Goal: Task Accomplishment & Management: Manage account settings

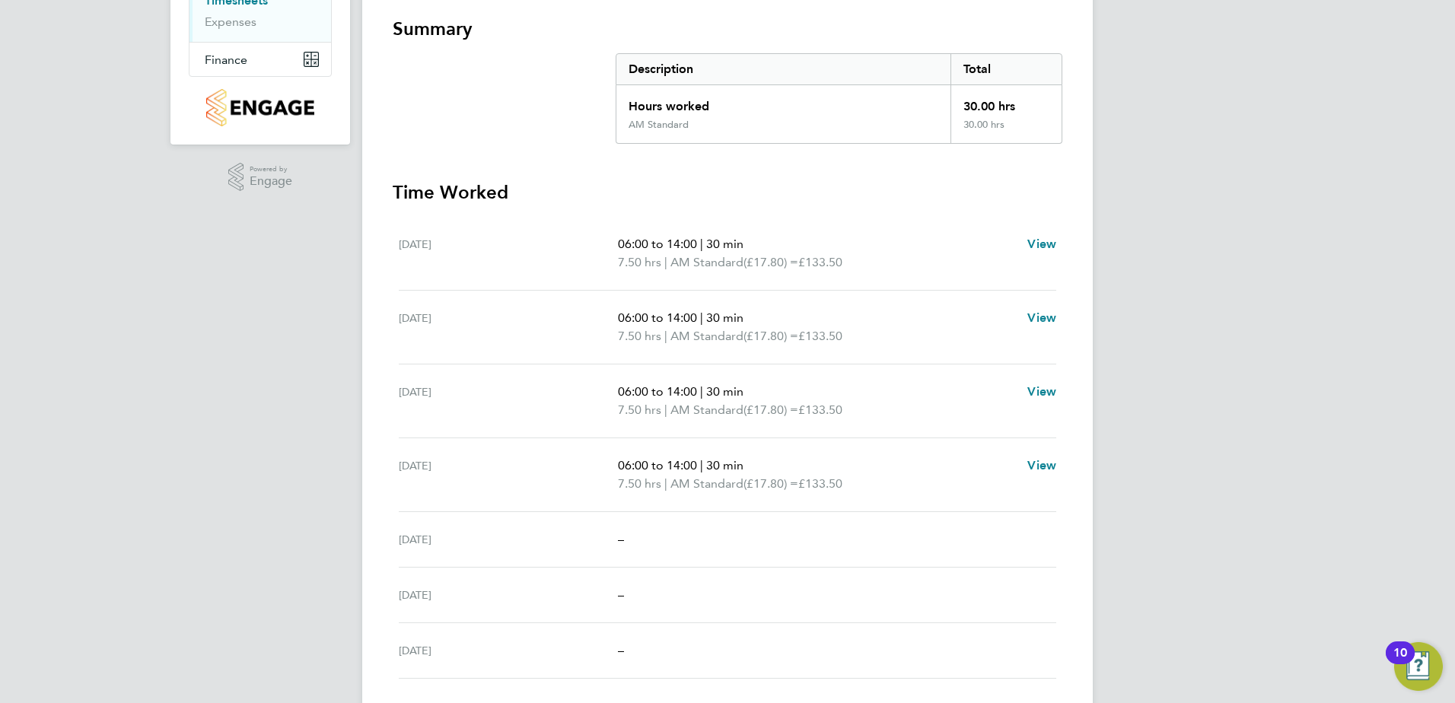
scroll to position [305, 0]
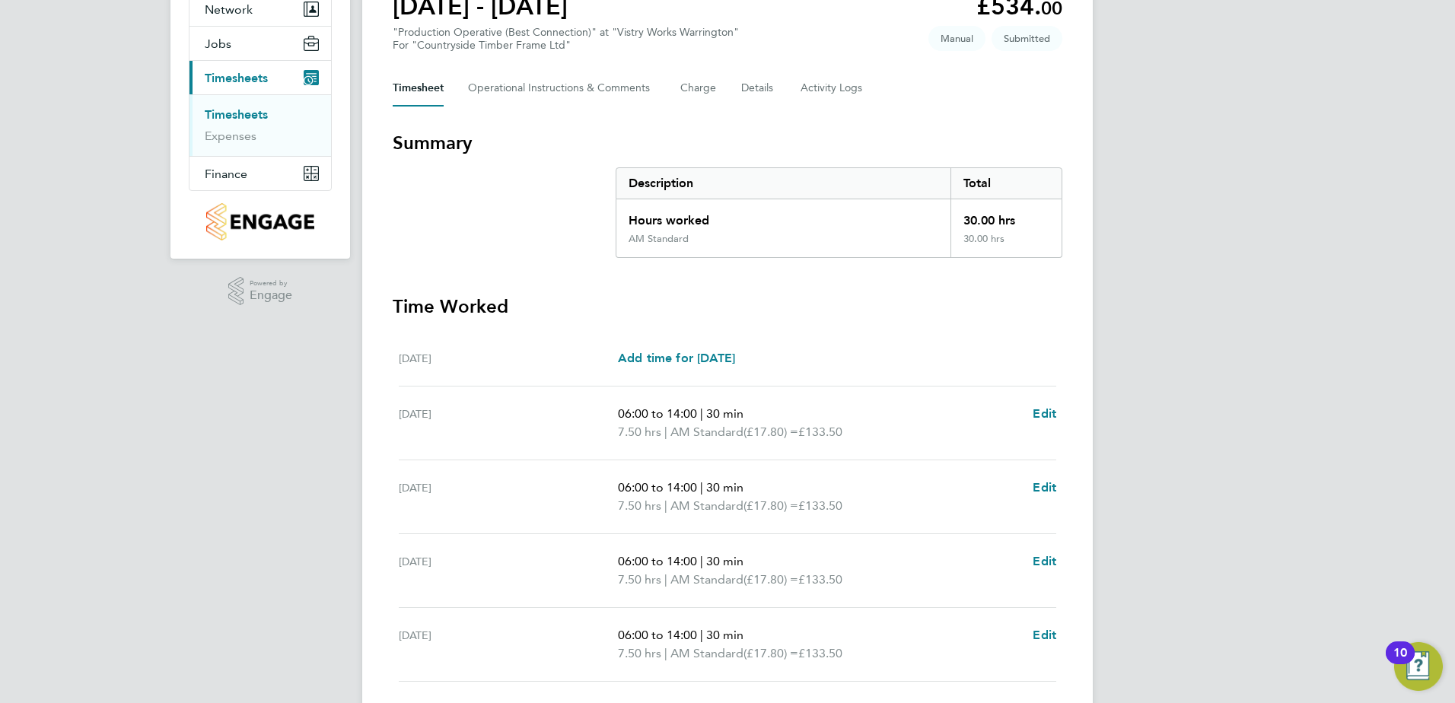
scroll to position [378, 0]
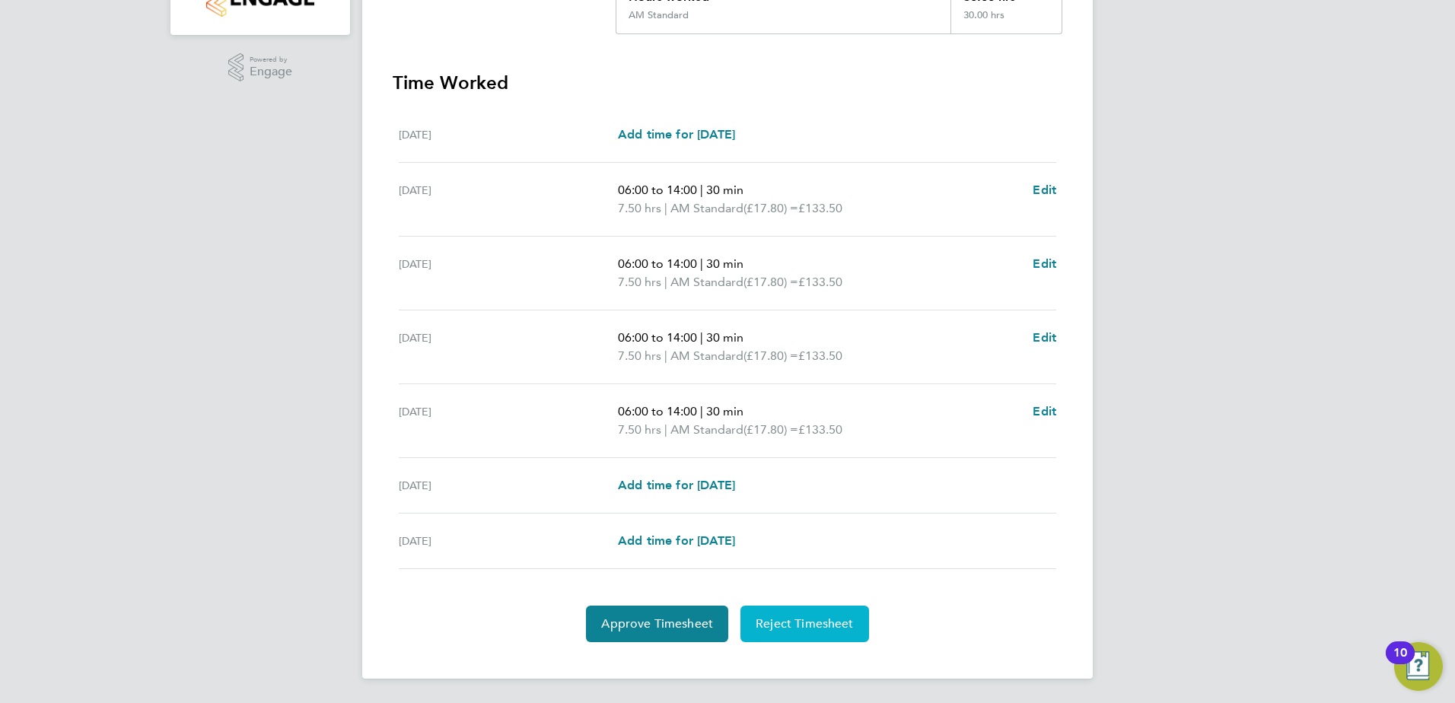
drag, startPoint x: 819, startPoint y: 635, endPoint x: 822, endPoint y: 626, distance: 9.4
click at [819, 633] on button "Reject Timesheet" at bounding box center [804, 624] width 129 height 37
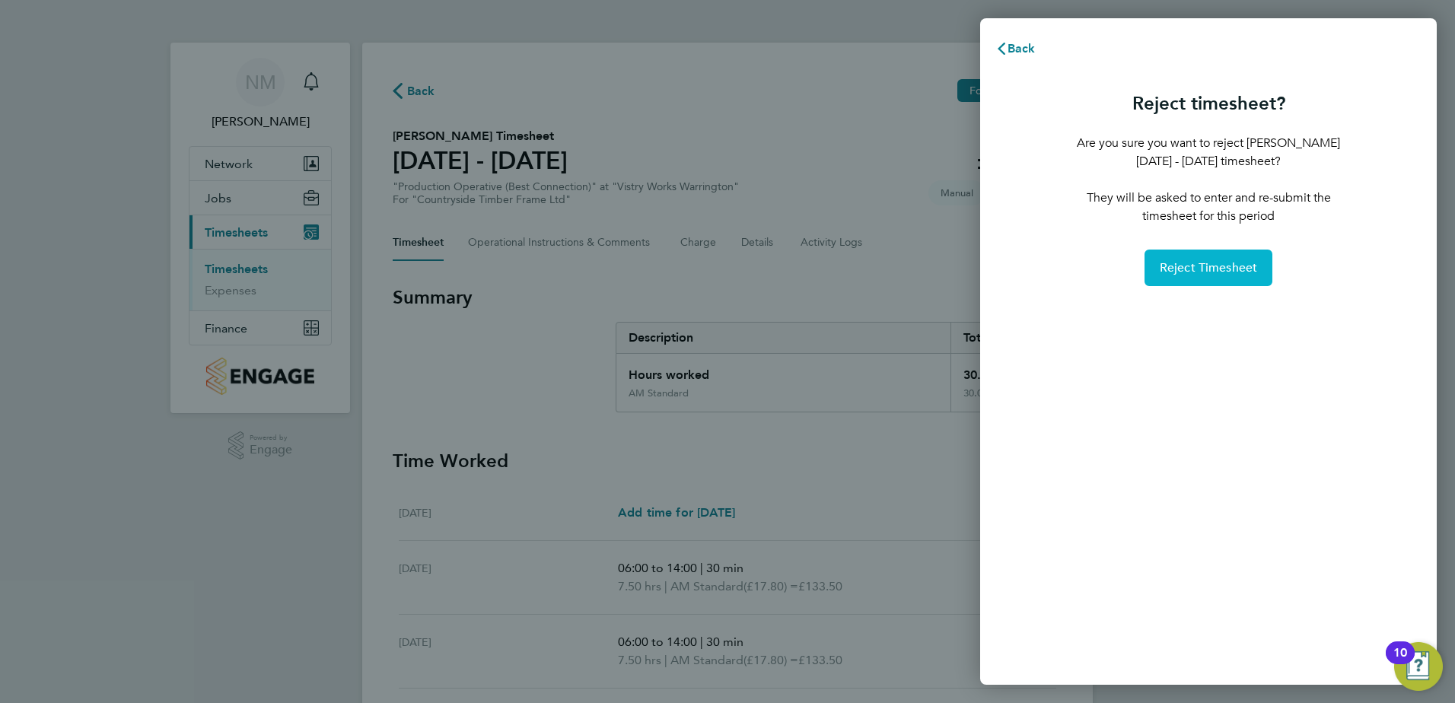
click at [1222, 269] on span "Reject Timesheet" at bounding box center [1209, 267] width 98 height 15
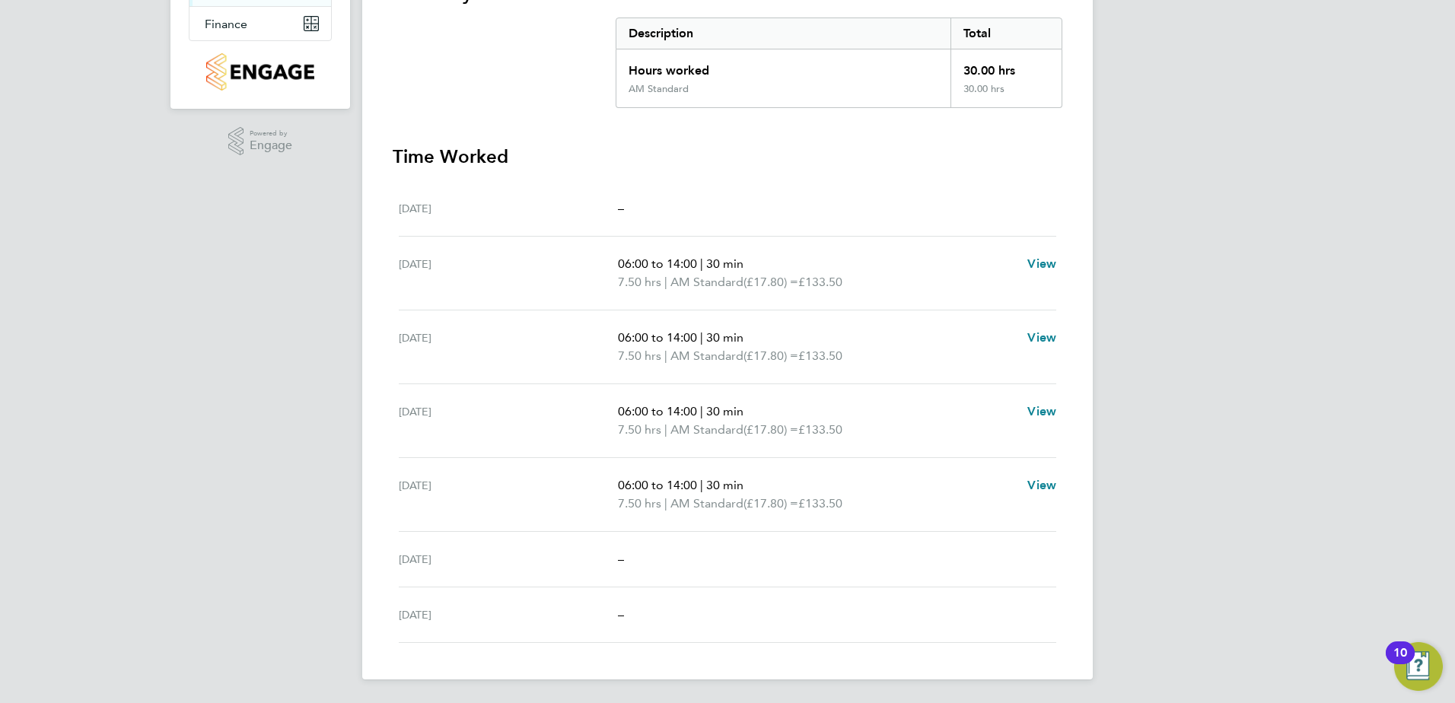
scroll to position [305, 0]
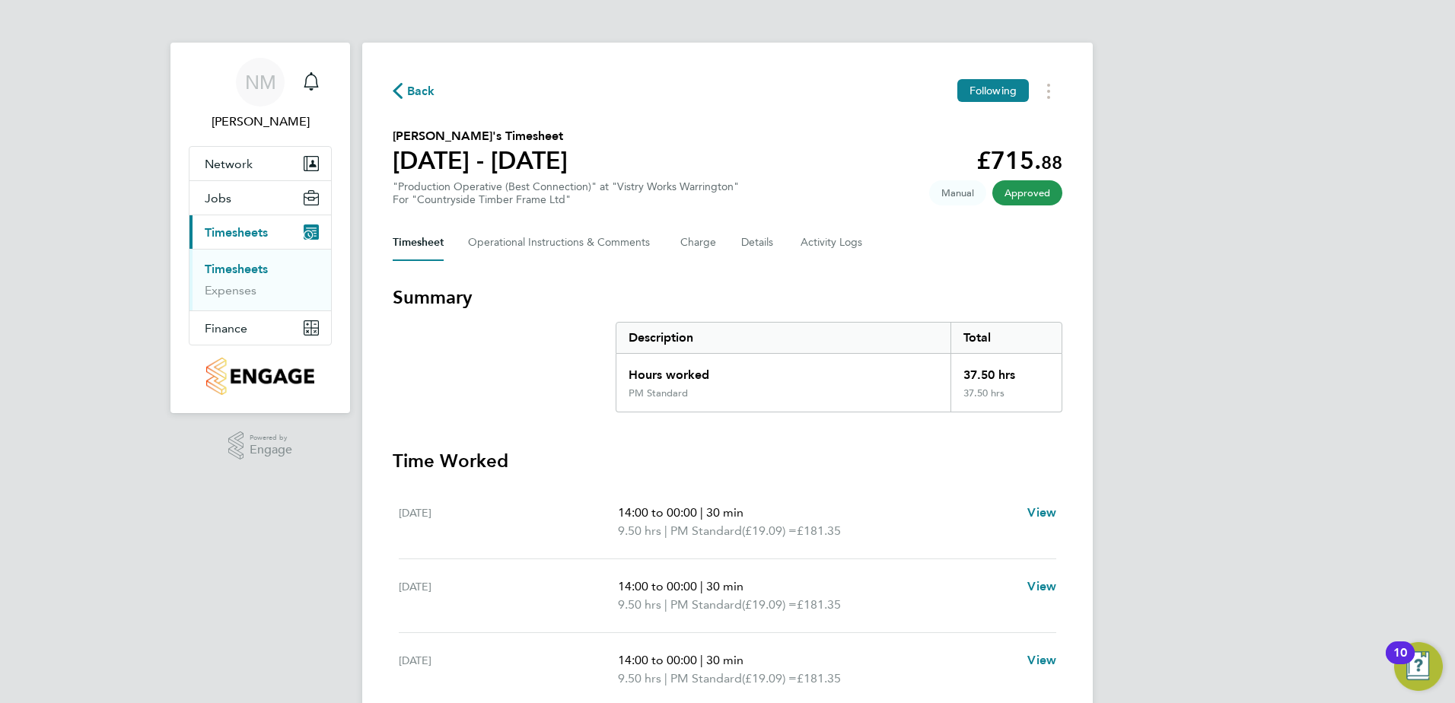
click at [417, 90] on span "Back" at bounding box center [421, 91] width 28 height 18
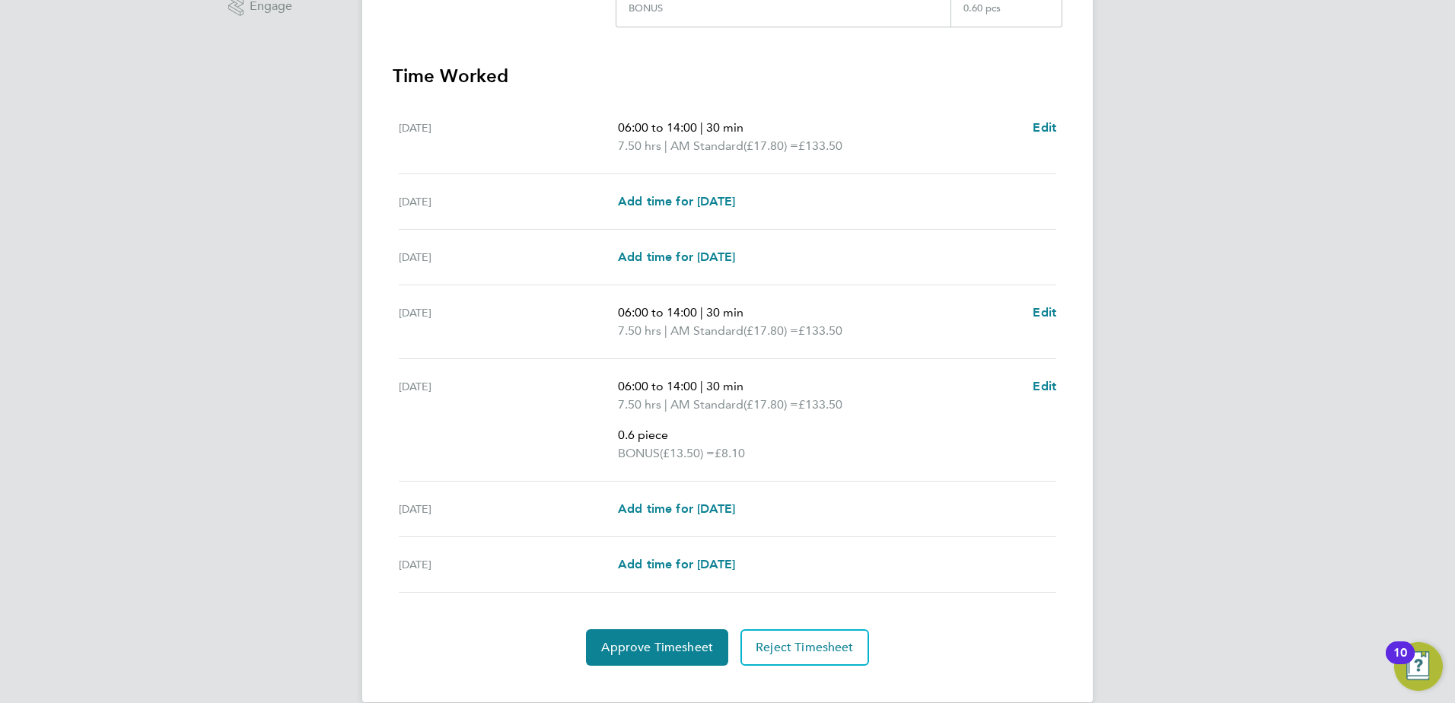
scroll to position [467, 0]
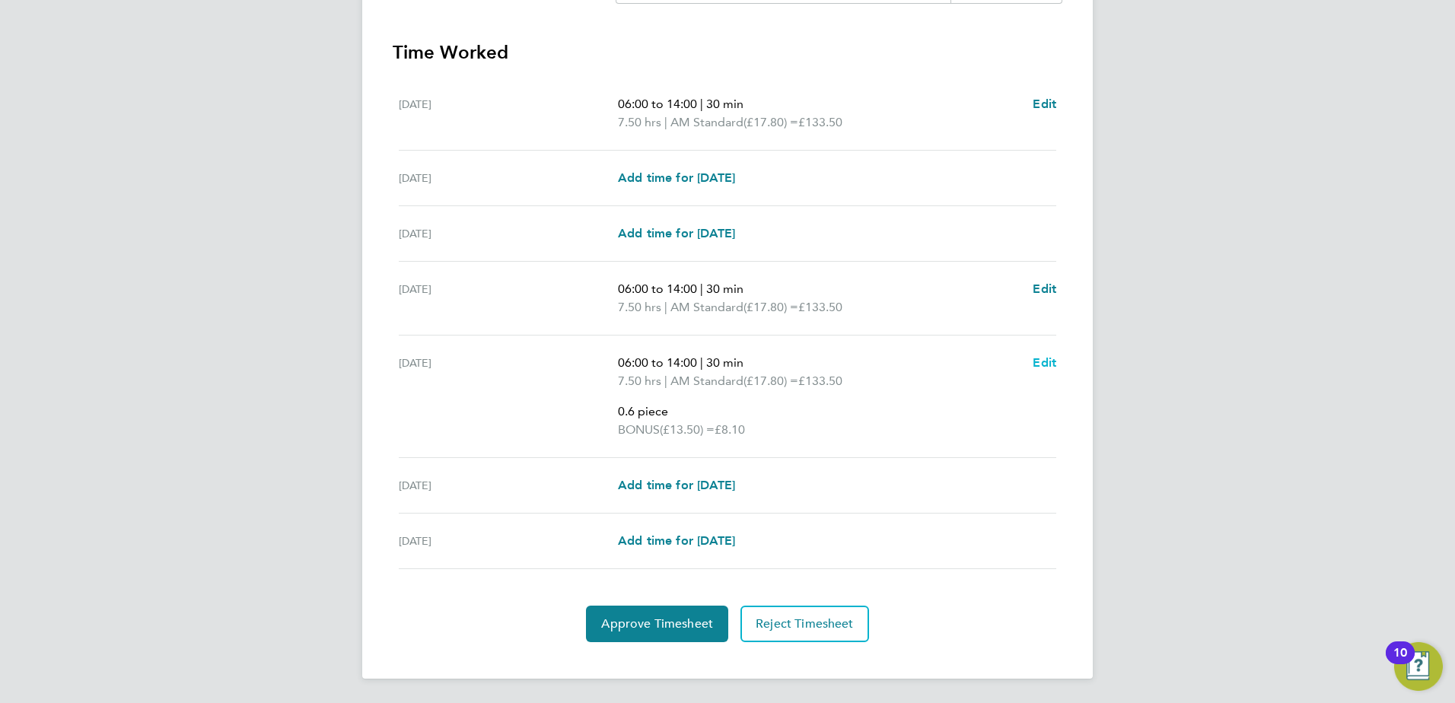
click at [1042, 358] on span "Edit" at bounding box center [1045, 362] width 24 height 14
select select "30"
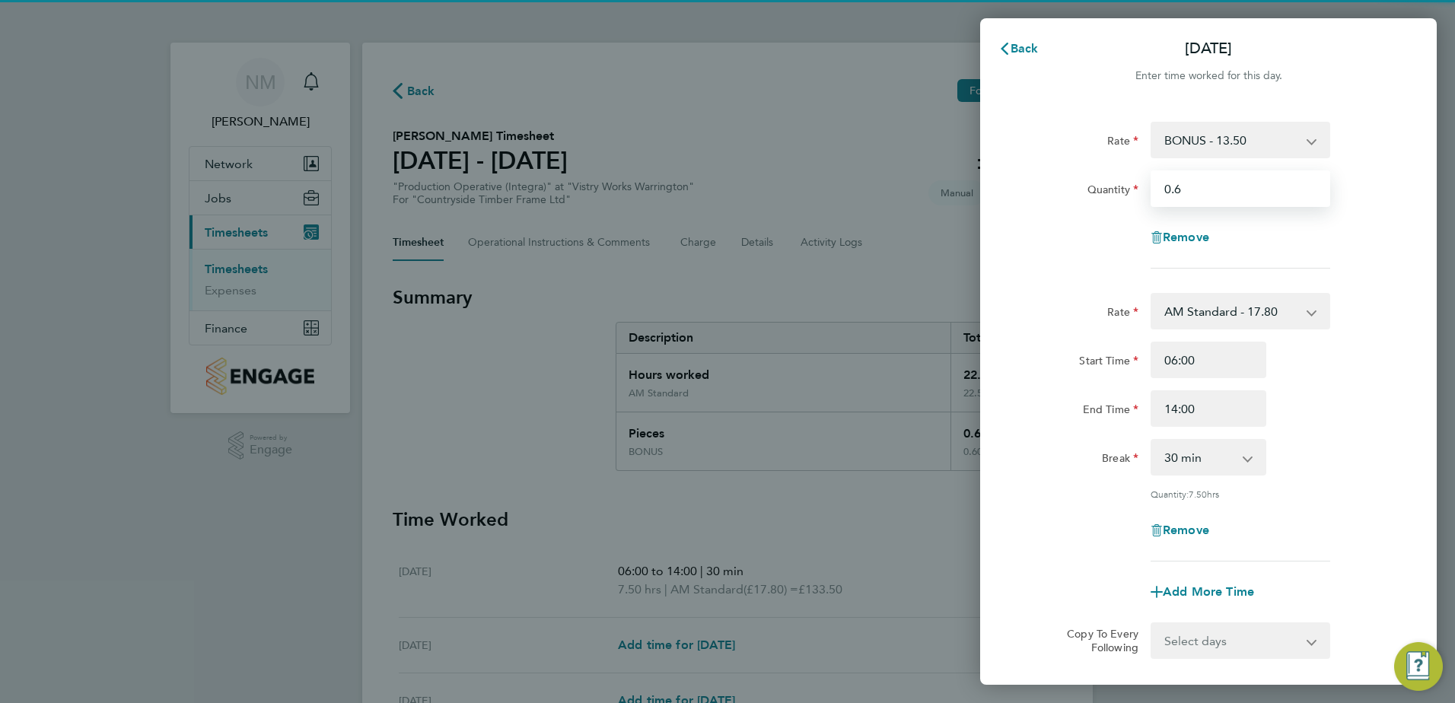
click at [1222, 187] on input "0.6" at bounding box center [1240, 188] width 180 height 37
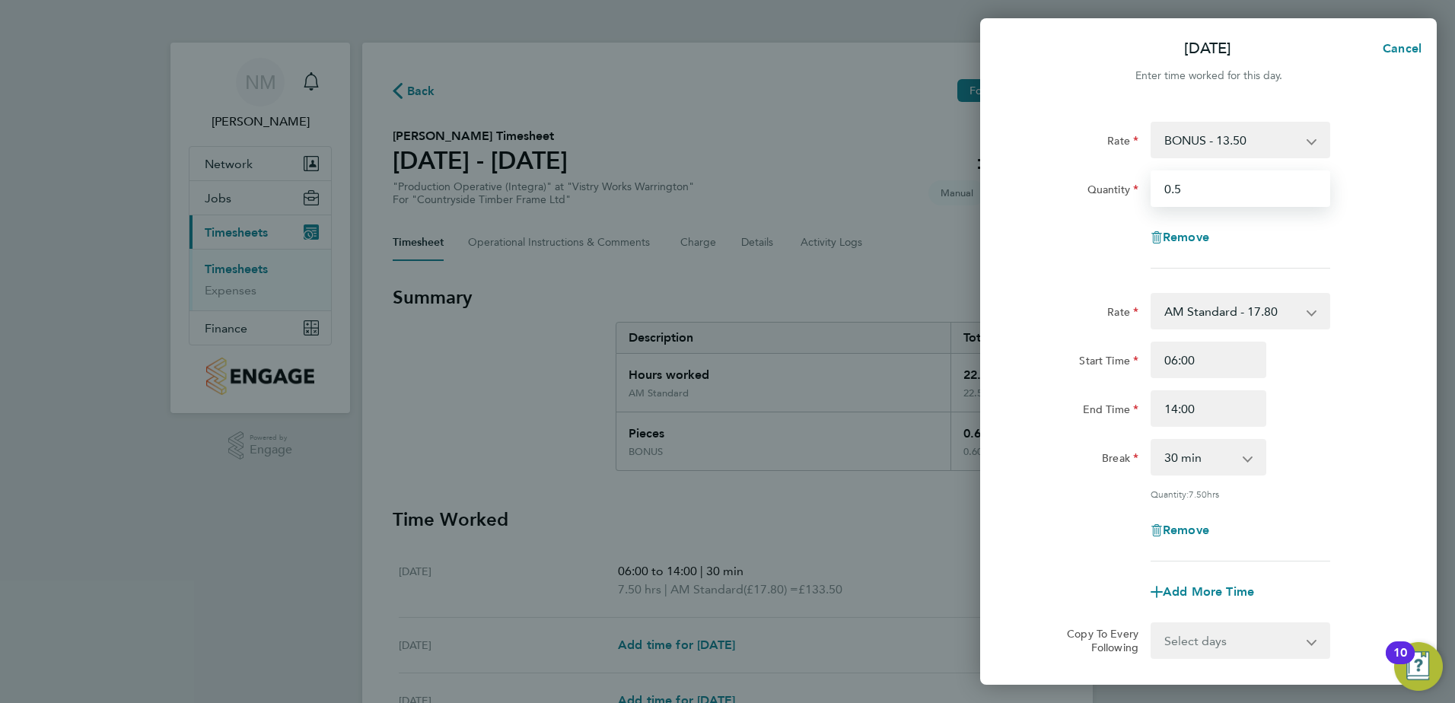
type input "0.5"
drag, startPoint x: 1376, startPoint y: 337, endPoint x: 1385, endPoint y: 345, distance: 12.4
click at [1376, 337] on div "Rate AM Standard - 17.80 AM OT2 - 35.60 PM OT1 - 28.64 AM OT1 - 26.70 PM Standa…" at bounding box center [1208, 427] width 371 height 269
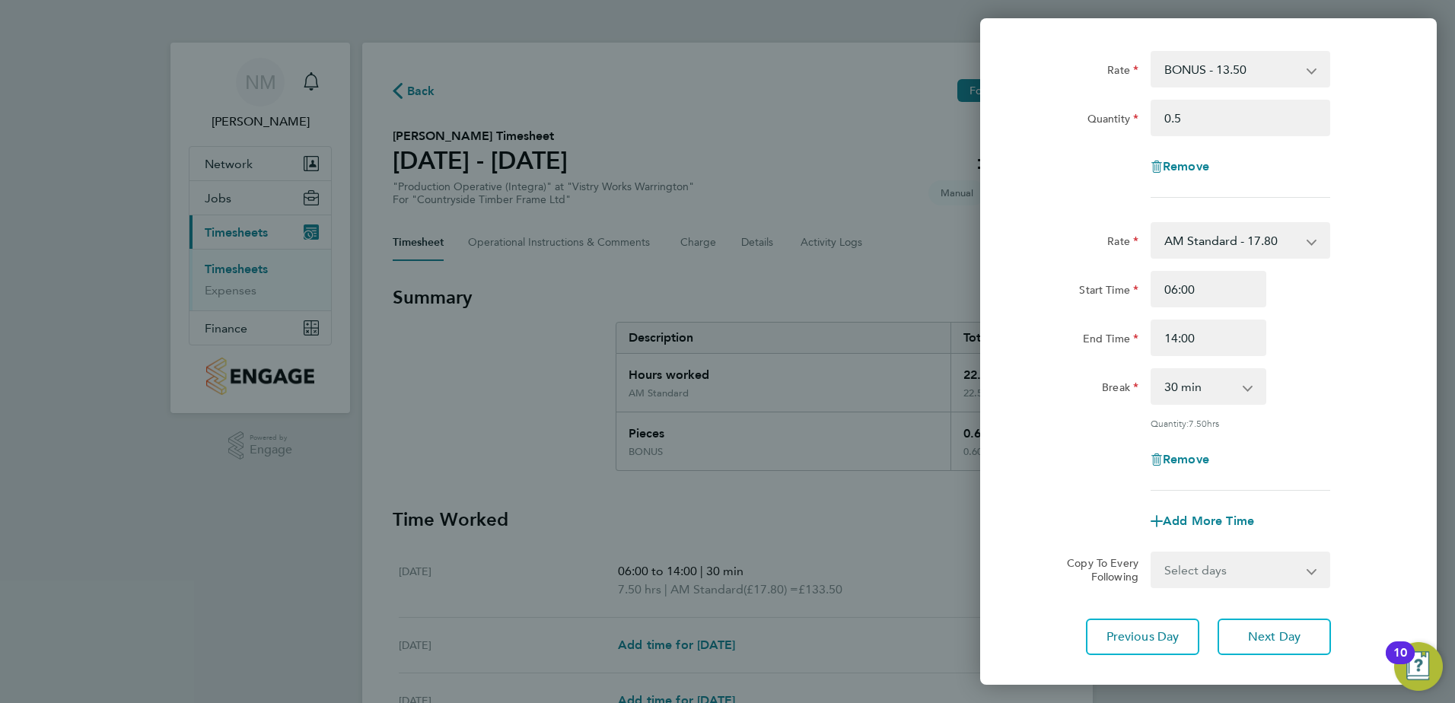
scroll to position [155, 0]
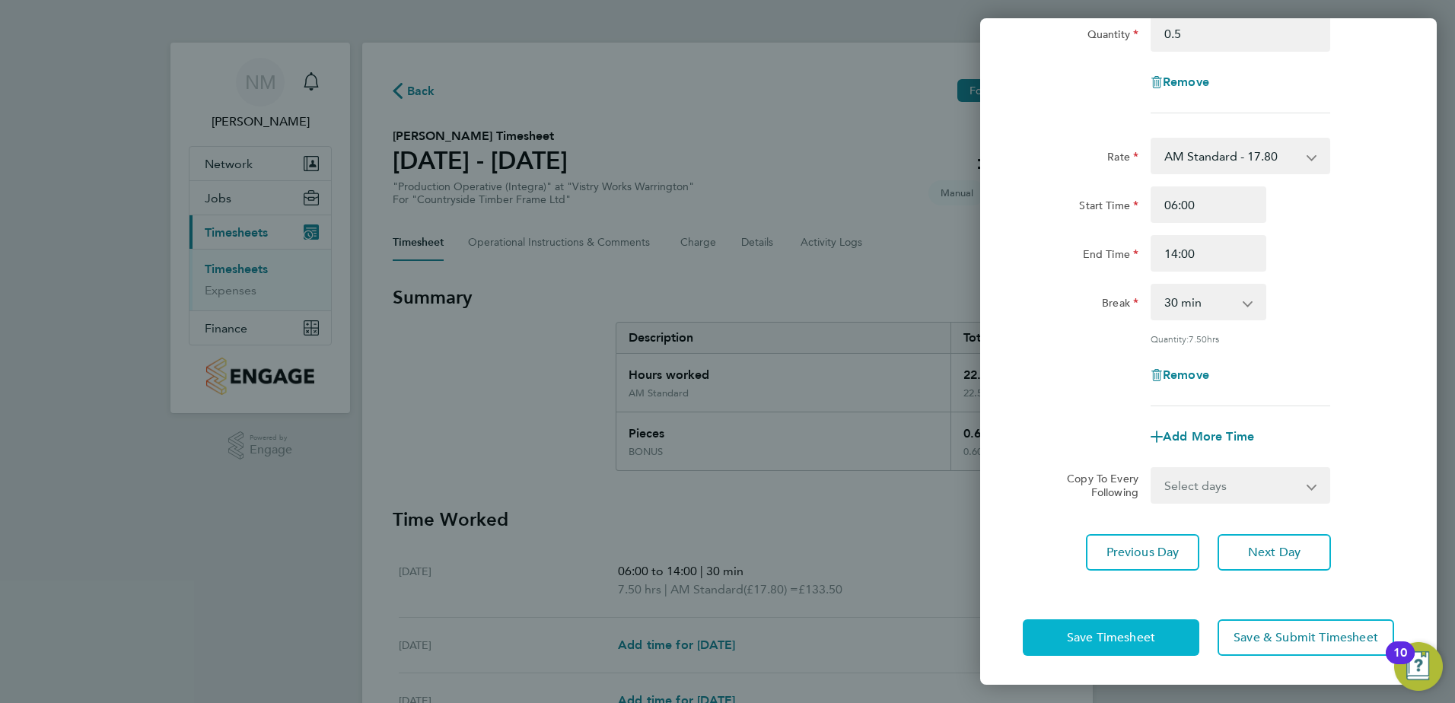
click at [1084, 638] on span "Save Timesheet" at bounding box center [1111, 637] width 88 height 15
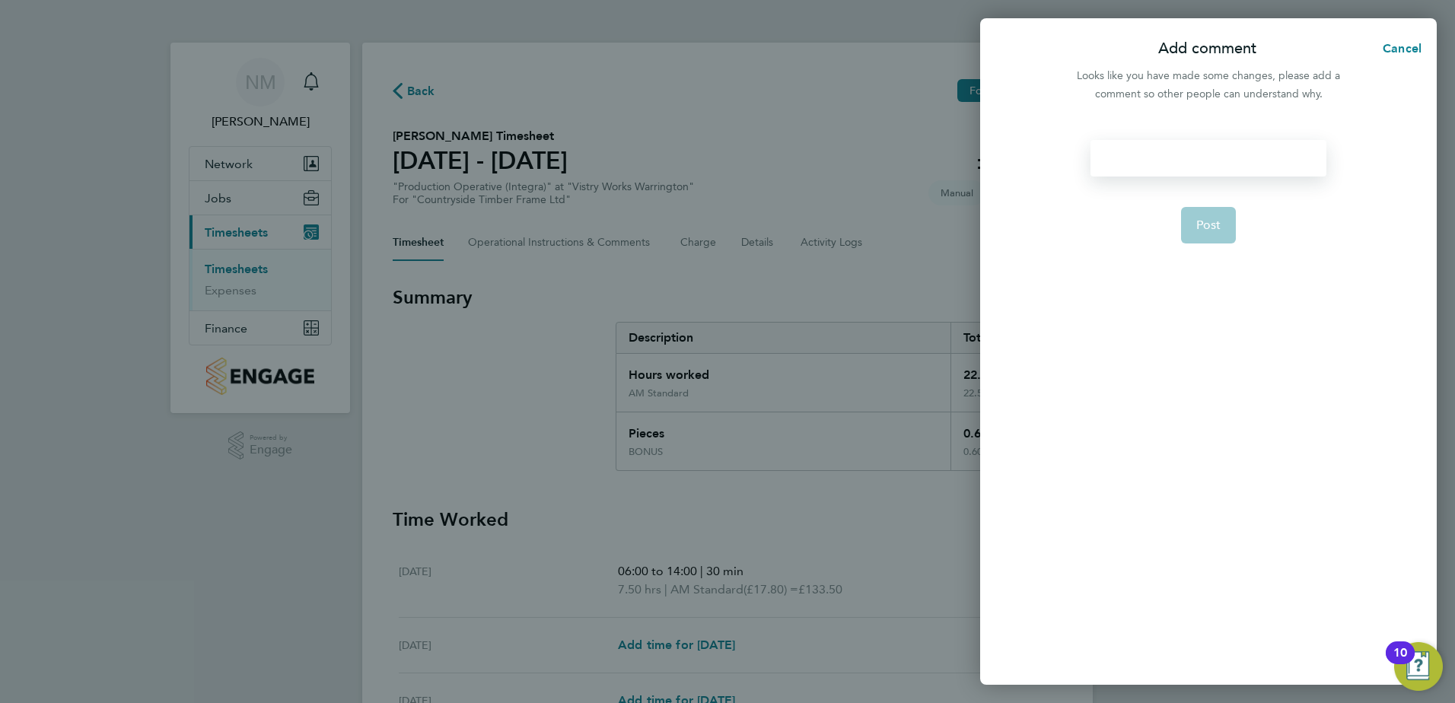
click at [1119, 163] on div at bounding box center [1207, 158] width 235 height 37
click at [1122, 158] on div at bounding box center [1207, 158] width 235 height 37
click at [1219, 244] on span "Post" at bounding box center [1208, 243] width 25 height 15
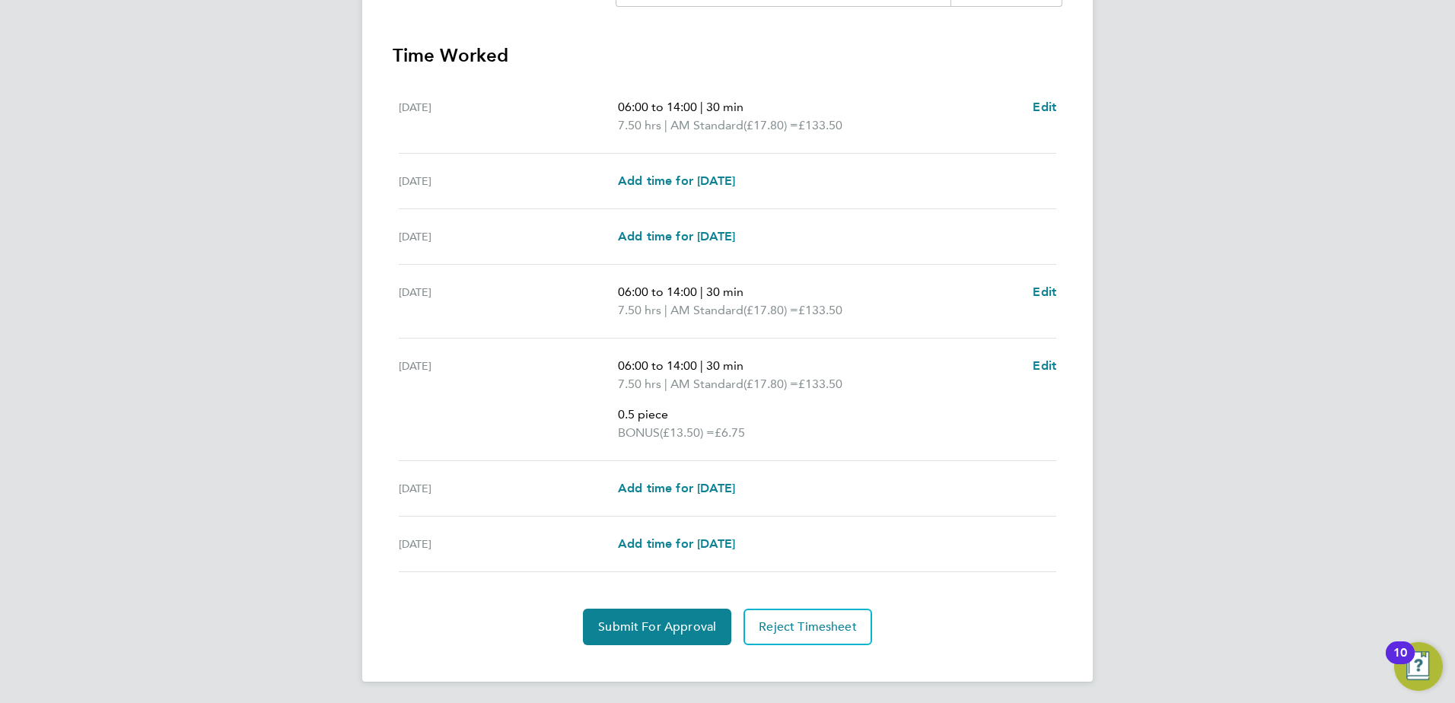
scroll to position [467, 0]
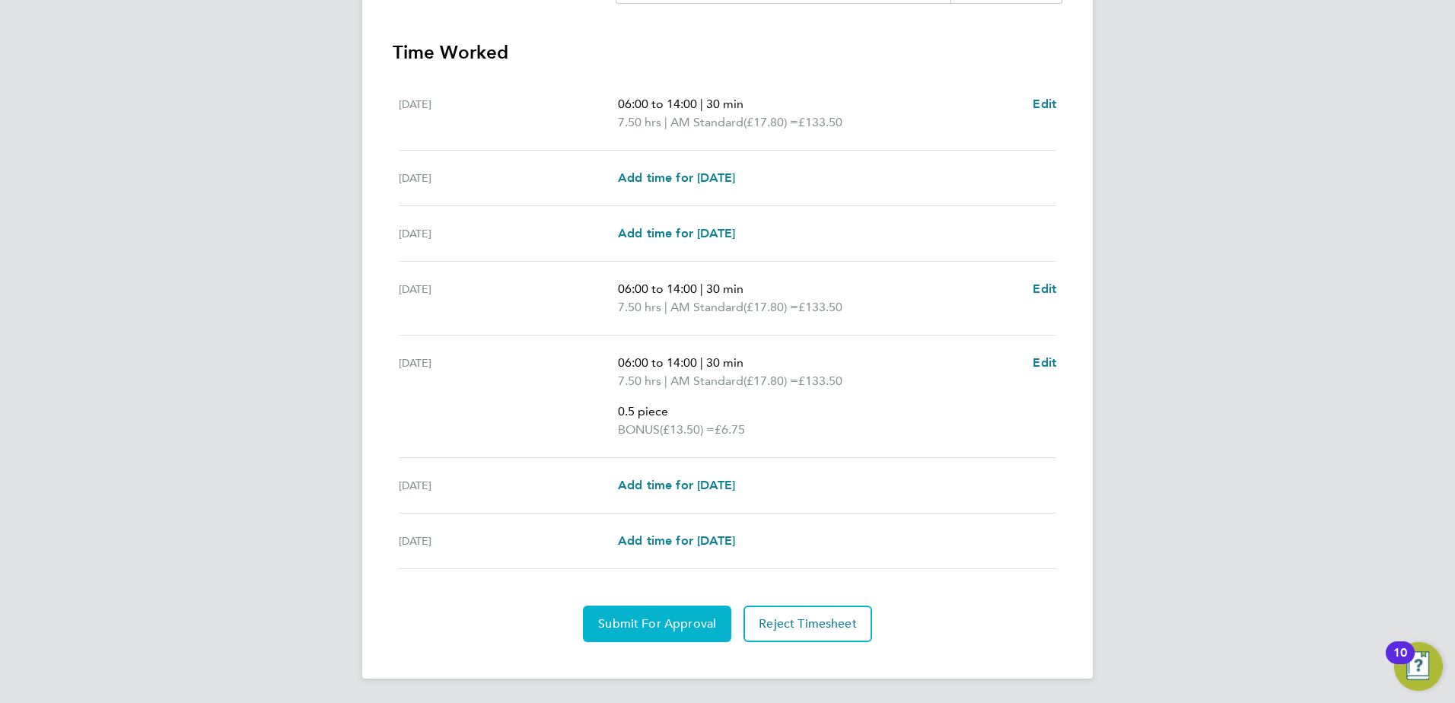
drag, startPoint x: 662, startPoint y: 631, endPoint x: 662, endPoint y: 622, distance: 9.1
click at [662, 632] on button "Submit For Approval" at bounding box center [657, 624] width 148 height 37
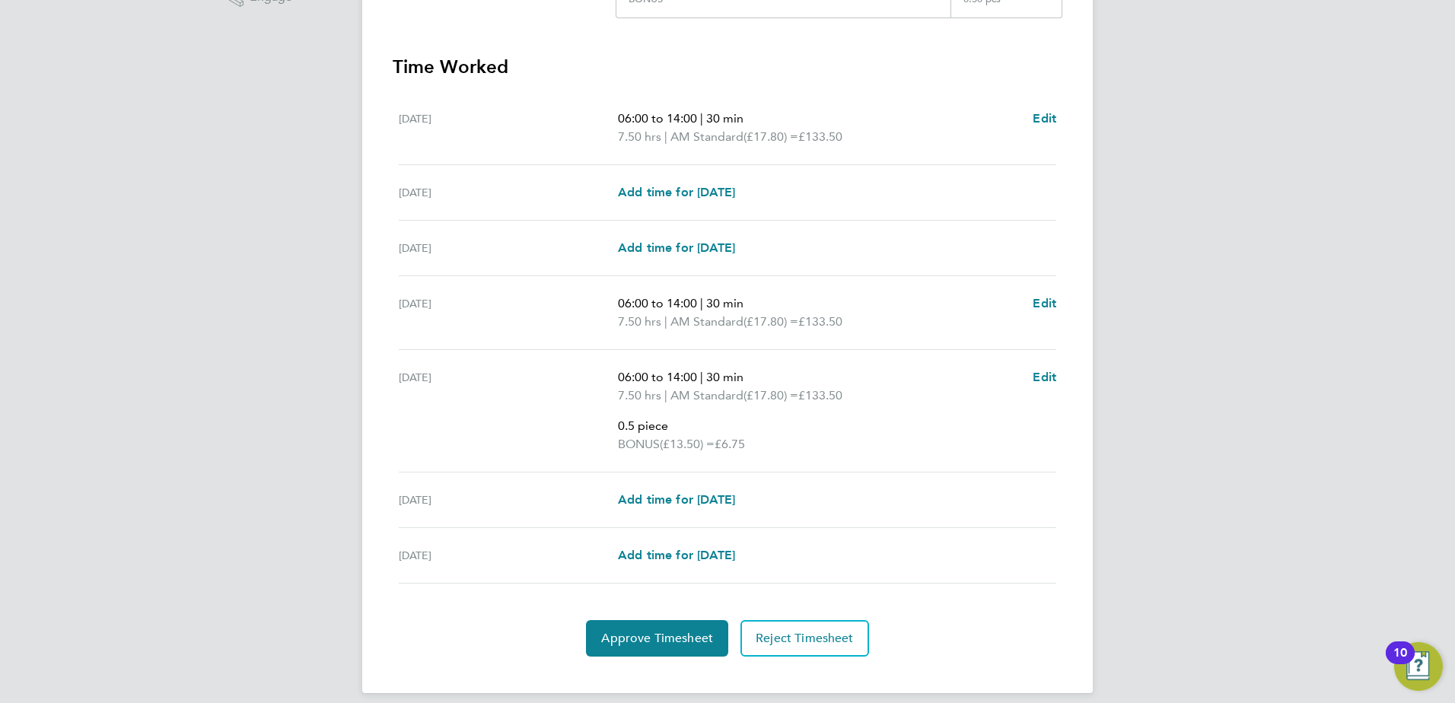
scroll to position [467, 0]
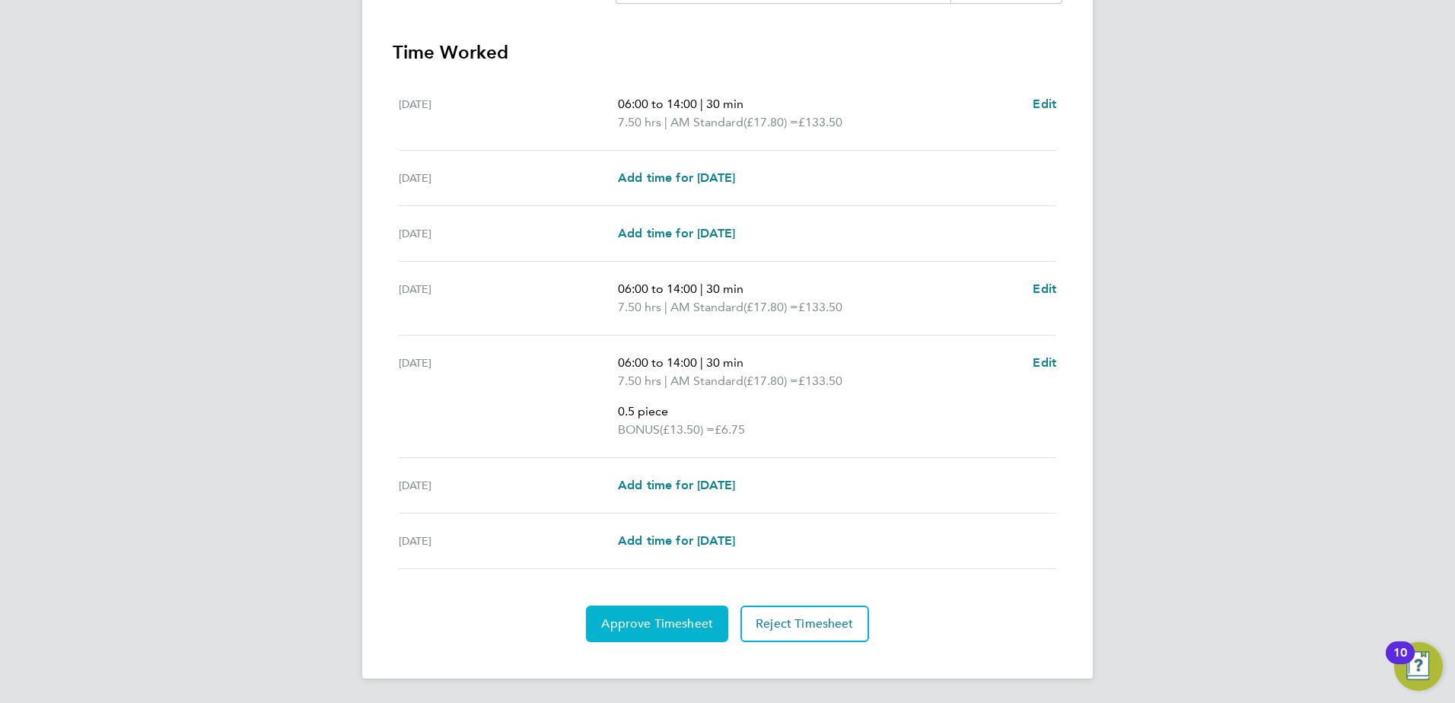
click at [689, 615] on button "Approve Timesheet" at bounding box center [657, 624] width 142 height 37
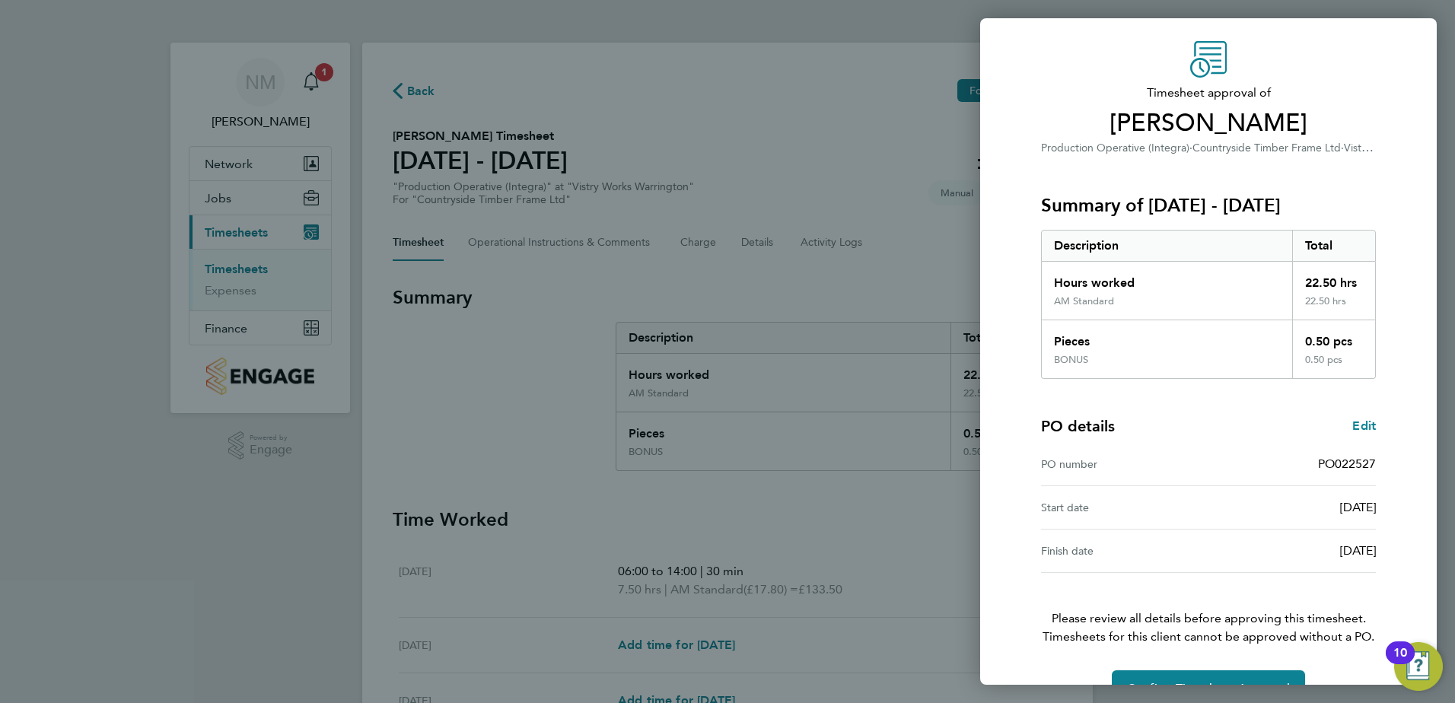
scroll to position [84, 0]
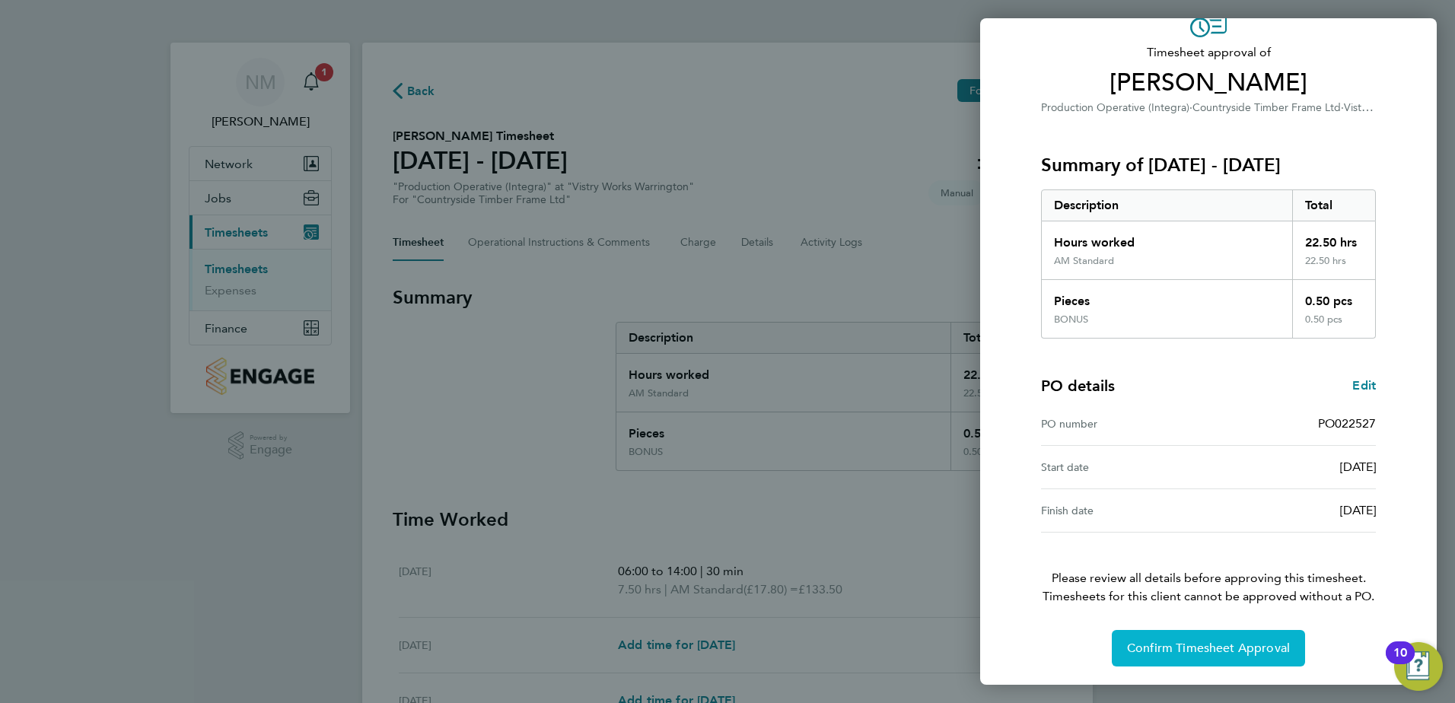
click at [1202, 639] on button "Confirm Timesheet Approval" at bounding box center [1208, 648] width 193 height 37
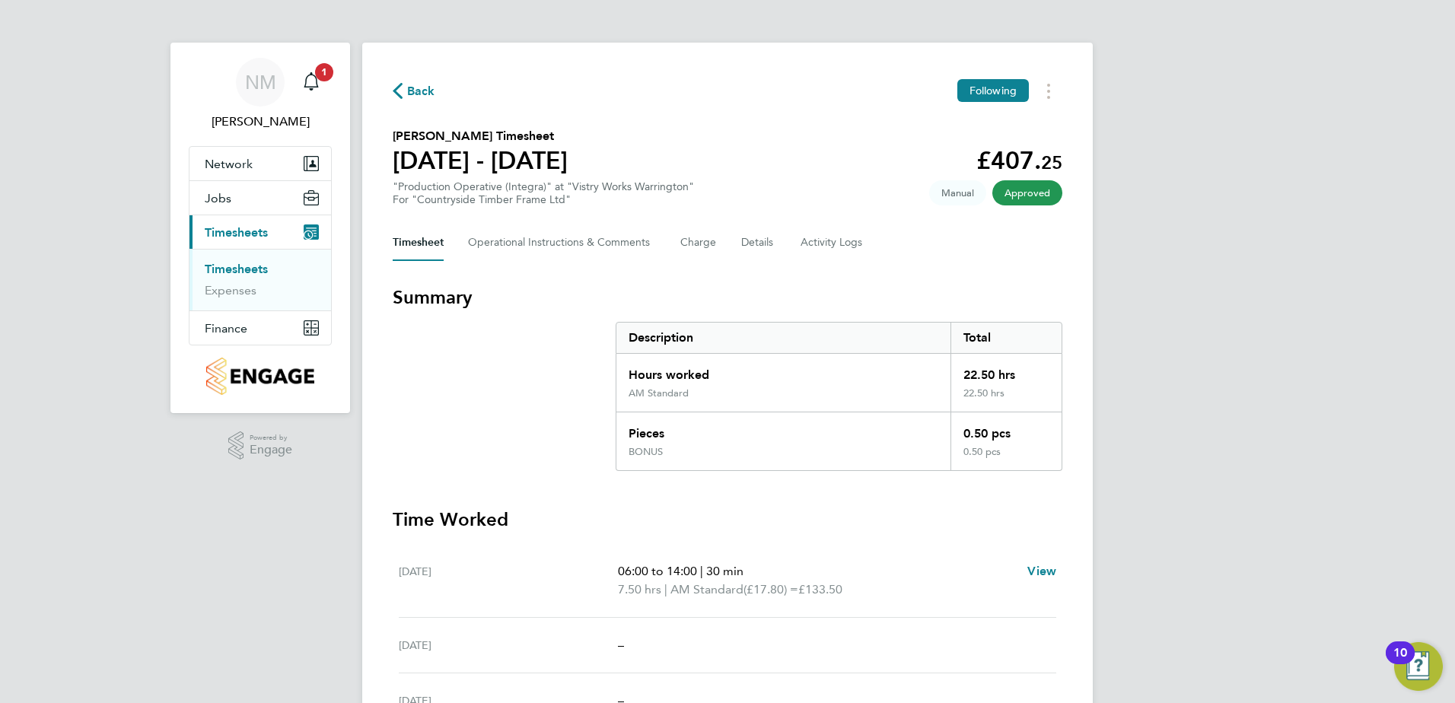
click at [400, 85] on icon "button" at bounding box center [398, 91] width 10 height 16
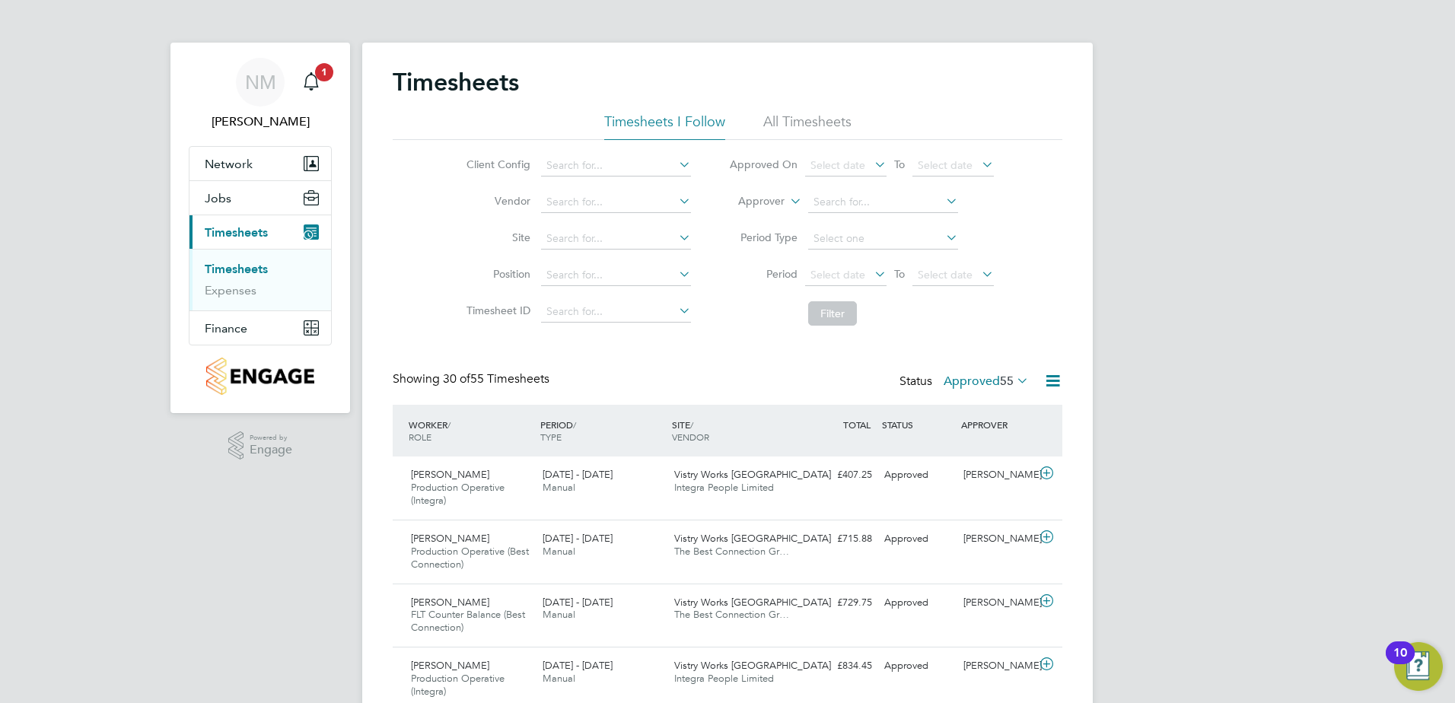
drag, startPoint x: 323, startPoint y: 77, endPoint x: 345, endPoint y: 82, distance: 23.4
click at [322, 78] on span "1" at bounding box center [324, 72] width 18 height 18
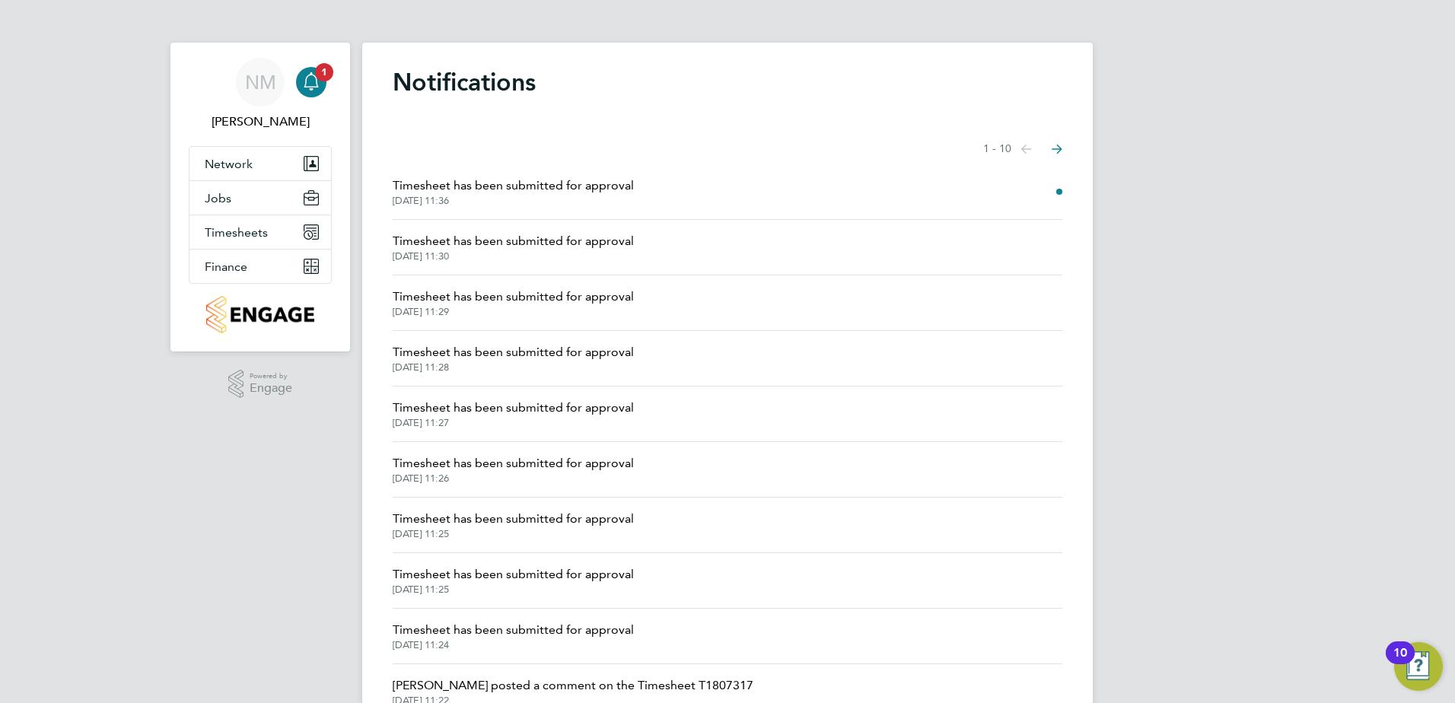
click at [584, 189] on span "Timesheet has been submitted for approval" at bounding box center [513, 186] width 241 height 18
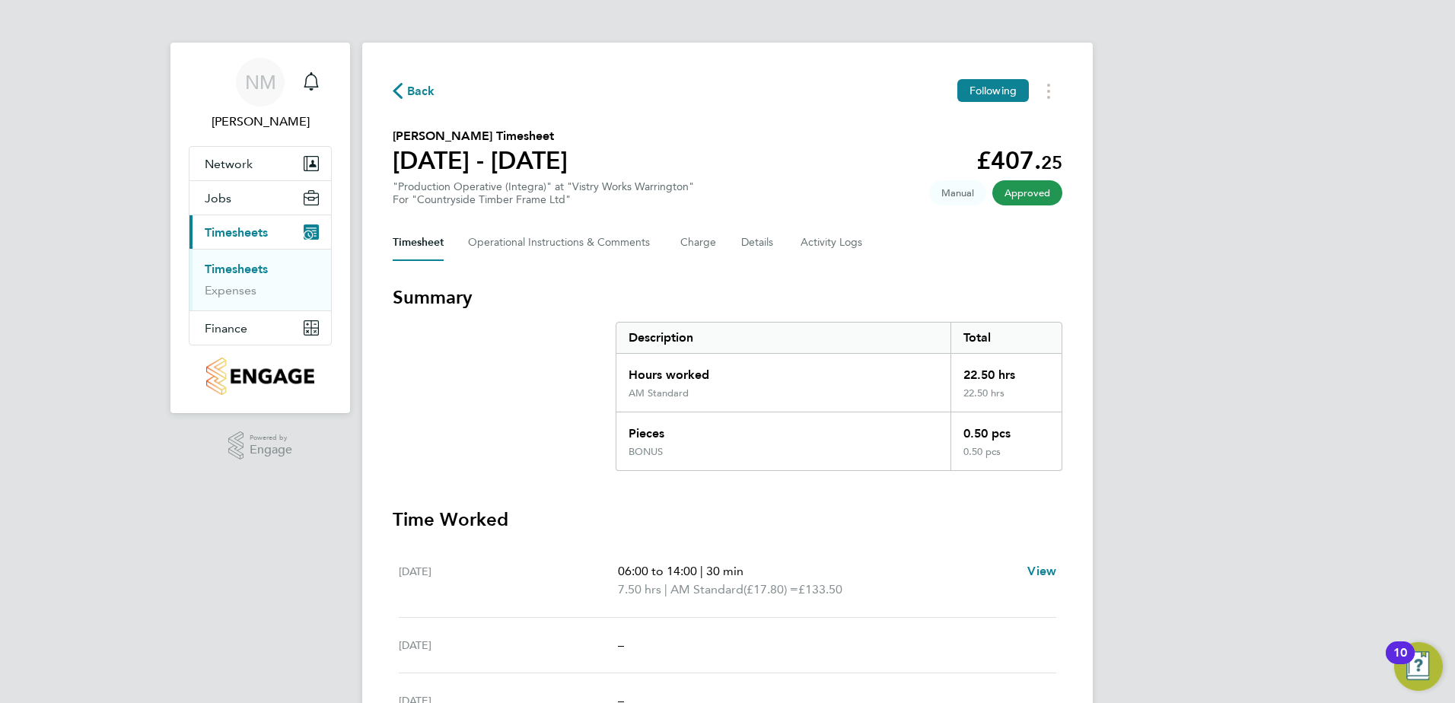
drag, startPoint x: 440, startPoint y: 82, endPoint x: 428, endPoint y: 89, distance: 13.3
click at [437, 83] on div "Back Following" at bounding box center [728, 91] width 670 height 24
click at [428, 90] on span "Back" at bounding box center [421, 91] width 28 height 18
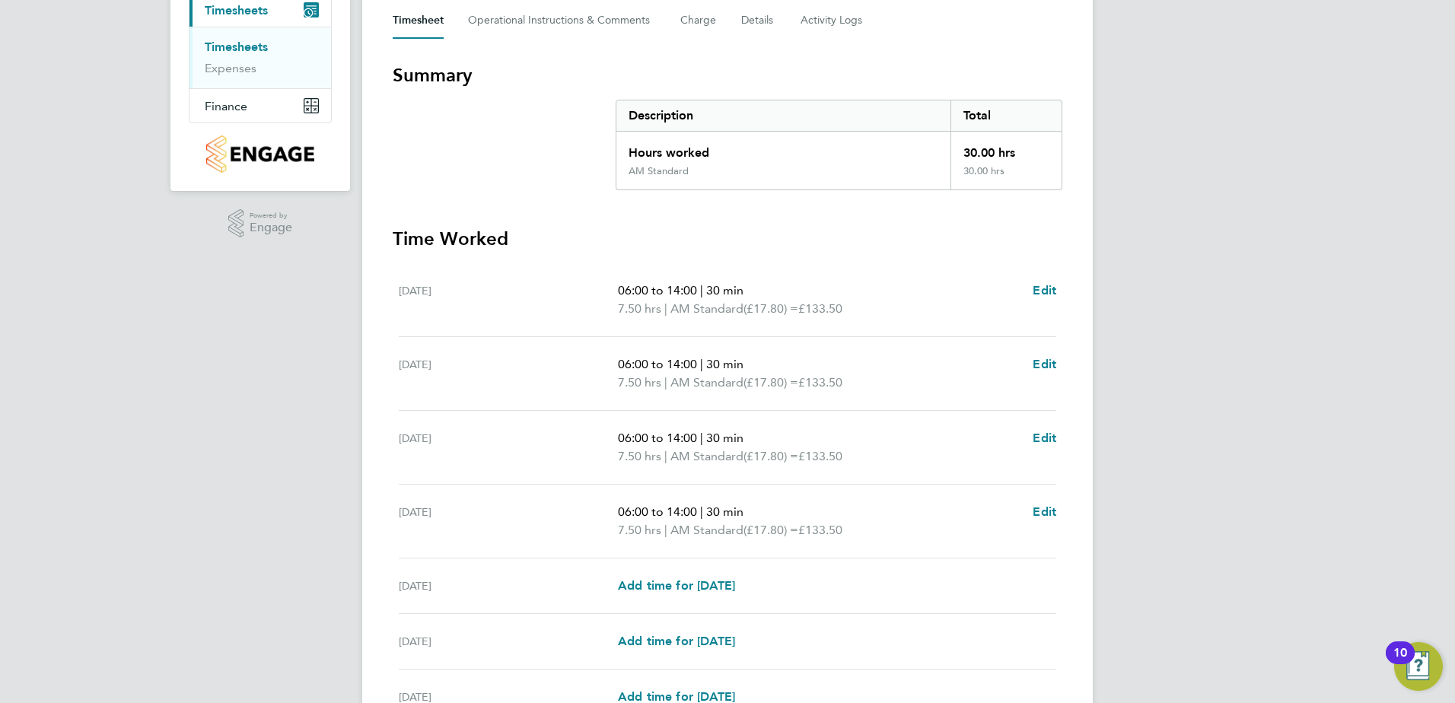
scroll to position [304, 0]
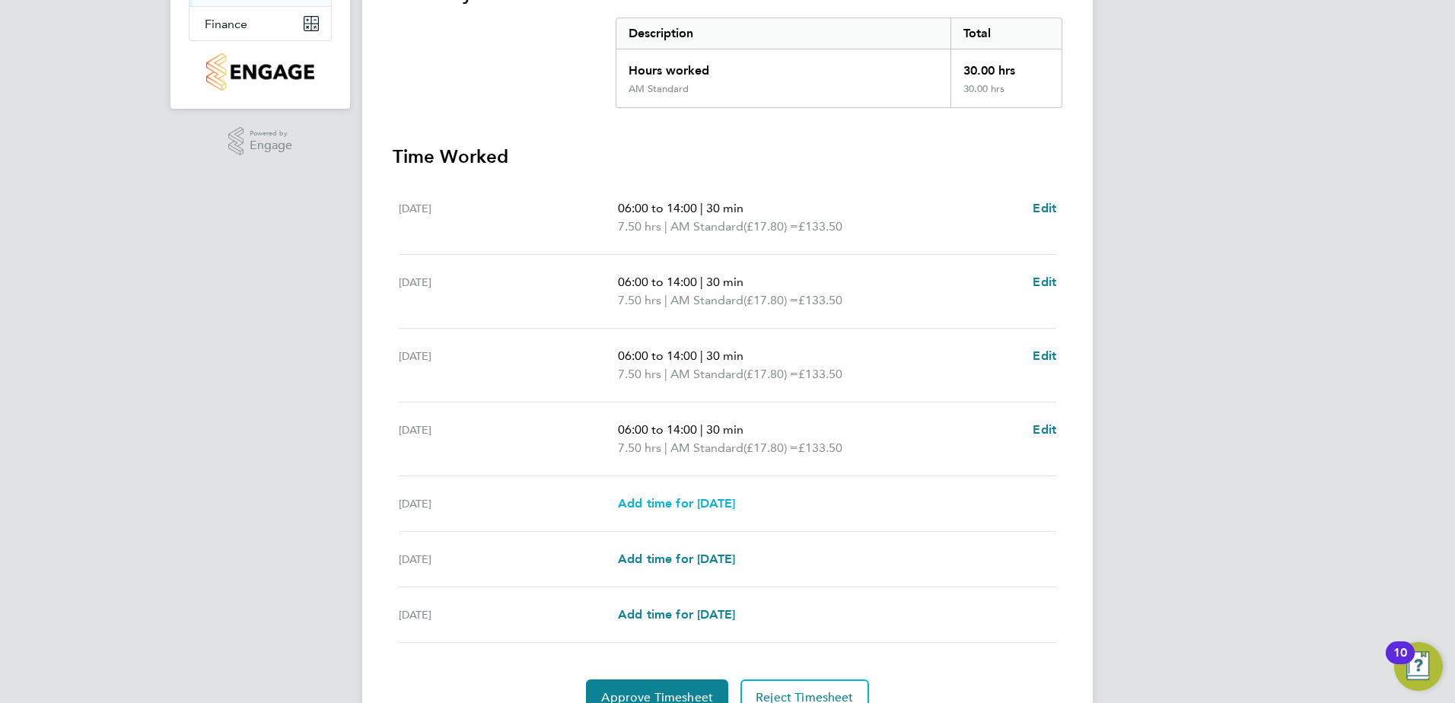
click at [673, 504] on span "Add time for [DATE]" at bounding box center [676, 503] width 117 height 14
select select "15"
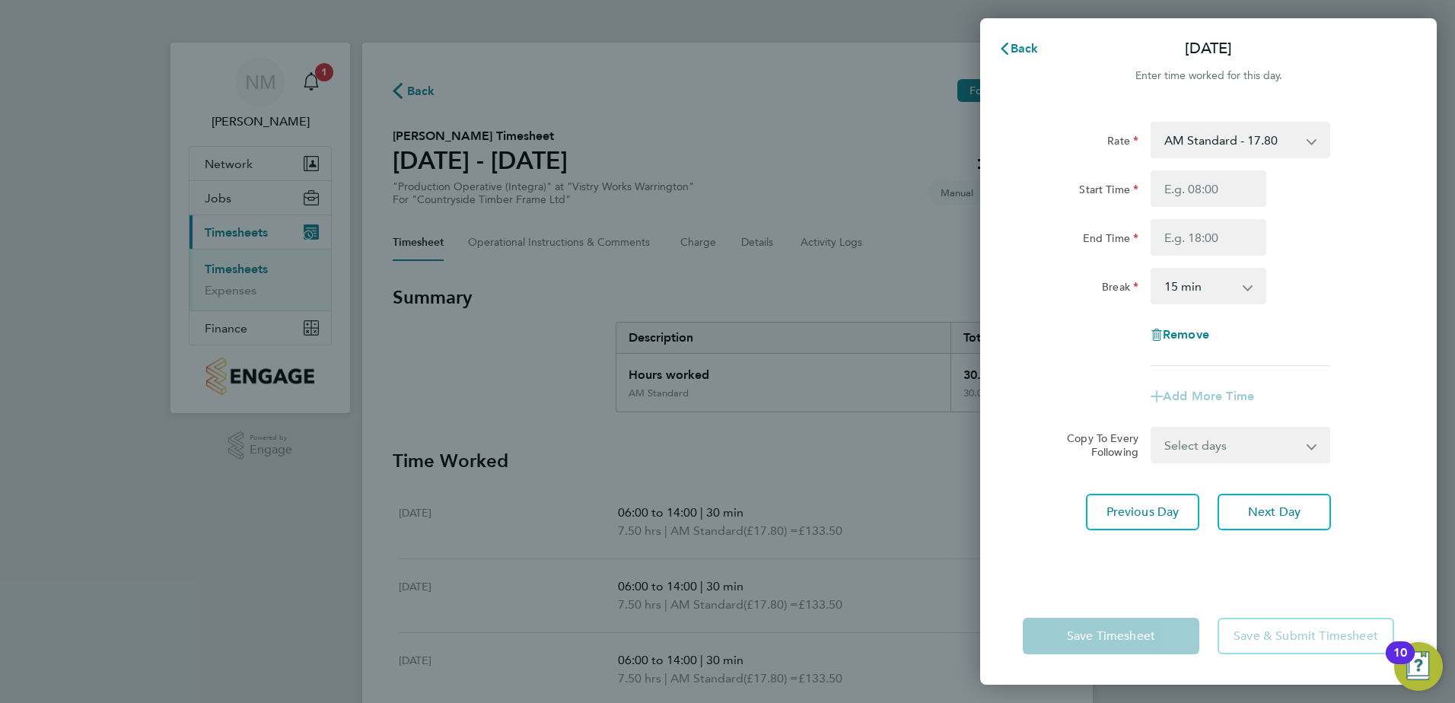
click at [1314, 143] on app-icon-cross-button at bounding box center [1319, 139] width 18 height 33
click at [1316, 138] on app-icon-cross-button at bounding box center [1319, 139] width 18 height 33
click at [1224, 195] on input "Start Time" at bounding box center [1208, 188] width 116 height 37
type input "06:00"
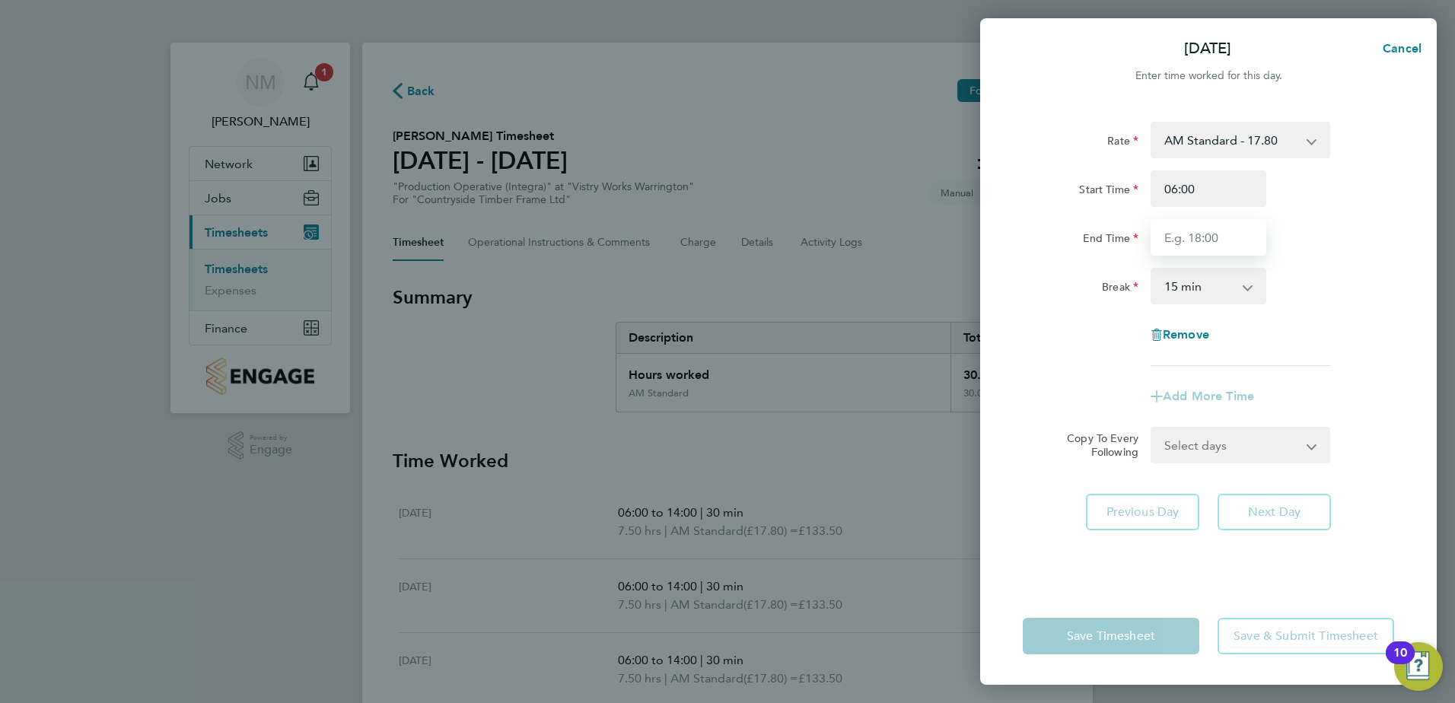
click at [1213, 233] on input "End Time" at bounding box center [1208, 237] width 116 height 37
type input "14:00"
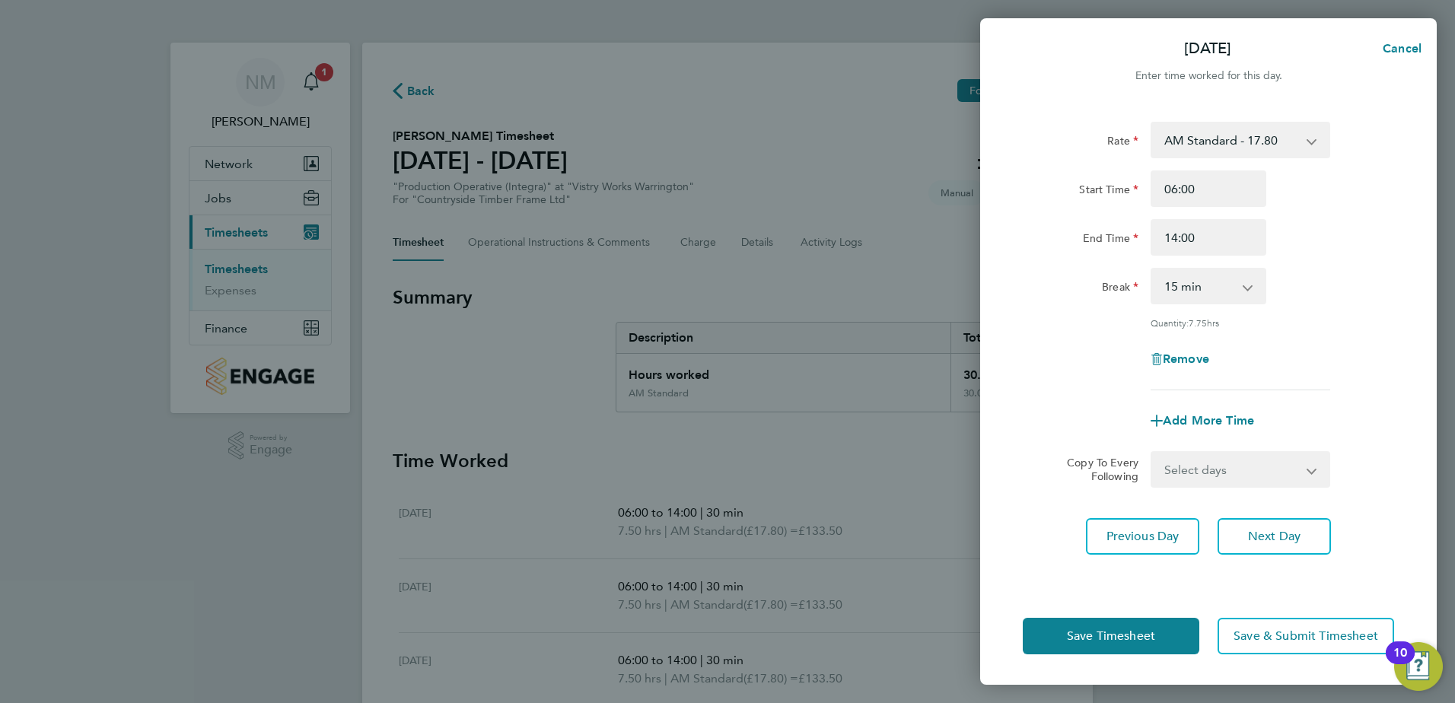
click at [1259, 282] on app-icon-cross-button at bounding box center [1255, 285] width 18 height 33
click at [1252, 285] on app-icon-cross-button at bounding box center [1255, 285] width 18 height 33
click at [1247, 288] on app-icon-cross-button at bounding box center [1255, 285] width 18 height 33
click at [1213, 288] on select "0 min 15 min 30 min 45 min 60 min 75 min 90 min" at bounding box center [1199, 285] width 94 height 33
select select "30"
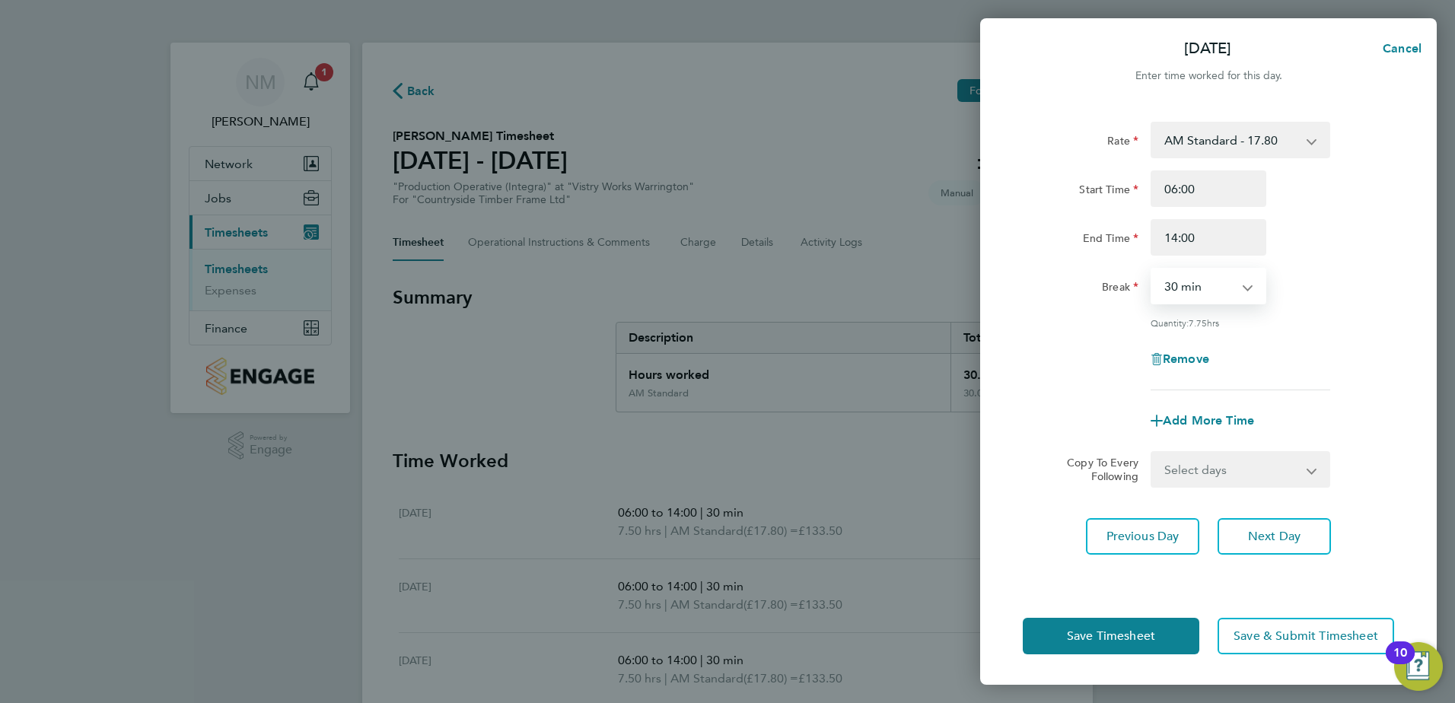
click at [1152, 269] on select "0 min 15 min 30 min 45 min 60 min 75 min 90 min" at bounding box center [1199, 285] width 94 height 33
click at [1074, 361] on div "Remove" at bounding box center [1208, 359] width 383 height 37
click at [1096, 644] on button "Save Timesheet" at bounding box center [1111, 636] width 177 height 37
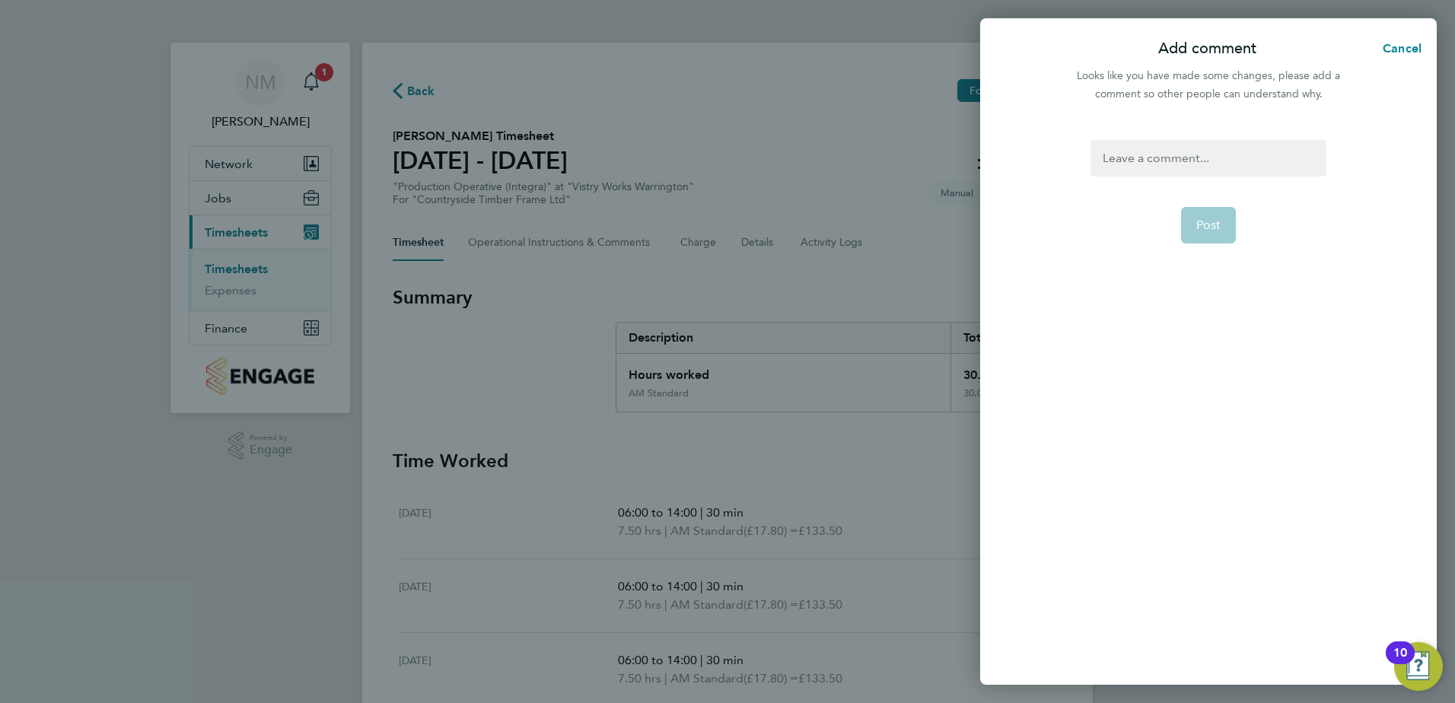
click at [1216, 155] on div at bounding box center [1207, 158] width 235 height 37
click at [1205, 154] on div at bounding box center [1207, 158] width 235 height 37
click at [1216, 229] on span "Post" at bounding box center [1208, 225] width 25 height 15
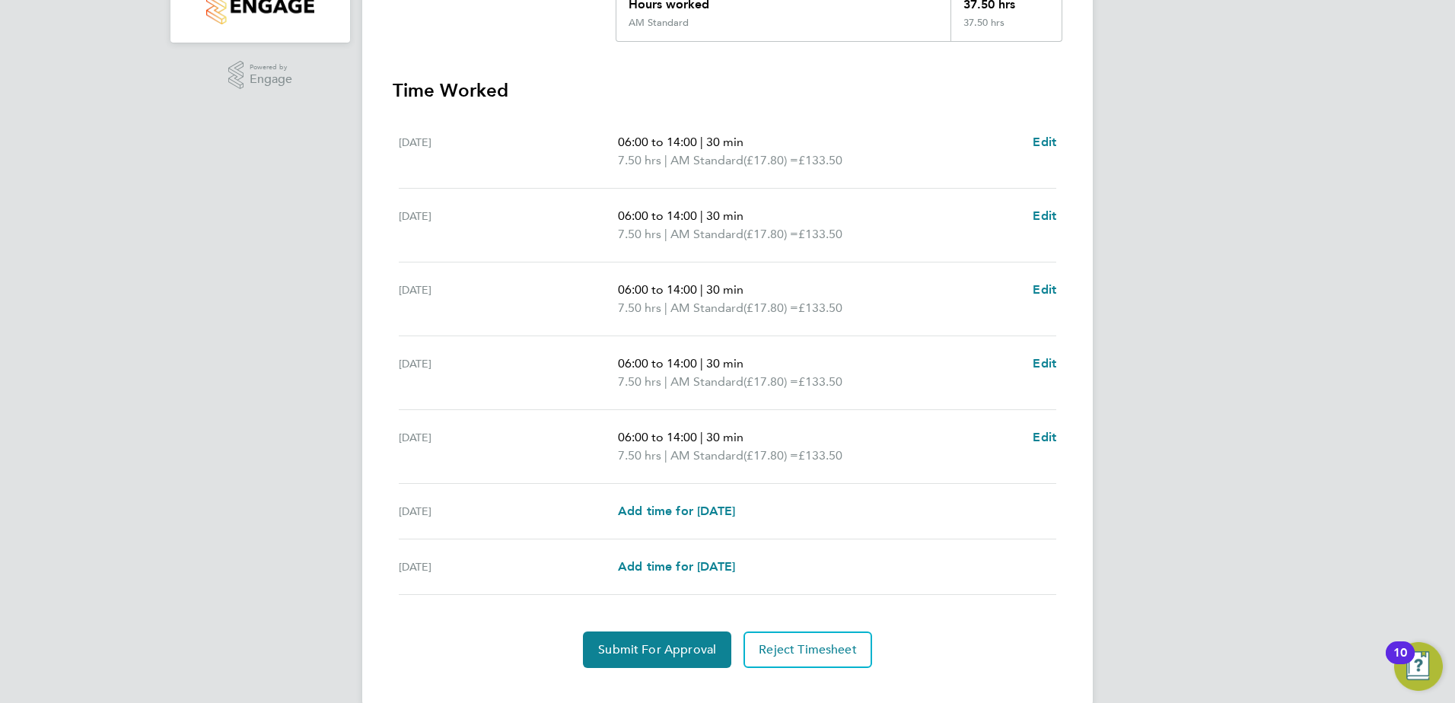
scroll to position [396, 0]
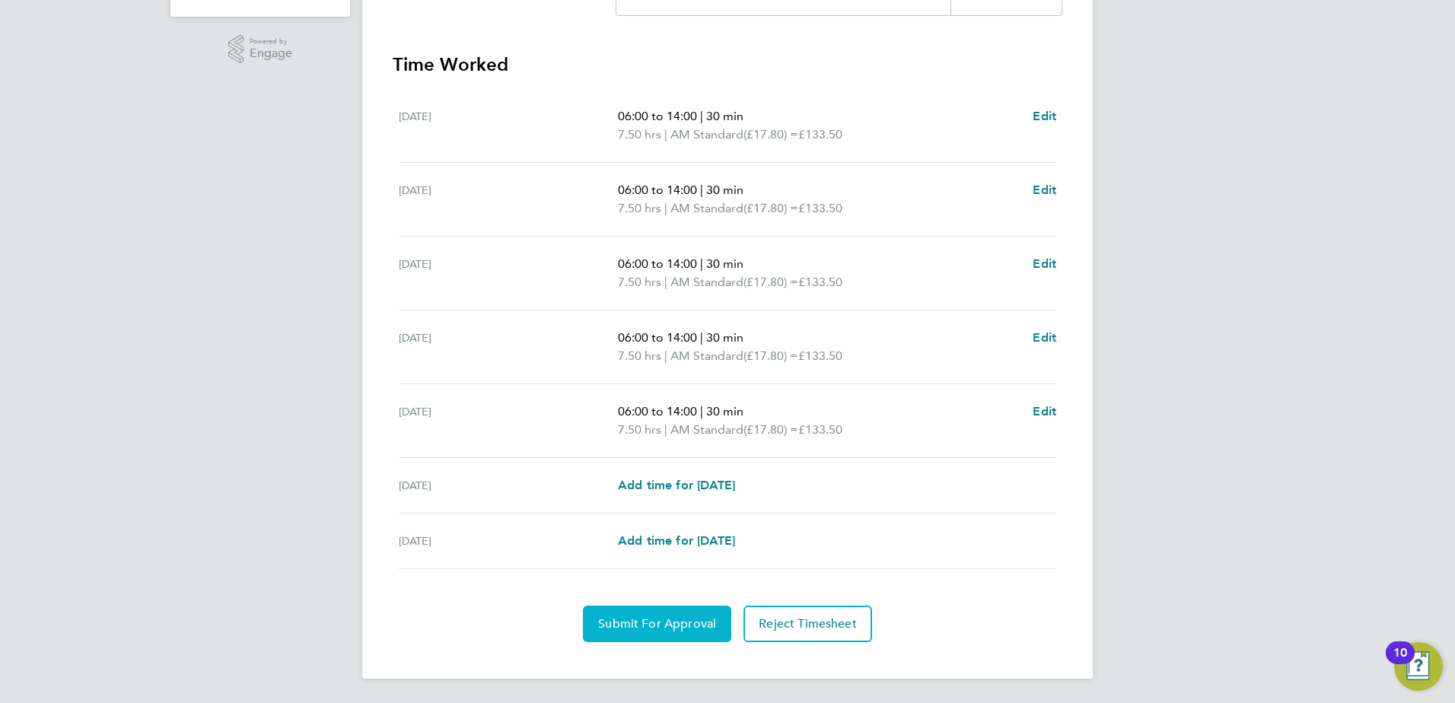
click at [641, 621] on span "Submit For Approval" at bounding box center [657, 623] width 118 height 15
click at [711, 624] on span "Approve Timesheet" at bounding box center [657, 623] width 112 height 15
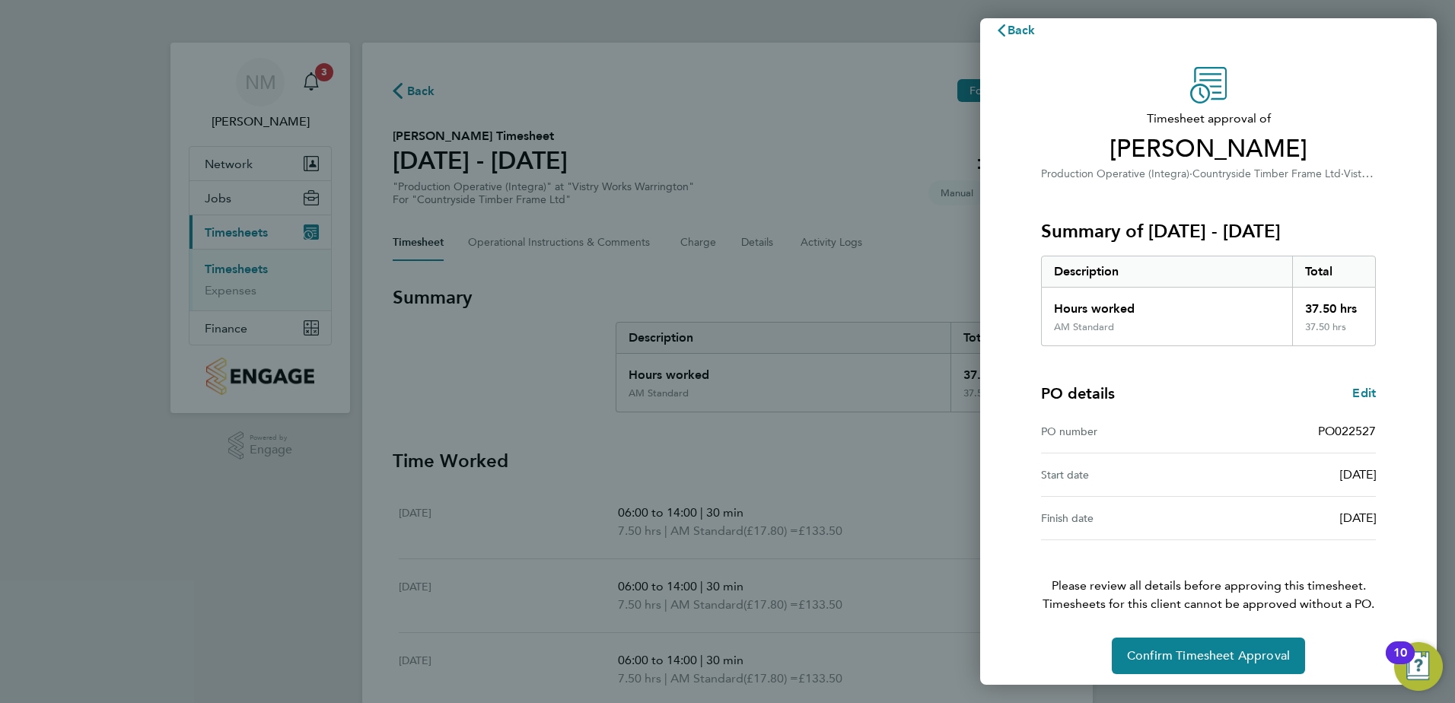
scroll to position [26, 0]
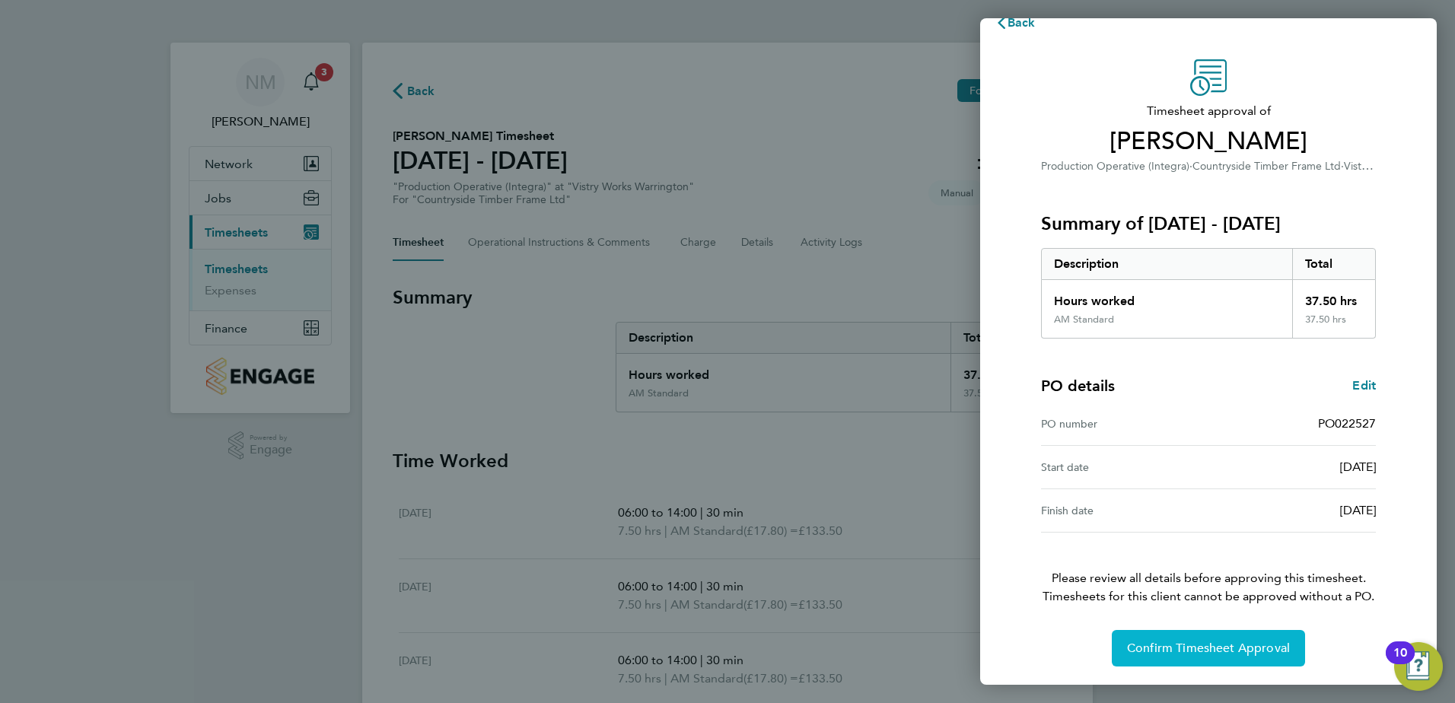
click at [1187, 645] on span "Confirm Timesheet Approval" at bounding box center [1208, 648] width 163 height 15
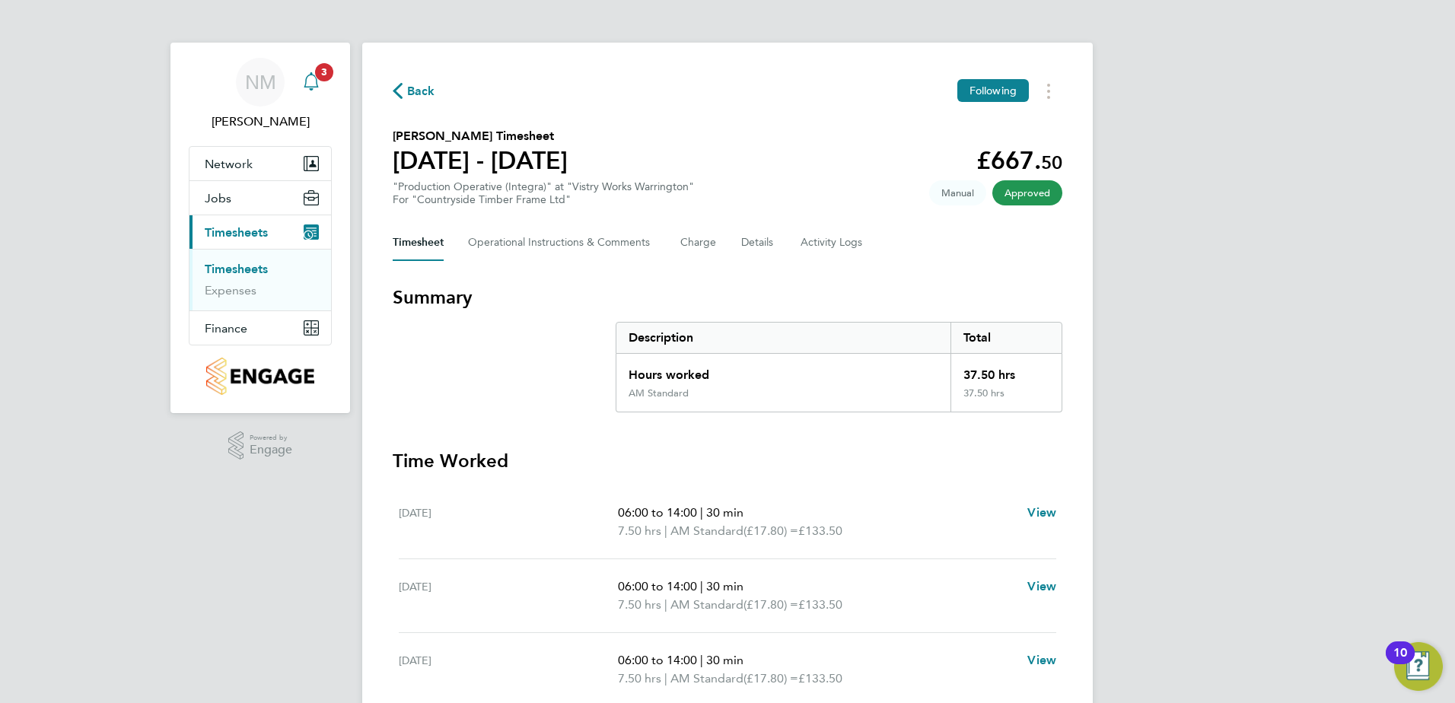
click at [320, 77] on span "3" at bounding box center [324, 72] width 18 height 18
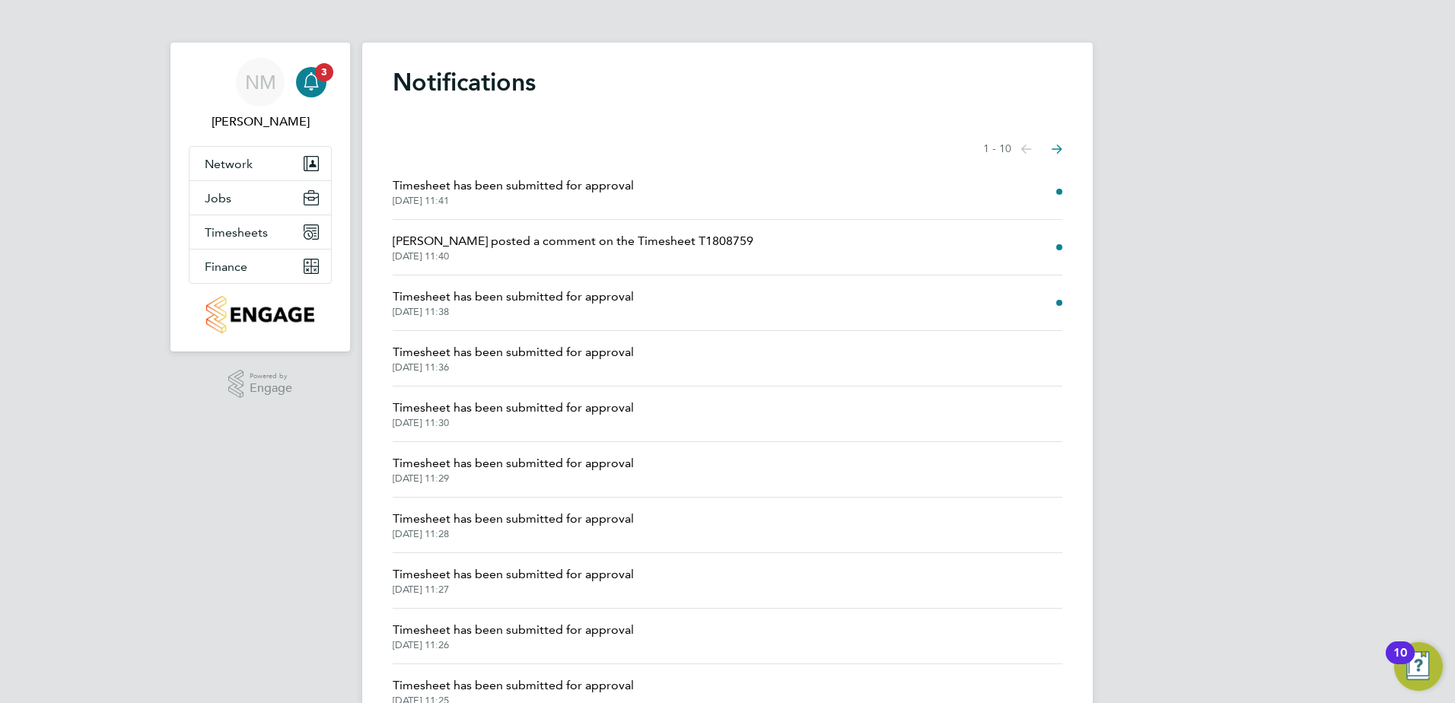
click at [542, 289] on span "Timesheet has been submitted for approval" at bounding box center [513, 297] width 241 height 18
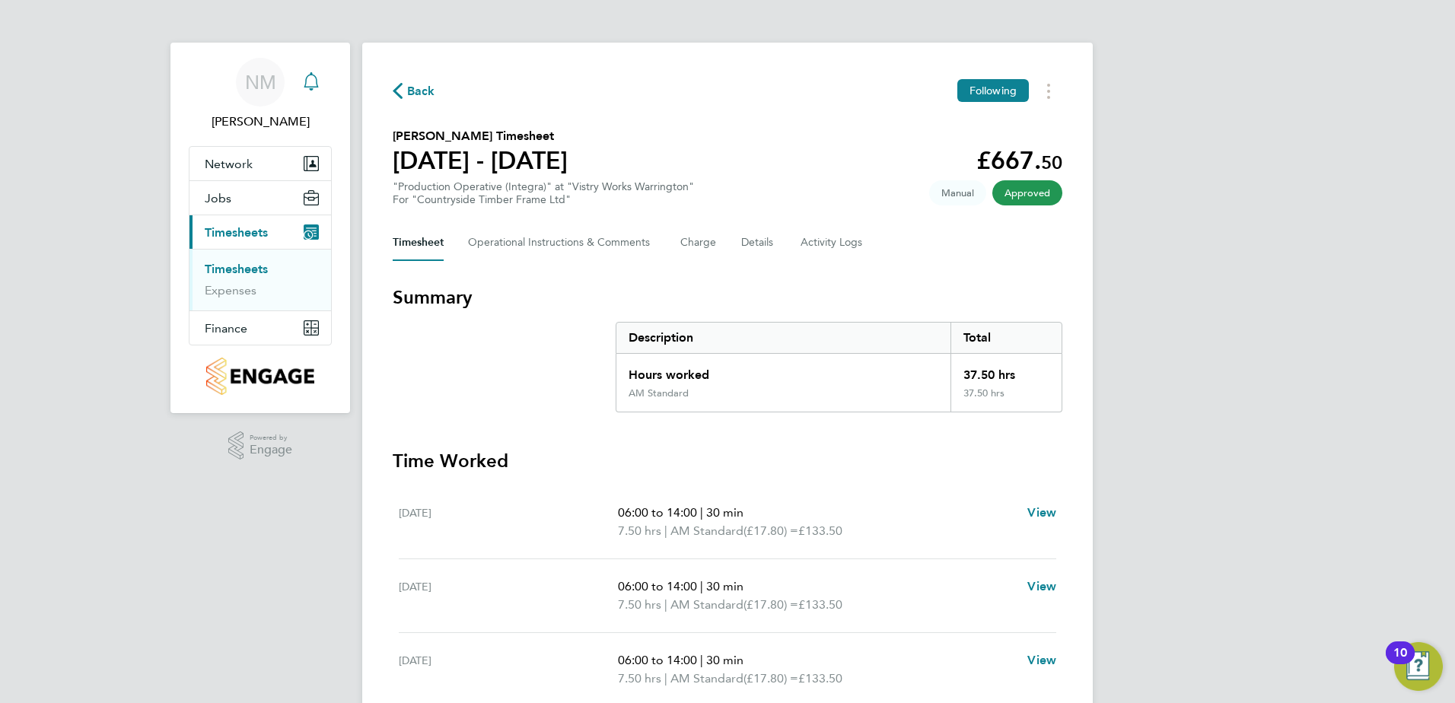
click at [321, 84] on div "Main navigation" at bounding box center [311, 82] width 30 height 30
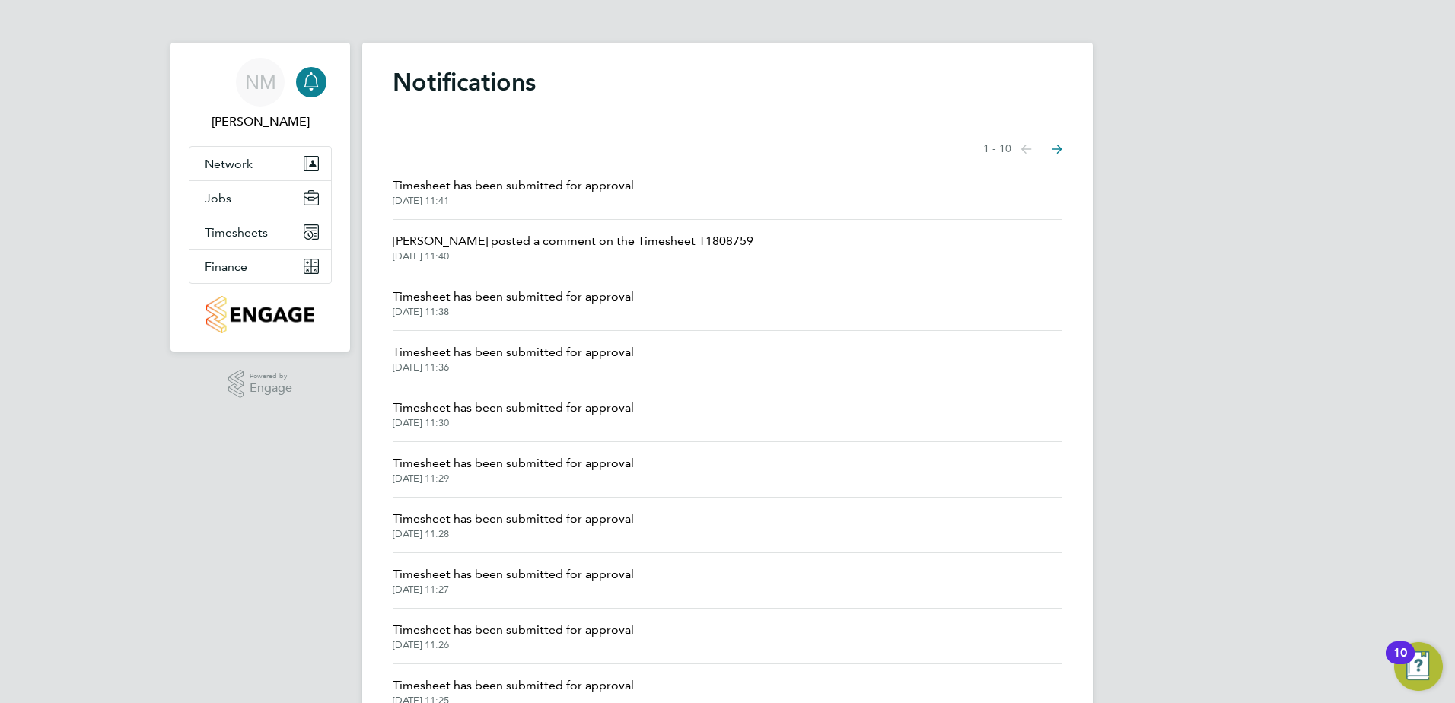
click at [482, 251] on span "26 Aug 2025, 11:40" at bounding box center [573, 256] width 361 height 12
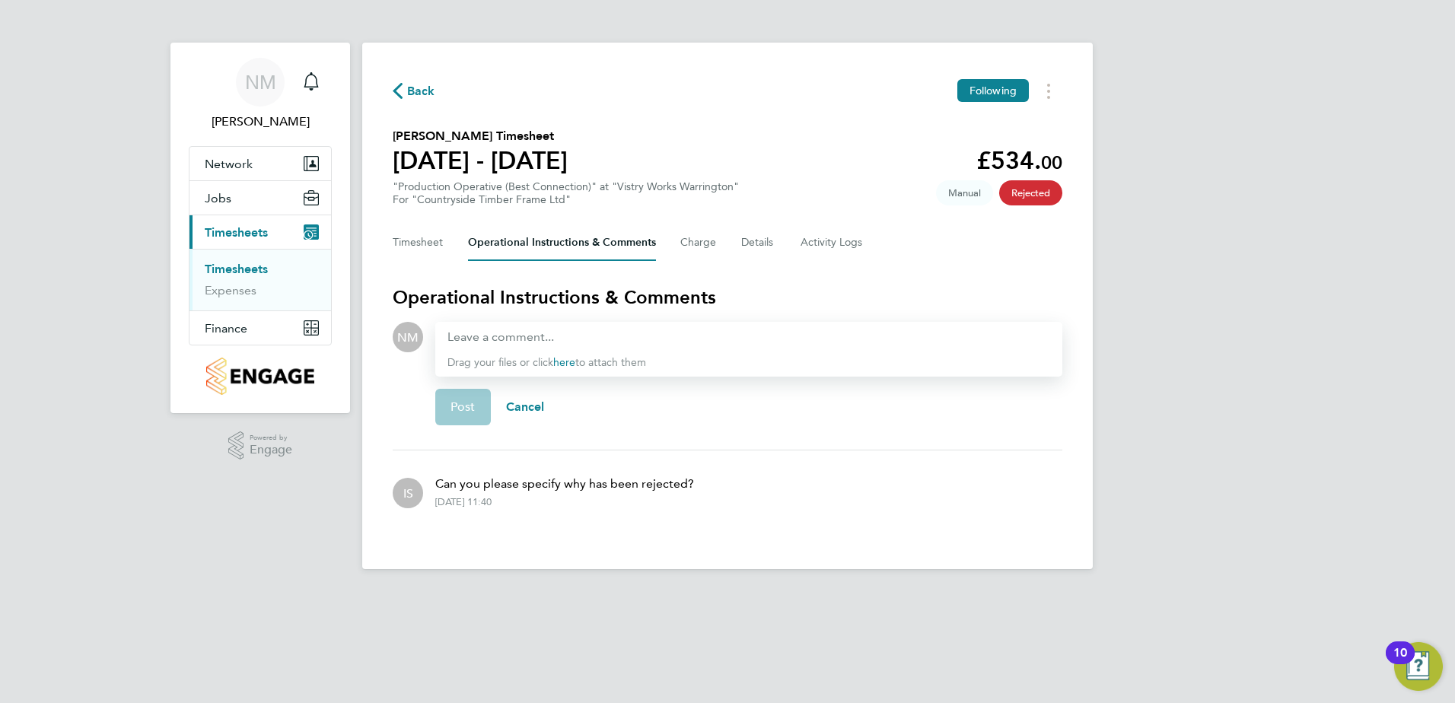
click at [539, 335] on div at bounding box center [748, 337] width 603 height 18
click at [469, 402] on span "Post" at bounding box center [462, 406] width 25 height 15
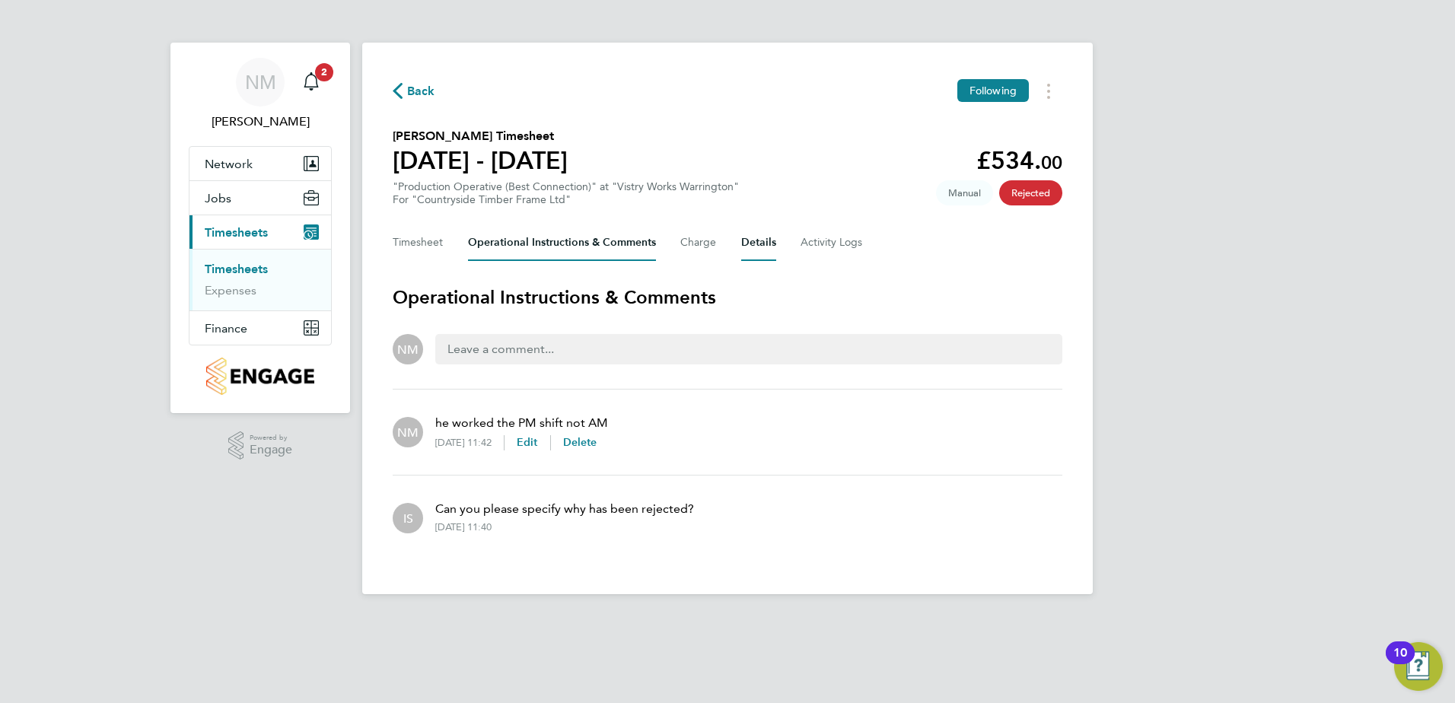
click at [753, 234] on button "Details" at bounding box center [758, 242] width 35 height 37
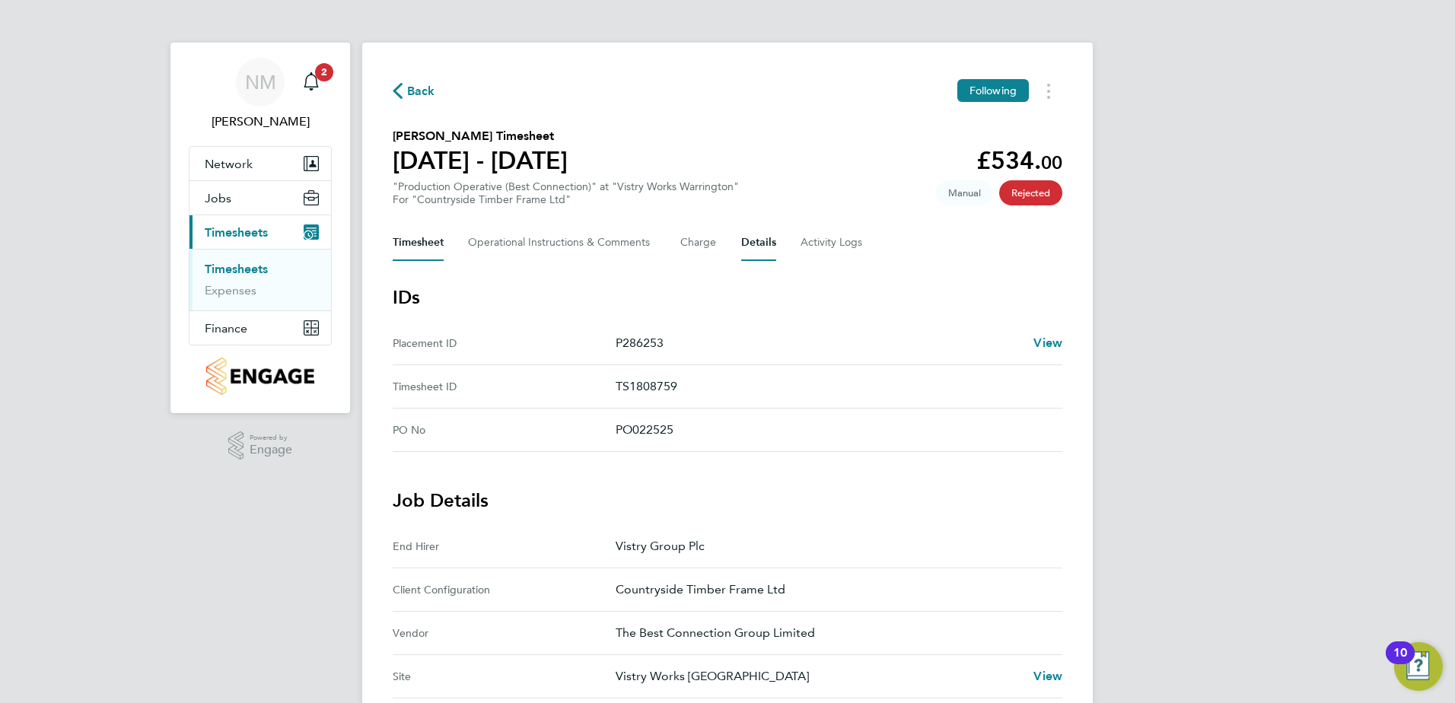
click at [407, 247] on button "Timesheet" at bounding box center [418, 242] width 51 height 37
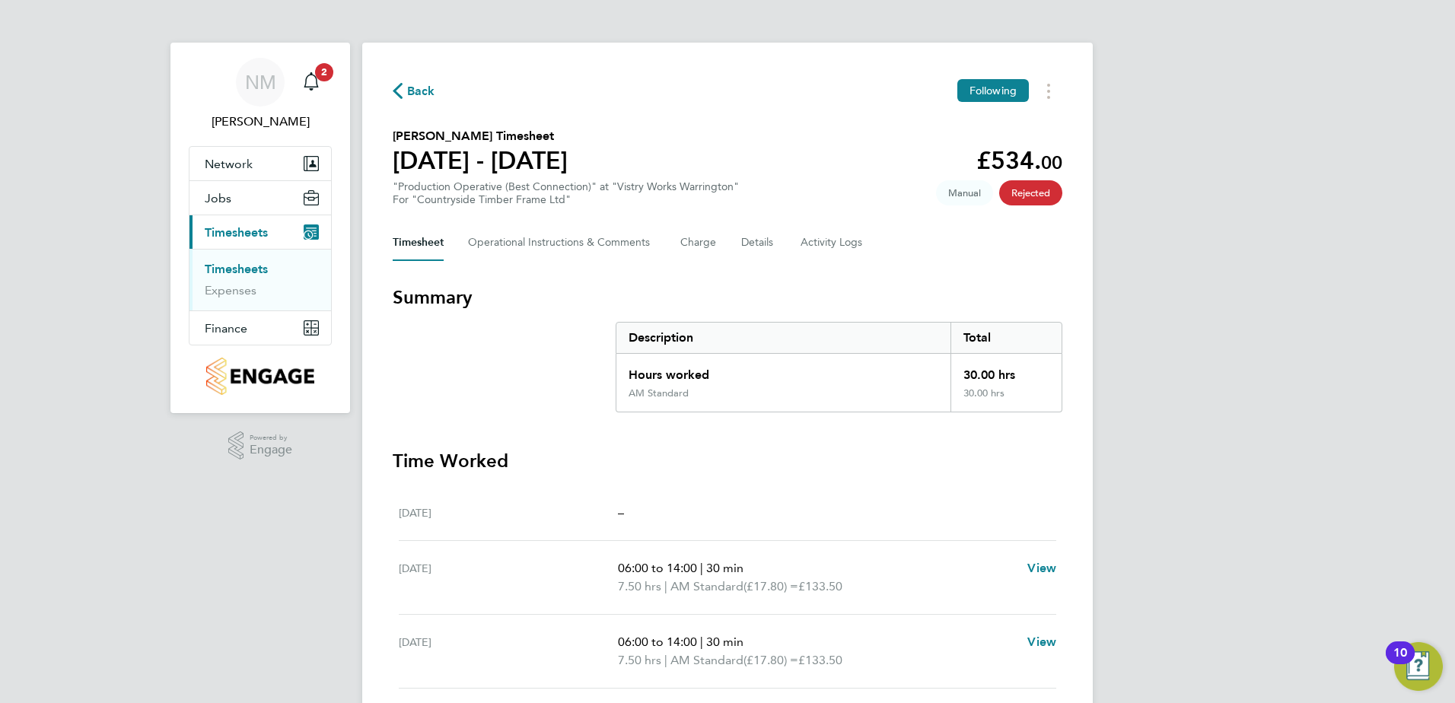
click at [394, 90] on icon "button" at bounding box center [398, 91] width 10 height 16
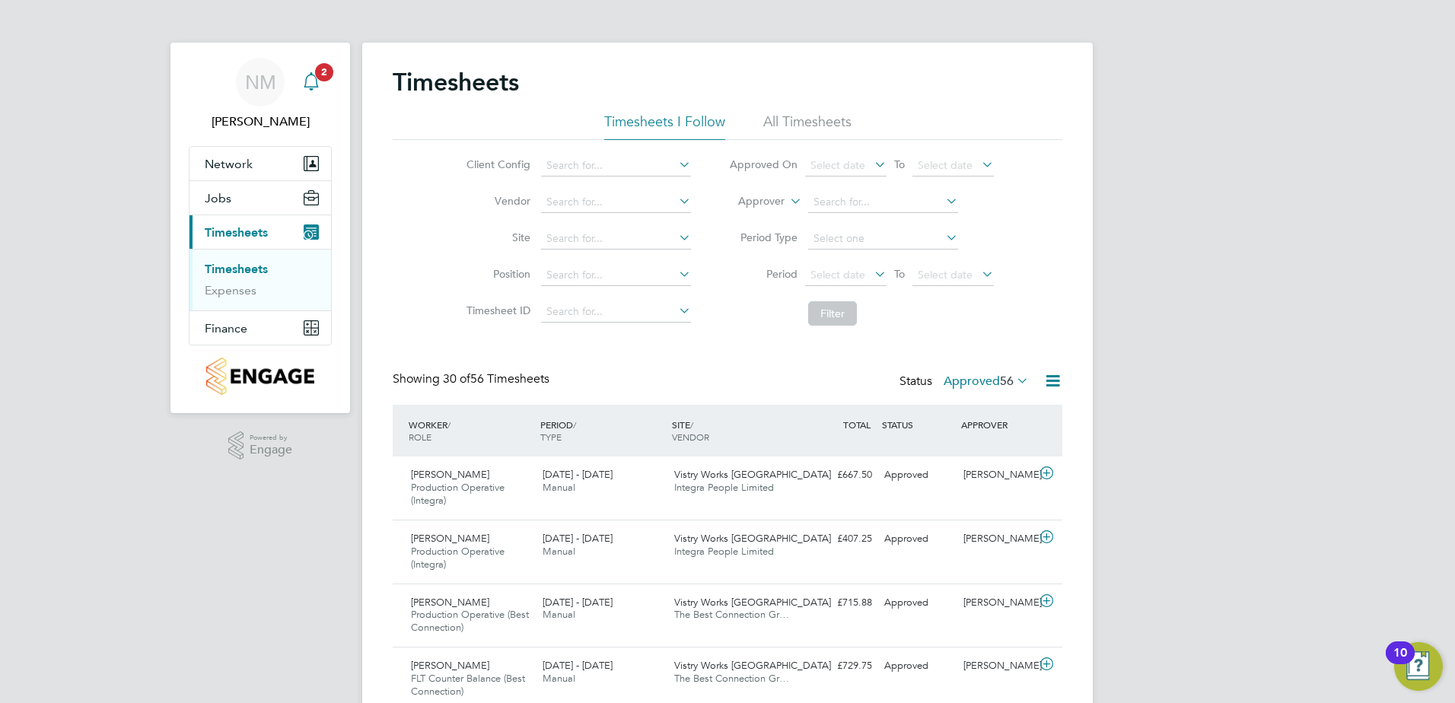
click at [301, 72] on div "Main navigation" at bounding box center [311, 82] width 30 height 30
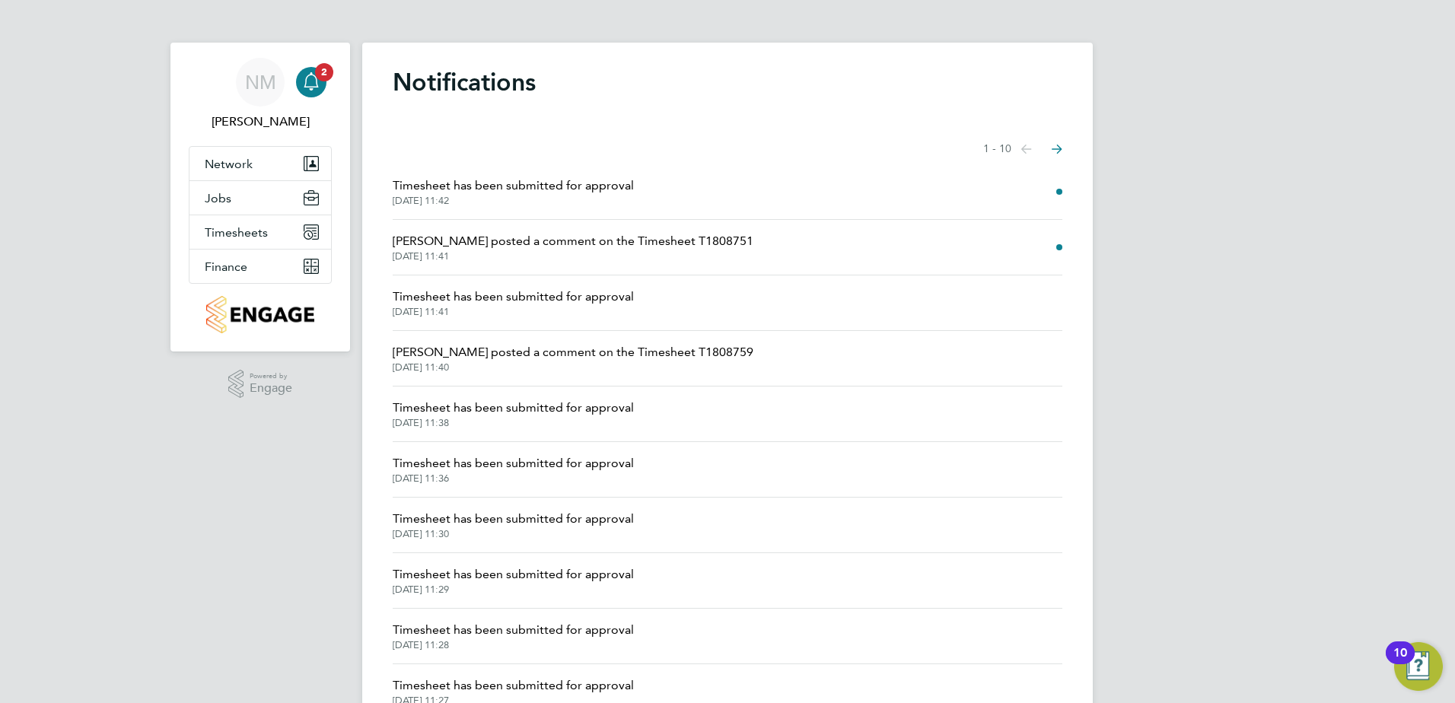
click at [484, 240] on span "Ileana Salsano posted a comment on the Timesheet T1808751" at bounding box center [573, 241] width 361 height 18
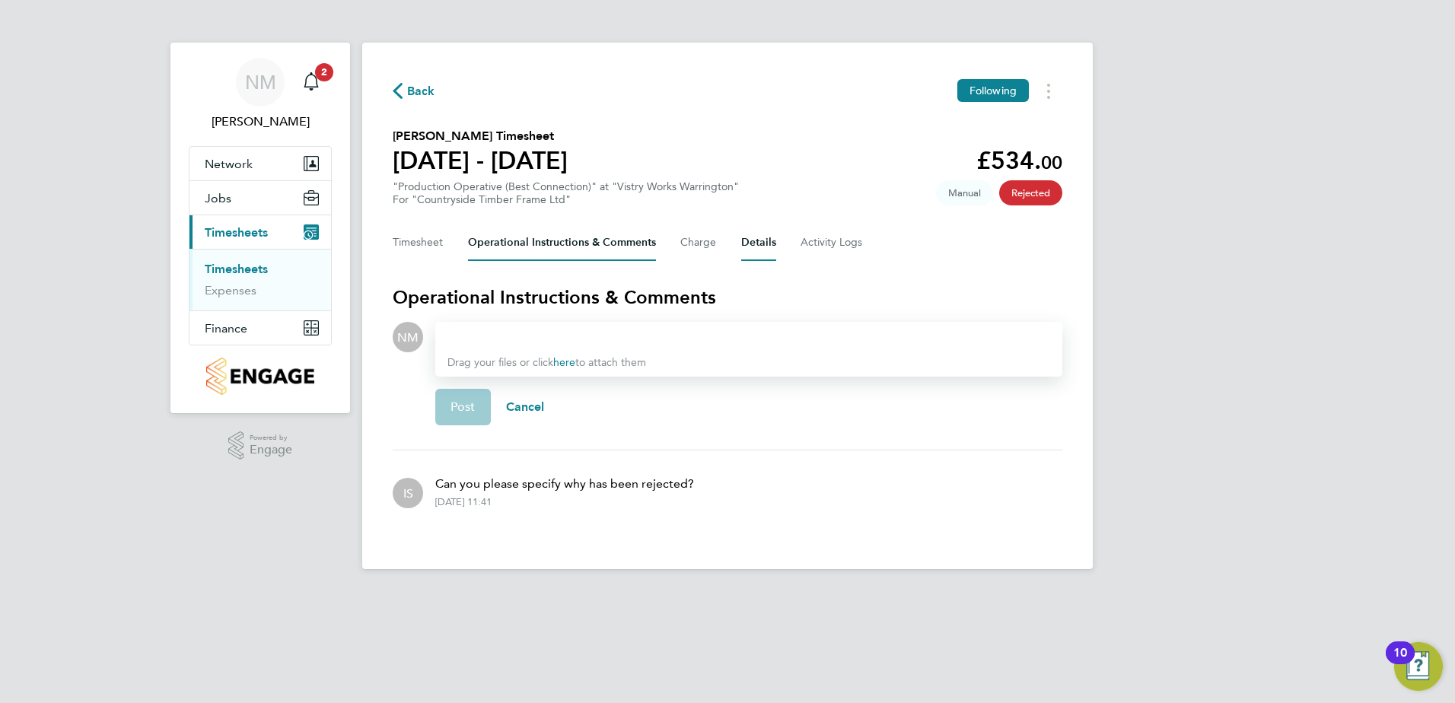
click at [760, 242] on button "Details" at bounding box center [758, 242] width 35 height 37
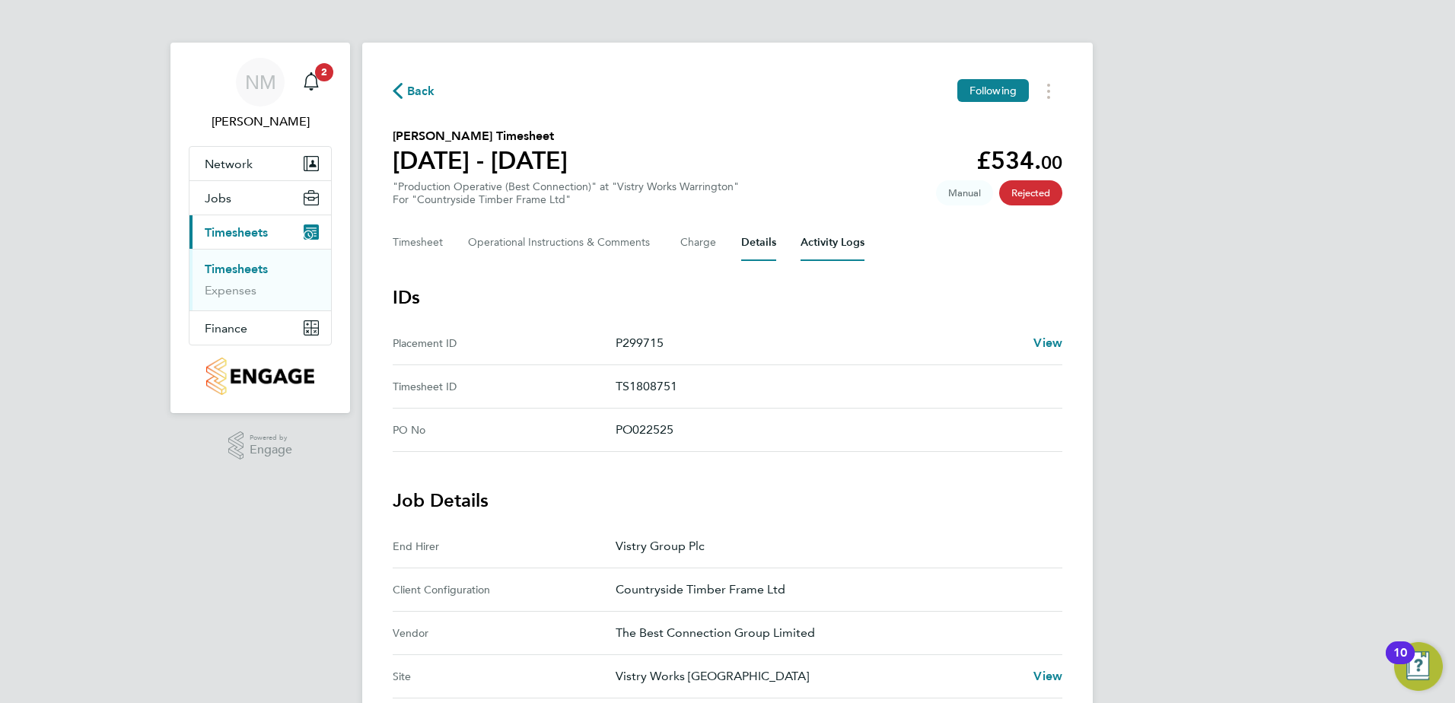
click at [818, 236] on Logs-tab "Activity Logs" at bounding box center [832, 242] width 64 height 37
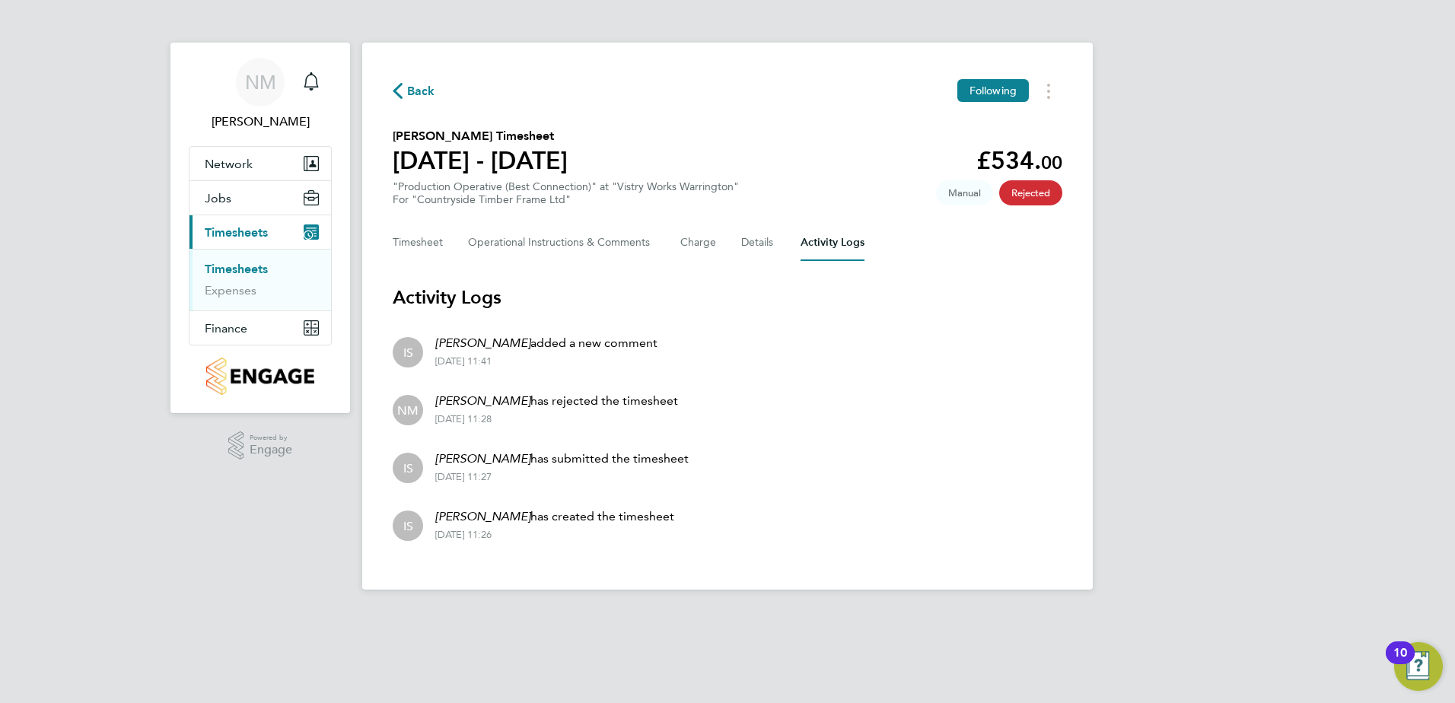
click at [419, 78] on div "Back Following Jason Huskie's Timesheet 18 - 24 Aug 2025 £534. 00 "Production O…" at bounding box center [727, 316] width 730 height 547
click at [422, 84] on span "Back" at bounding box center [421, 91] width 28 height 18
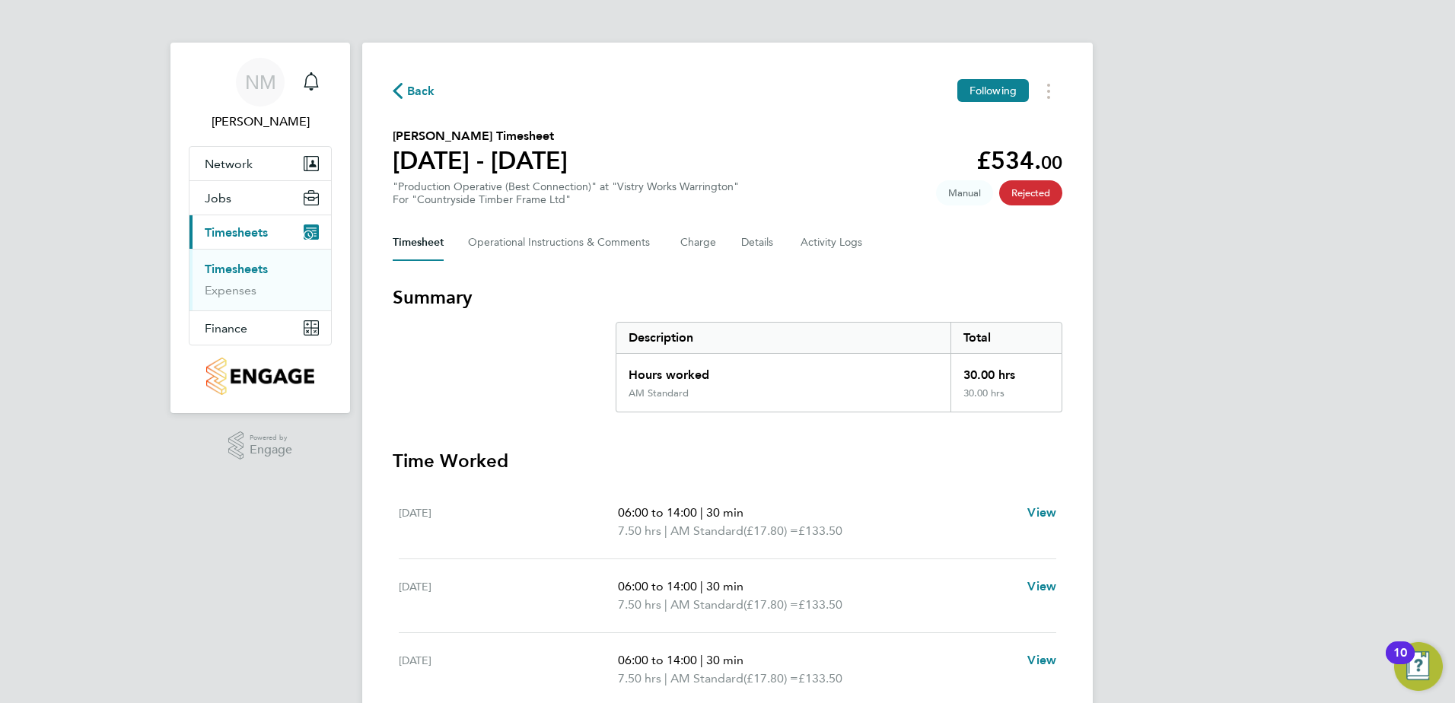
click at [409, 84] on span "Back" at bounding box center [421, 91] width 28 height 18
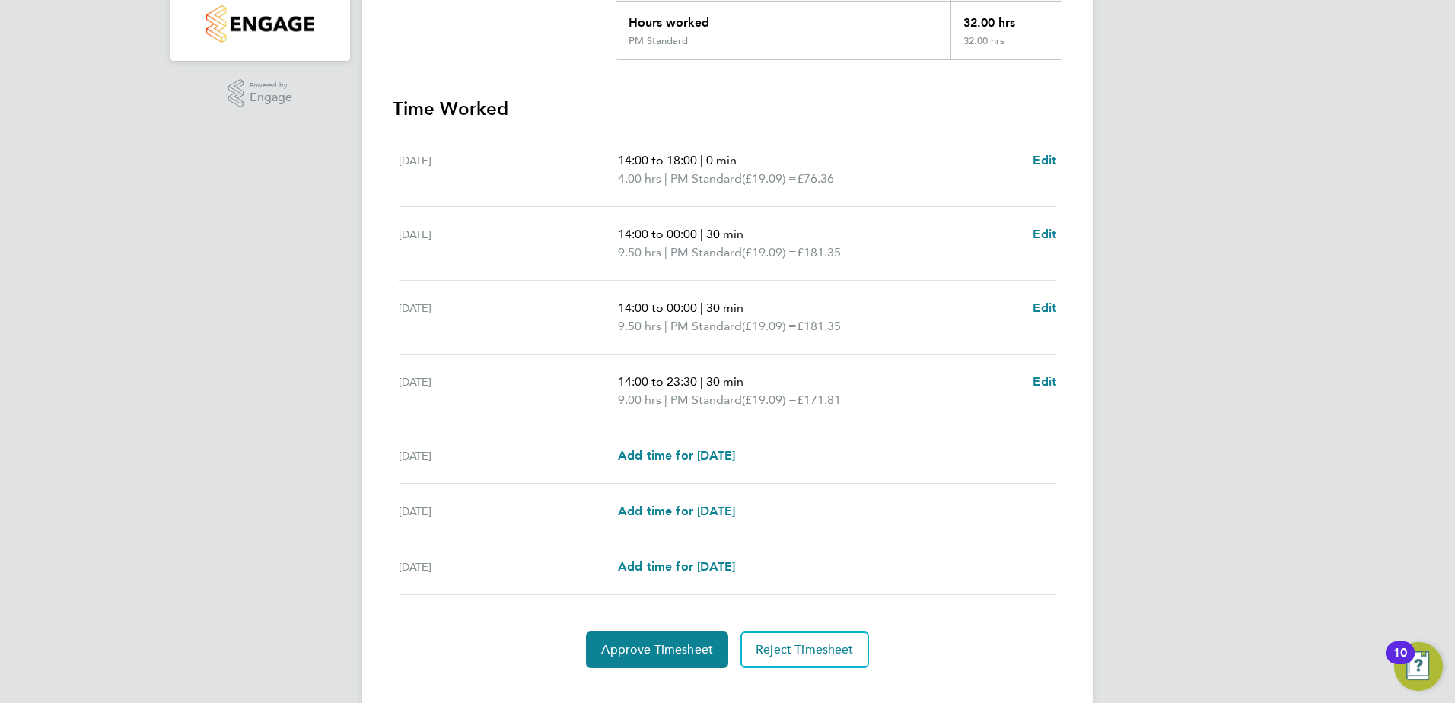
scroll to position [378, 0]
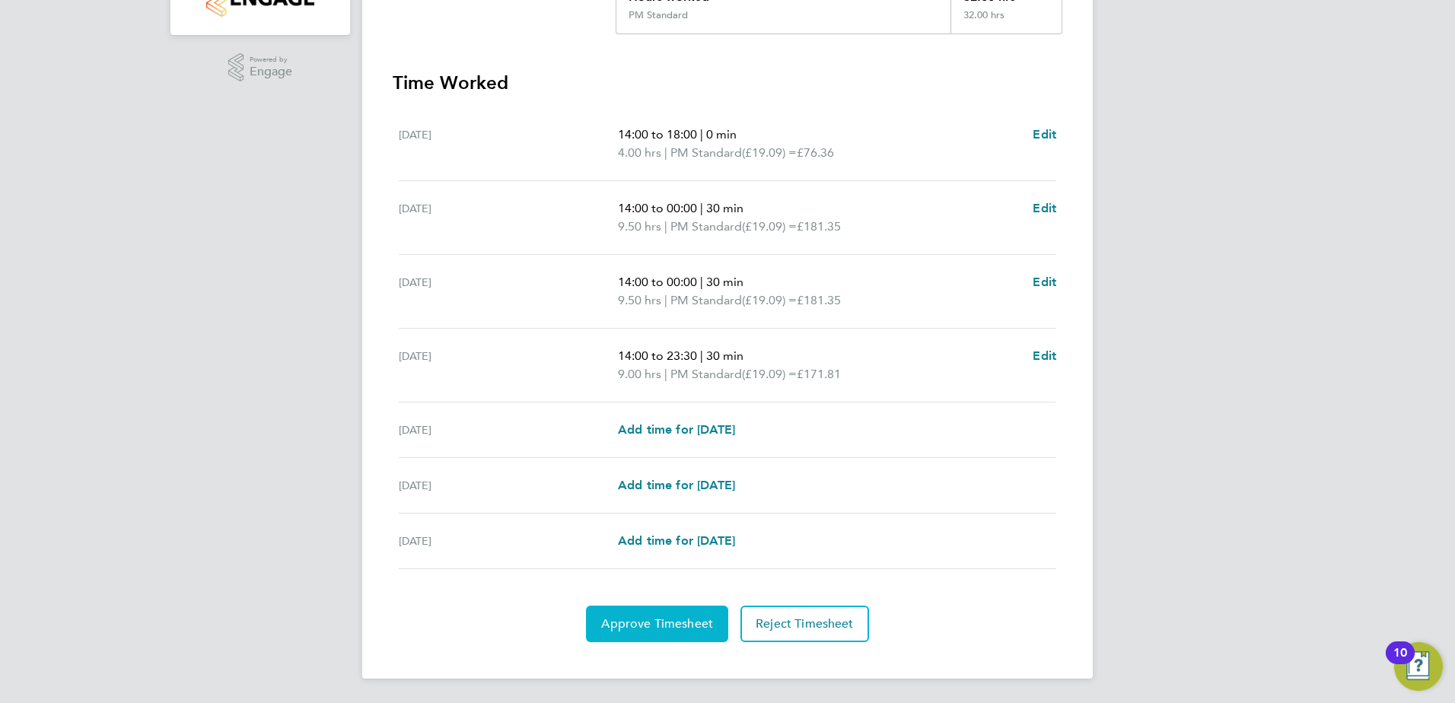
click at [711, 625] on span "Approve Timesheet" at bounding box center [657, 623] width 112 height 15
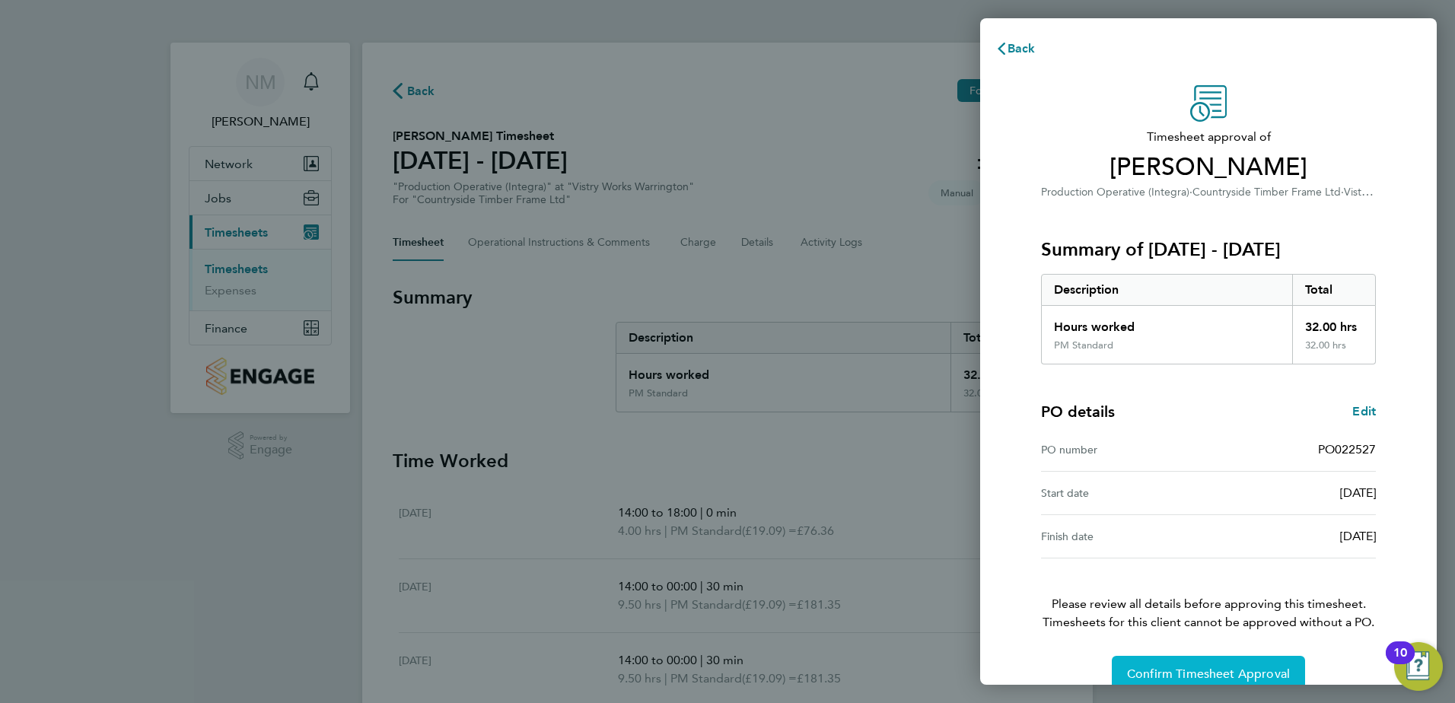
click at [1249, 663] on button "Confirm Timesheet Approval" at bounding box center [1208, 674] width 193 height 37
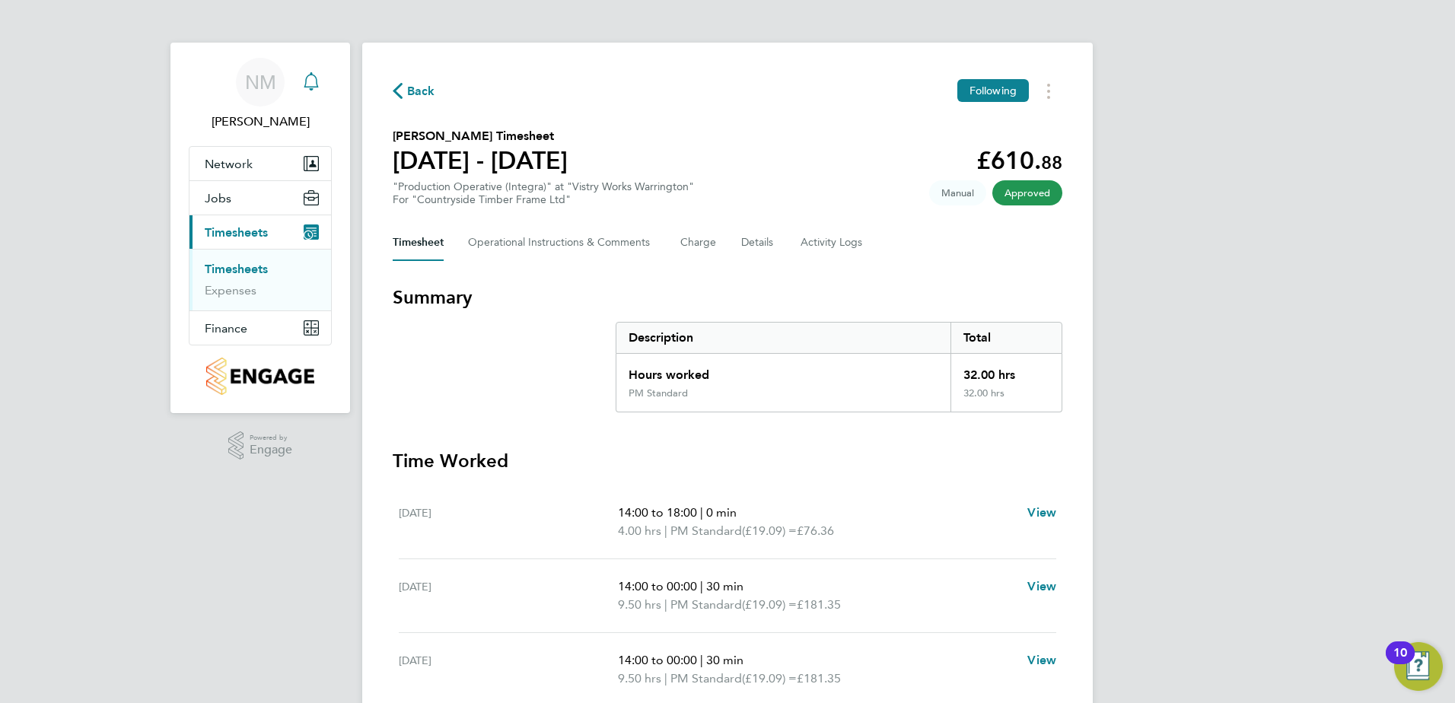
click at [309, 88] on icon "Main navigation" at bounding box center [311, 81] width 18 height 18
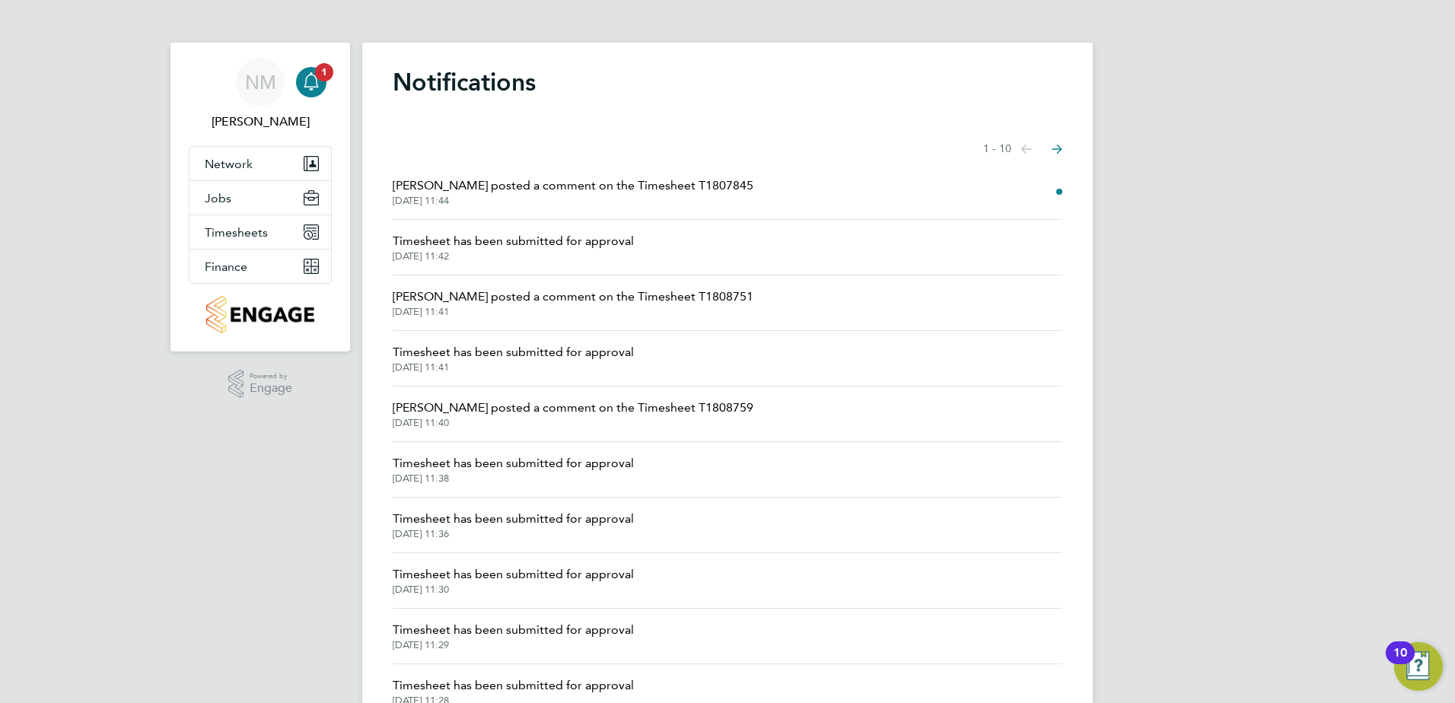
click at [490, 189] on span "[PERSON_NAME] posted a comment on the Timesheet T1807845" at bounding box center [573, 186] width 361 height 18
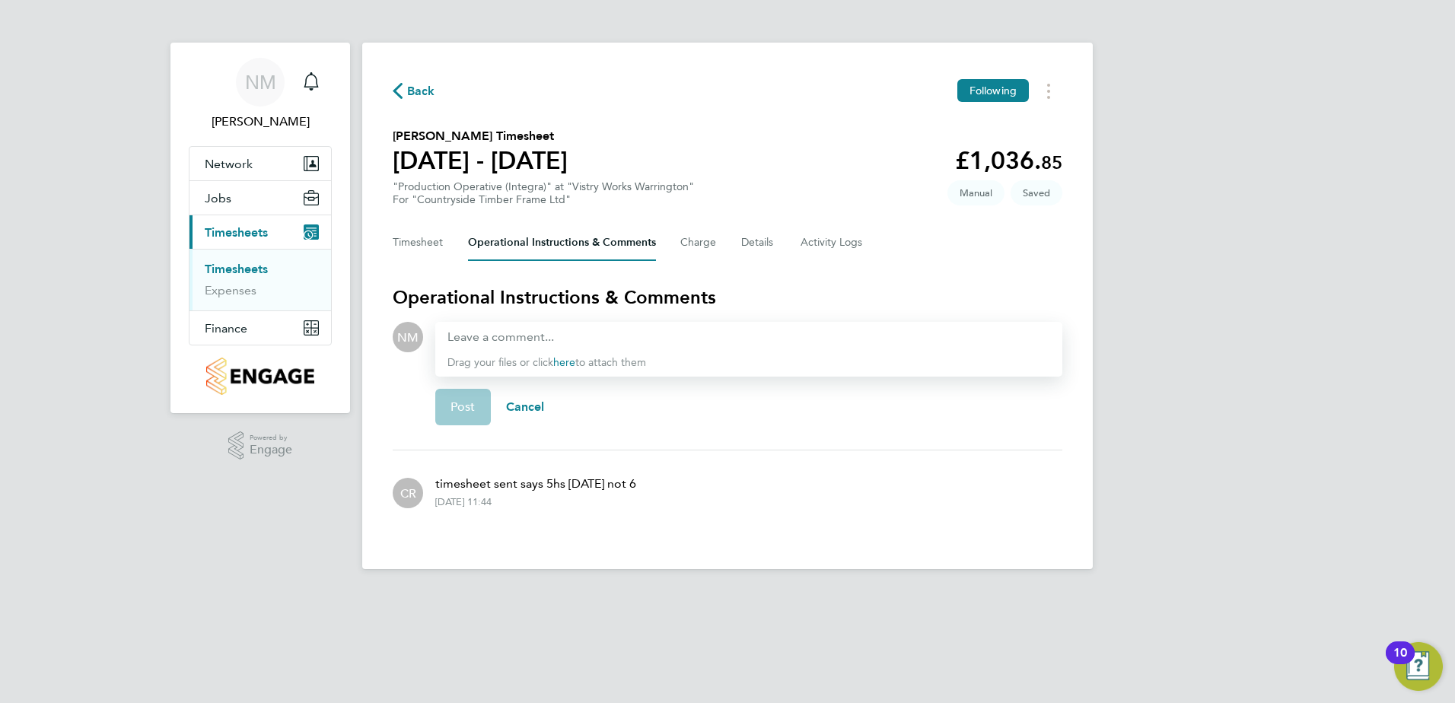
click at [509, 330] on div at bounding box center [748, 337] width 603 height 18
click at [491, 334] on div "yes thats correct he finished at 11am on the [DATE]" at bounding box center [748, 337] width 603 height 18
click at [753, 337] on div "yes that's correct he finished at 11am on the [DATE]" at bounding box center [748, 337] width 603 height 18
click at [454, 410] on span "Post" at bounding box center [462, 406] width 25 height 15
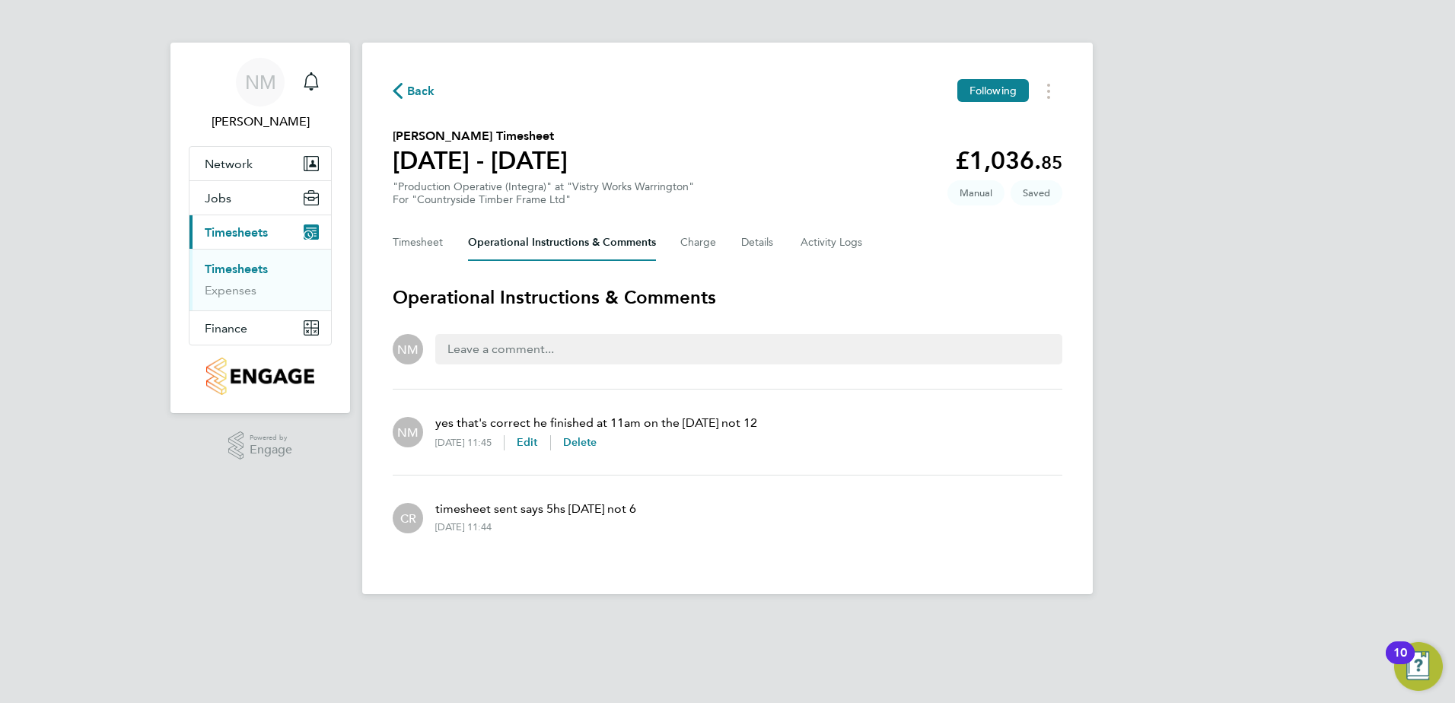
click at [415, 95] on span "Back" at bounding box center [421, 91] width 28 height 18
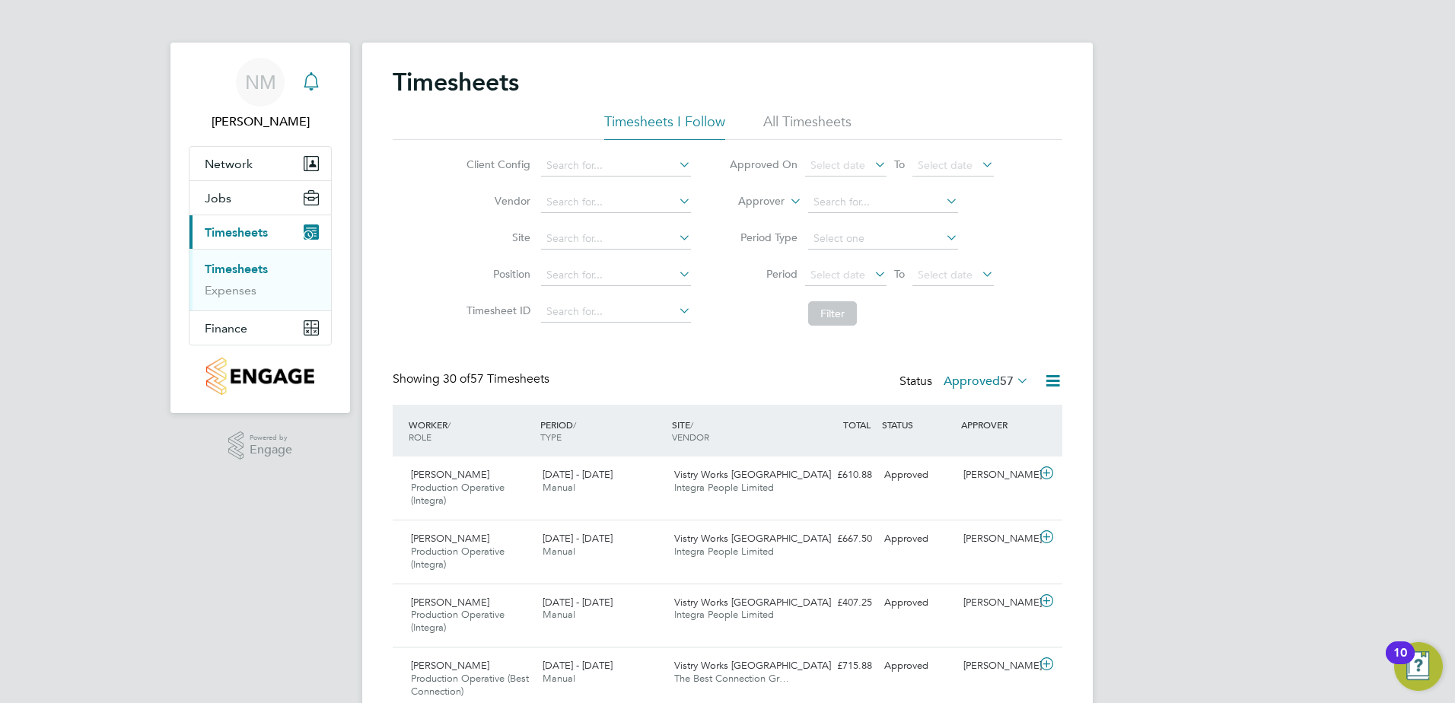
click at [308, 80] on icon "Main navigation" at bounding box center [311, 81] width 18 height 18
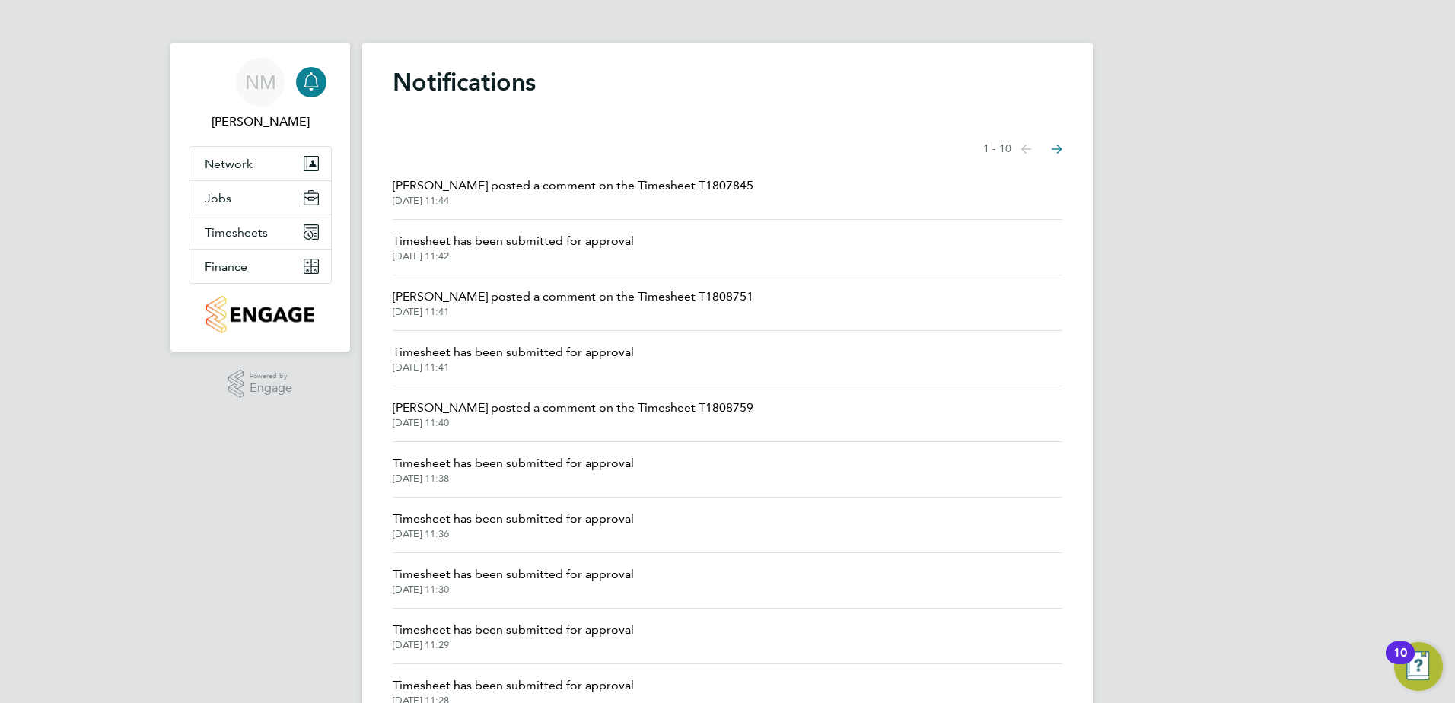
click at [494, 296] on span "Ileana Salsano posted a comment on the Timesheet T1808751" at bounding box center [573, 297] width 361 height 18
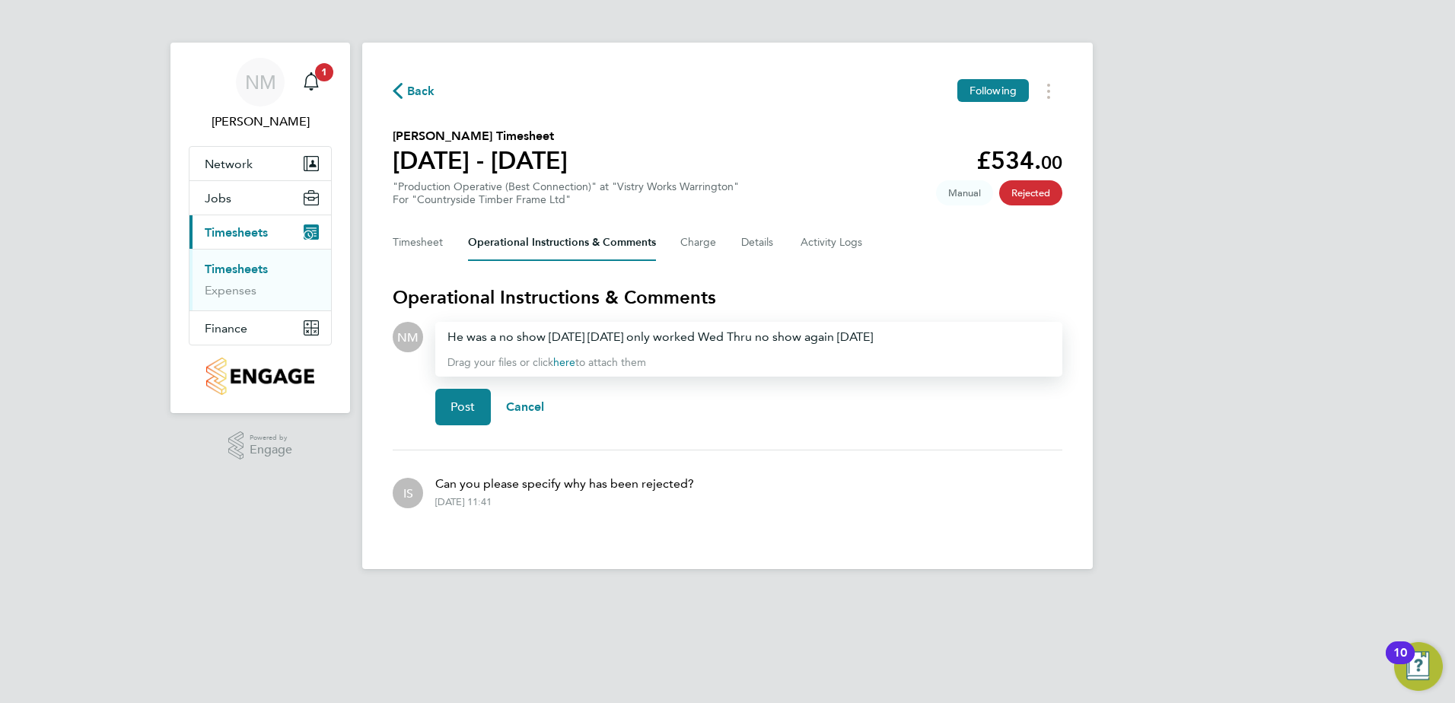
click at [743, 339] on div "He was a no show Monday Tuesday only worked Wed Thru no show again Friday" at bounding box center [748, 337] width 603 height 18
click at [914, 340] on div "He was a no show Monday Tuesday only worked Wed ,Thru no show again Friday" at bounding box center [748, 337] width 603 height 18
click at [448, 412] on button "Post" at bounding box center [463, 407] width 56 height 37
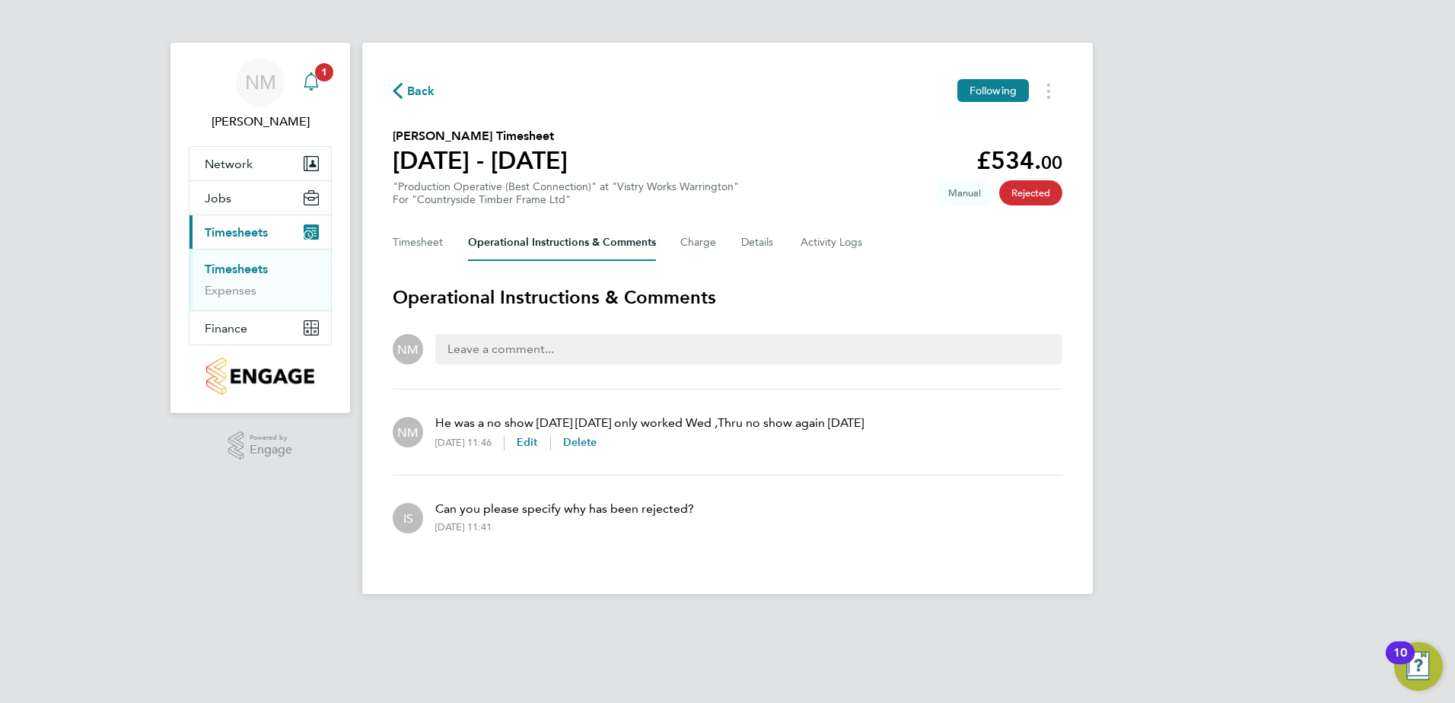
click at [312, 79] on icon "Main navigation" at bounding box center [311, 81] width 18 height 18
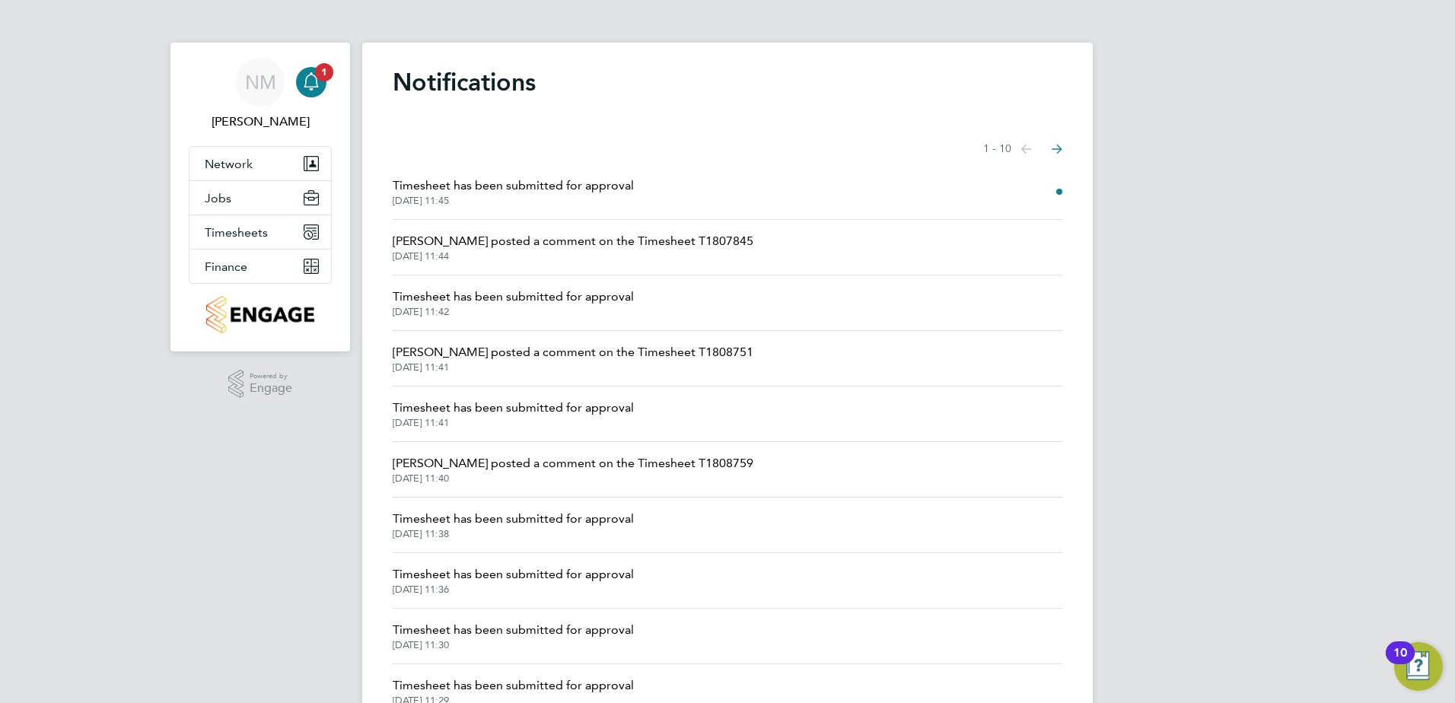
click at [531, 191] on span "Timesheet has been submitted for approval" at bounding box center [513, 186] width 241 height 18
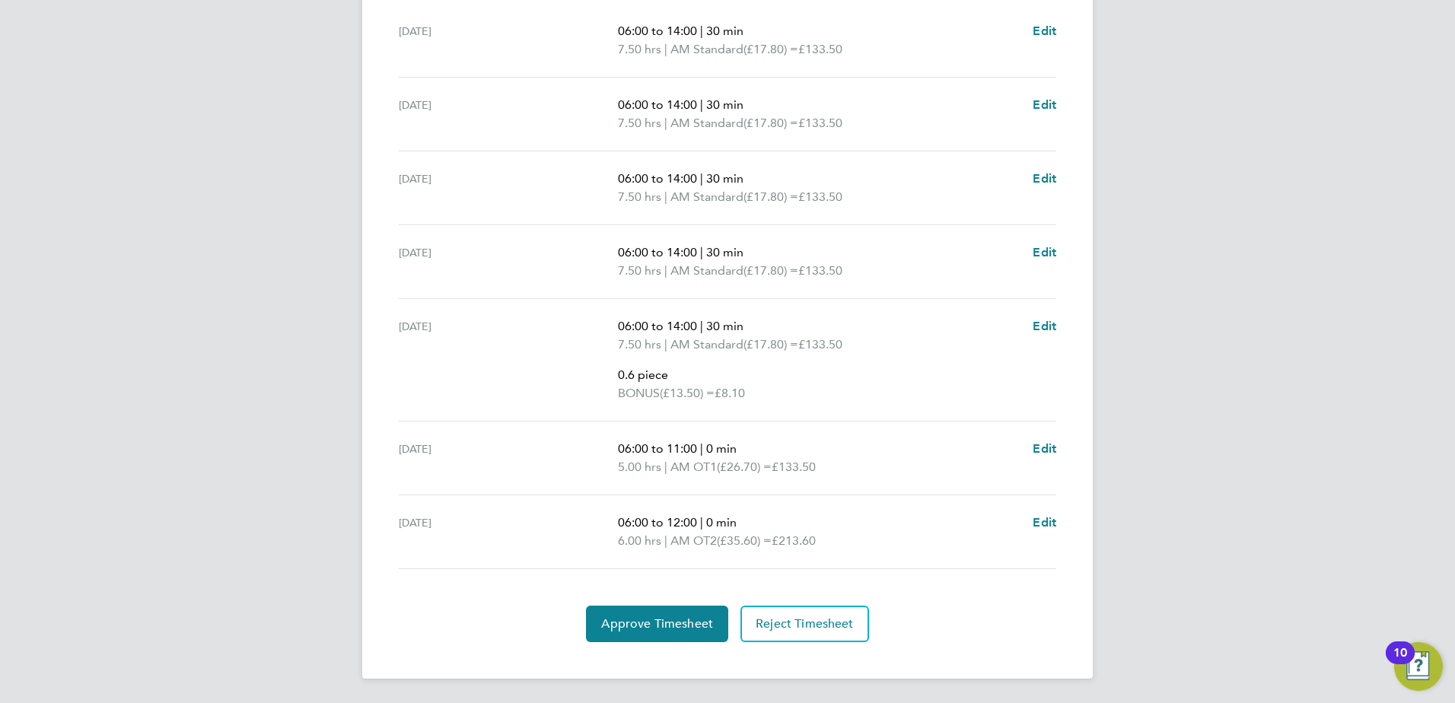
scroll to position [495, 0]
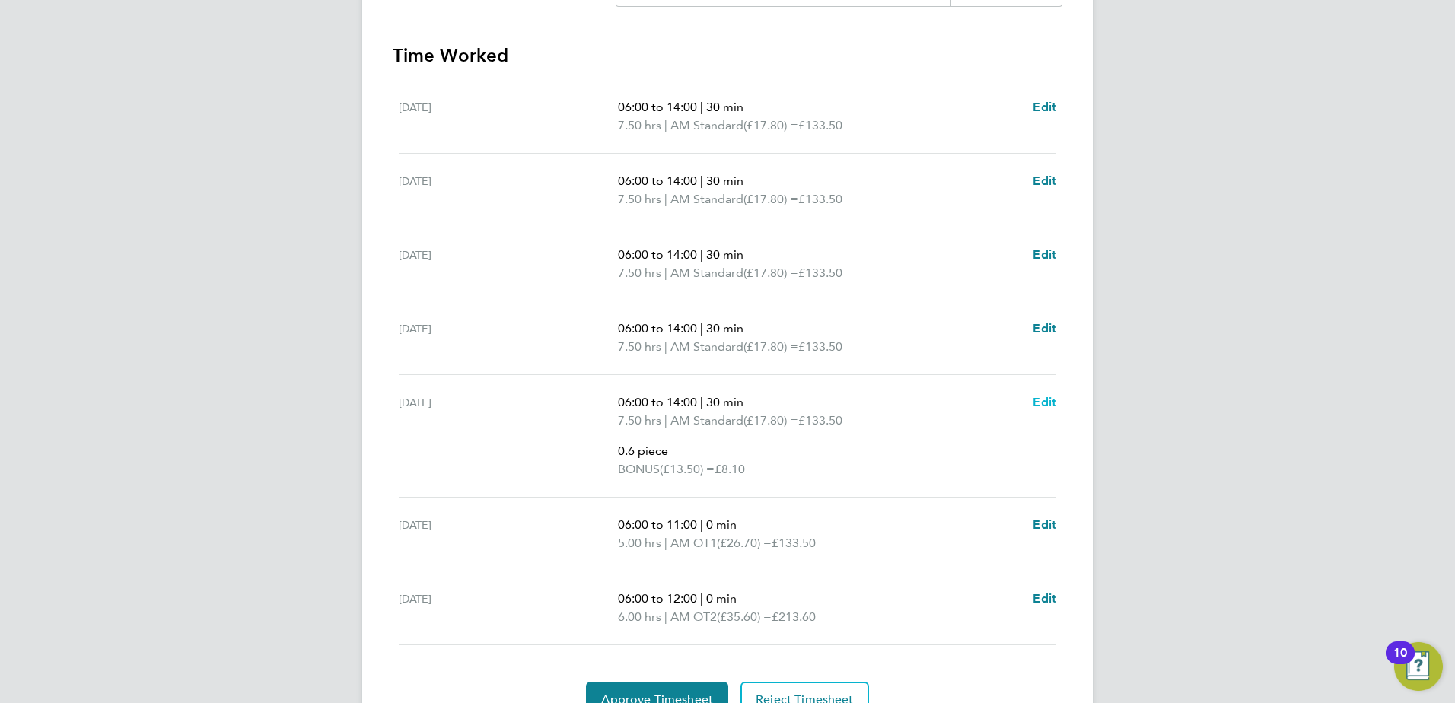
click at [1049, 403] on span "Edit" at bounding box center [1045, 402] width 24 height 14
select select "30"
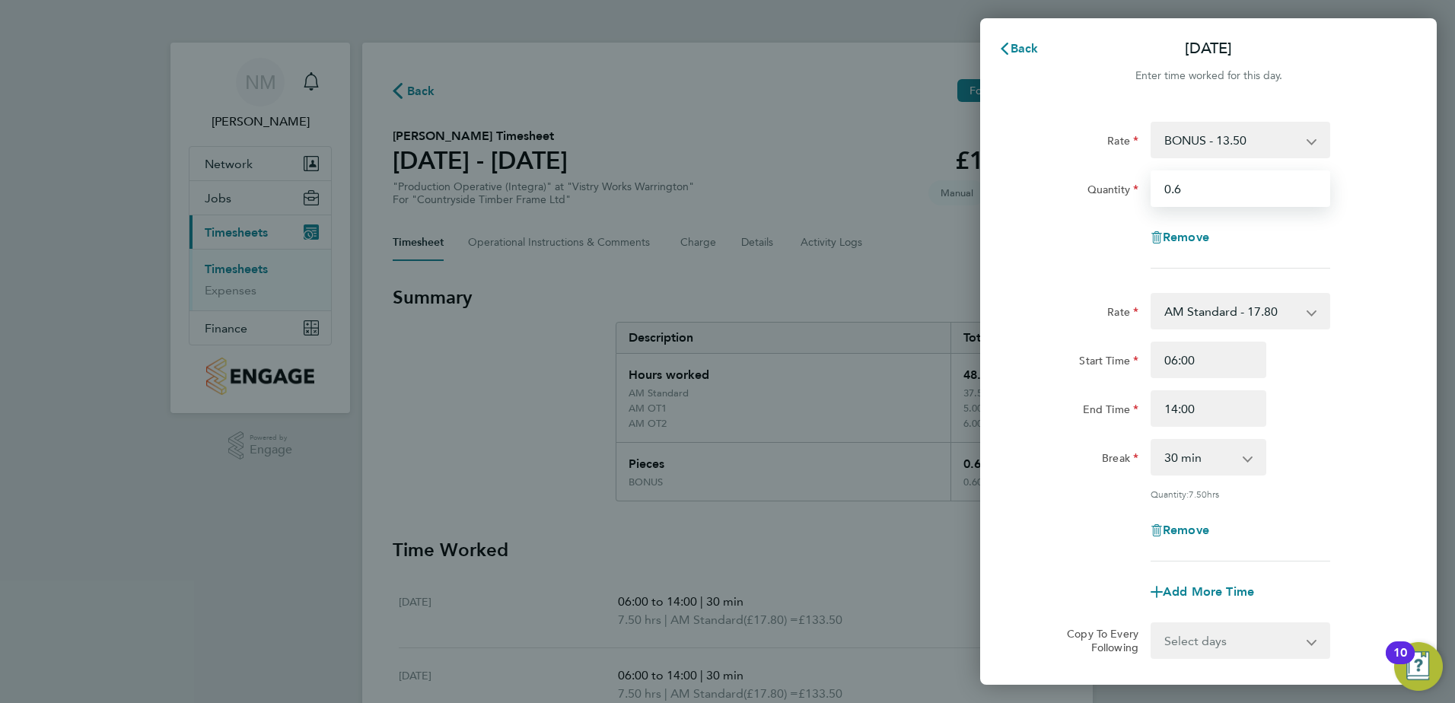
click at [1199, 193] on input "0.6" at bounding box center [1240, 188] width 180 height 37
type input "0.5"
click at [1121, 215] on div "Rate BONUS - 13.50 AM Standard - 17.80 PM OT1 - 28.64 PM Standard - 19.09 AM OT…" at bounding box center [1208, 195] width 371 height 147
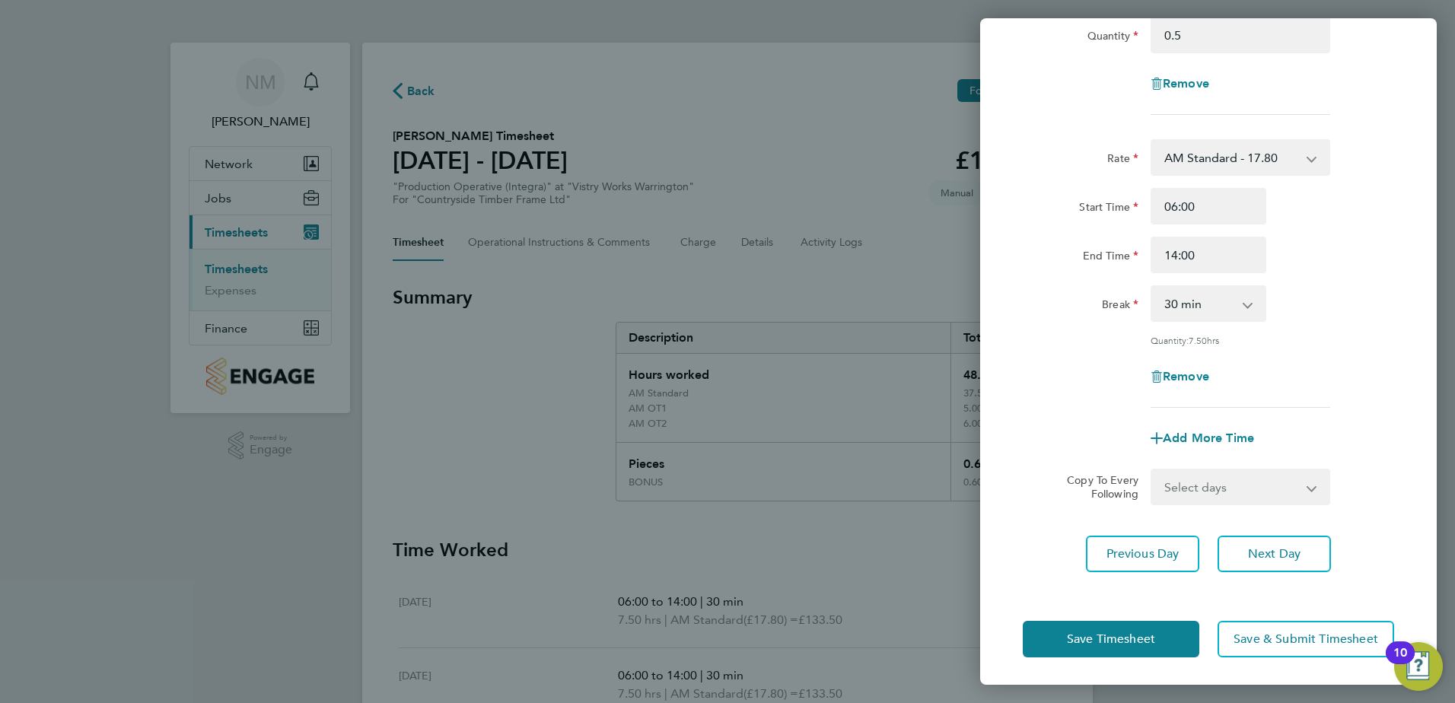
scroll to position [155, 0]
click at [1112, 631] on span "Save Timesheet" at bounding box center [1111, 637] width 88 height 15
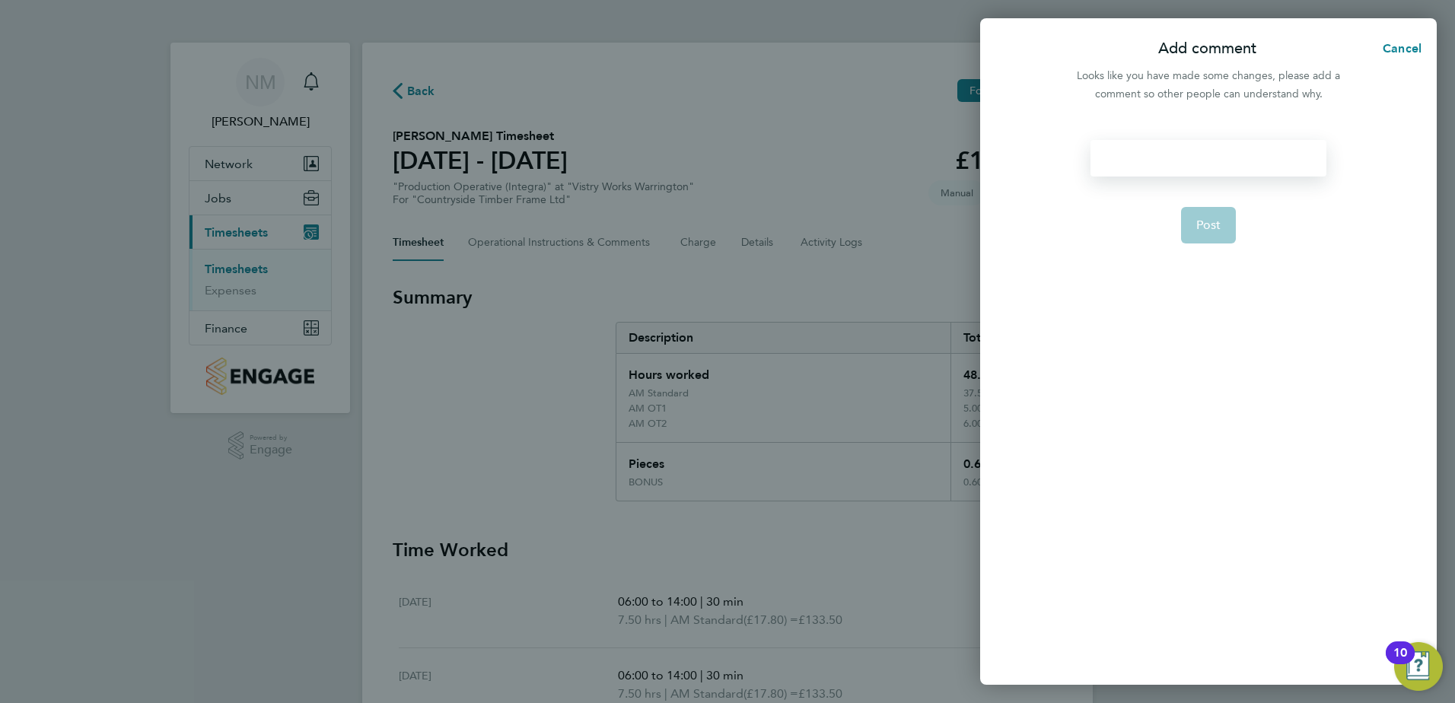
click at [1185, 152] on div at bounding box center [1207, 158] width 235 height 37
click at [1166, 161] on div at bounding box center [1207, 158] width 235 height 37
click at [1211, 219] on span "Post" at bounding box center [1208, 225] width 25 height 15
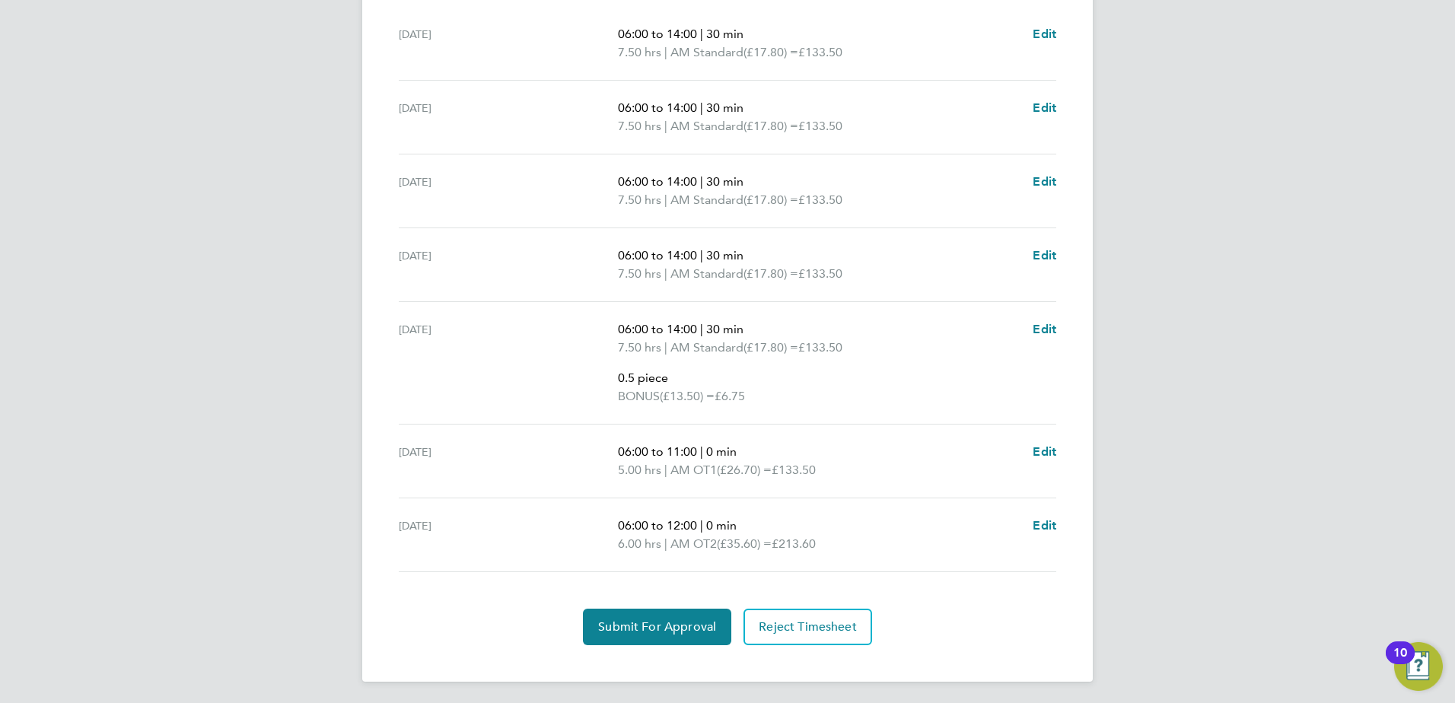
scroll to position [571, 0]
click at [634, 625] on span "Submit For Approval" at bounding box center [657, 623] width 118 height 15
click at [688, 620] on span "Approve Timesheet" at bounding box center [657, 623] width 112 height 15
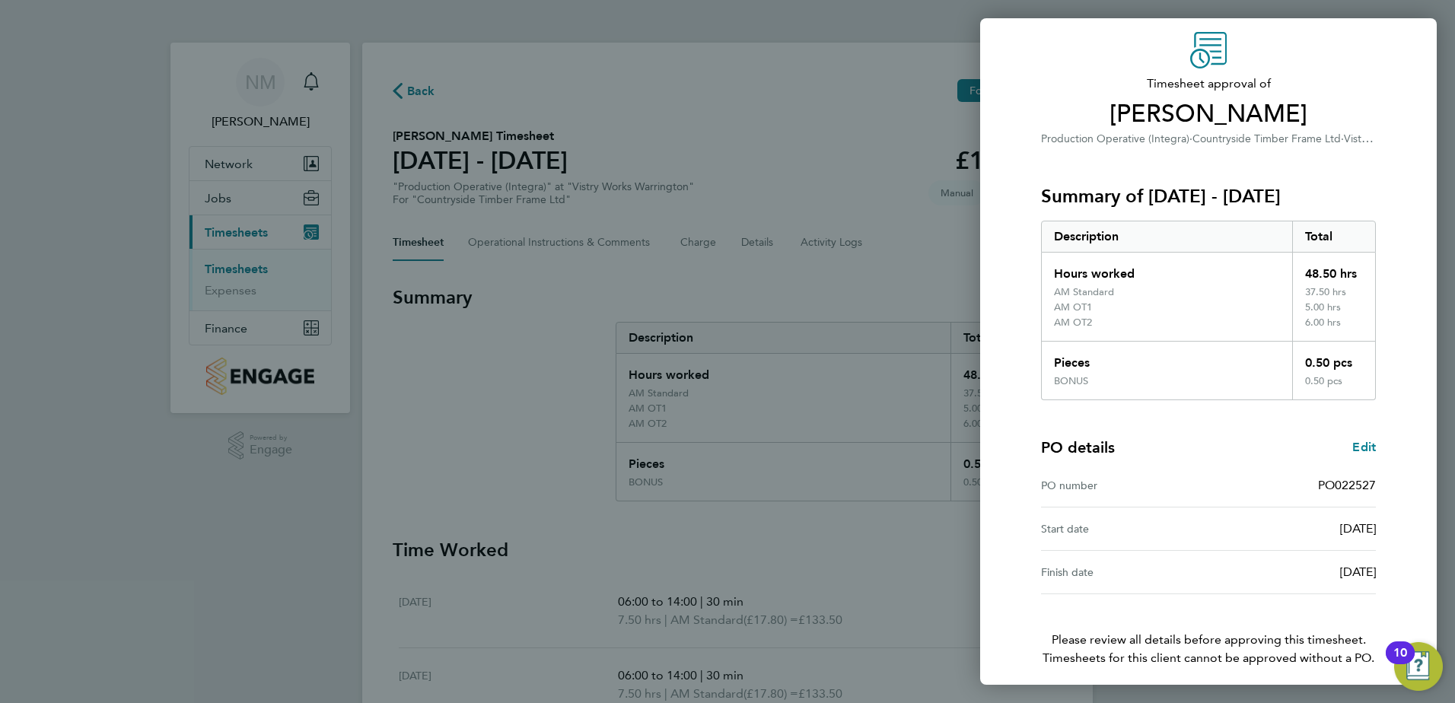
scroll to position [115, 0]
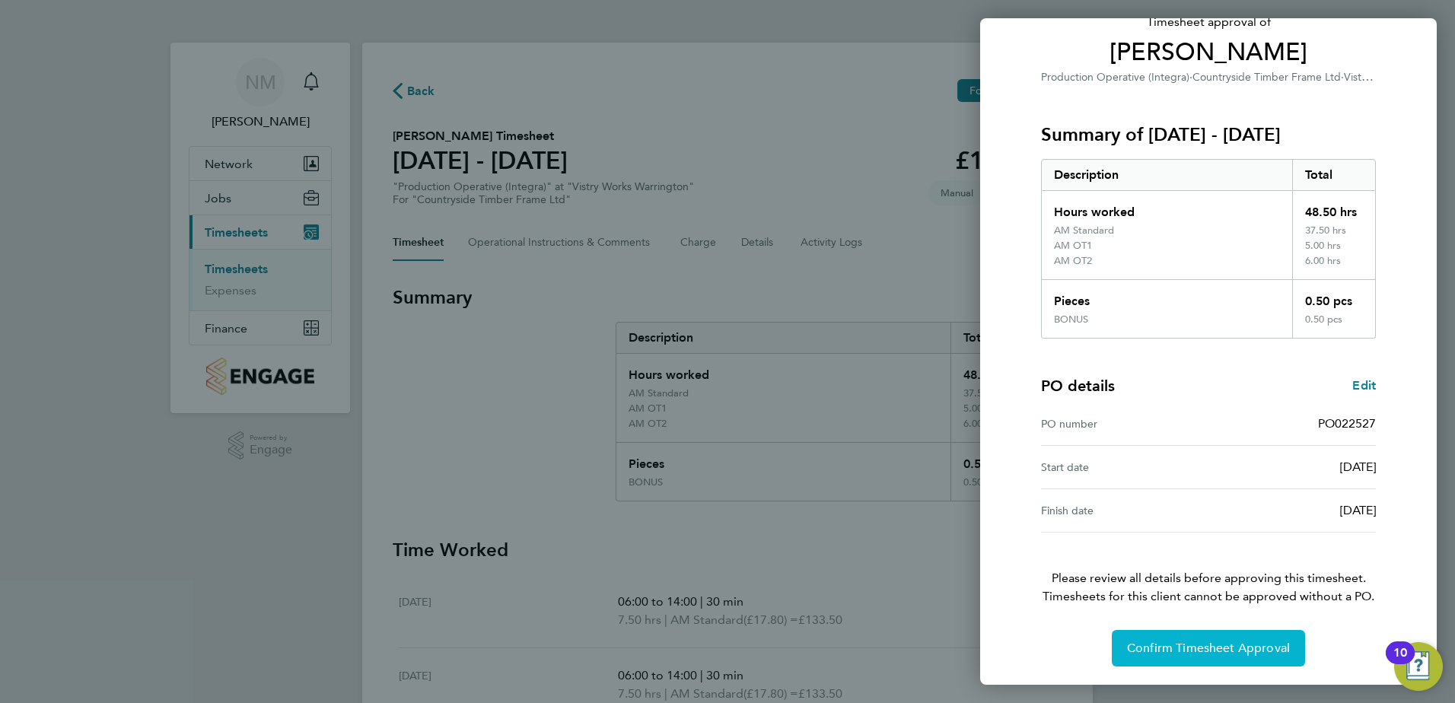
click at [1211, 648] on span "Confirm Timesheet Approval" at bounding box center [1208, 648] width 163 height 15
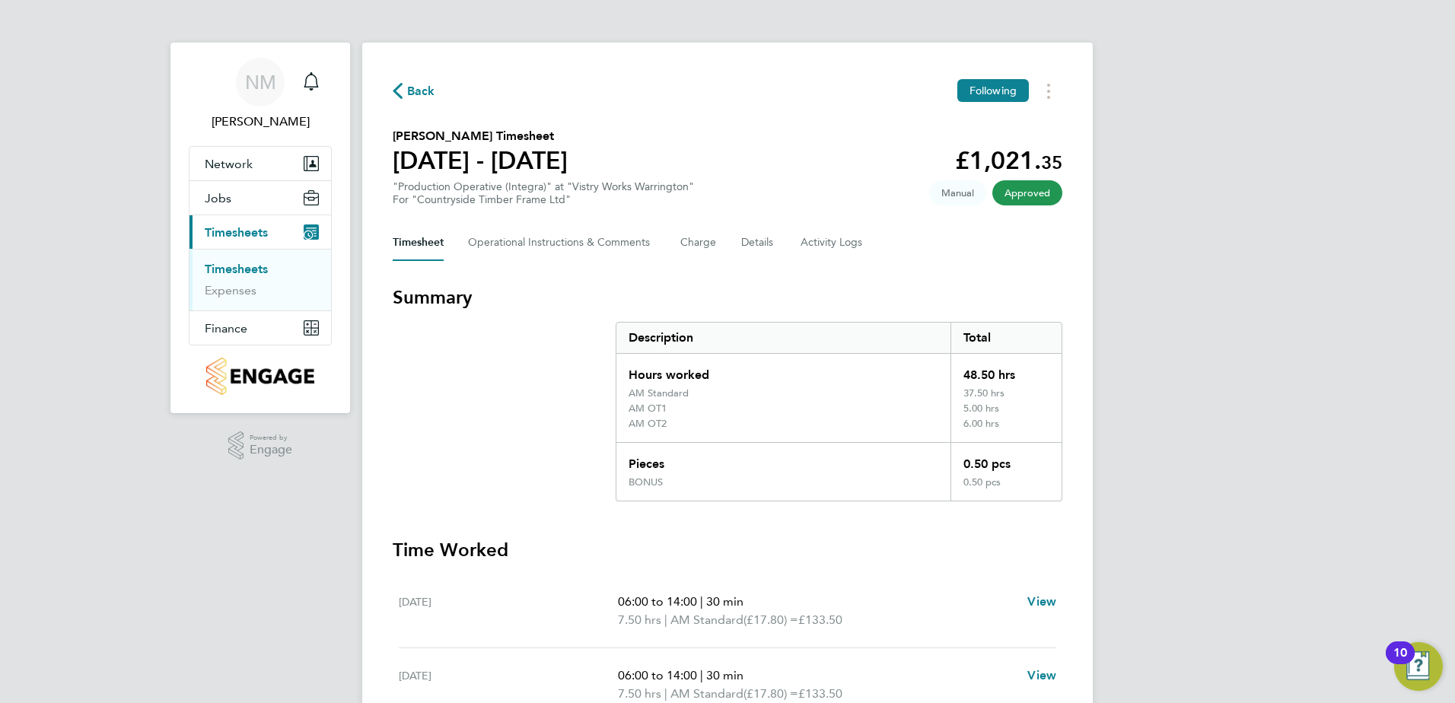
click at [414, 87] on span "Back" at bounding box center [421, 91] width 28 height 18
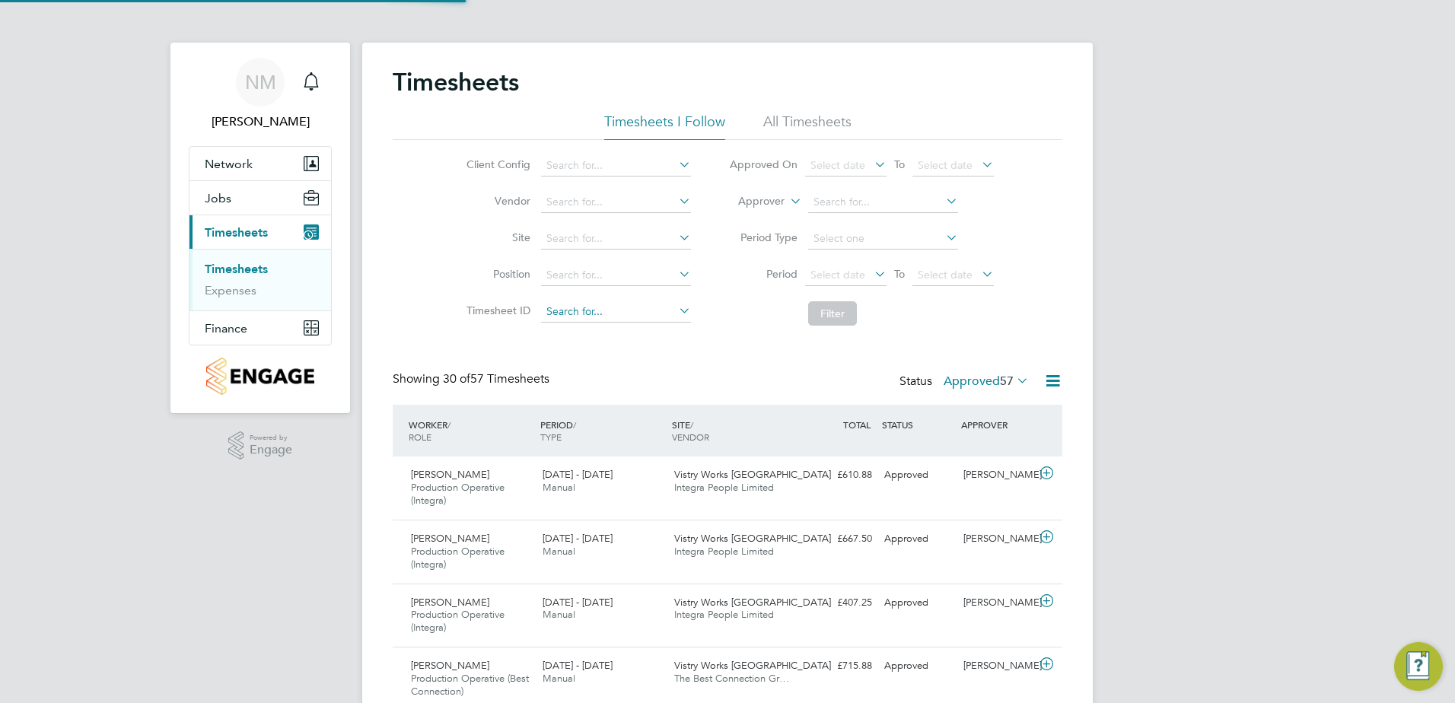
scroll to position [51, 132]
click at [320, 78] on span "1" at bounding box center [324, 72] width 18 height 18
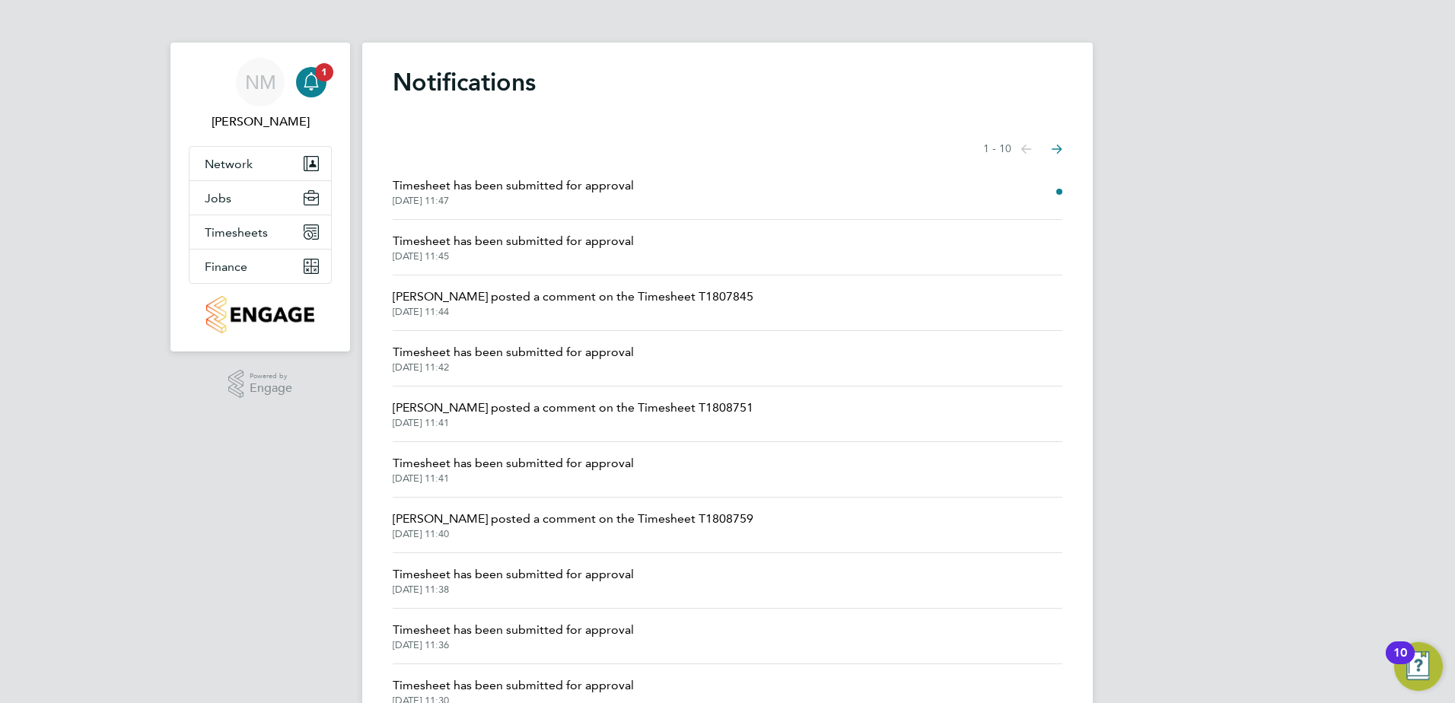
click at [498, 190] on span "Timesheet has been submitted for approval" at bounding box center [513, 186] width 241 height 18
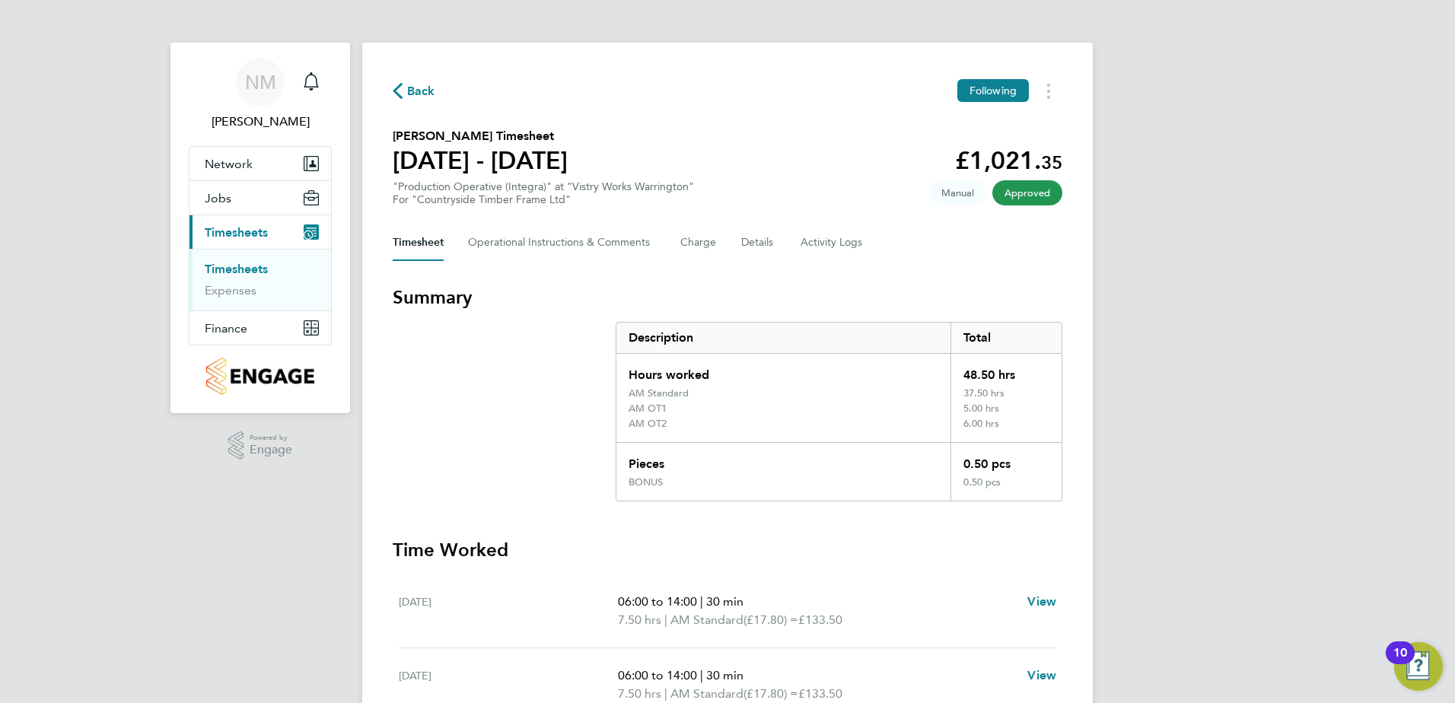
click at [426, 82] on span "Back" at bounding box center [421, 91] width 28 height 18
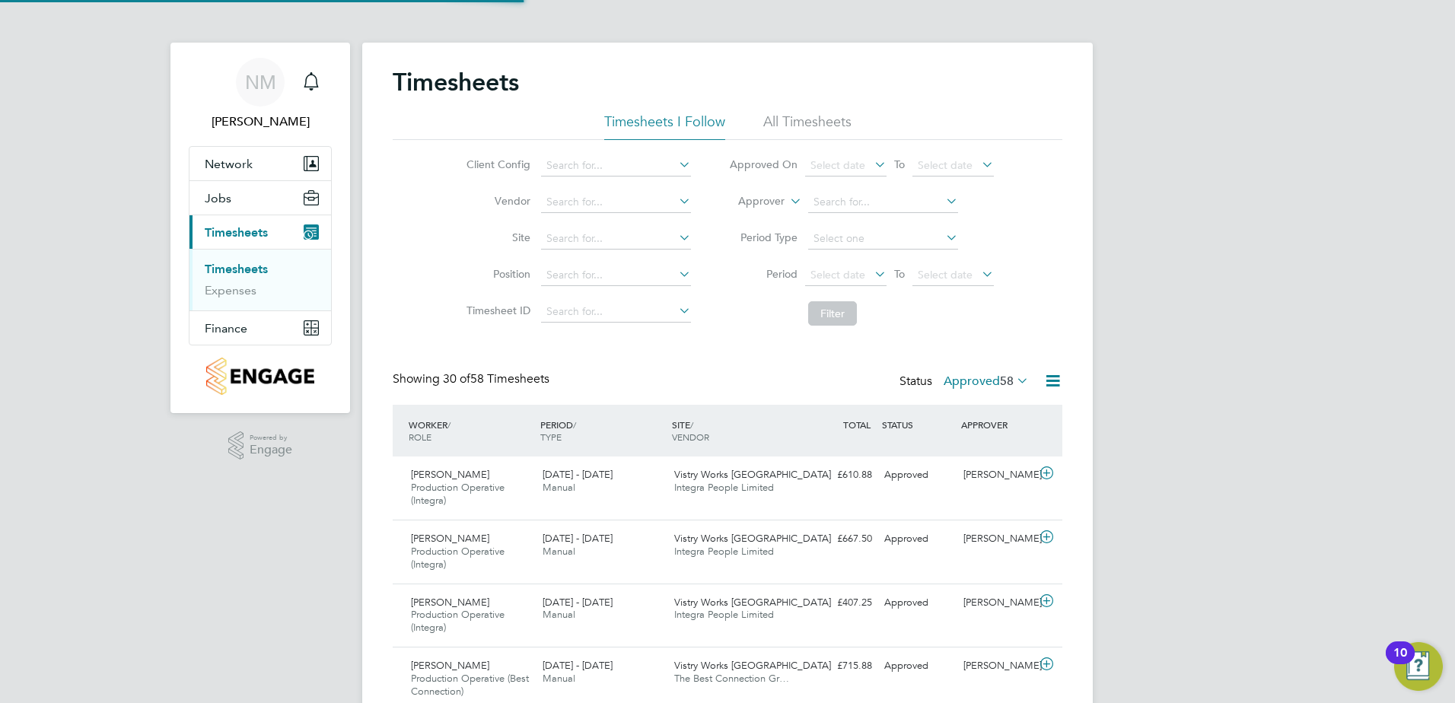
scroll to position [51, 132]
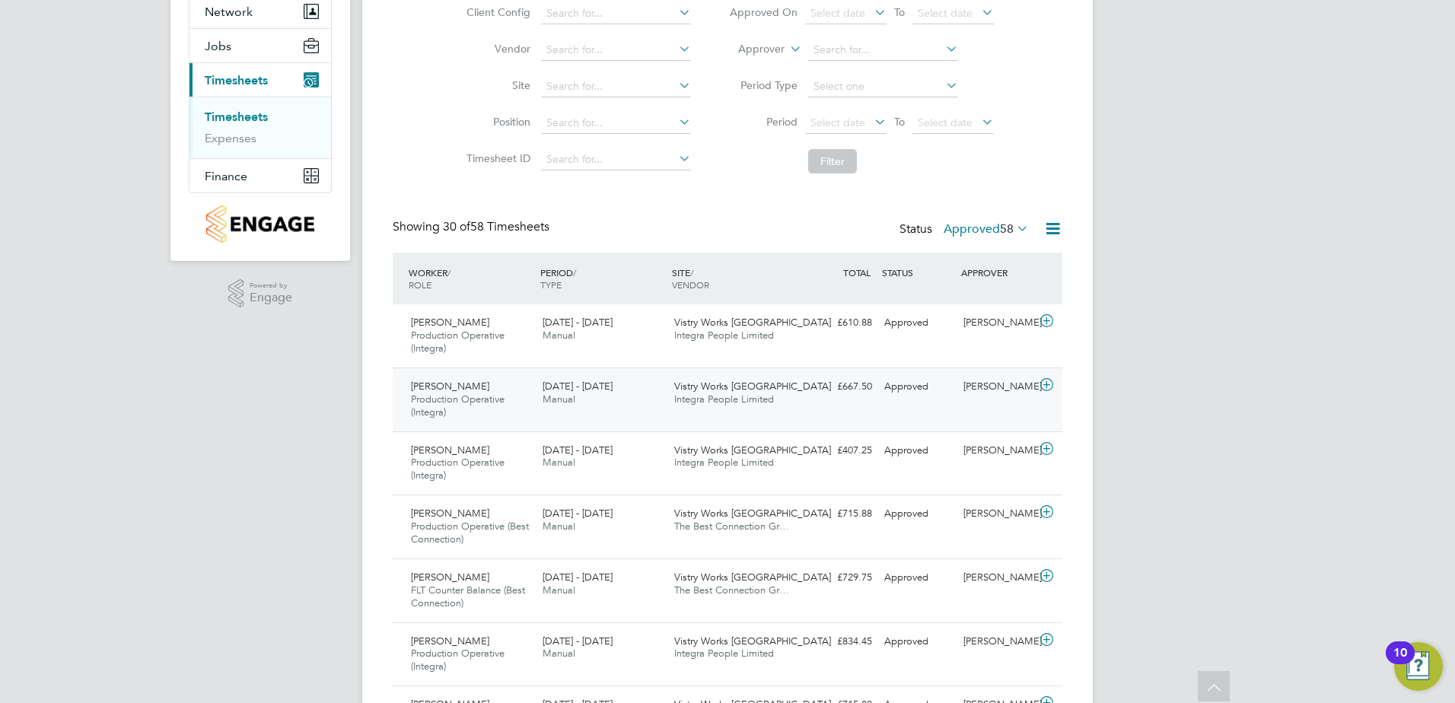
click at [433, 395] on span "Production Operative (Integra)" at bounding box center [458, 406] width 94 height 26
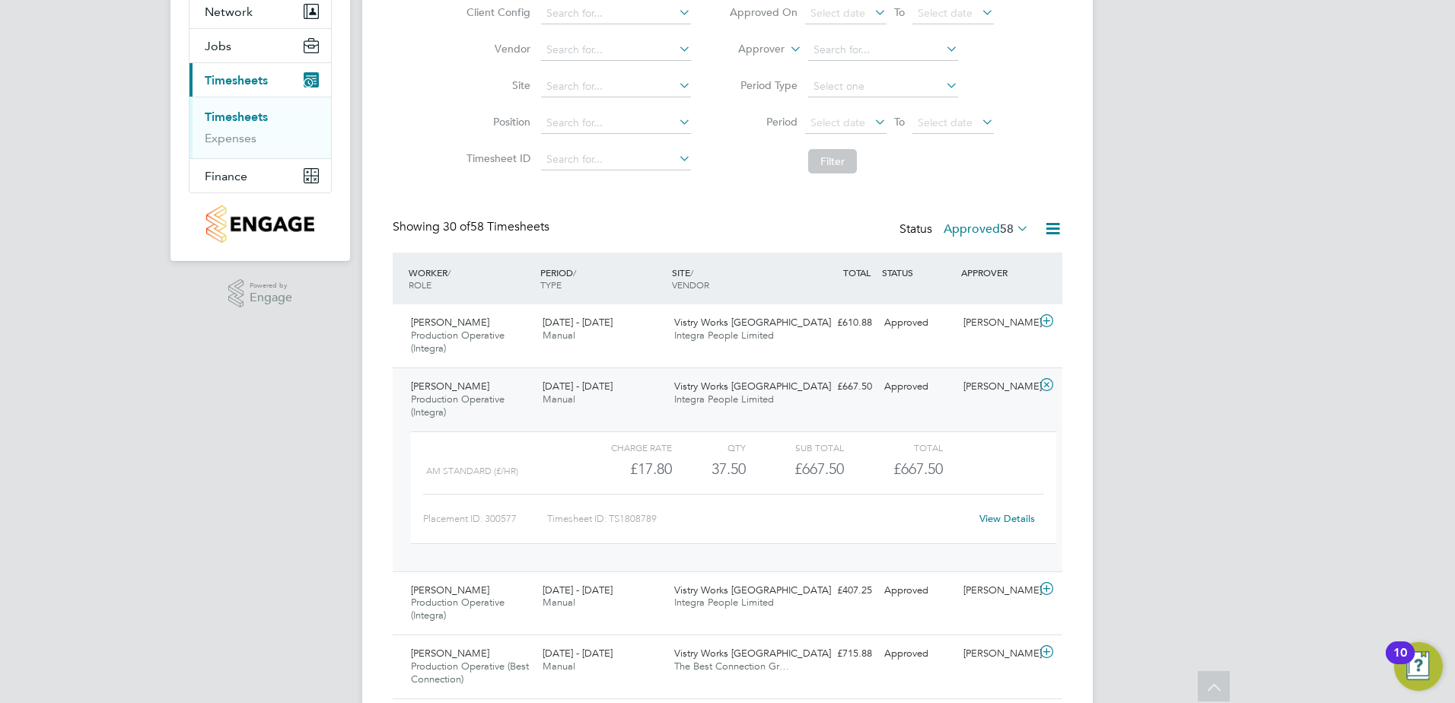
click at [1021, 519] on link "View Details" at bounding box center [1007, 518] width 56 height 13
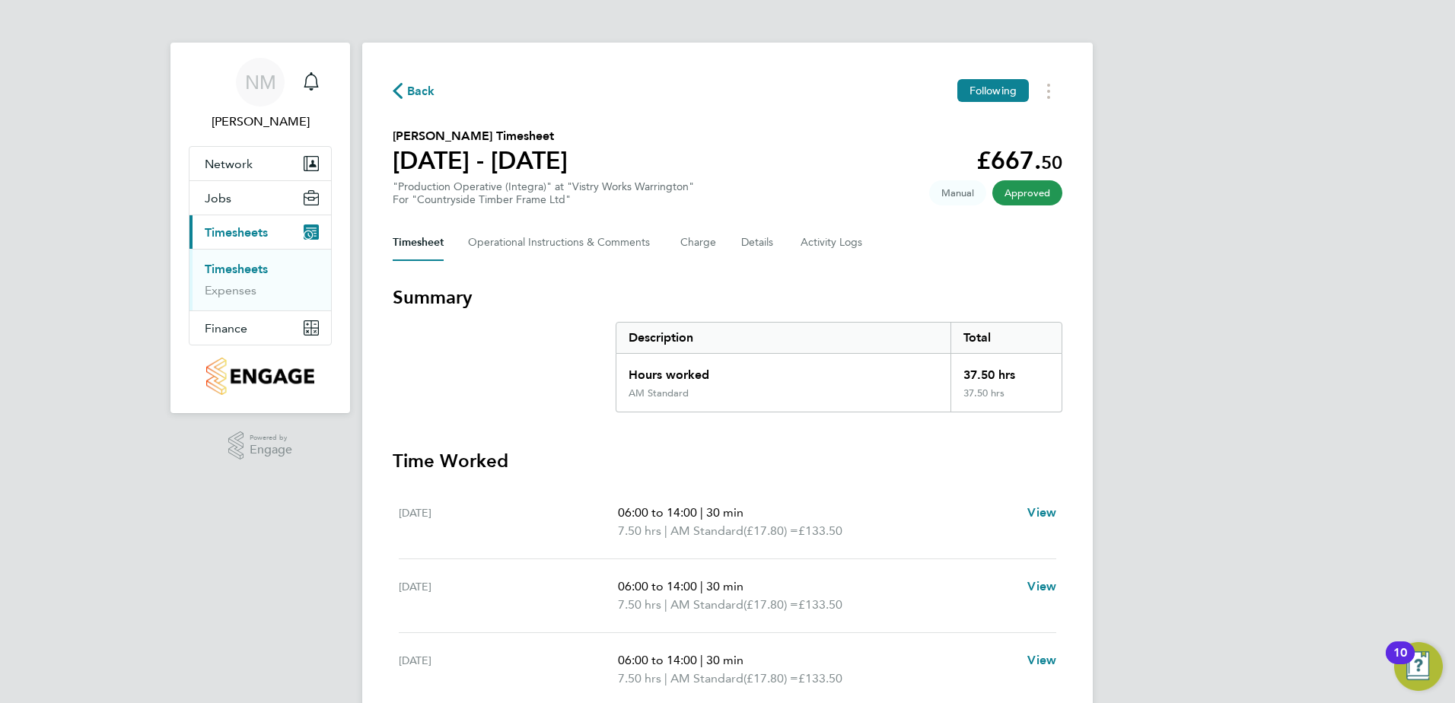
click at [409, 87] on span "Back" at bounding box center [421, 91] width 28 height 18
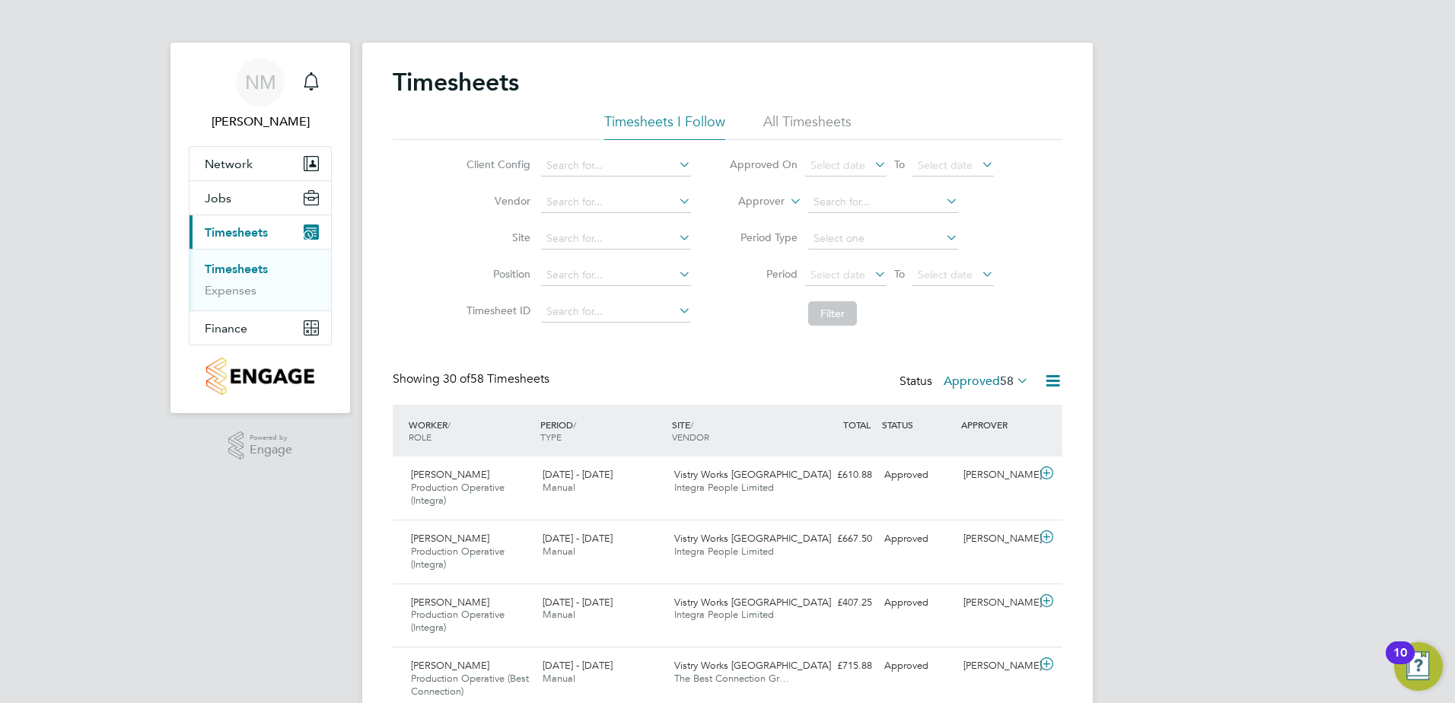
click at [1000, 383] on span "58" at bounding box center [1007, 381] width 14 height 15
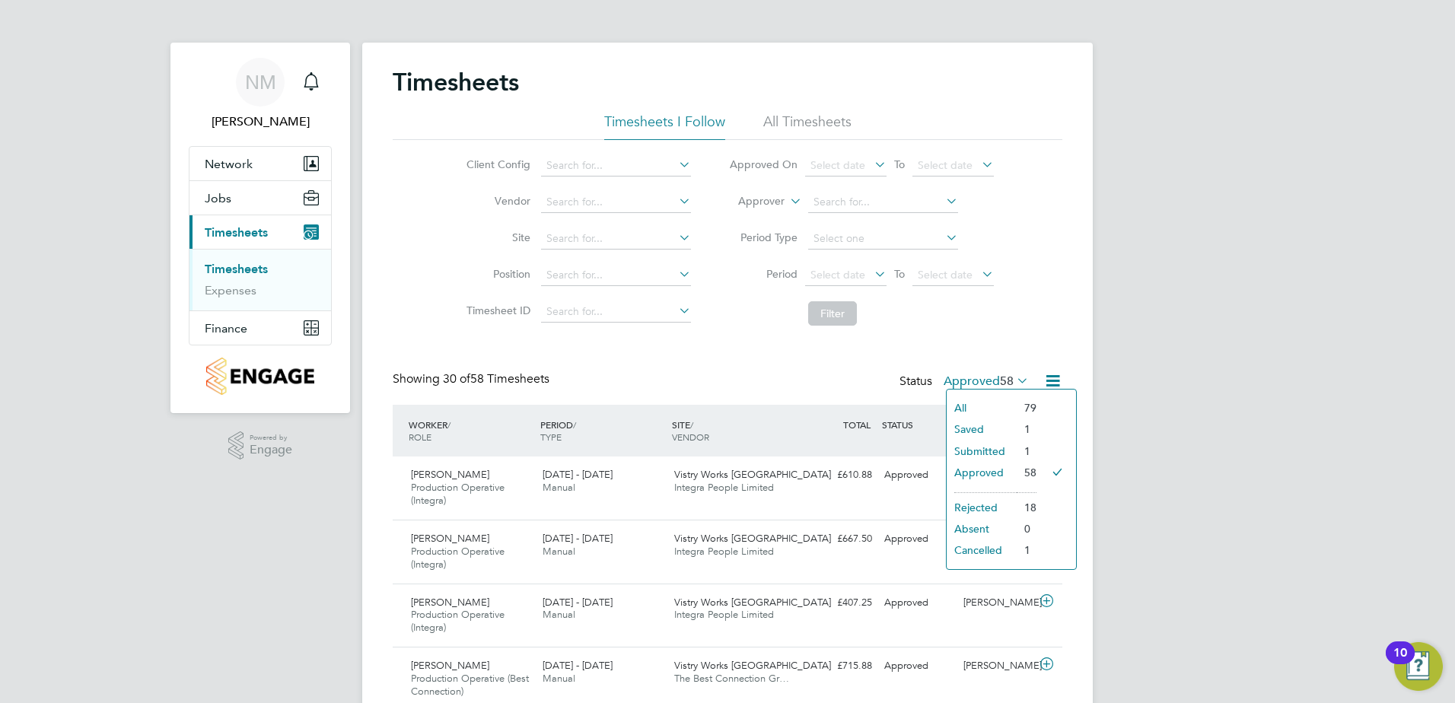
click at [974, 407] on li "All" at bounding box center [982, 407] width 70 height 21
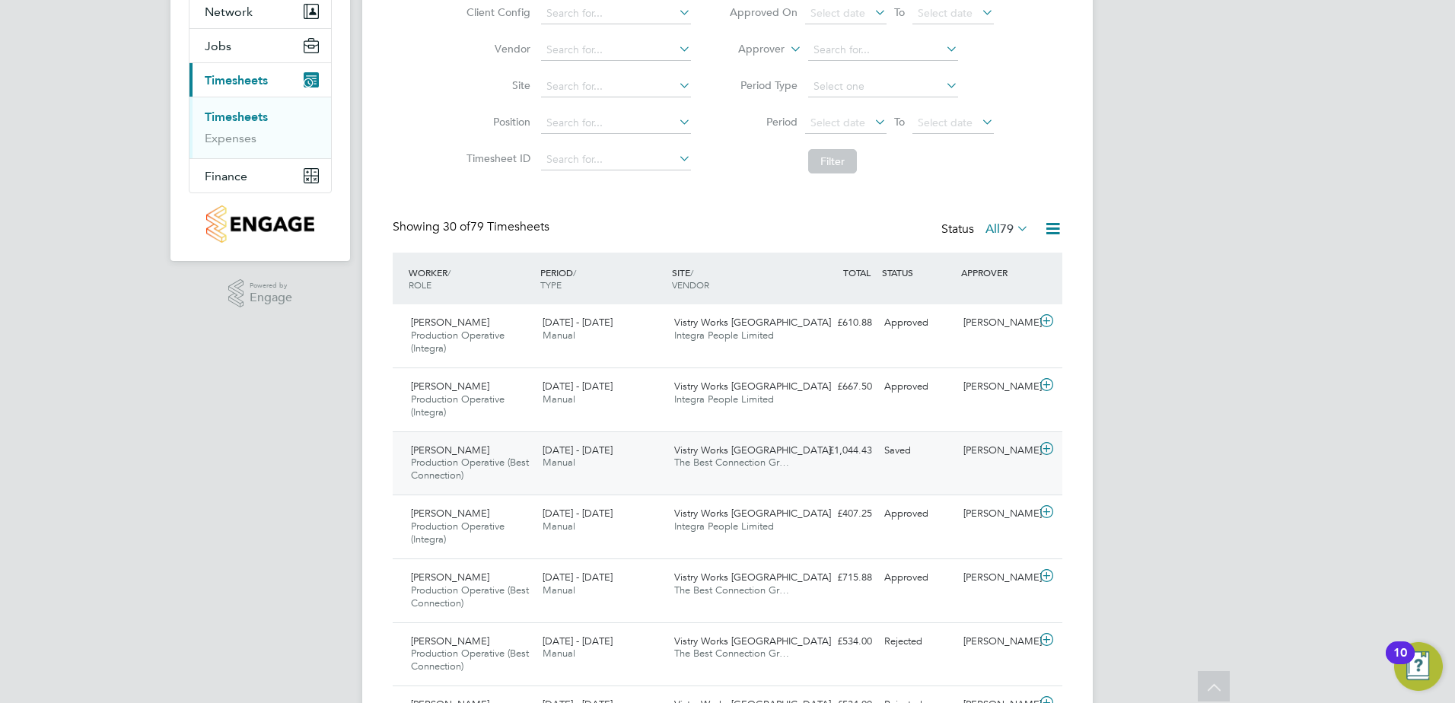
click at [462, 466] on span "Production Operative (Best Connection)" at bounding box center [470, 469] width 118 height 26
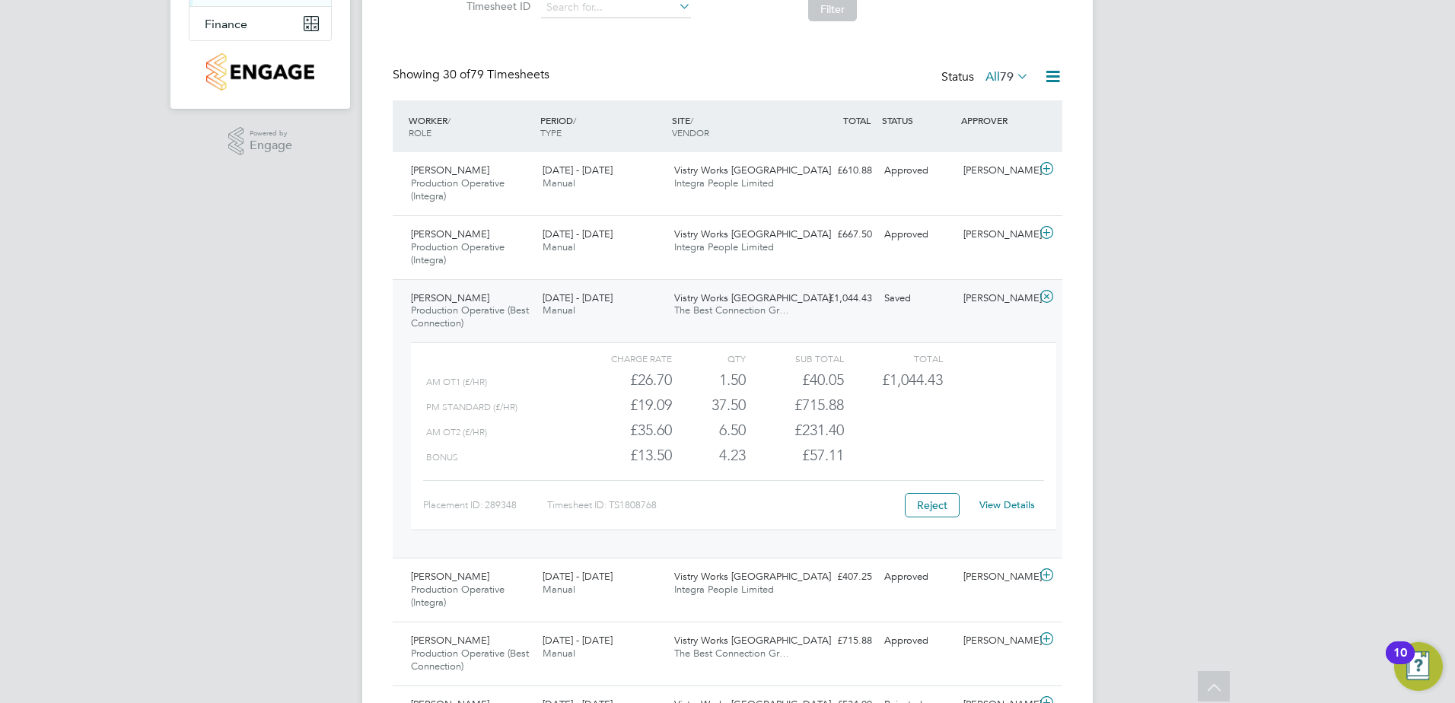
click at [1001, 502] on link "View Details" at bounding box center [1007, 504] width 56 height 13
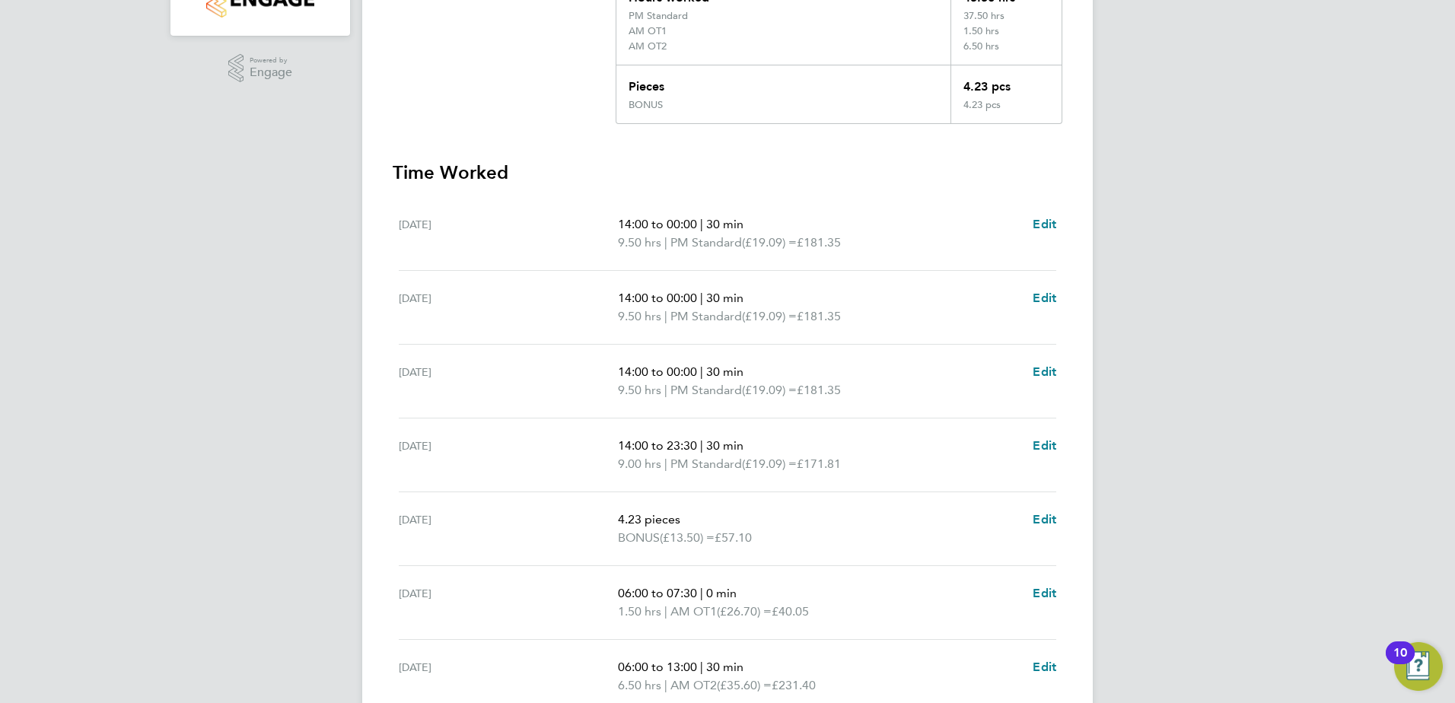
scroll to position [522, 0]
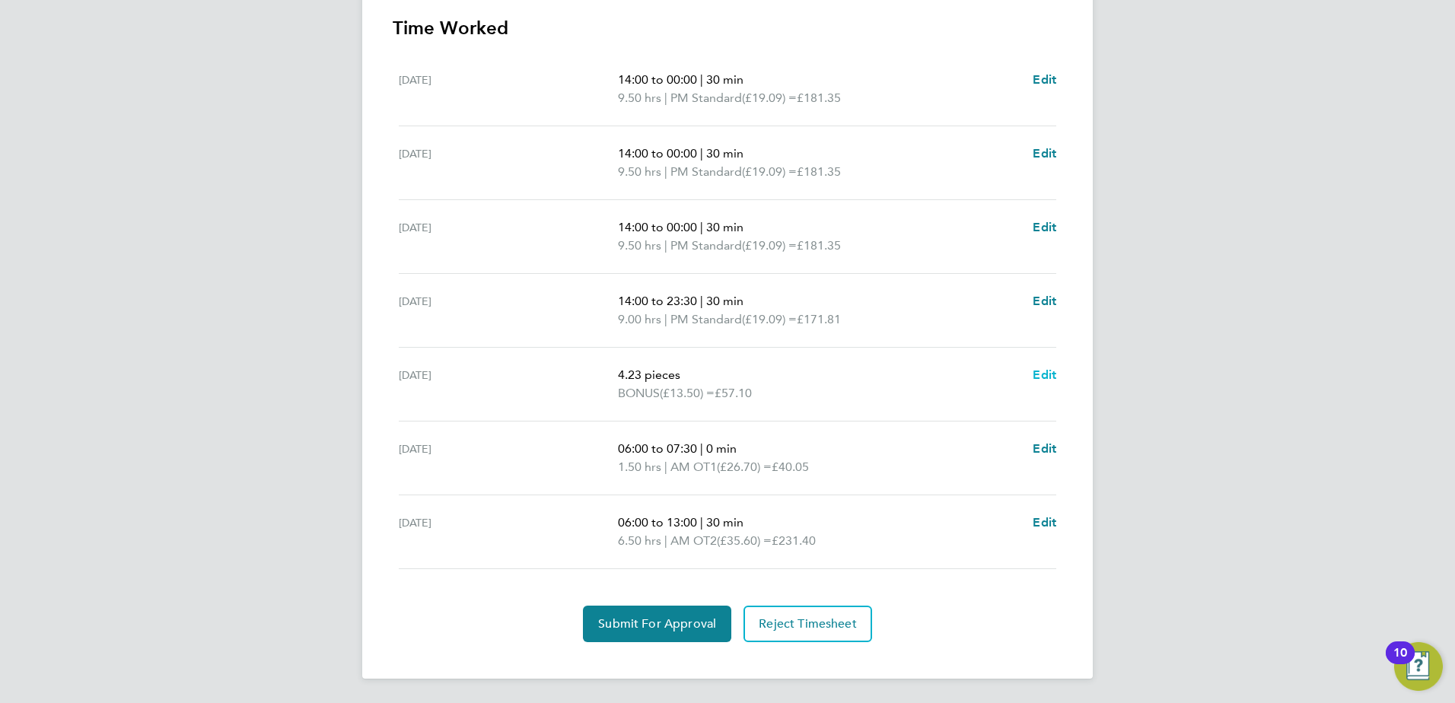
click at [1045, 372] on span "Edit" at bounding box center [1045, 375] width 24 height 14
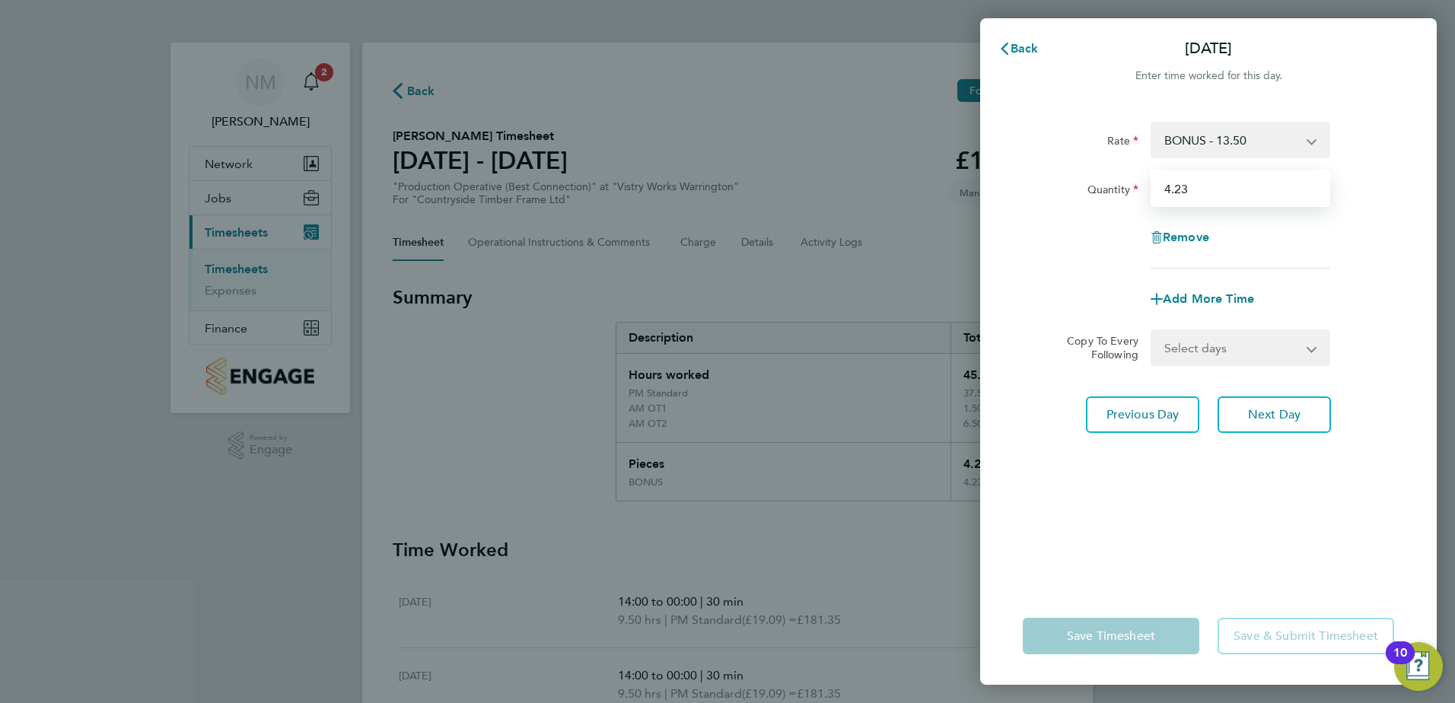
click at [1233, 197] on input "4.23" at bounding box center [1240, 188] width 180 height 37
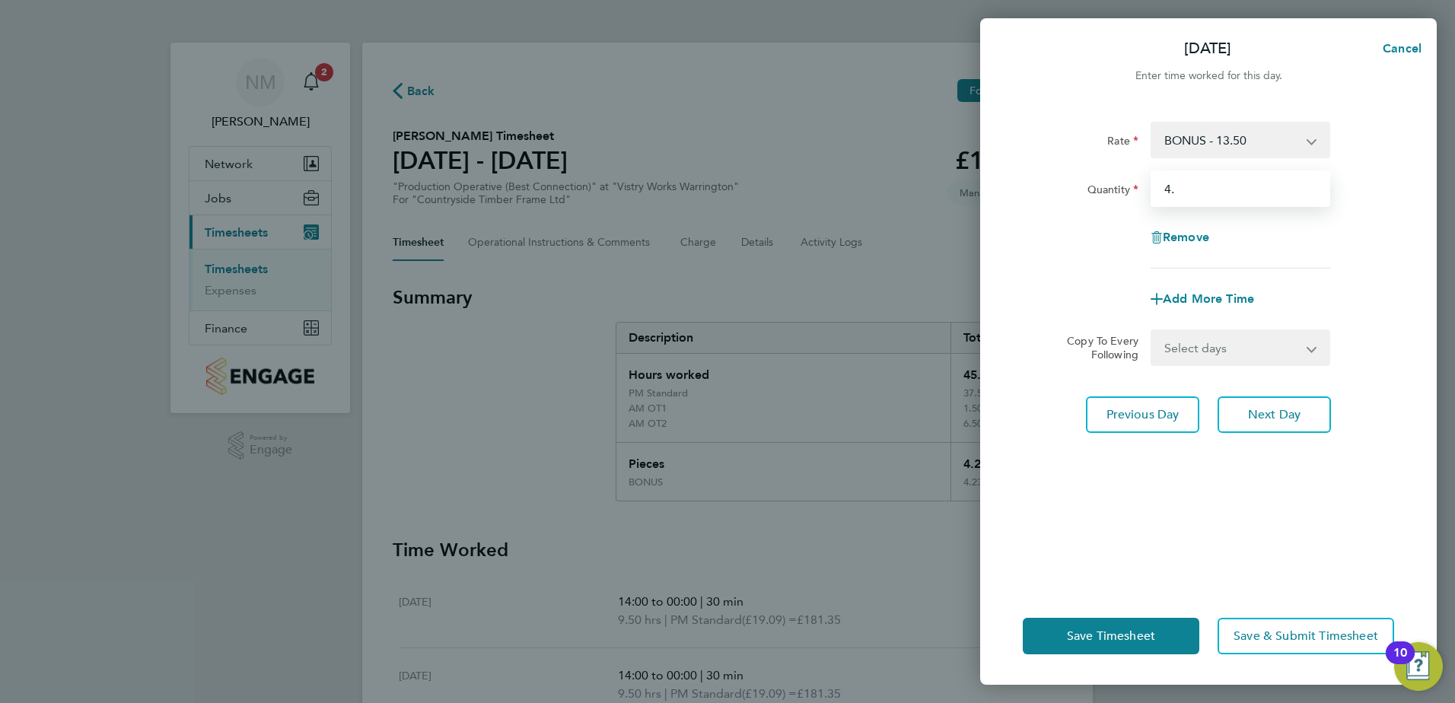
type input "4"
type input "0.5"
click at [1377, 537] on div "Rate BONUS - 13.50 AM Standard - 17.80 PM OT2 - 38.18 AM OT1 - 26.70 PM OT1 - 2…" at bounding box center [1208, 345] width 457 height 484
click at [1156, 637] on button "Save Timesheet" at bounding box center [1111, 636] width 177 height 37
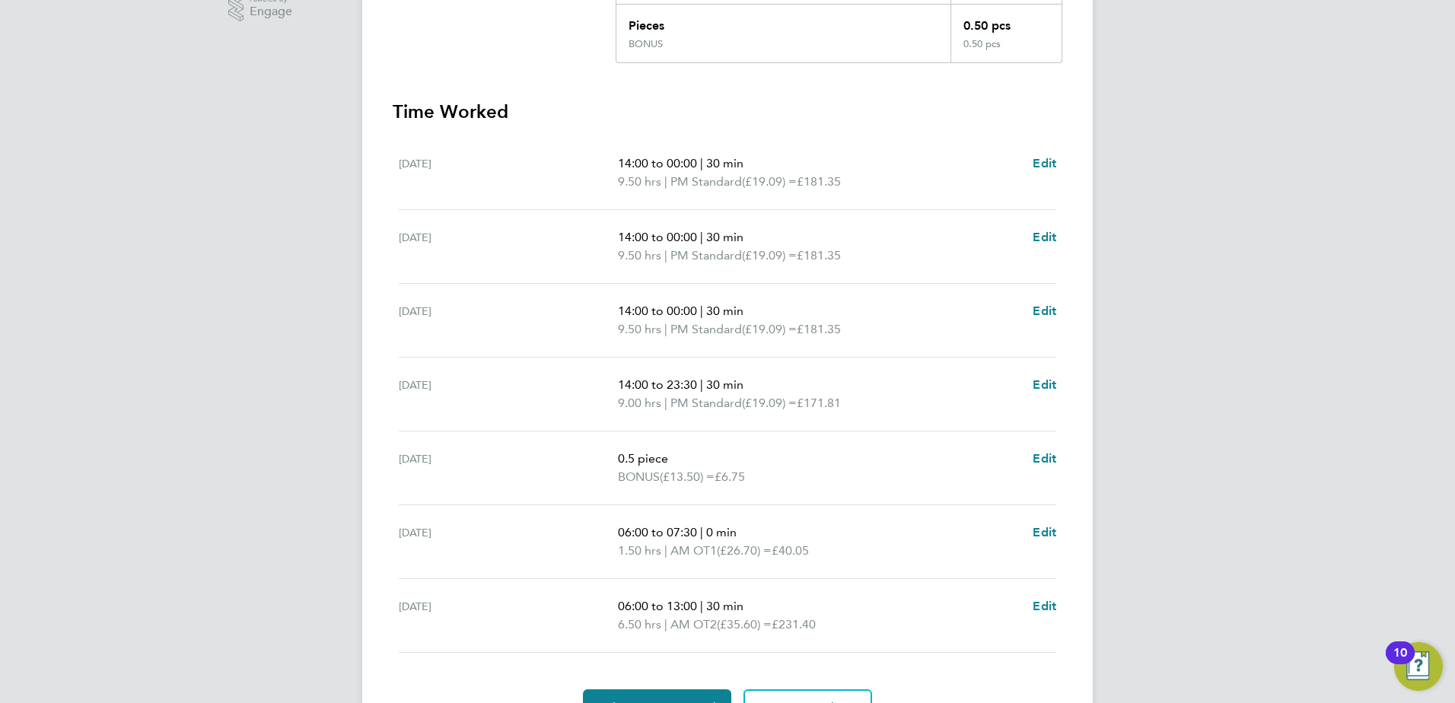
scroll to position [522, 0]
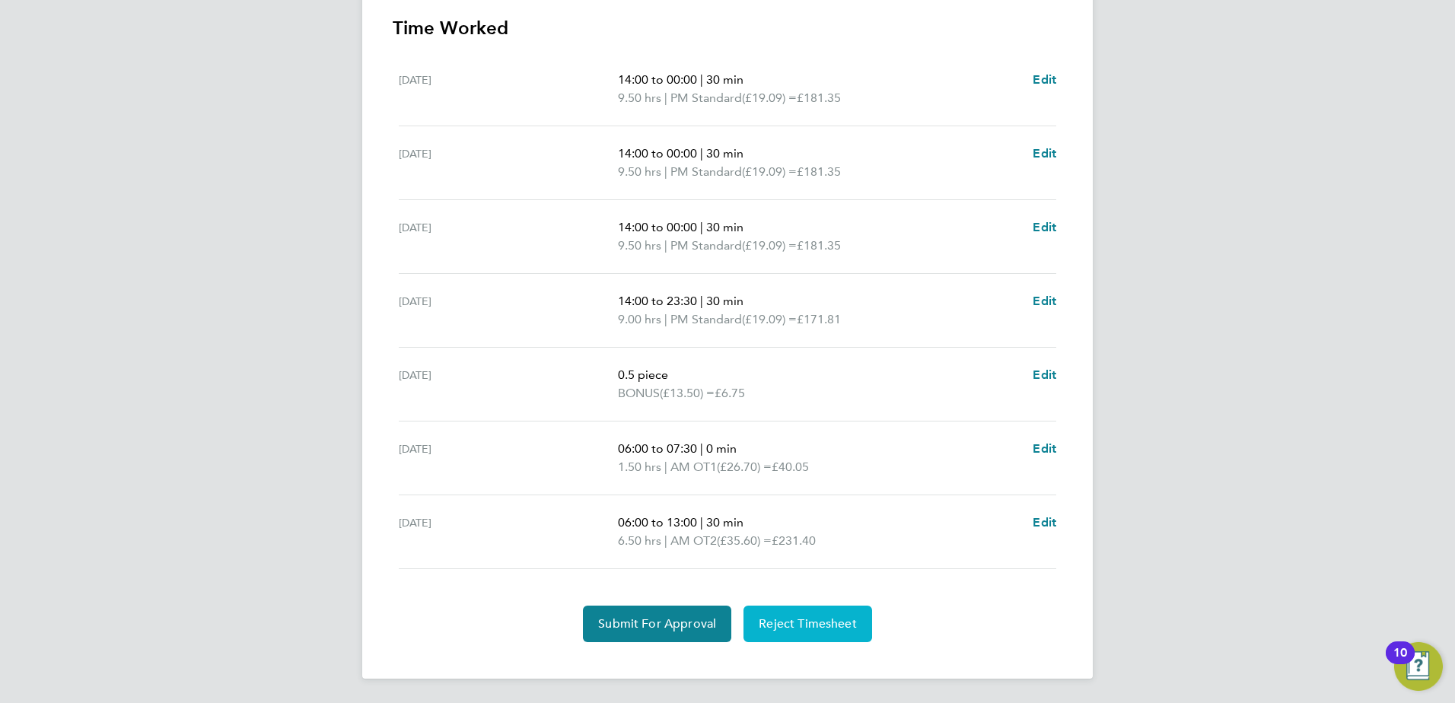
click at [823, 626] on span "Reject Timesheet" at bounding box center [808, 623] width 98 height 15
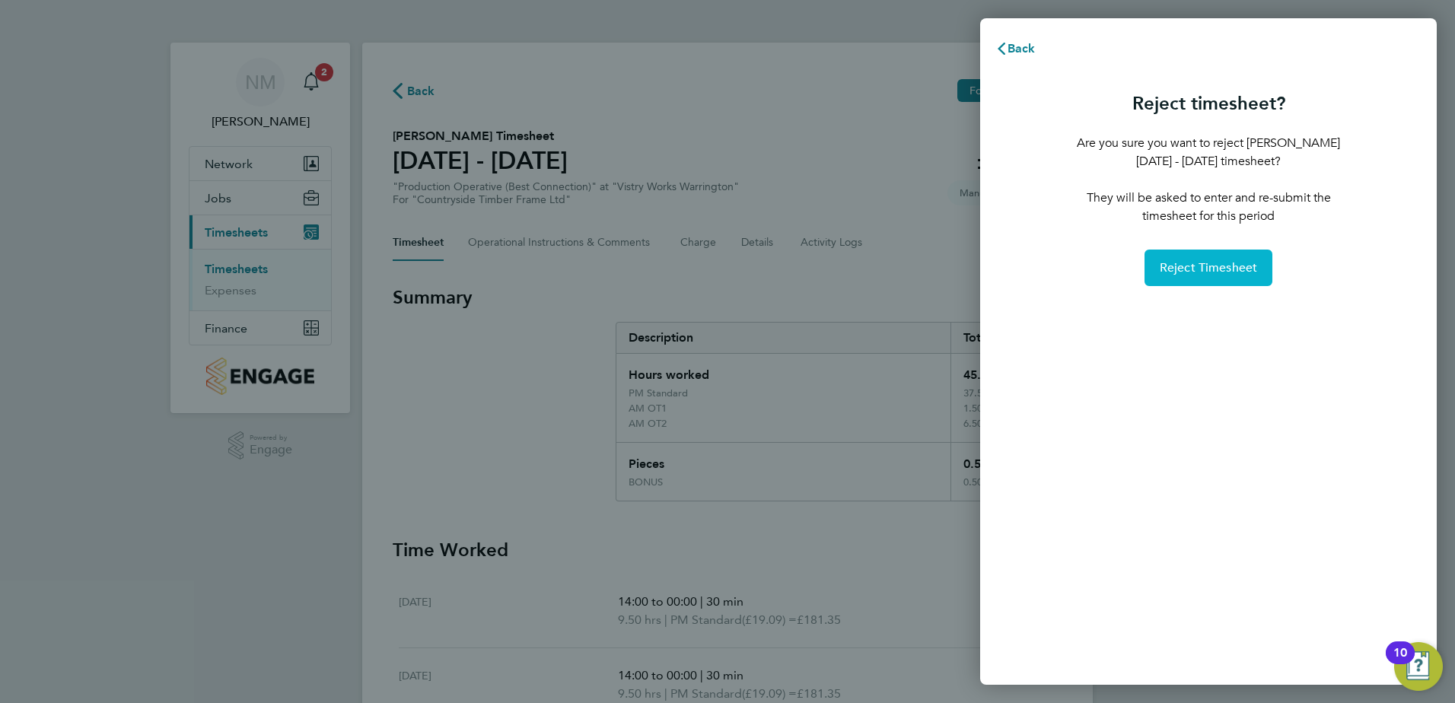
click at [1231, 256] on button "Reject Timesheet" at bounding box center [1208, 268] width 129 height 37
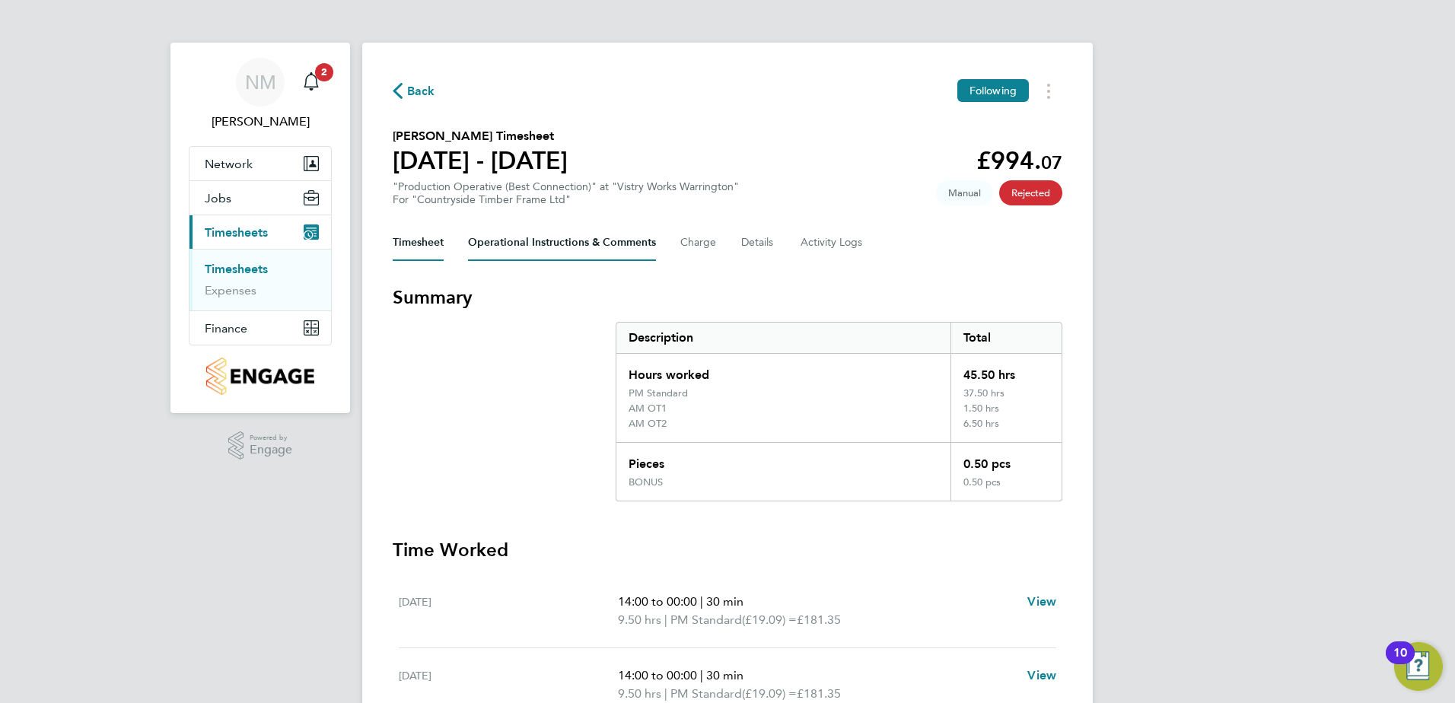
click at [619, 246] on Comments-tab "Operational Instructions & Comments" at bounding box center [562, 242] width 188 height 37
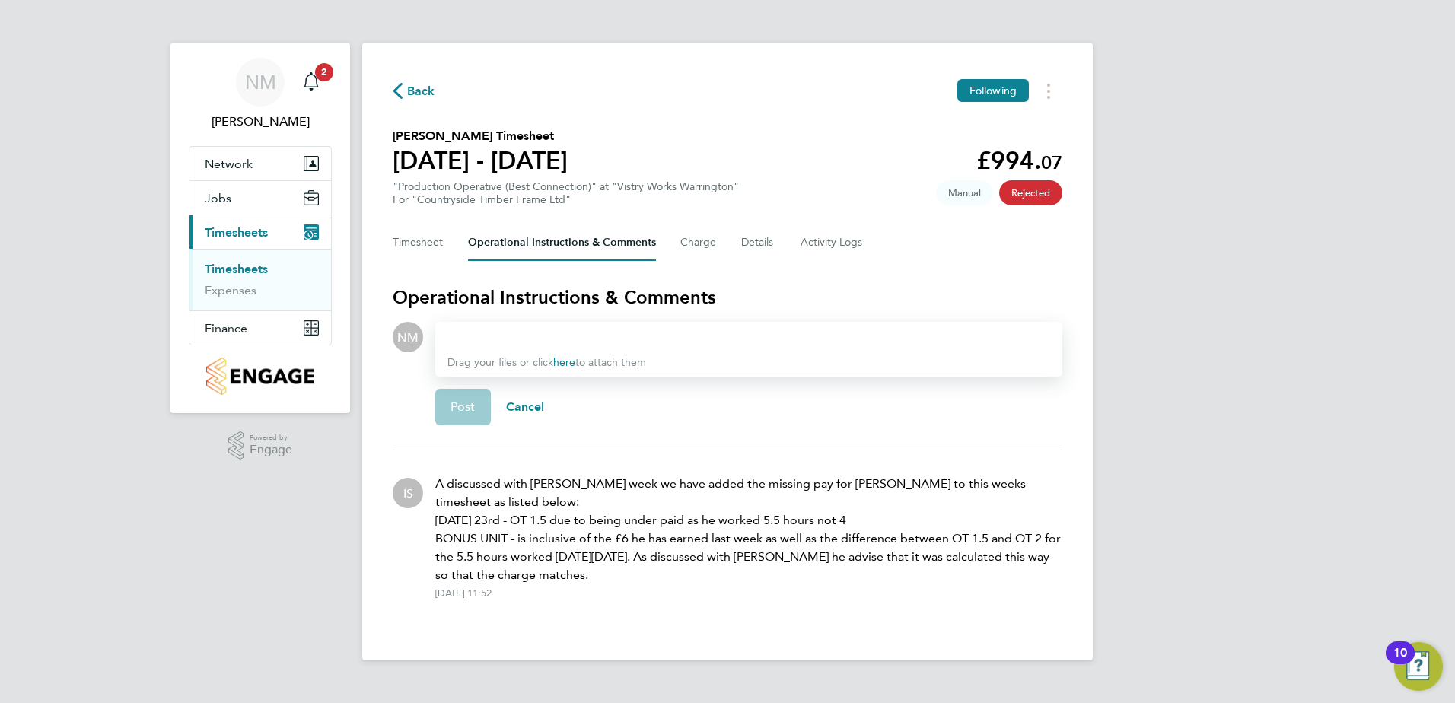
click at [503, 343] on div at bounding box center [748, 337] width 603 height 18
click at [511, 337] on div "Sorry I didnt see this comment" at bounding box center [748, 337] width 603 height 18
click at [632, 336] on div "Sorry I didn' t see this comment" at bounding box center [748, 337] width 603 height 18
click at [659, 413] on div "Post Cancel" at bounding box center [748, 407] width 627 height 61
click at [457, 403] on span "Post" at bounding box center [462, 406] width 25 height 15
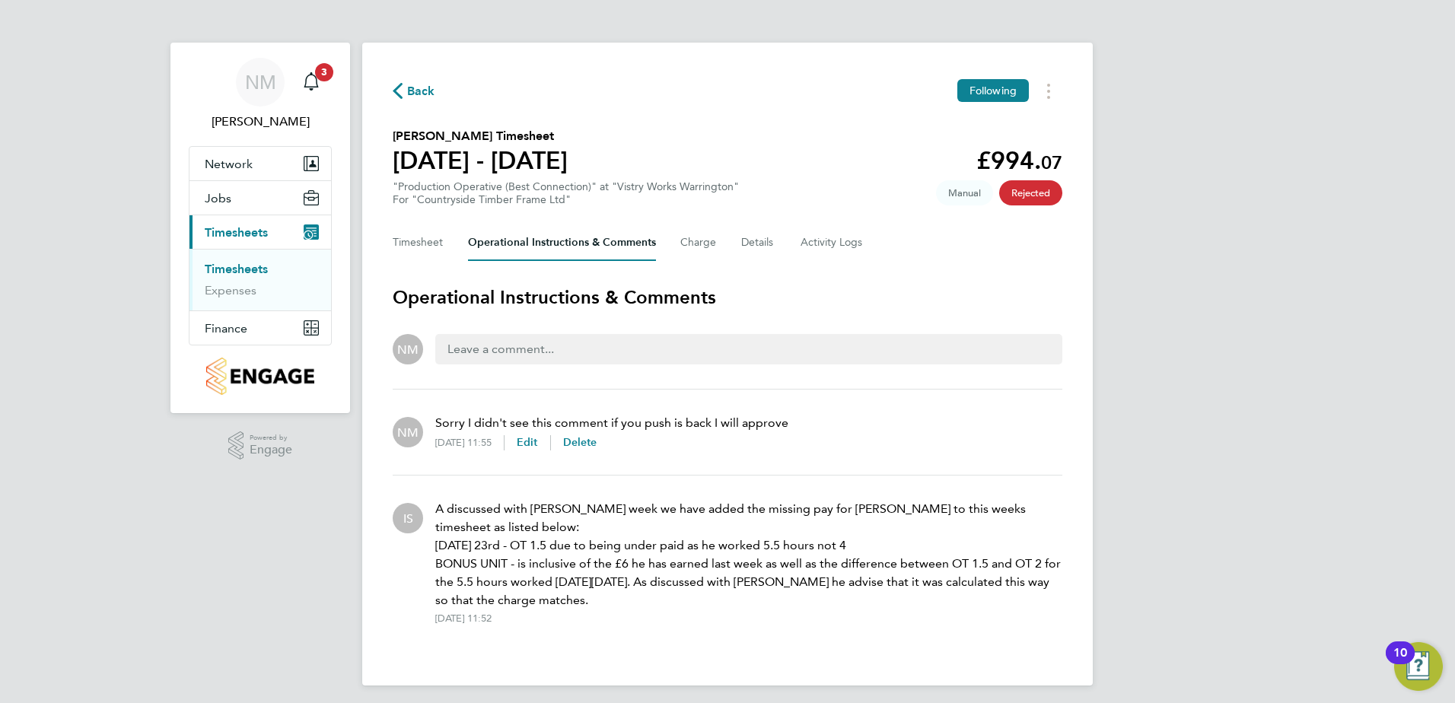
click at [407, 96] on span "Back" at bounding box center [421, 91] width 28 height 18
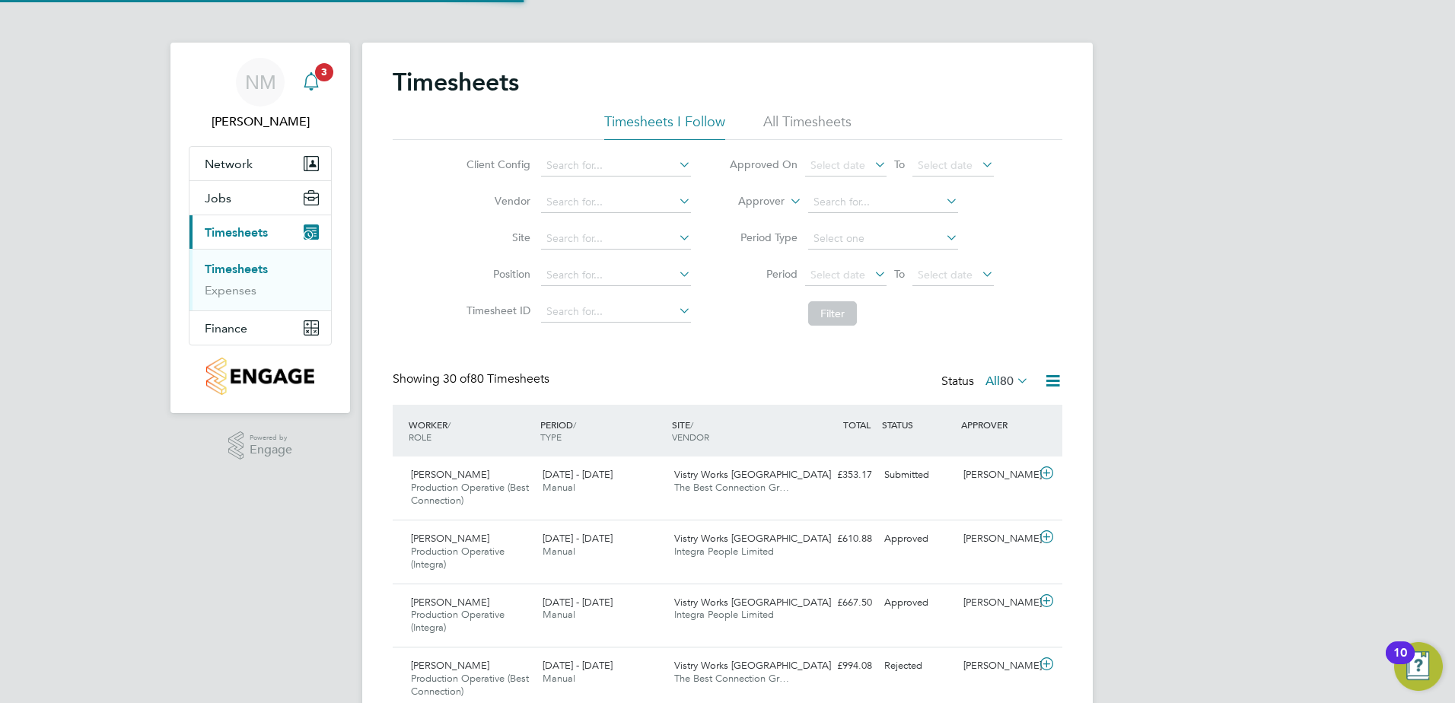
click at [326, 75] on span "3" at bounding box center [324, 72] width 18 height 18
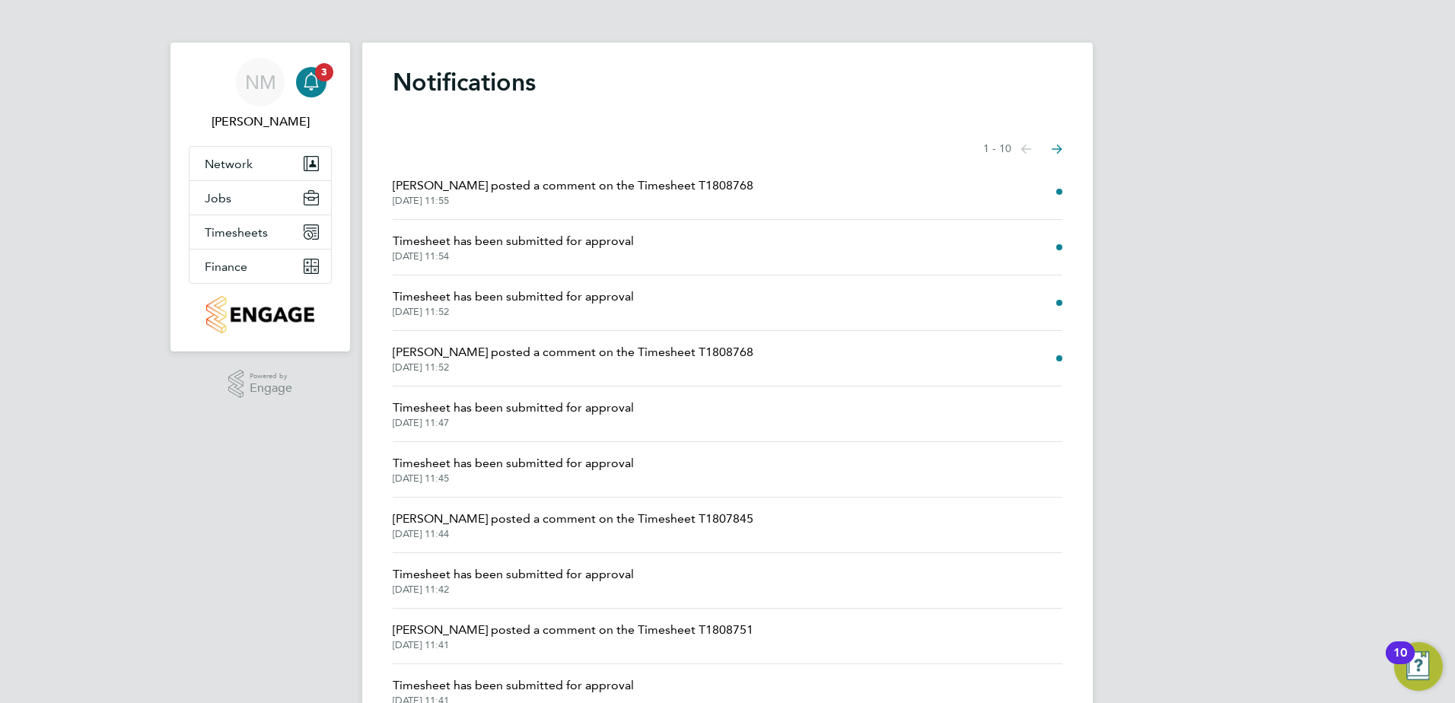
click at [543, 358] on span "[PERSON_NAME] posted a comment on the Timesheet T1808768" at bounding box center [573, 352] width 361 height 18
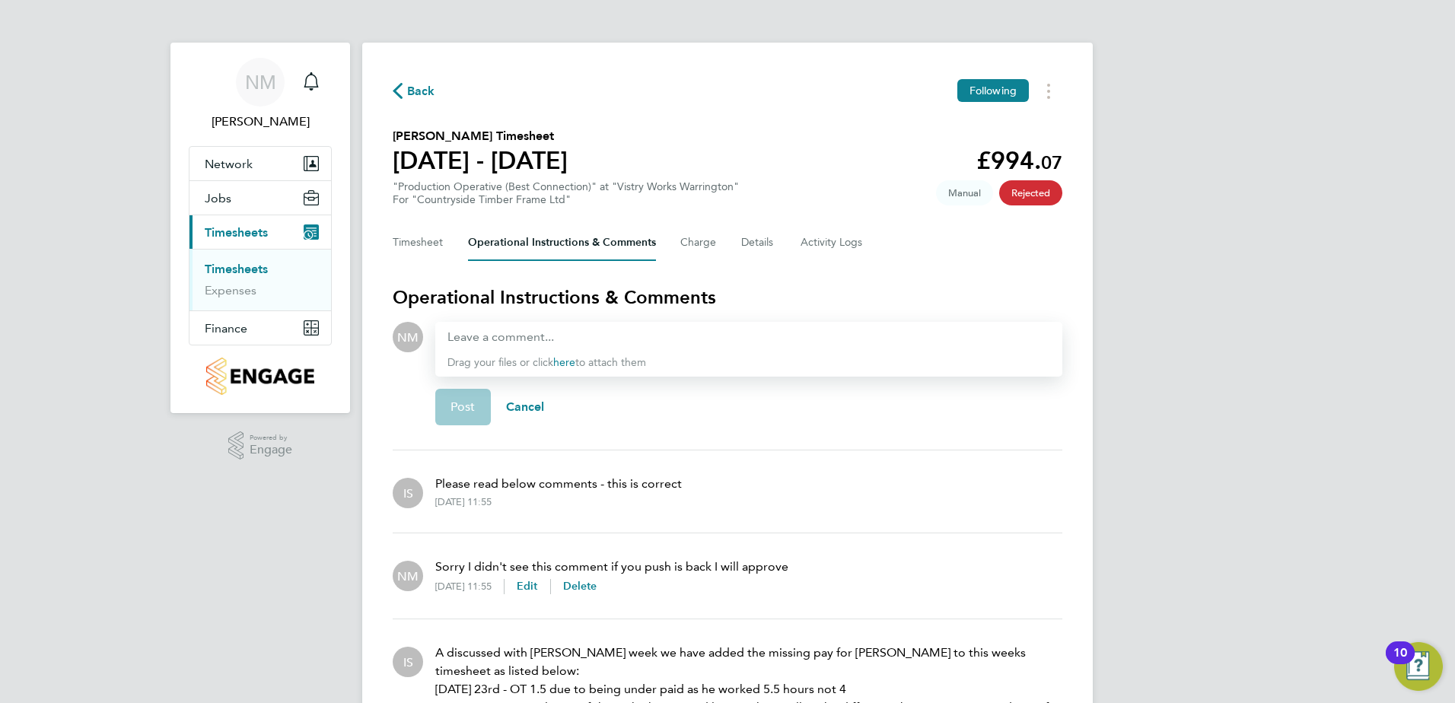
click at [409, 89] on span "Back" at bounding box center [421, 91] width 28 height 18
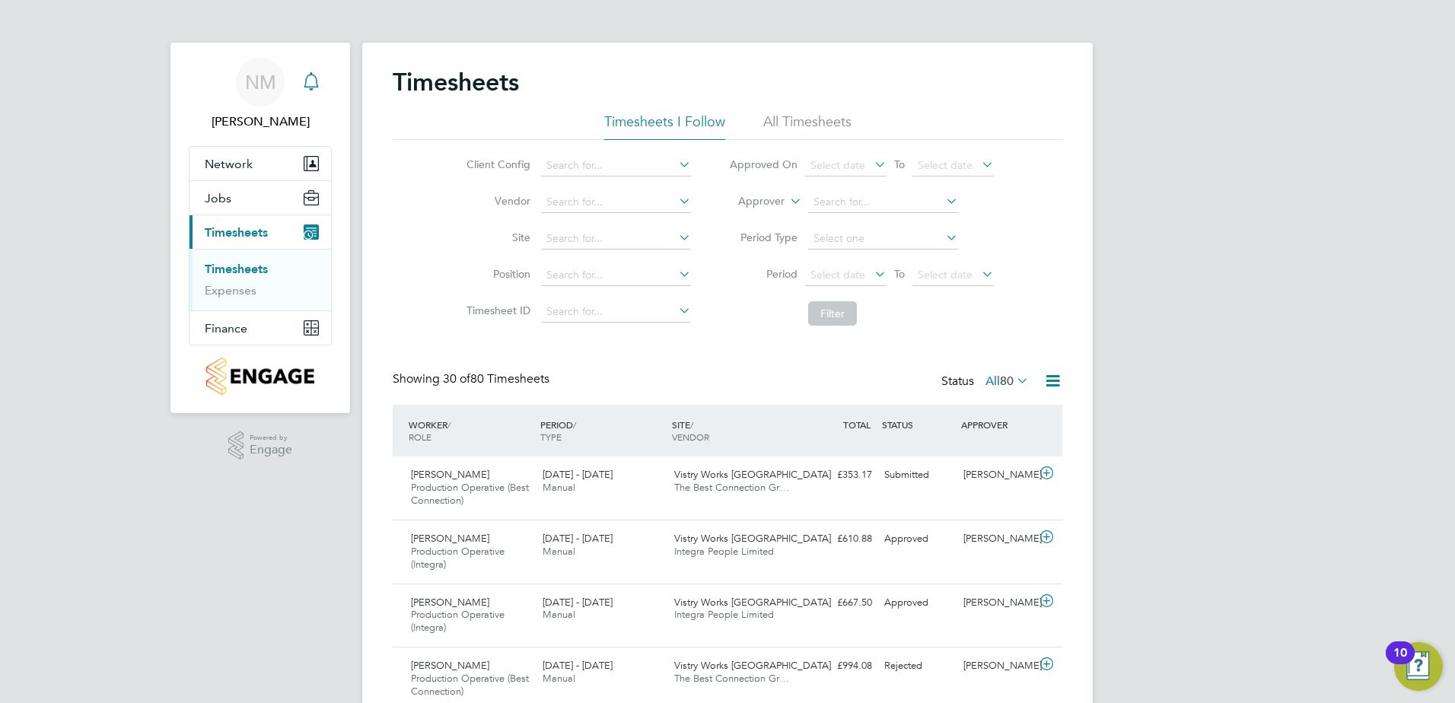
click at [316, 88] on icon "Main navigation" at bounding box center [311, 79] width 14 height 15
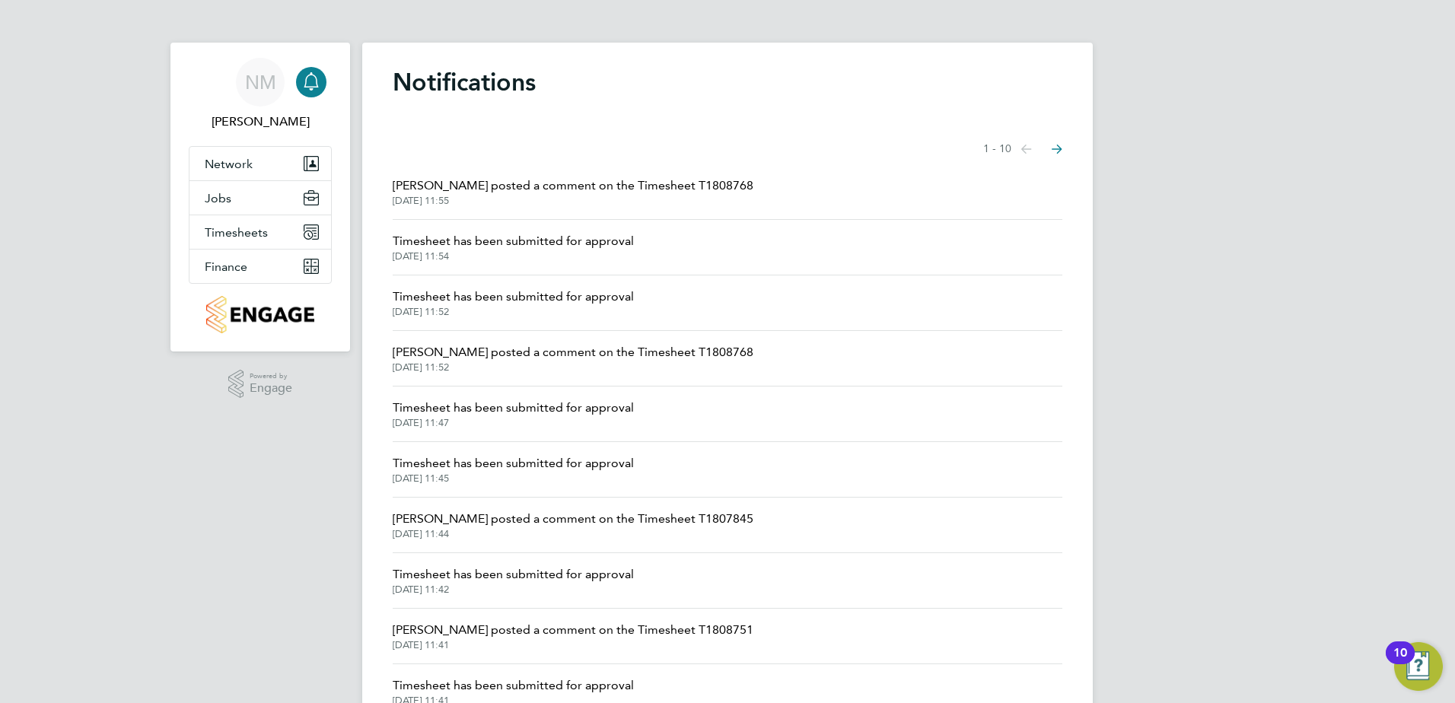
click at [491, 239] on span "Timesheet has been submitted for approval" at bounding box center [513, 241] width 241 height 18
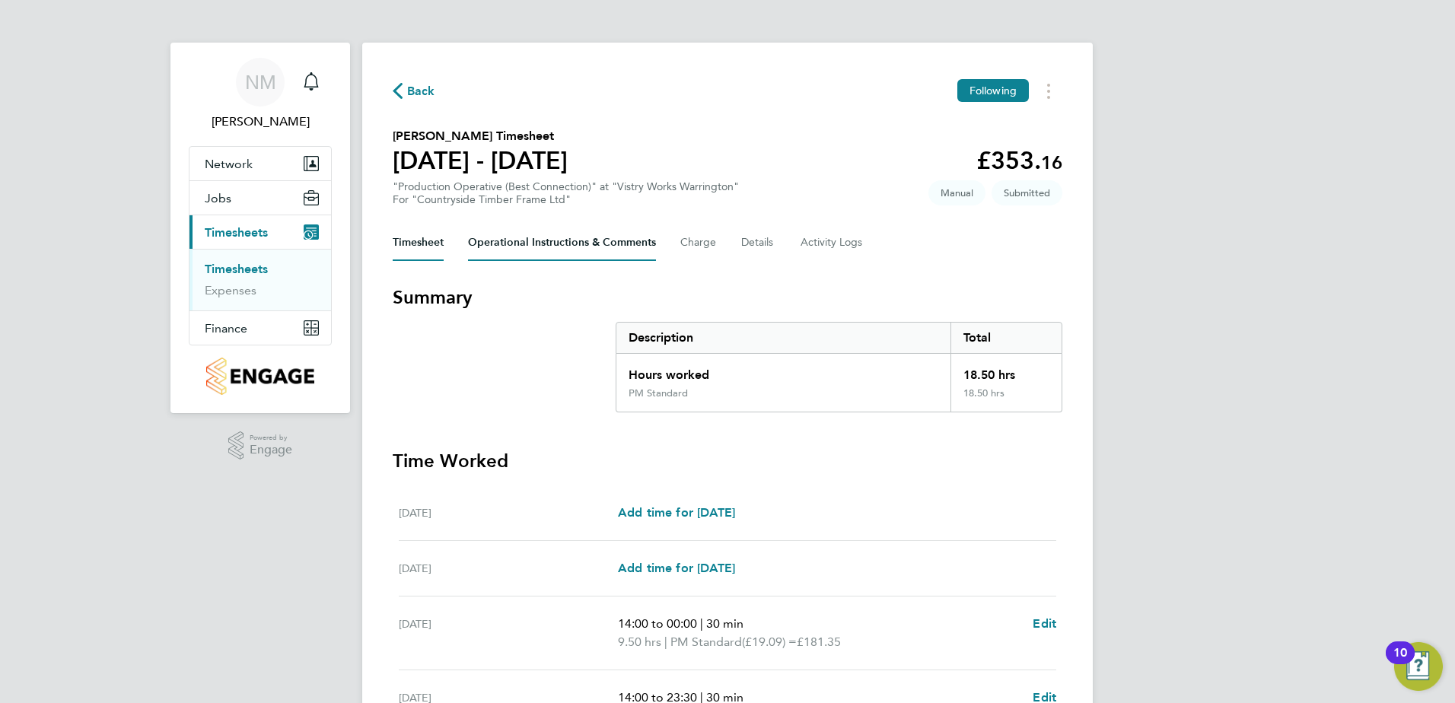
click at [572, 231] on Comments-tab "Operational Instructions & Comments" at bounding box center [562, 242] width 188 height 37
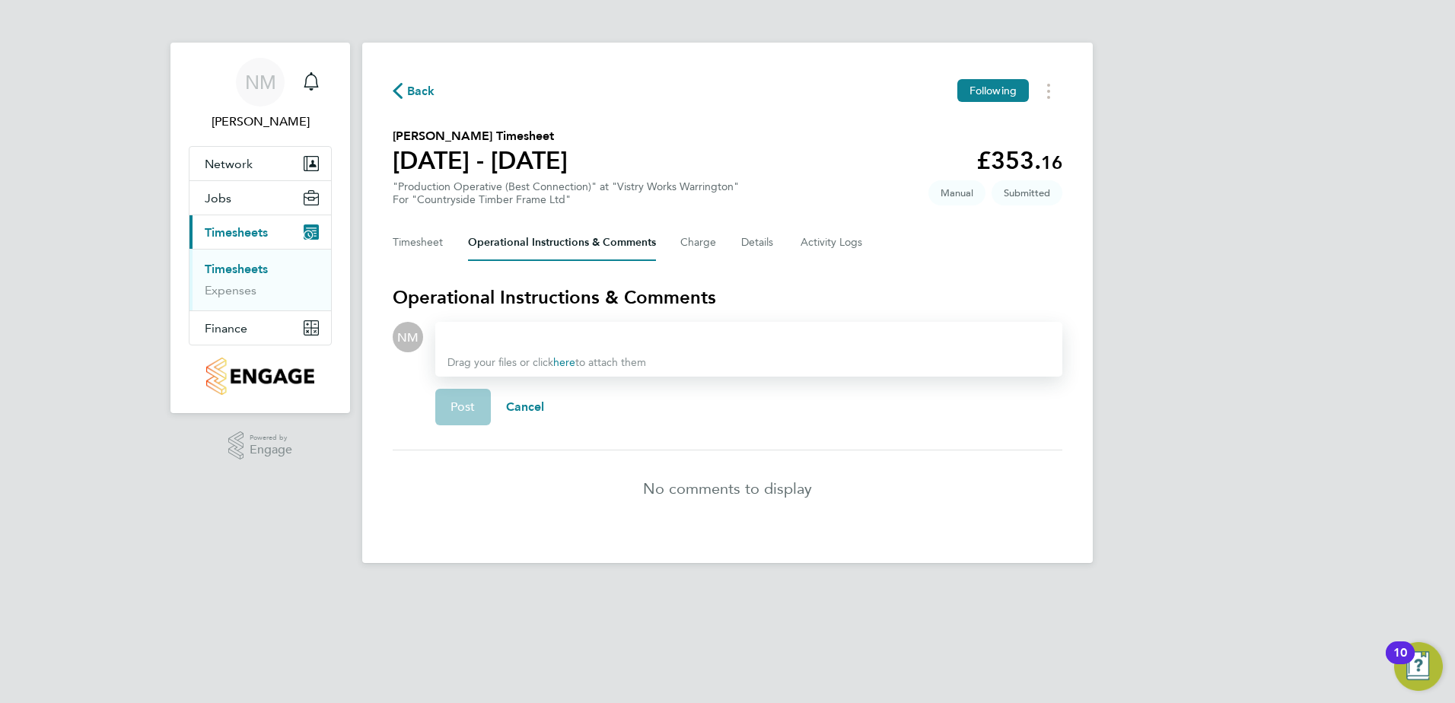
click at [570, 342] on div at bounding box center [748, 337] width 603 height 18
click at [519, 405] on span "Cancel" at bounding box center [525, 406] width 39 height 14
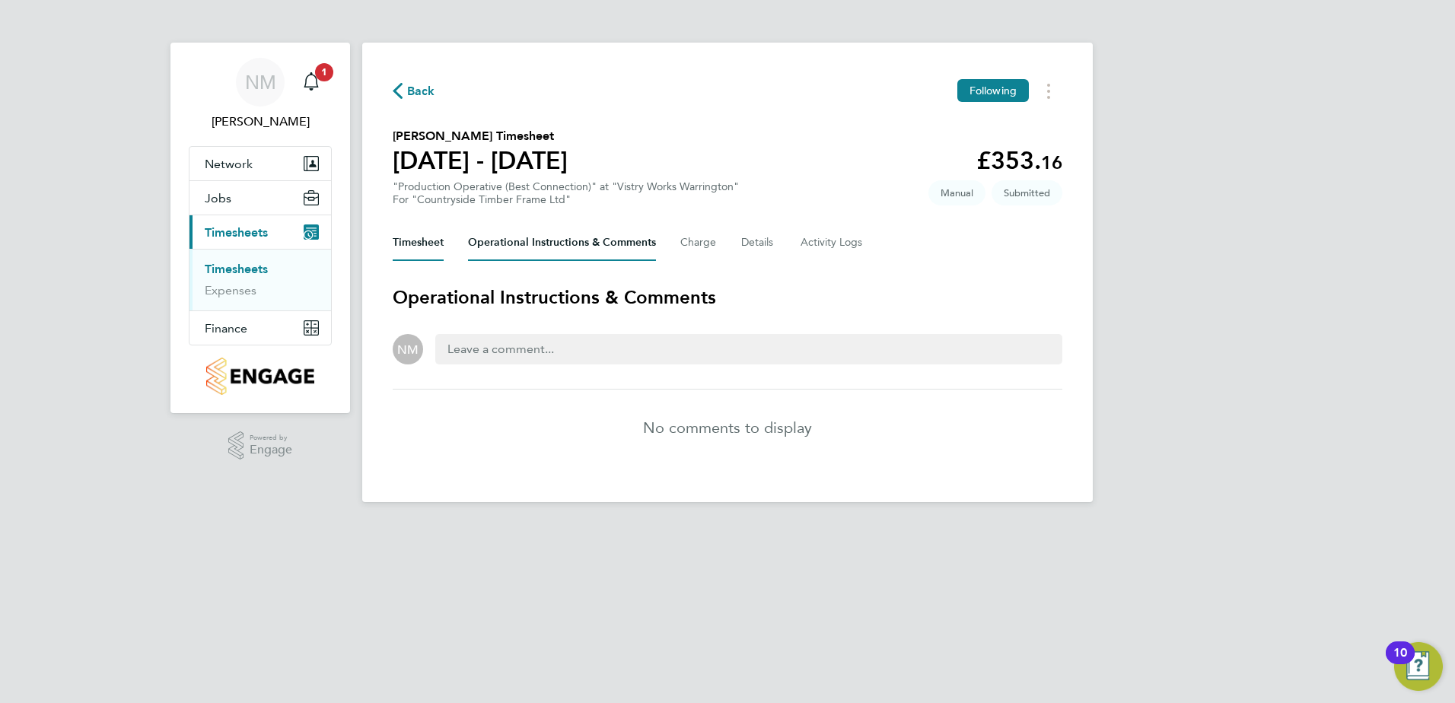
click at [417, 243] on button "Timesheet" at bounding box center [418, 242] width 51 height 37
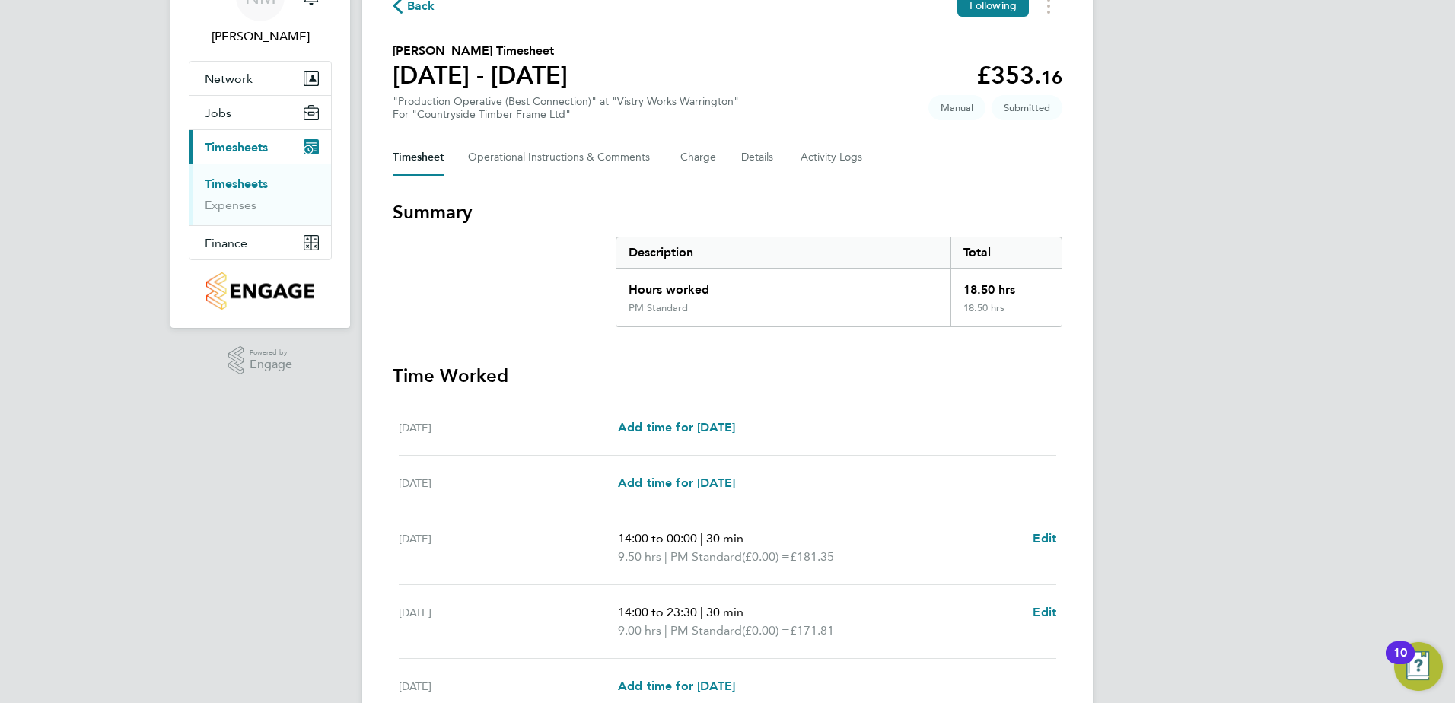
scroll to position [37, 0]
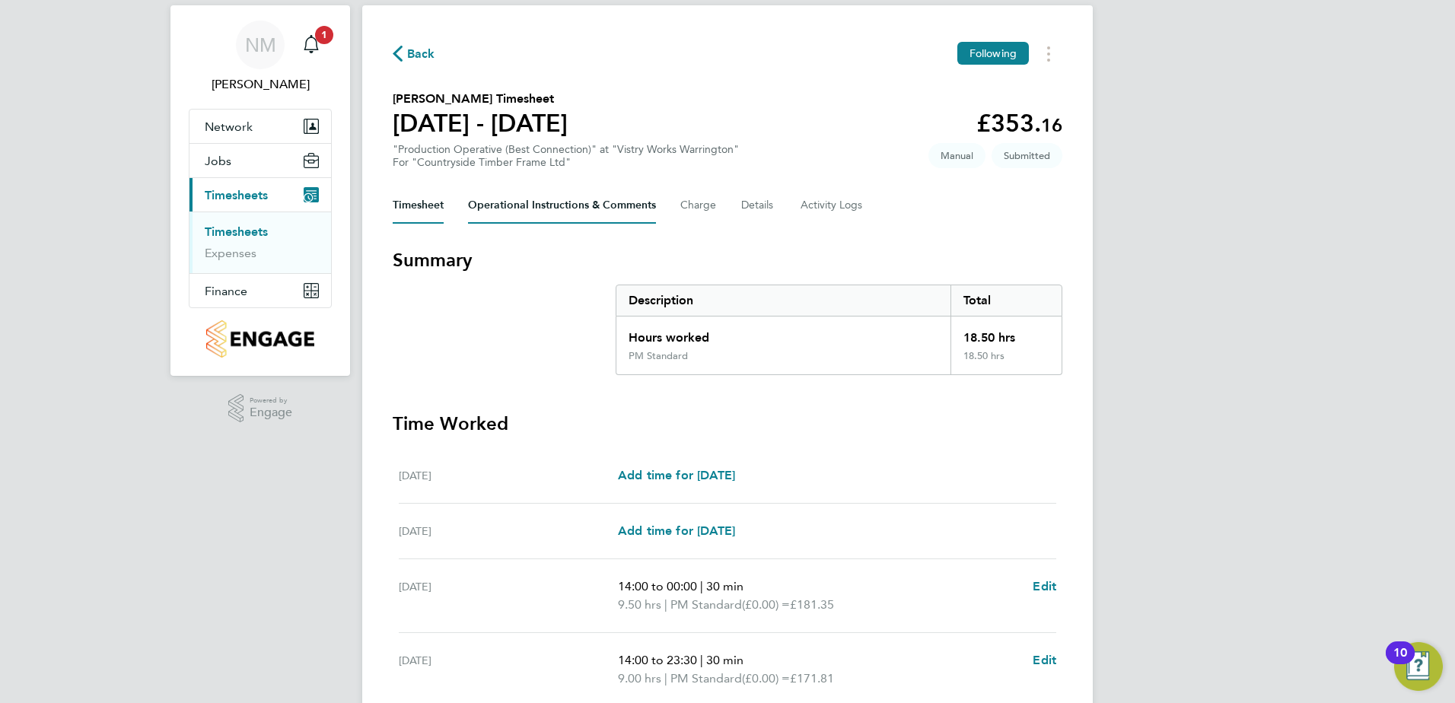
click at [589, 208] on Comments-tab "Operational Instructions & Comments" at bounding box center [562, 205] width 188 height 37
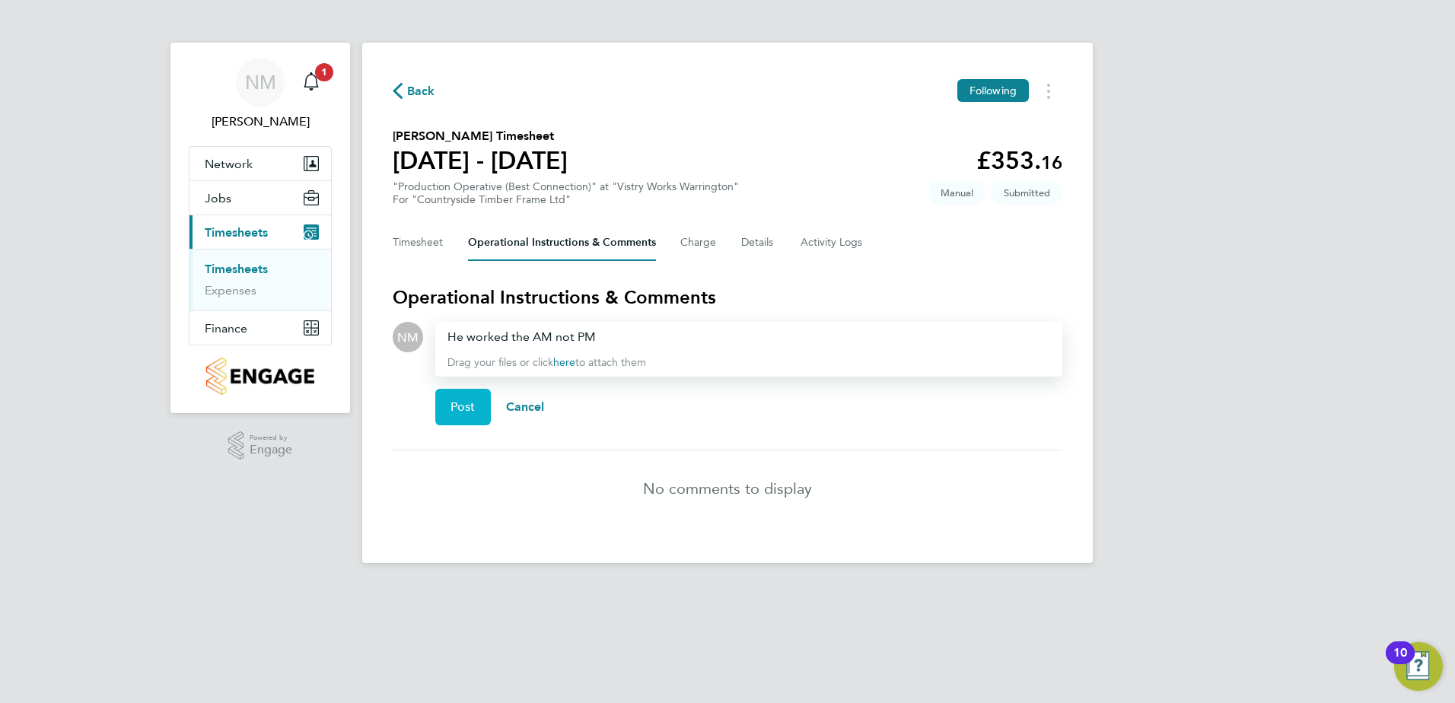
drag, startPoint x: 462, startPoint y: 412, endPoint x: 482, endPoint y: 396, distance: 26.0
click at [462, 412] on span "Post" at bounding box center [462, 406] width 25 height 15
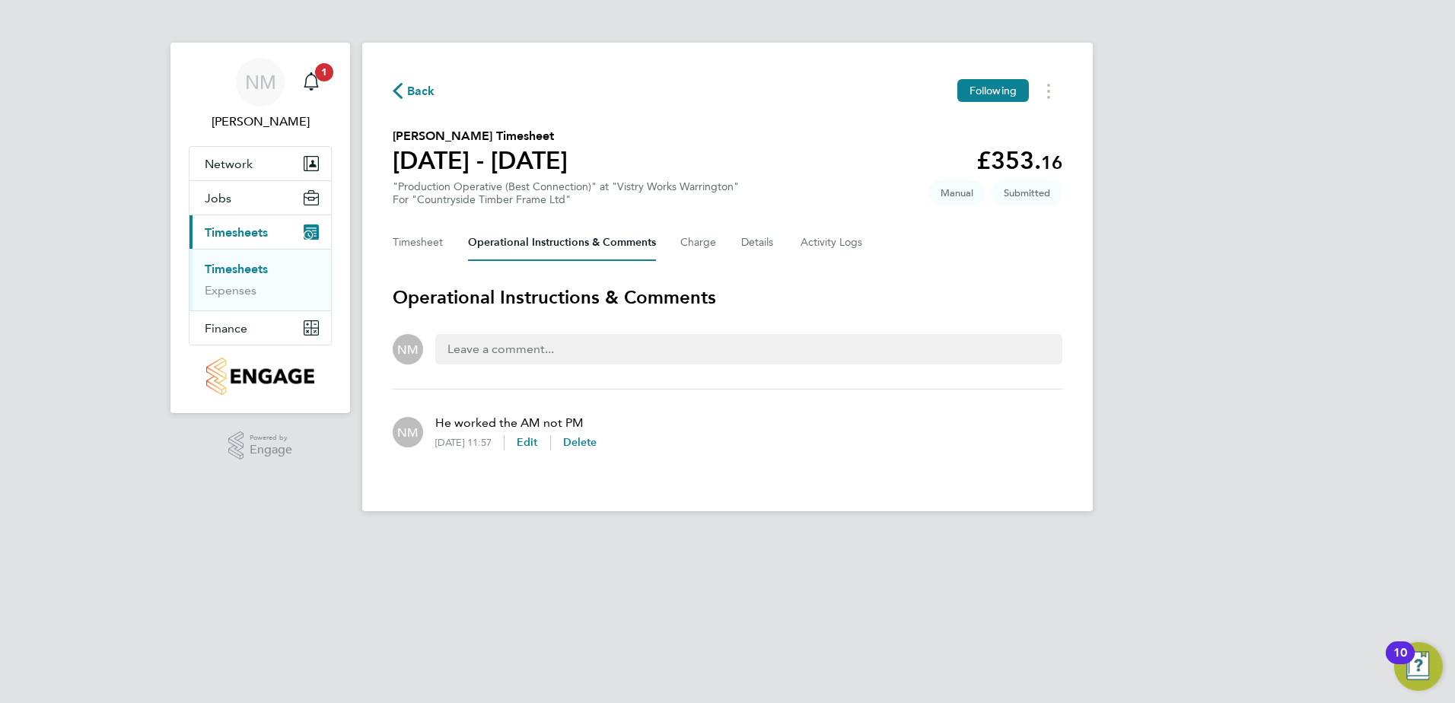
click at [410, 94] on span "Back" at bounding box center [421, 91] width 28 height 18
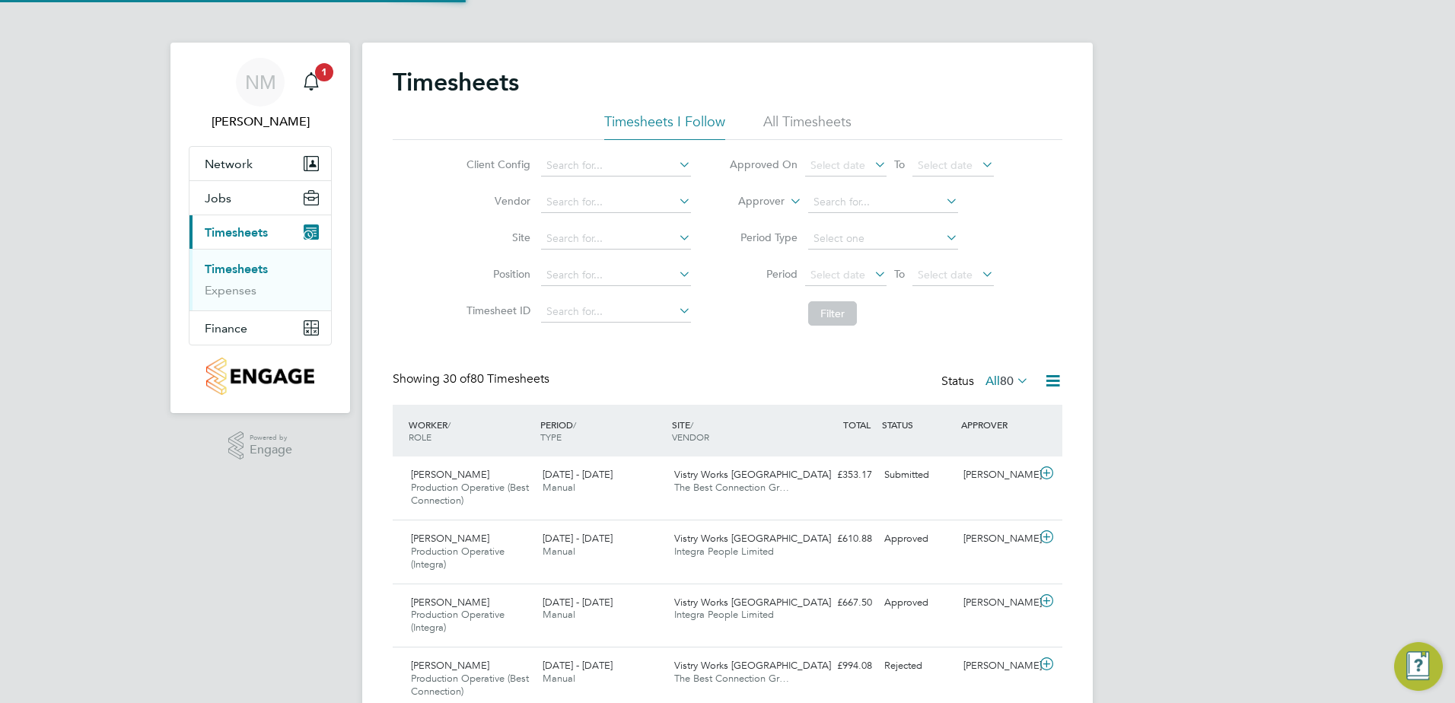
scroll to position [51, 132]
click at [326, 79] on span "1" at bounding box center [324, 72] width 18 height 18
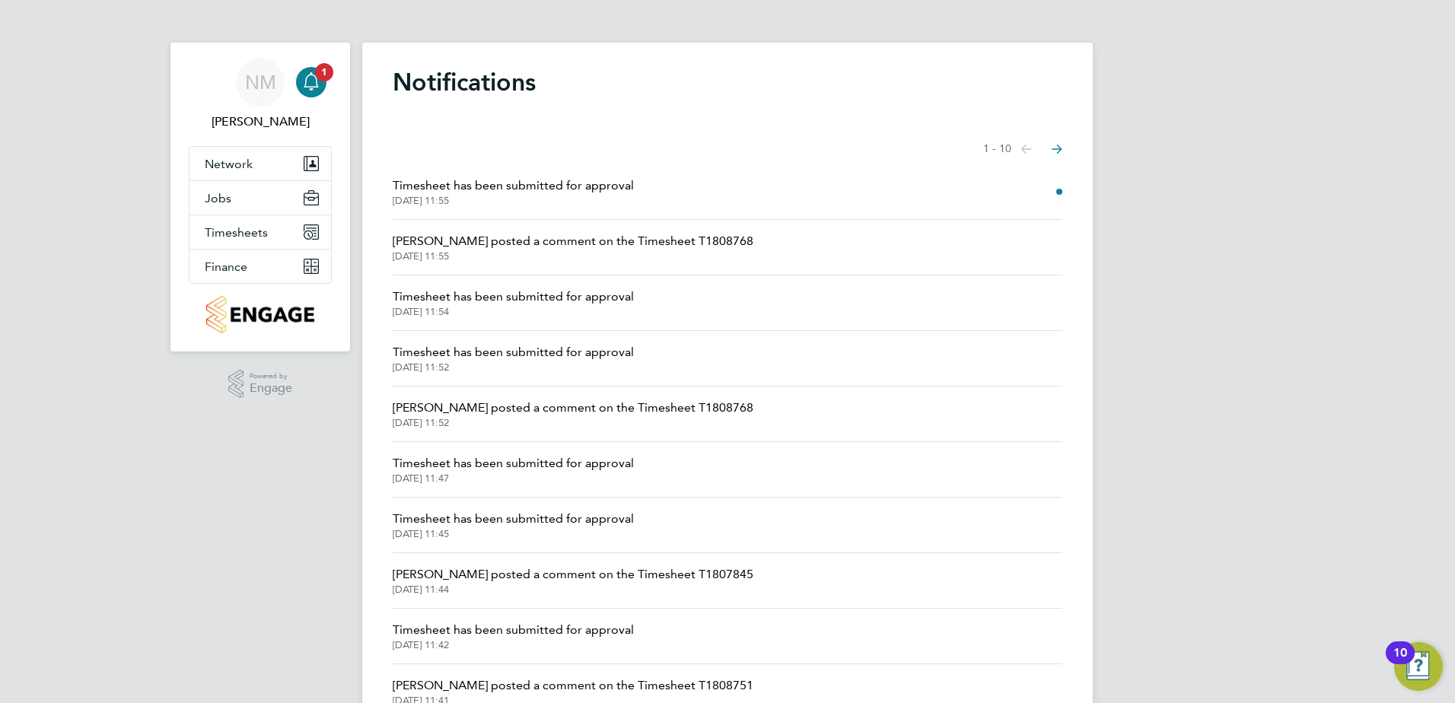
drag, startPoint x: 541, startPoint y: 166, endPoint x: 546, endPoint y: 181, distance: 15.9
click at [541, 168] on li "Timesheet has been submitted for approval 26 Aug 2025, 11:55" at bounding box center [728, 192] width 670 height 56
click at [546, 186] on span "Timesheet has been submitted for approval" at bounding box center [513, 186] width 241 height 18
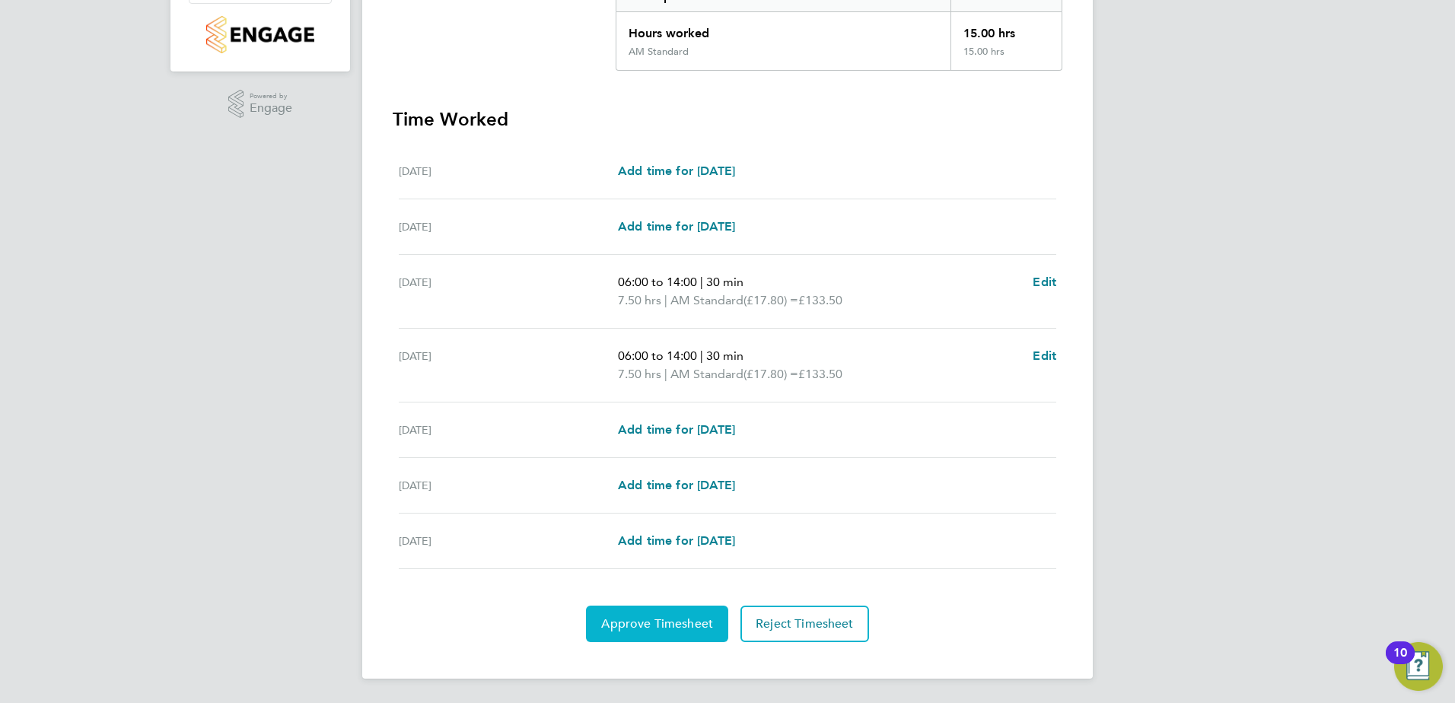
click at [650, 628] on span "Approve Timesheet" at bounding box center [657, 623] width 112 height 15
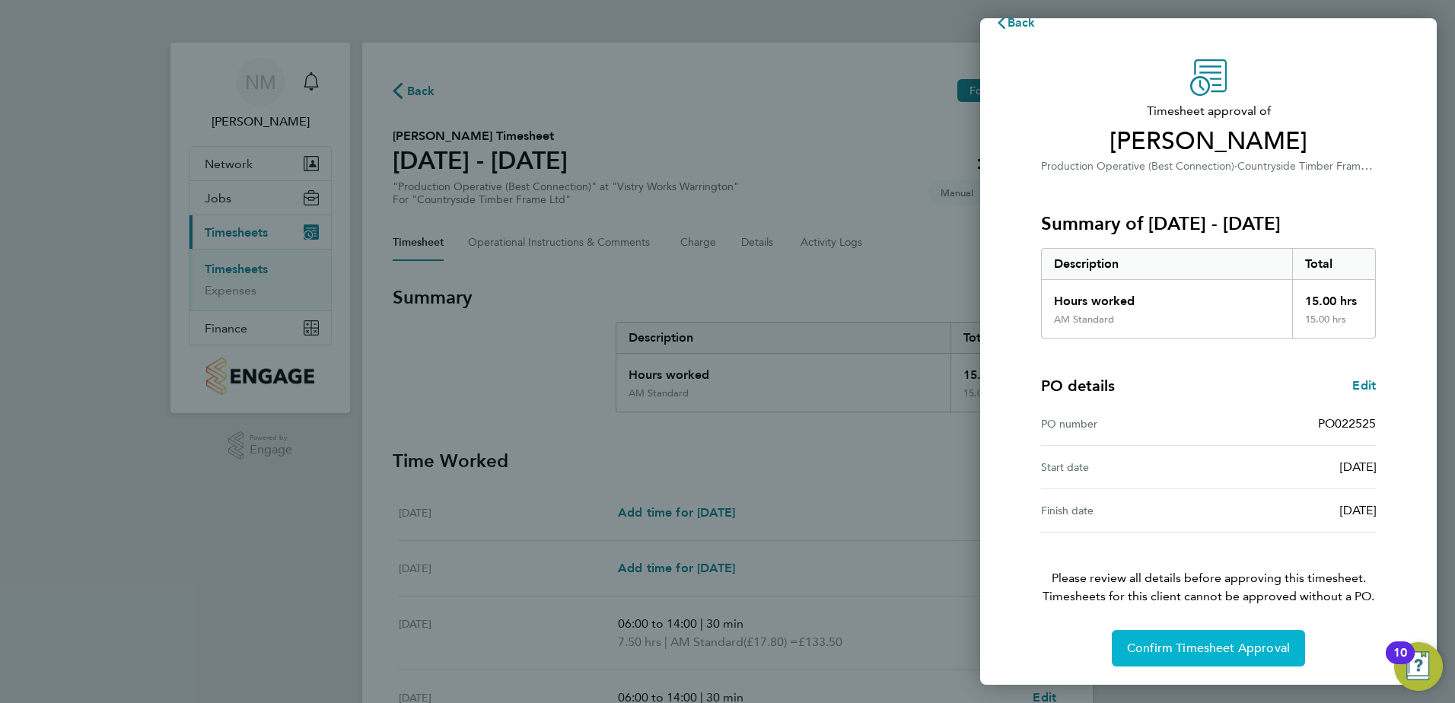
click at [1195, 638] on button "Confirm Timesheet Approval" at bounding box center [1208, 648] width 193 height 37
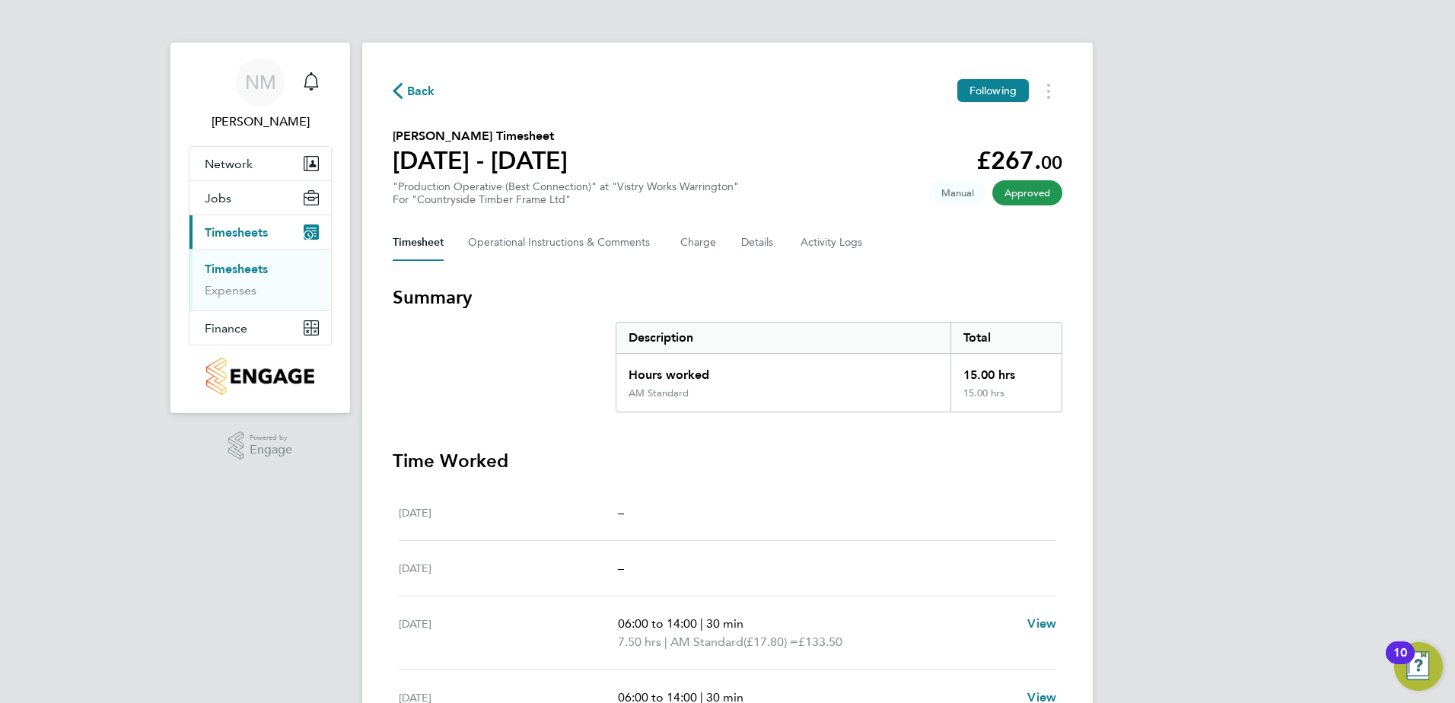
click at [405, 84] on span "Back" at bounding box center [414, 90] width 43 height 14
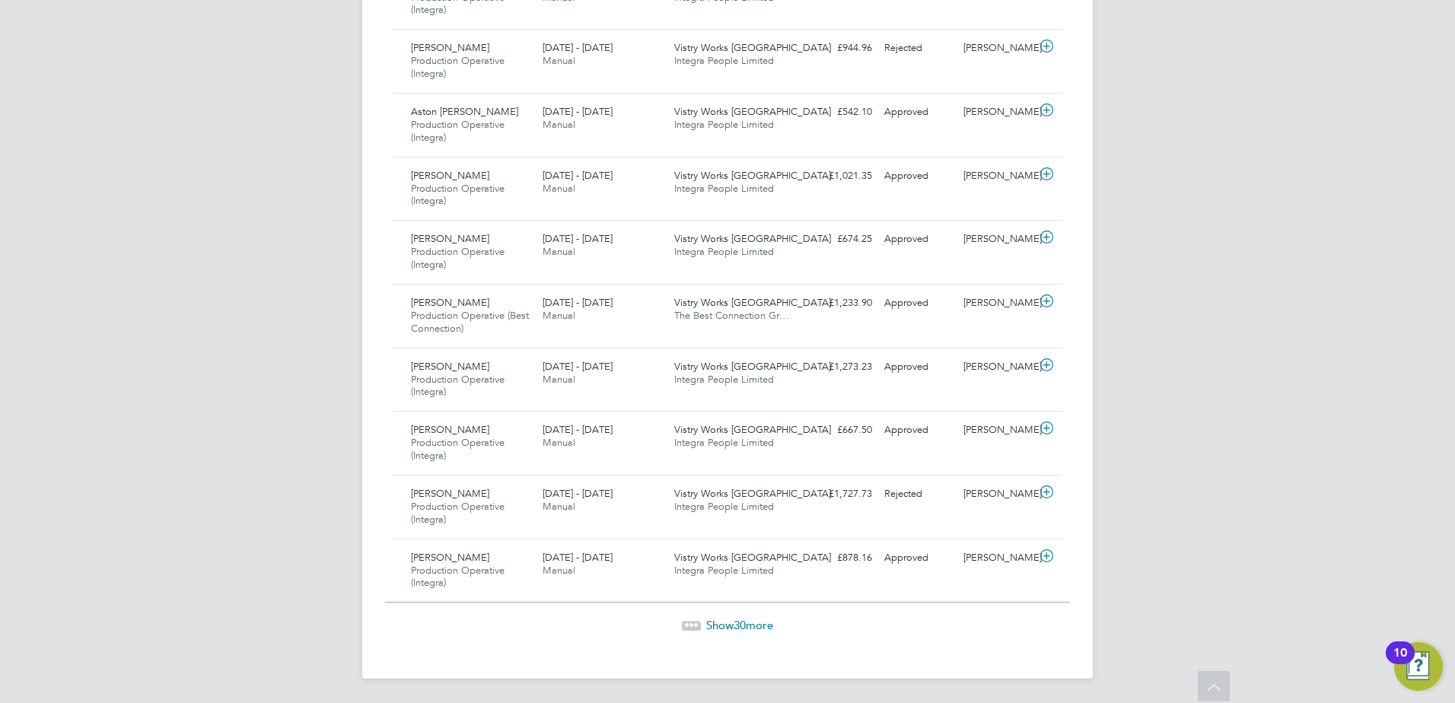
click at [737, 622] on span "30" at bounding box center [740, 625] width 12 height 14
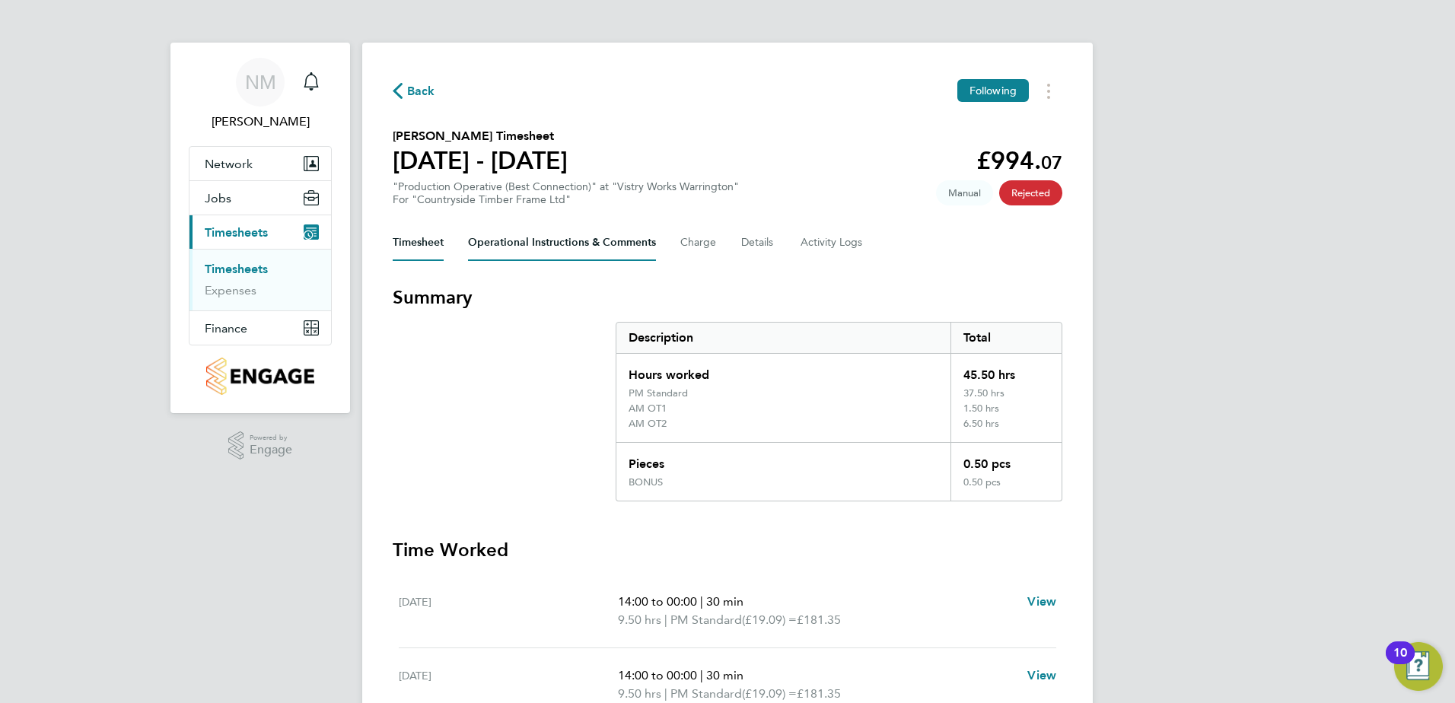
click at [576, 247] on Comments-tab "Operational Instructions & Comments" at bounding box center [562, 242] width 188 height 37
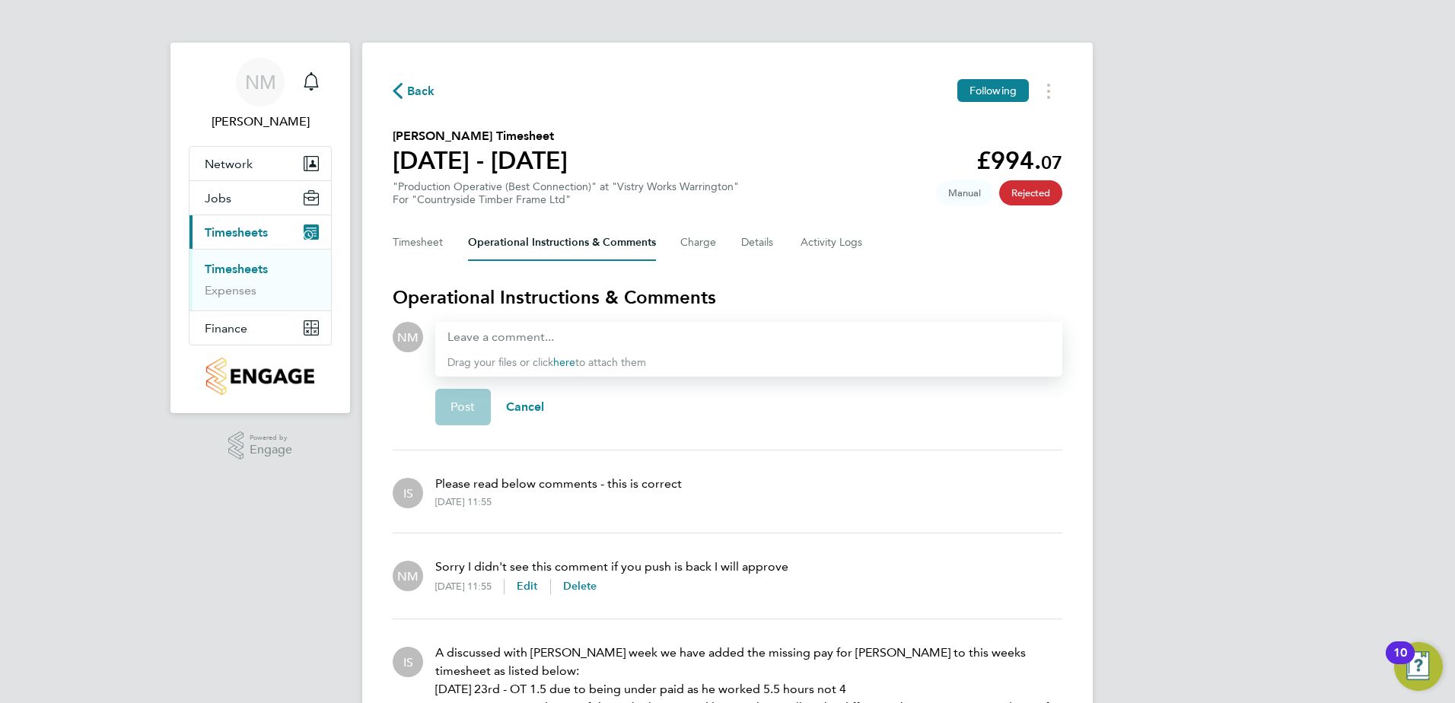
click at [400, 89] on icon "button" at bounding box center [398, 91] width 10 height 16
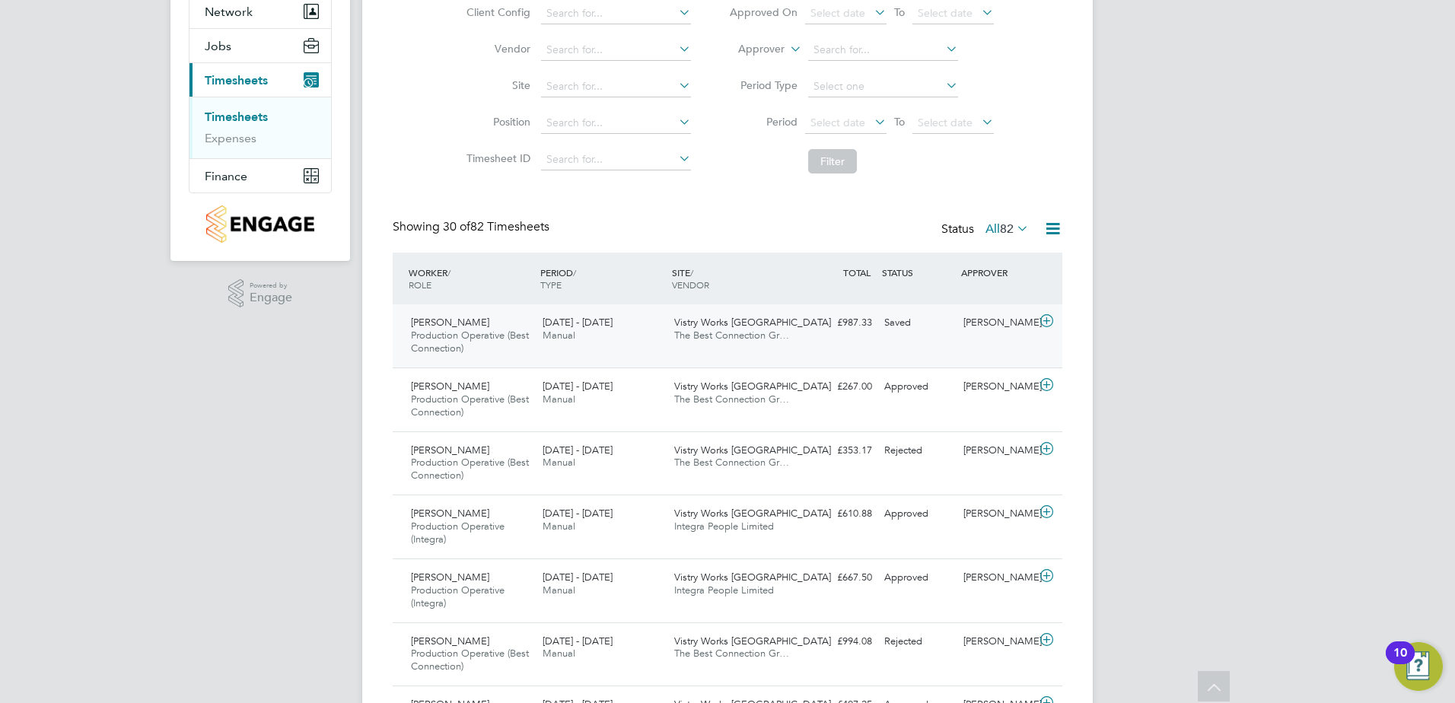
click at [514, 313] on div "[PERSON_NAME] Production Operative (Best Connection) [DATE] - [DATE]" at bounding box center [471, 335] width 132 height 51
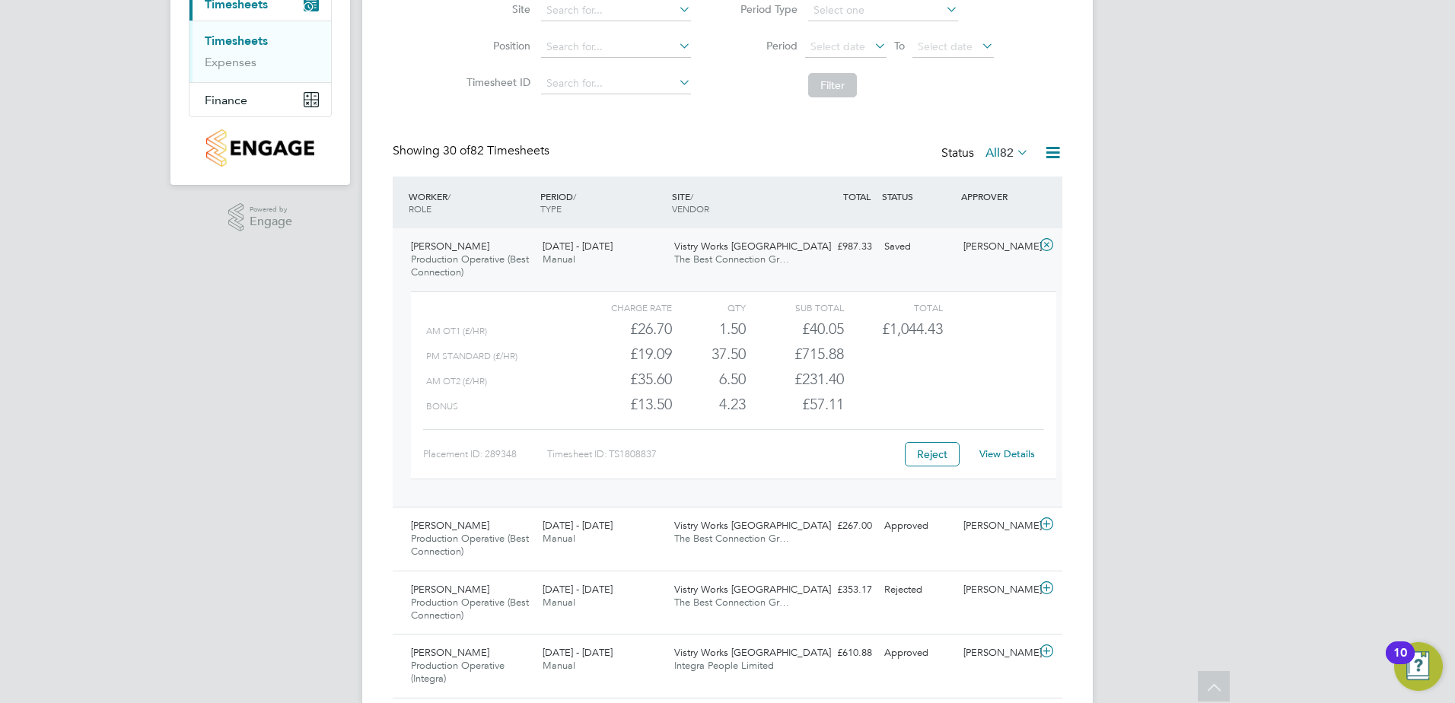
click at [1001, 456] on link "View Details" at bounding box center [1007, 453] width 56 height 13
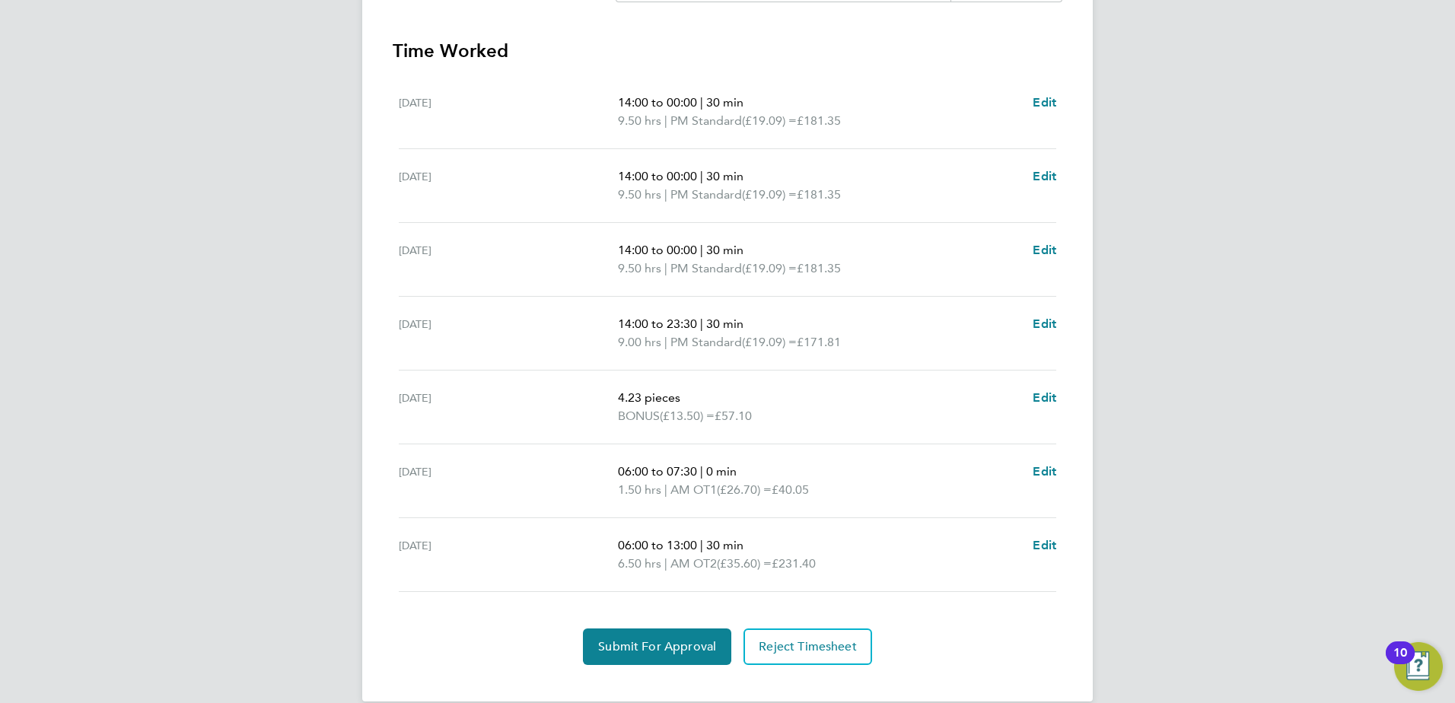
scroll to position [522, 0]
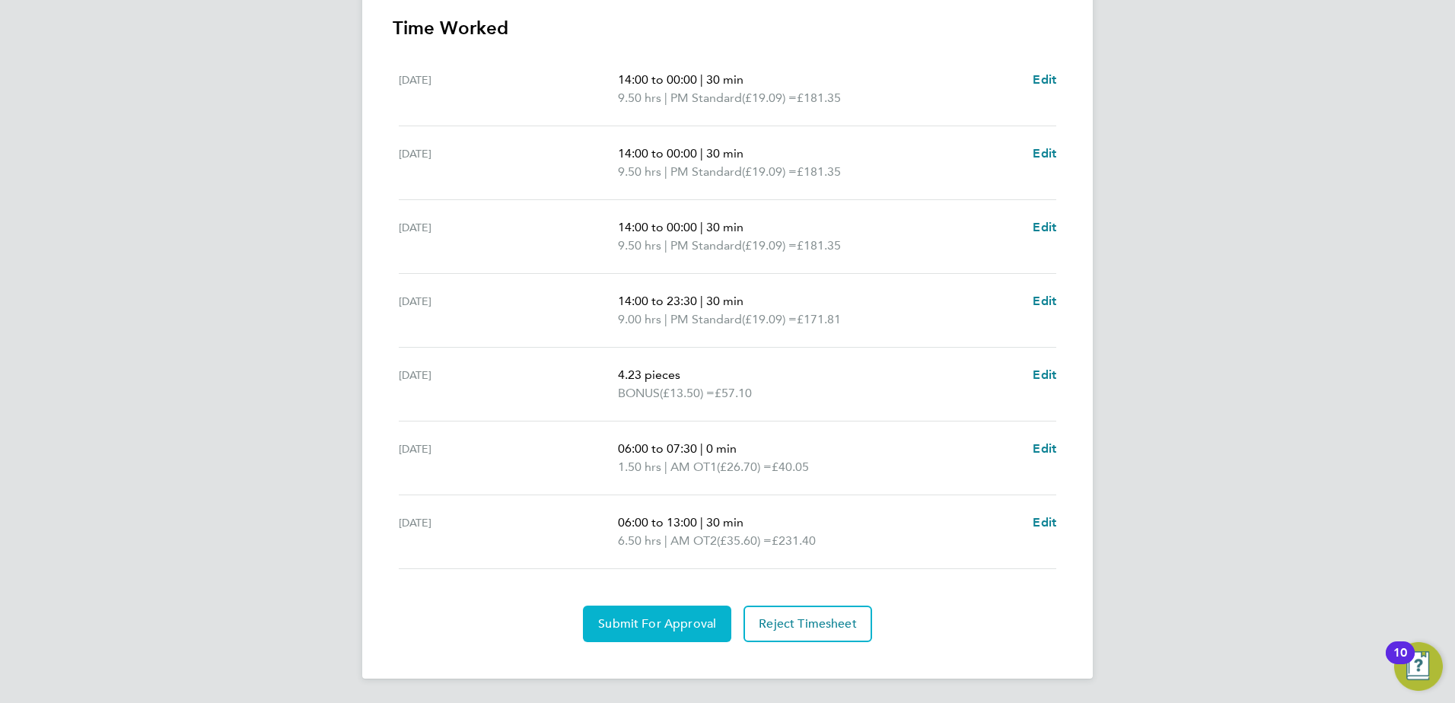
click at [621, 626] on span "Submit For Approval" at bounding box center [657, 623] width 118 height 15
click at [667, 630] on span "Approve Timesheet" at bounding box center [657, 623] width 112 height 15
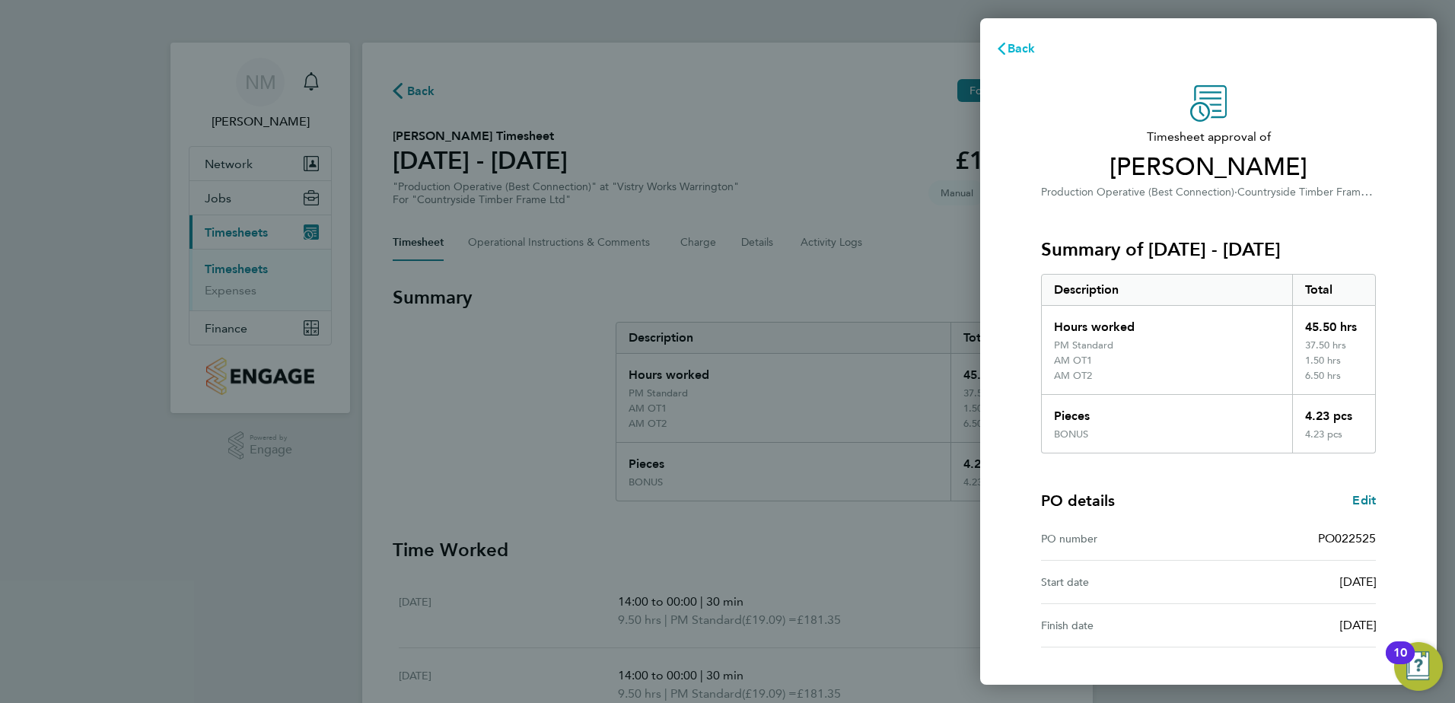
click at [1019, 45] on span "Back" at bounding box center [1021, 48] width 28 height 14
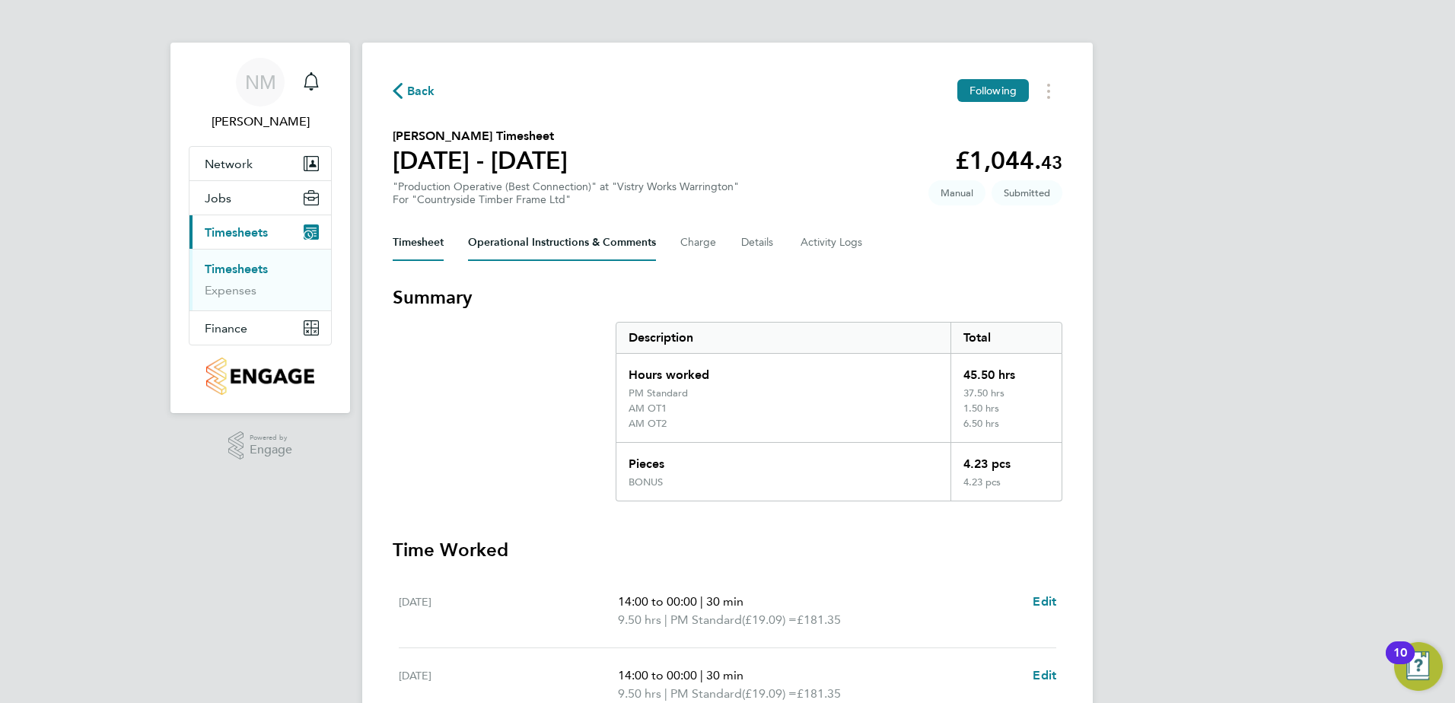
click at [574, 235] on Comments-tab "Operational Instructions & Comments" at bounding box center [562, 242] width 188 height 37
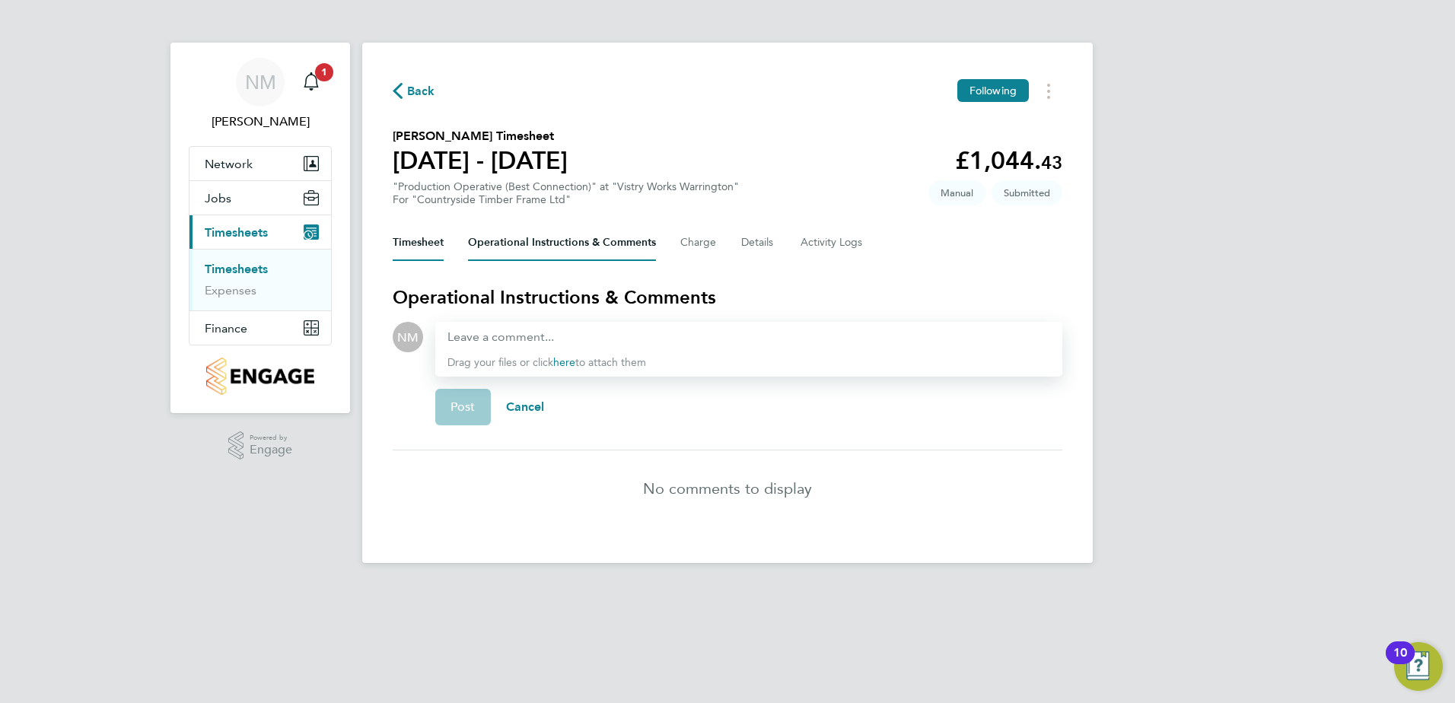
click at [417, 248] on button "Timesheet" at bounding box center [418, 242] width 51 height 37
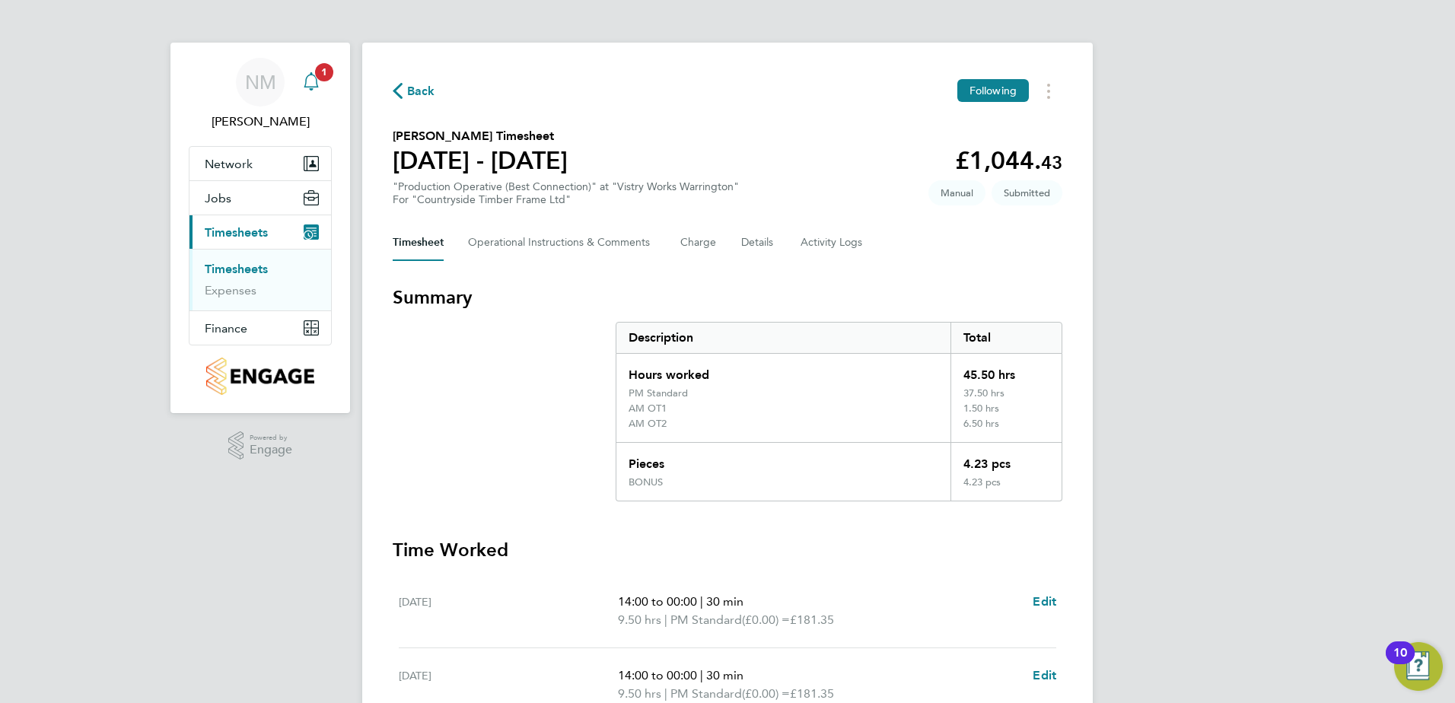
click at [320, 78] on span "1" at bounding box center [324, 72] width 18 height 18
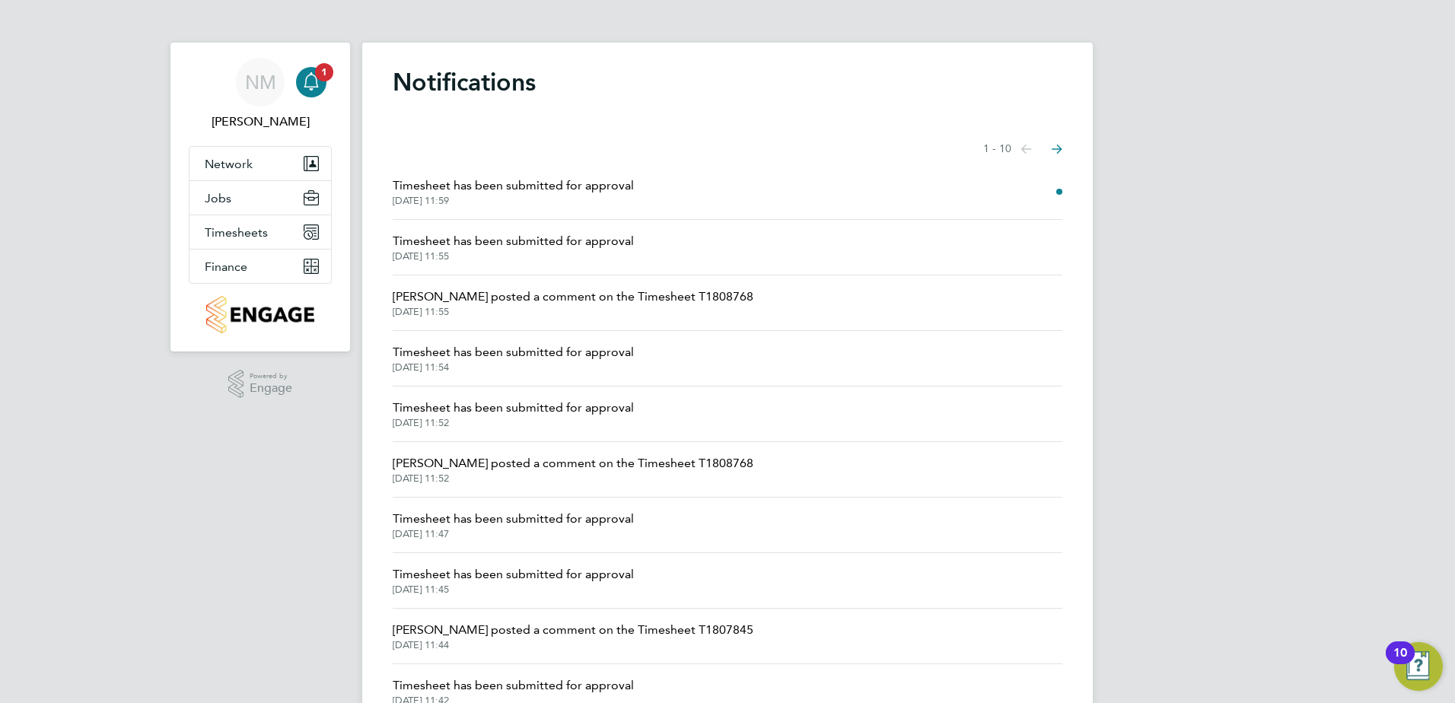
click at [574, 297] on span "[PERSON_NAME] posted a comment on the Timesheet T1808768" at bounding box center [573, 297] width 361 height 18
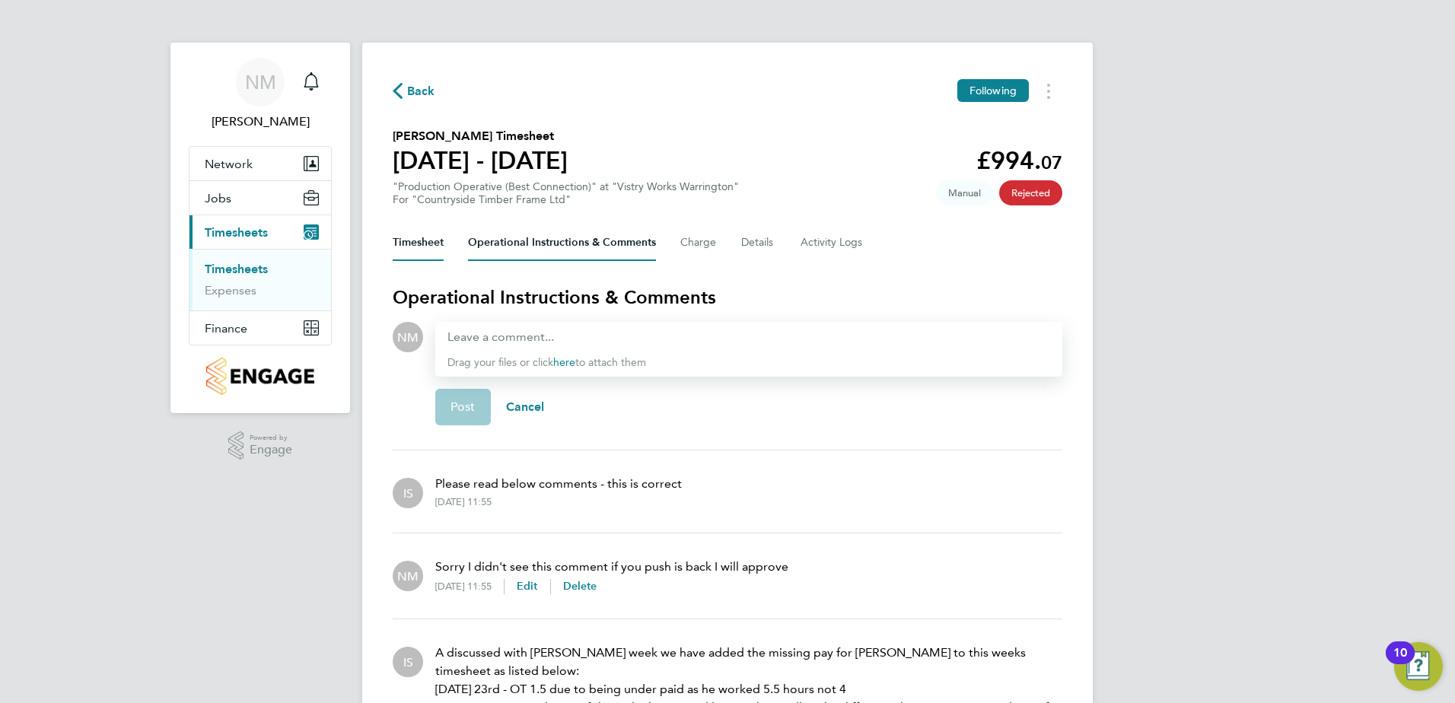
click at [412, 250] on button "Timesheet" at bounding box center [418, 242] width 51 height 37
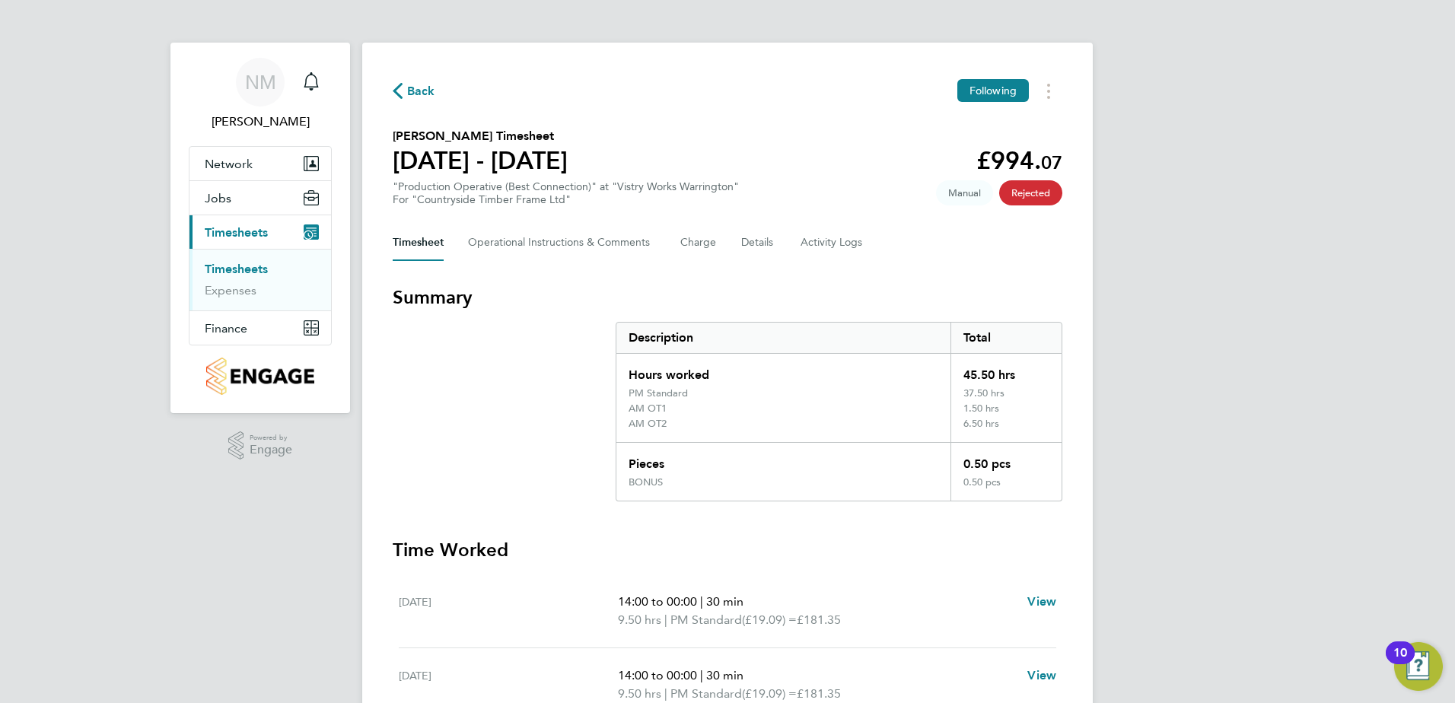
click at [422, 96] on span "Back" at bounding box center [421, 91] width 28 height 18
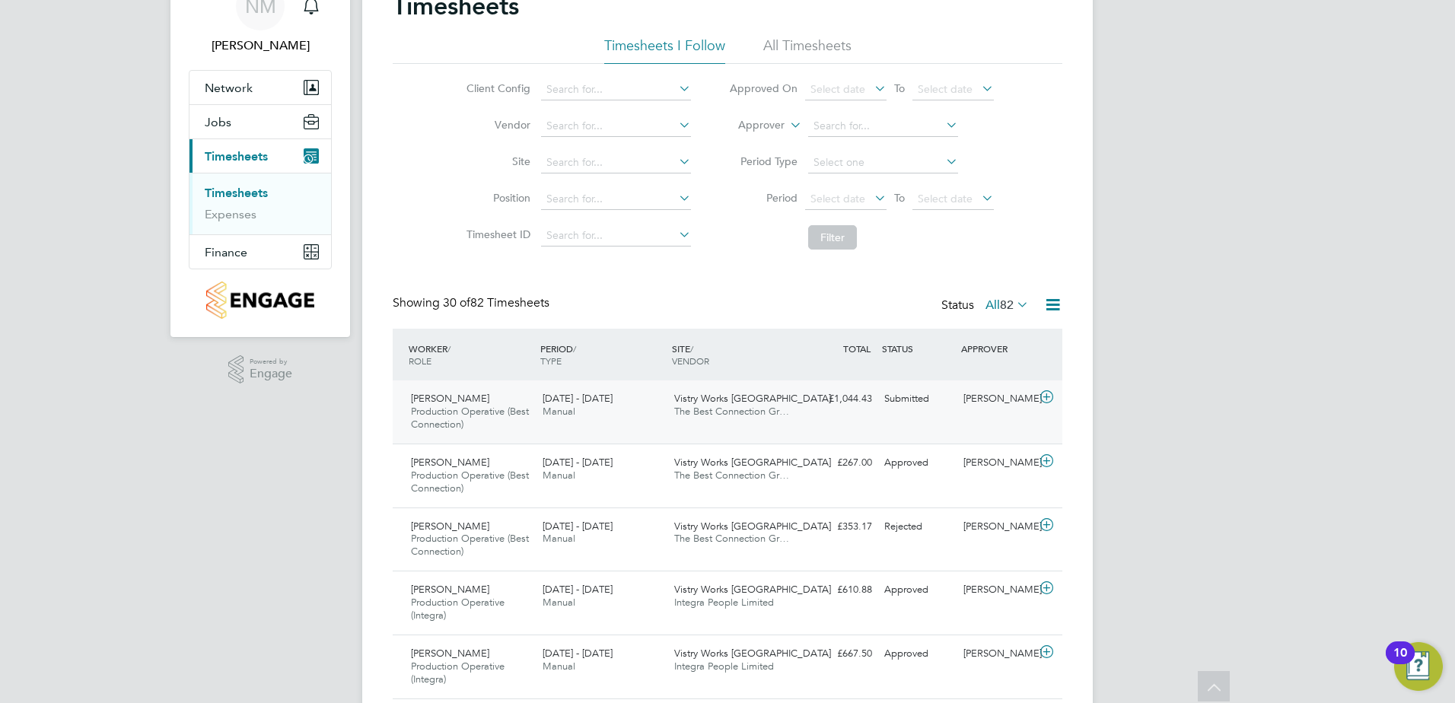
click at [533, 409] on div "[PERSON_NAME] Production Operative (Best Connection) [DATE] - [DATE]" at bounding box center [471, 412] width 132 height 51
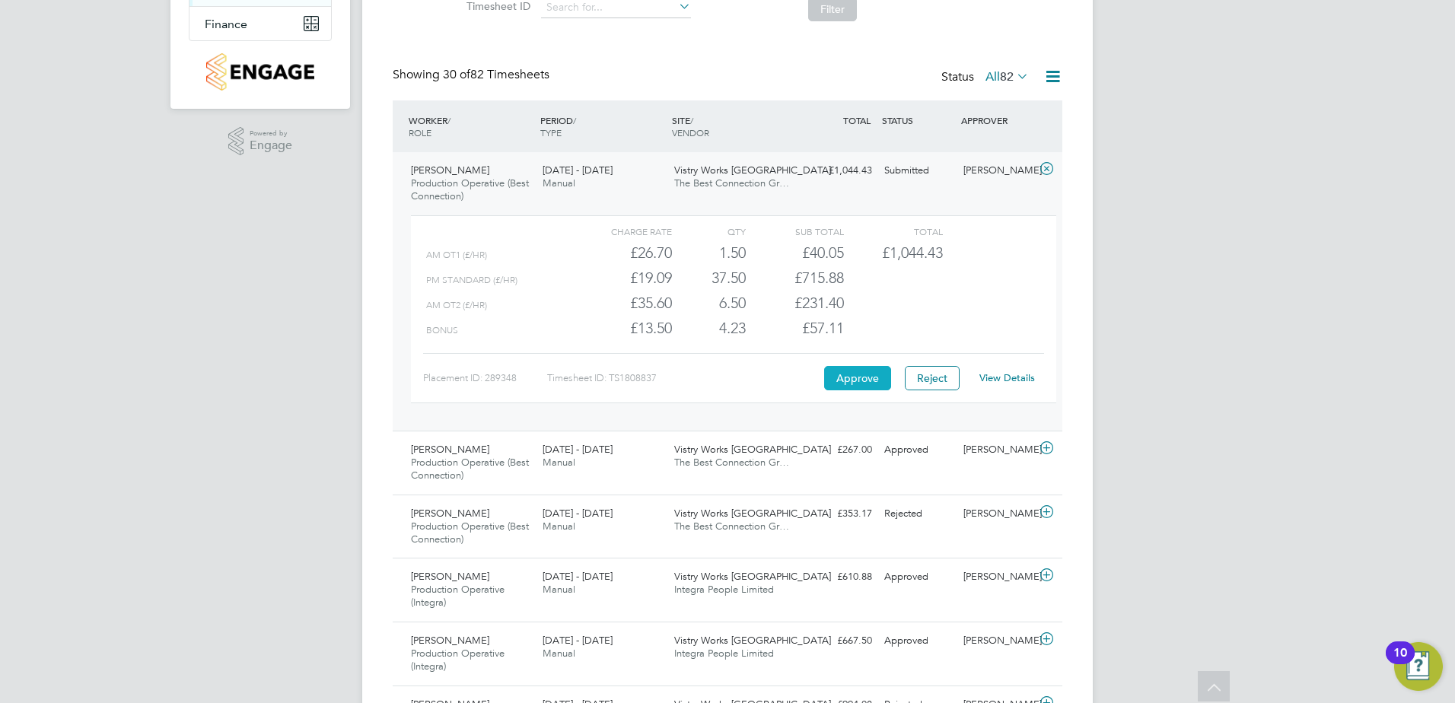
click at [856, 381] on button "Approve" at bounding box center [857, 378] width 67 height 24
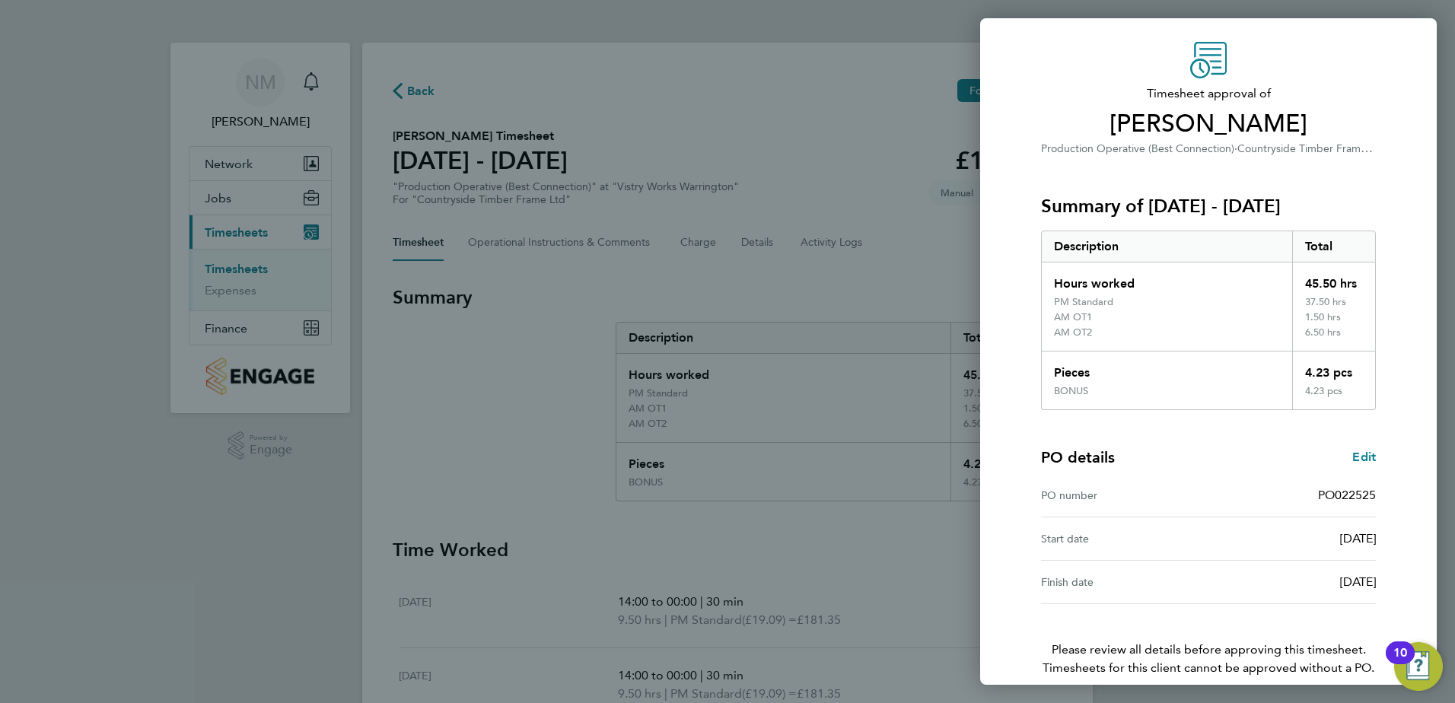
scroll to position [115, 0]
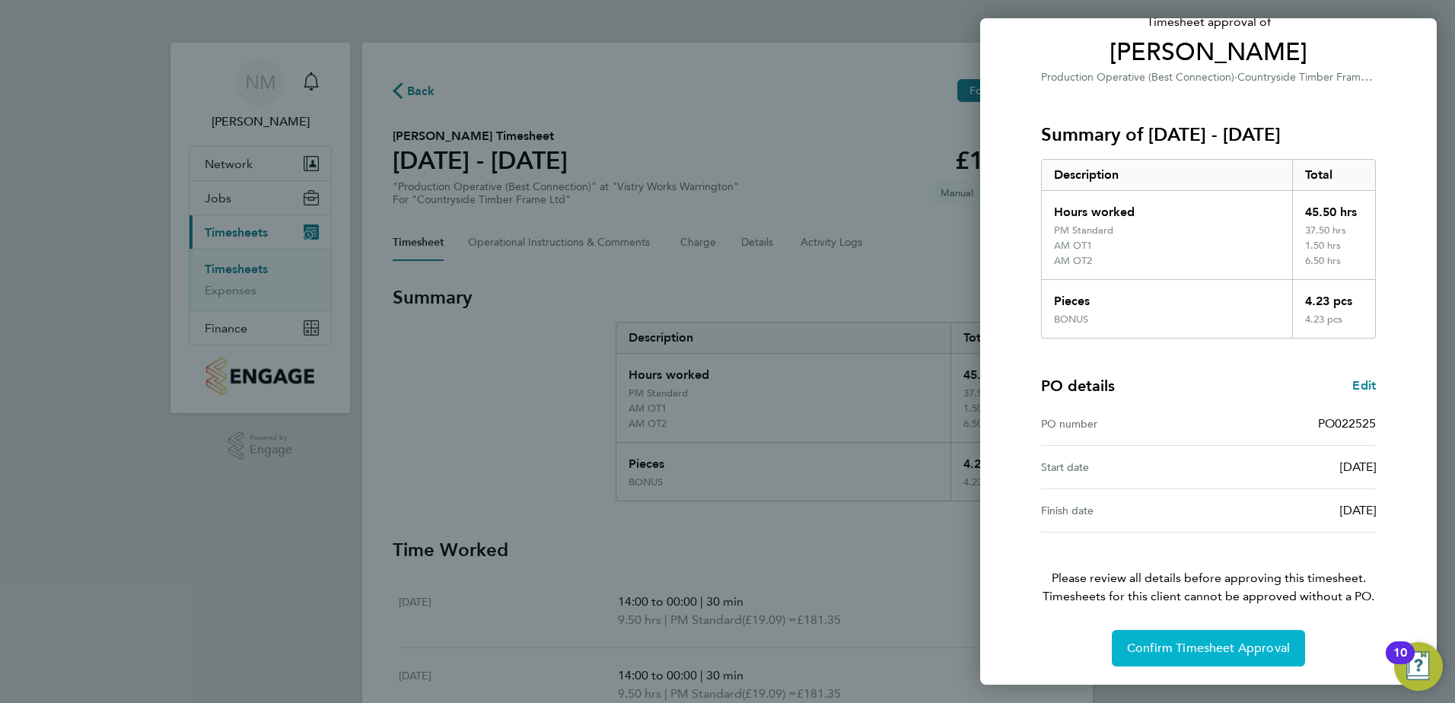
click at [1199, 662] on button "Confirm Timesheet Approval" at bounding box center [1208, 648] width 193 height 37
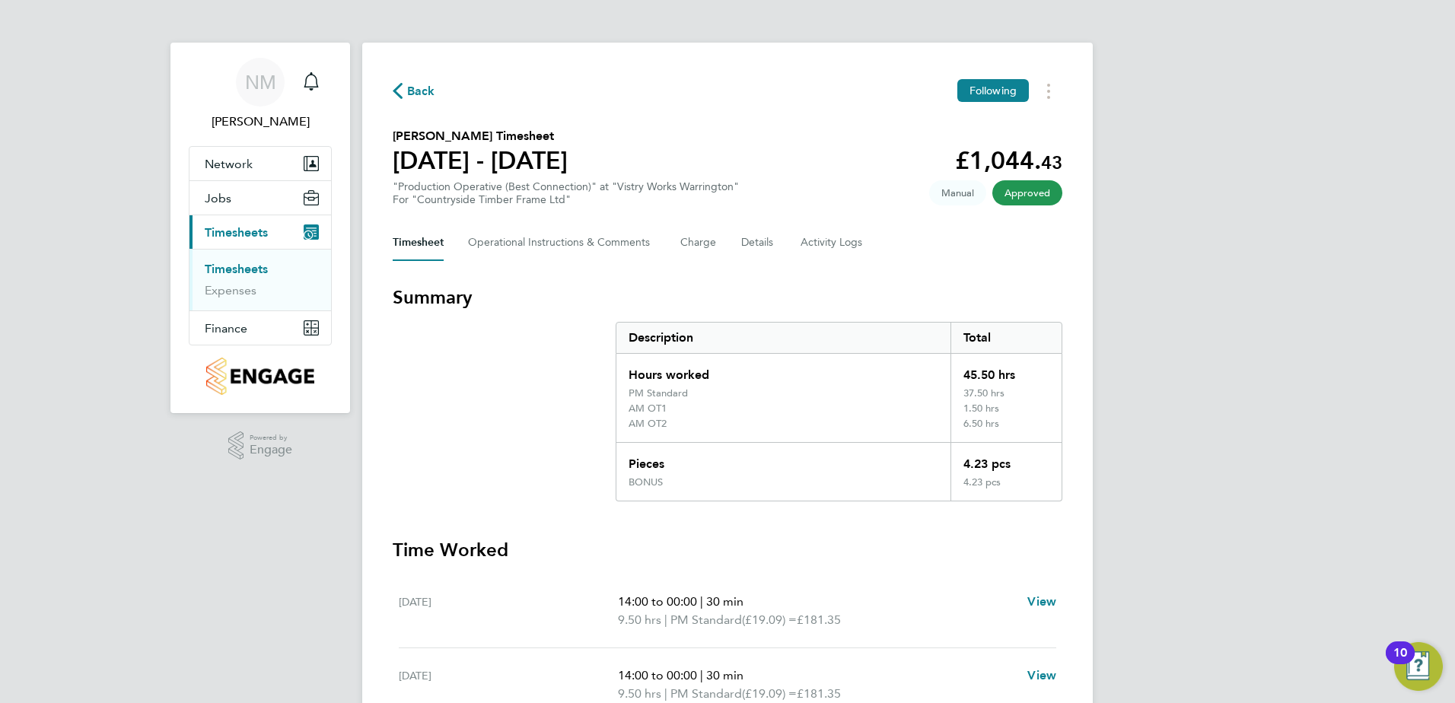
click at [411, 91] on span "Back" at bounding box center [421, 91] width 28 height 18
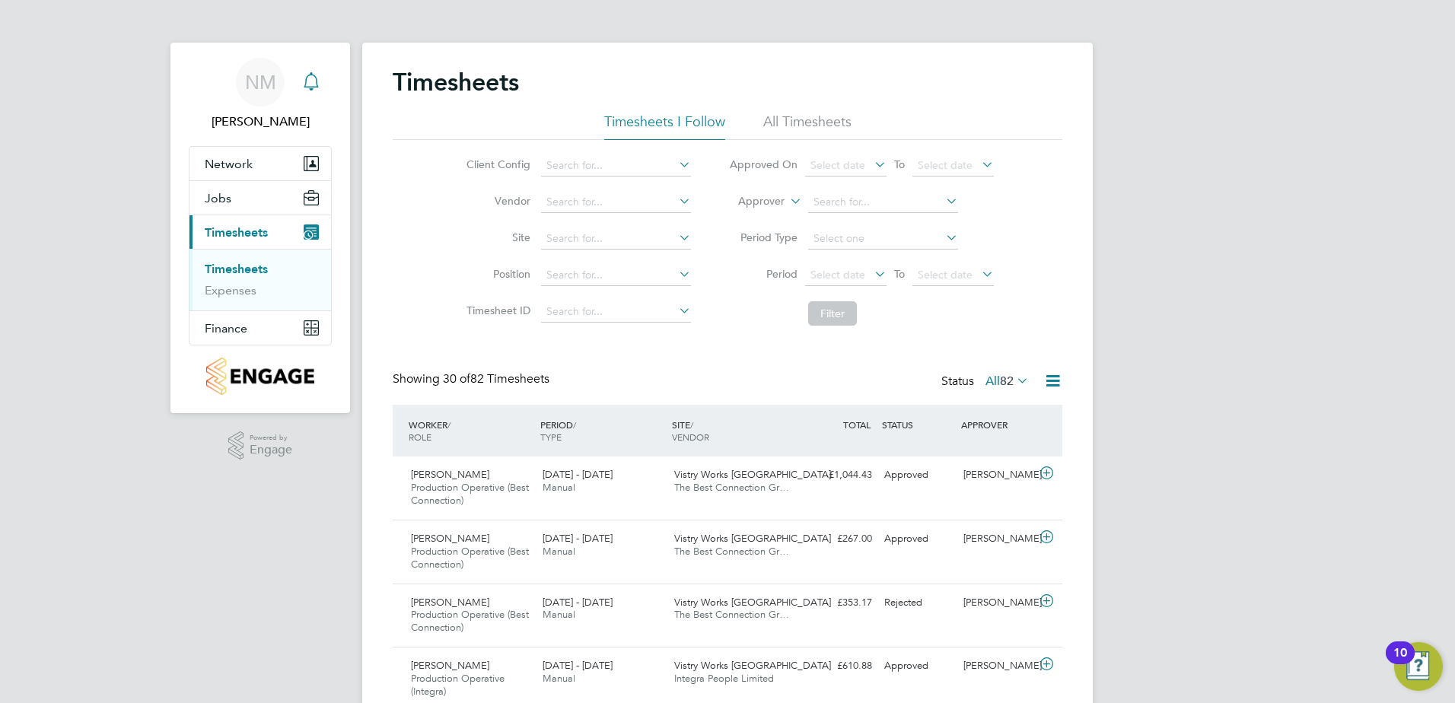
click at [314, 81] on icon "Main navigation" at bounding box center [311, 81] width 18 height 18
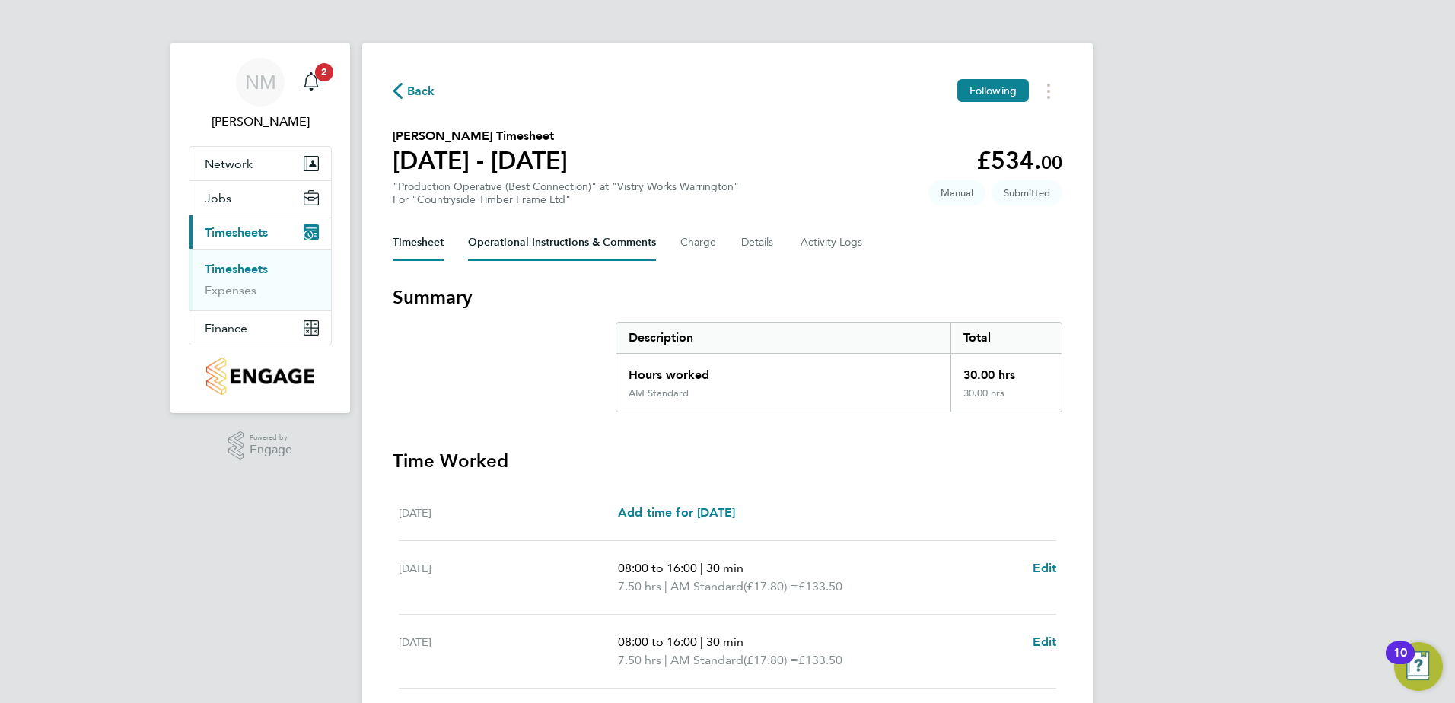
click at [550, 239] on Comments-tab "Operational Instructions & Comments" at bounding box center [562, 242] width 188 height 37
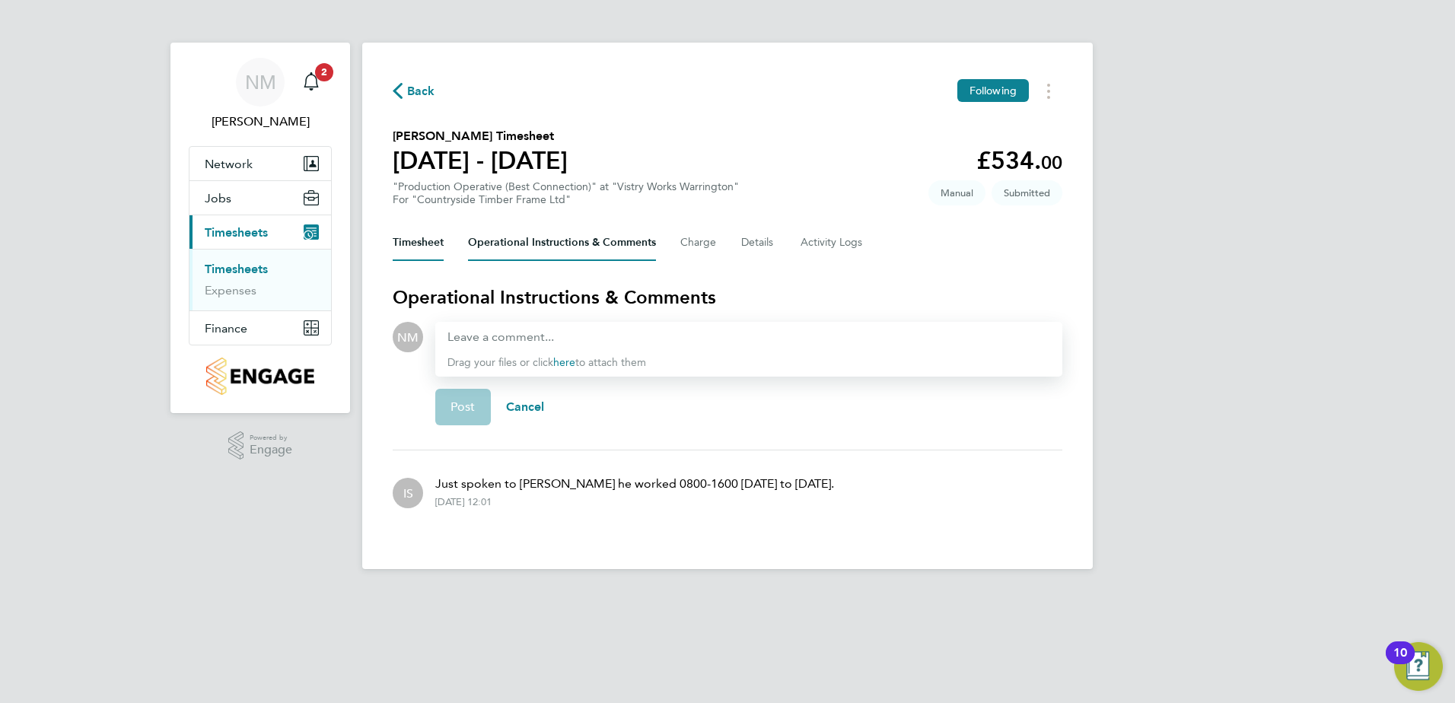
click at [408, 252] on button "Timesheet" at bounding box center [418, 242] width 51 height 37
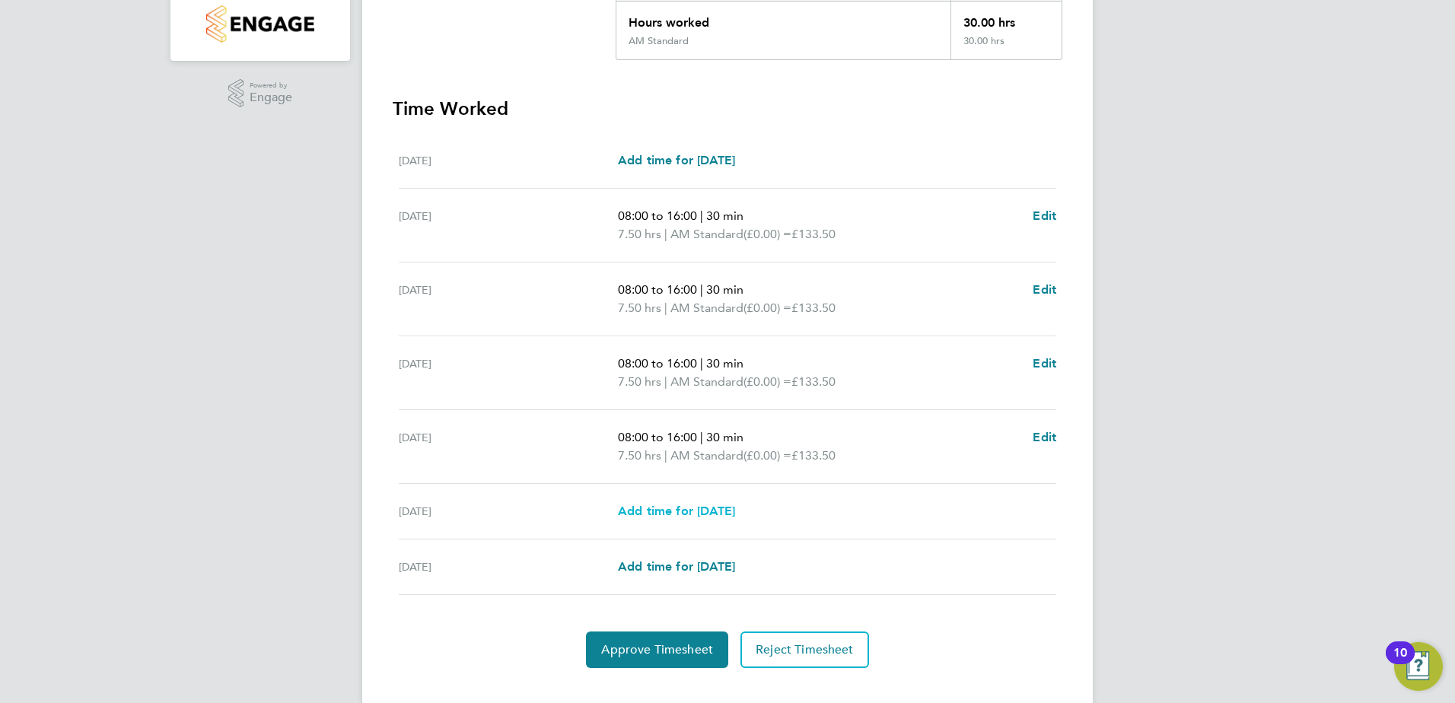
scroll to position [378, 0]
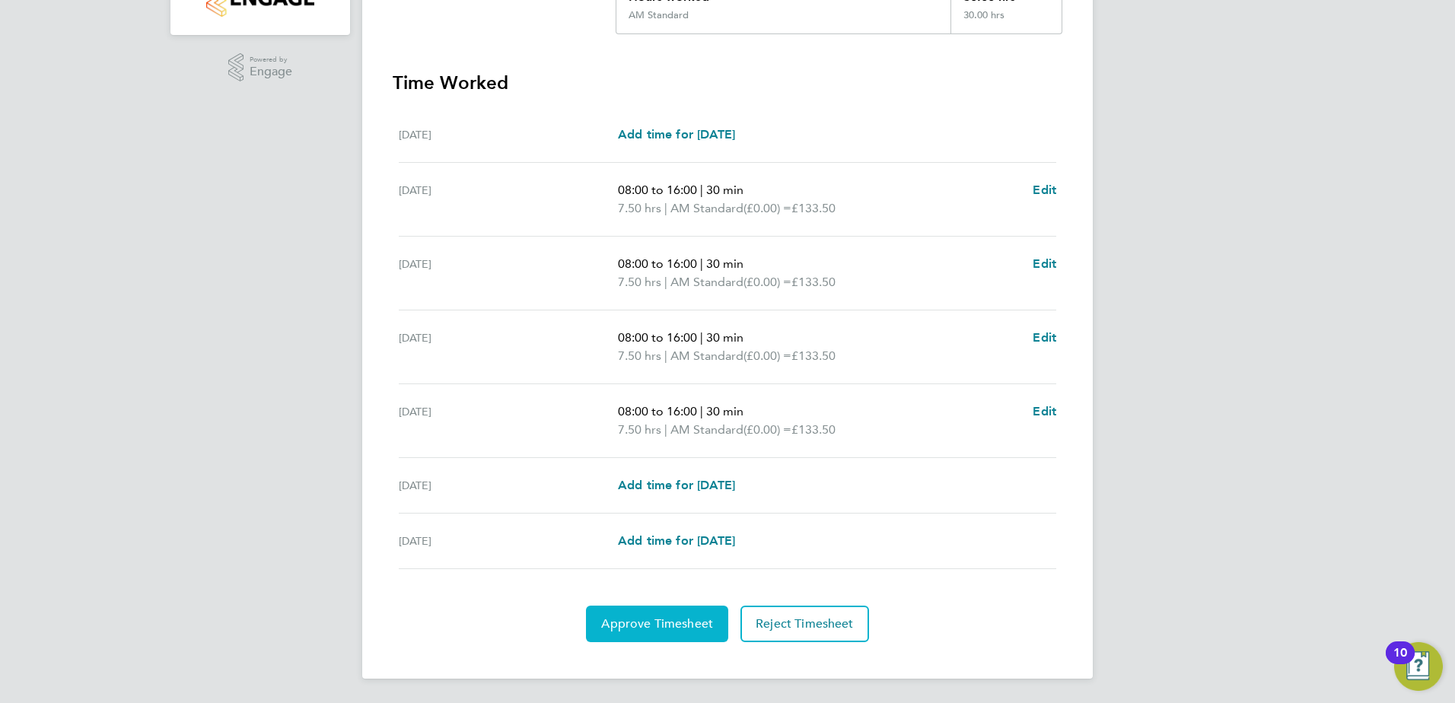
drag, startPoint x: 674, startPoint y: 606, endPoint x: 673, endPoint y: 615, distance: 8.5
click at [673, 613] on button "Approve Timesheet" at bounding box center [657, 624] width 142 height 37
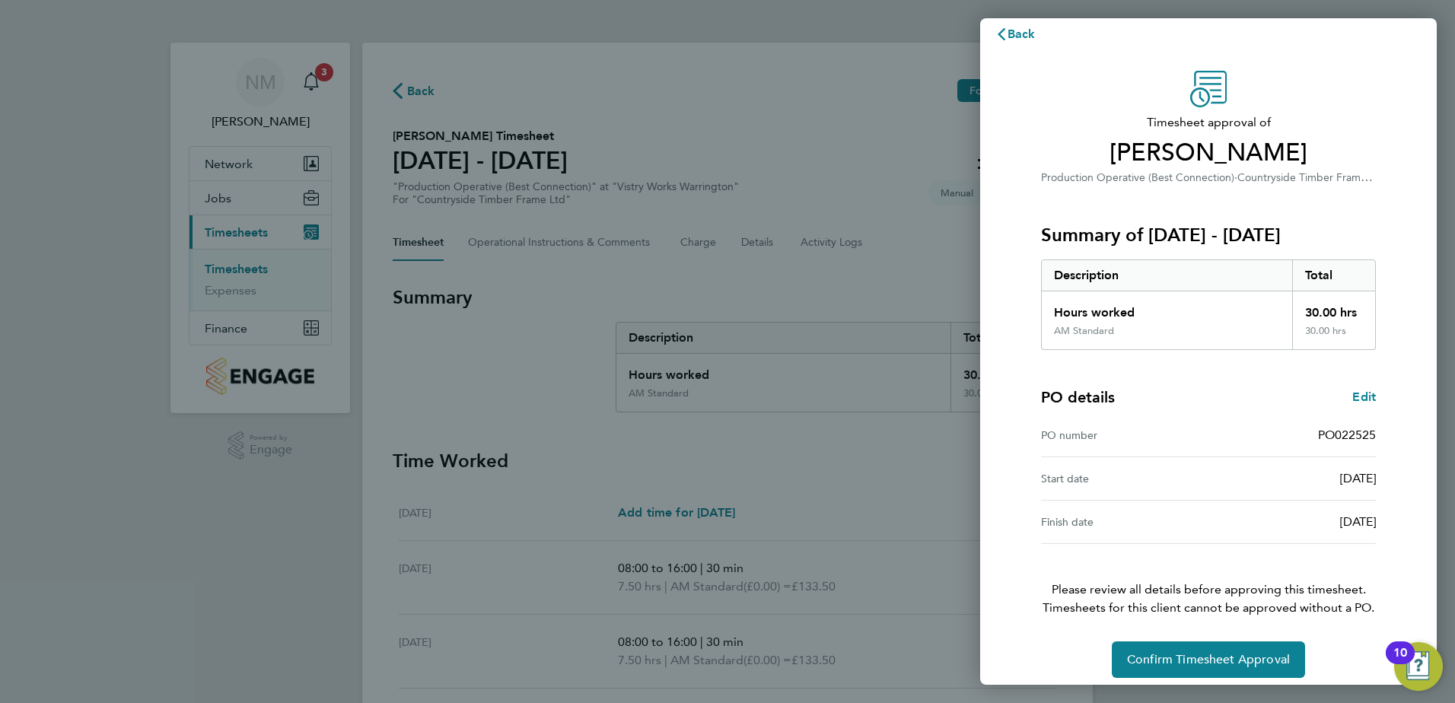
scroll to position [26, 0]
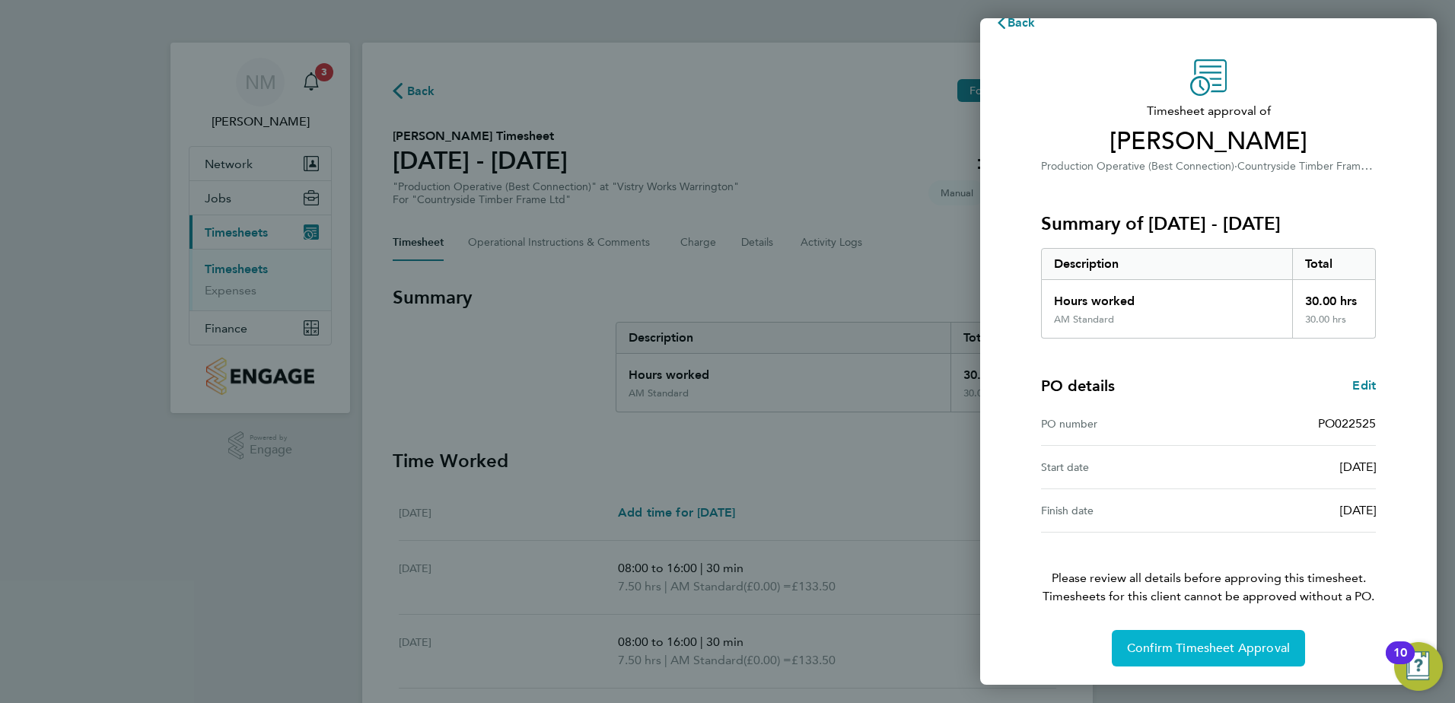
click at [1157, 638] on button "Confirm Timesheet Approval" at bounding box center [1208, 648] width 193 height 37
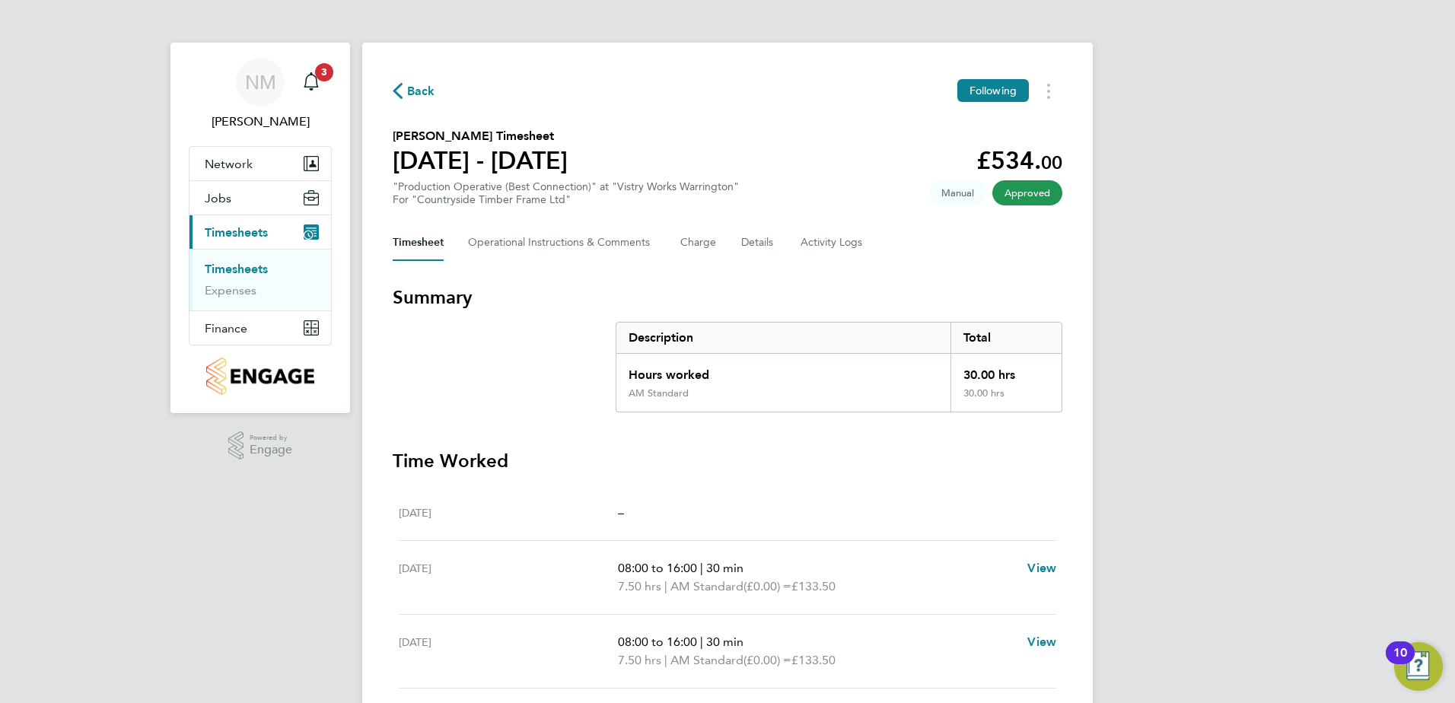
click at [418, 82] on span "Back" at bounding box center [421, 91] width 28 height 18
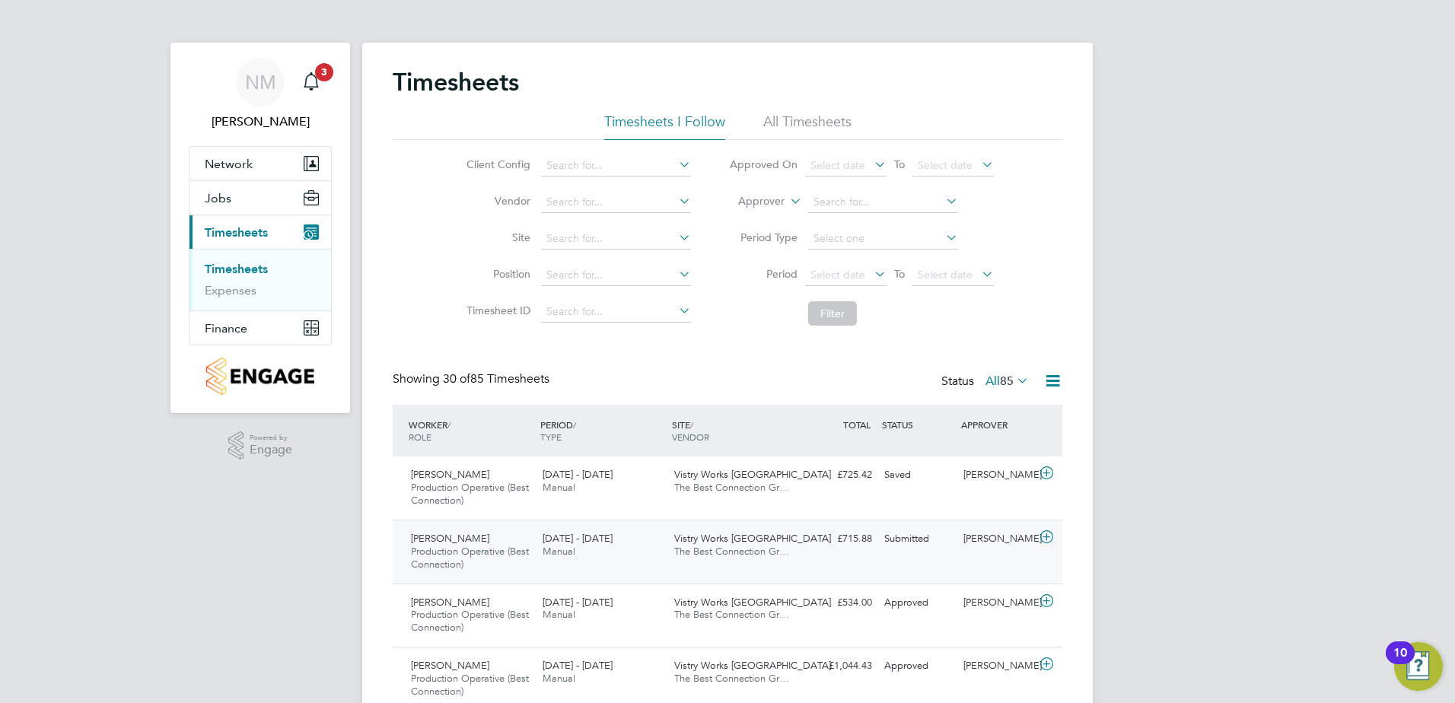
drag, startPoint x: 441, startPoint y: 559, endPoint x: 477, endPoint y: 549, distance: 37.1
click at [442, 557] on span "Production Operative (Best Connection)" at bounding box center [470, 558] width 118 height 26
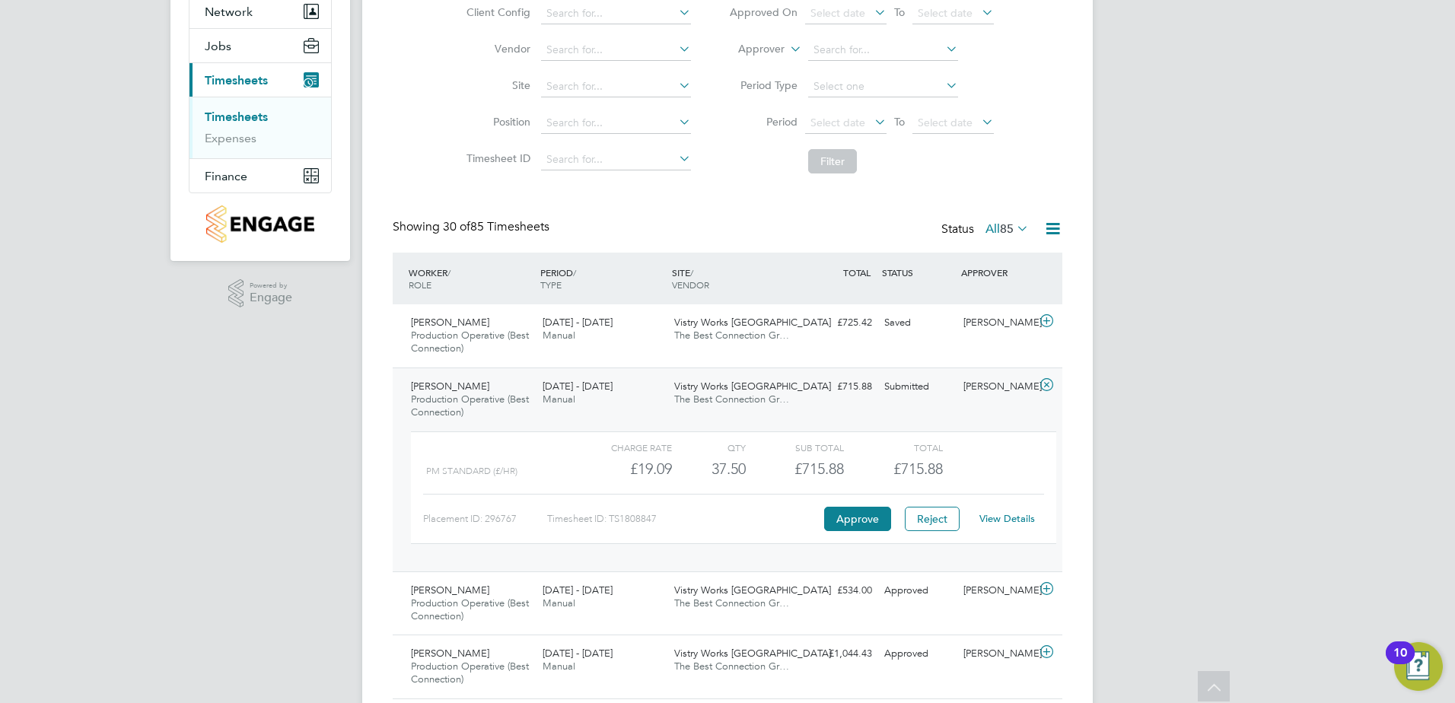
click at [1010, 519] on link "View Details" at bounding box center [1007, 518] width 56 height 13
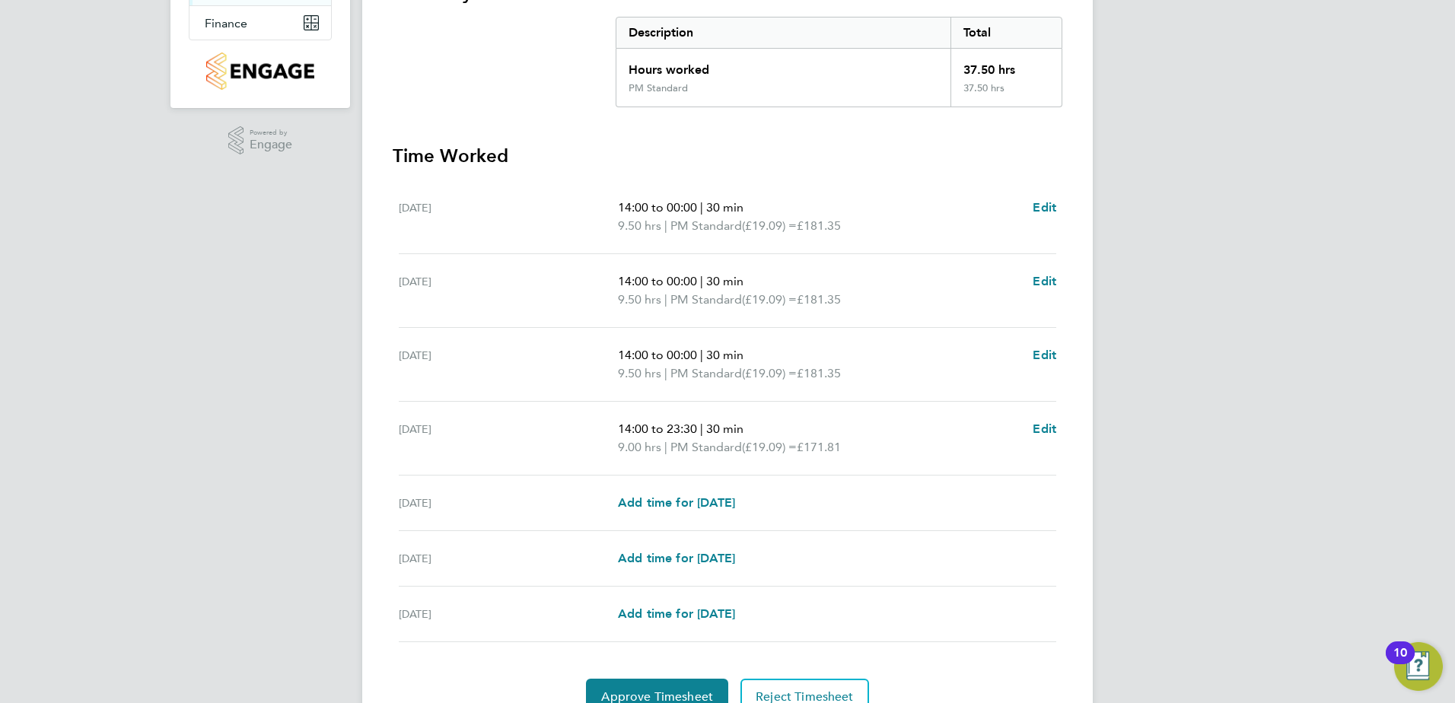
scroll to position [378, 0]
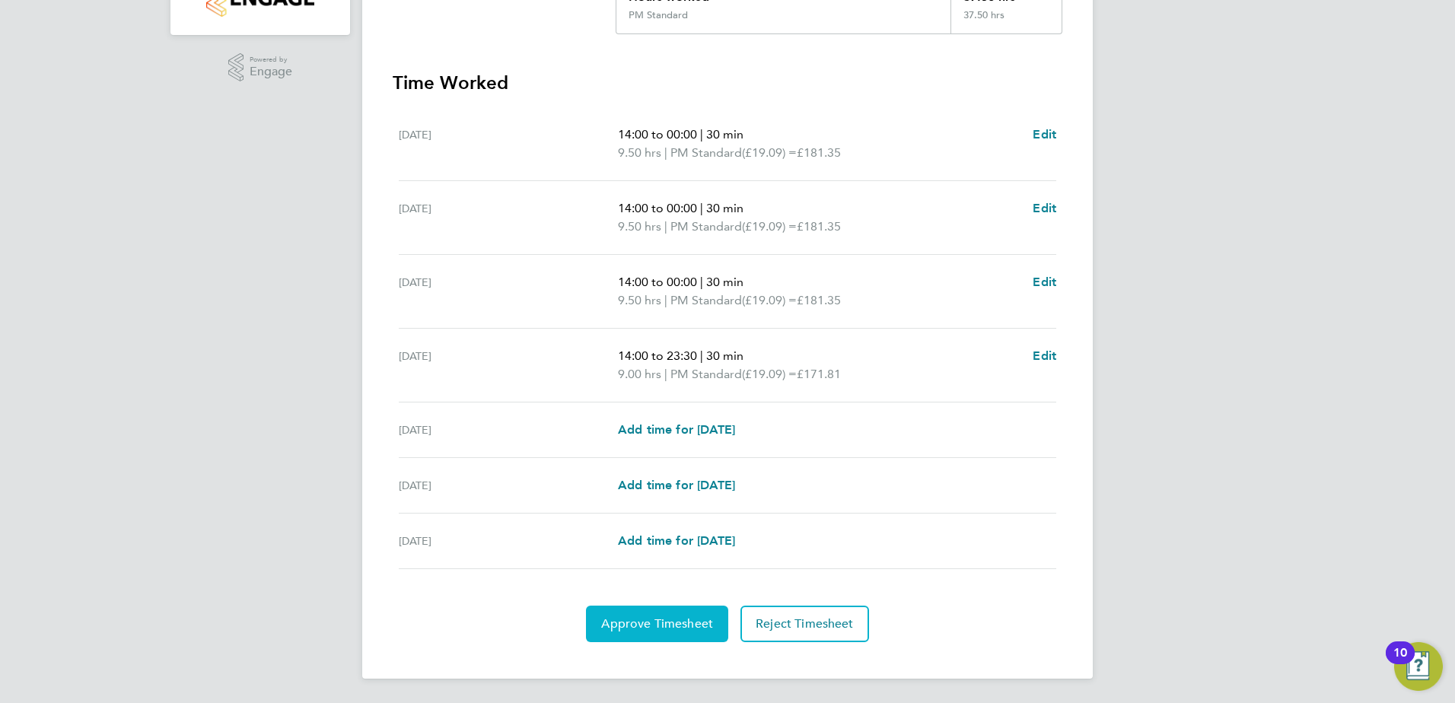
click at [686, 617] on span "Approve Timesheet" at bounding box center [657, 623] width 112 height 15
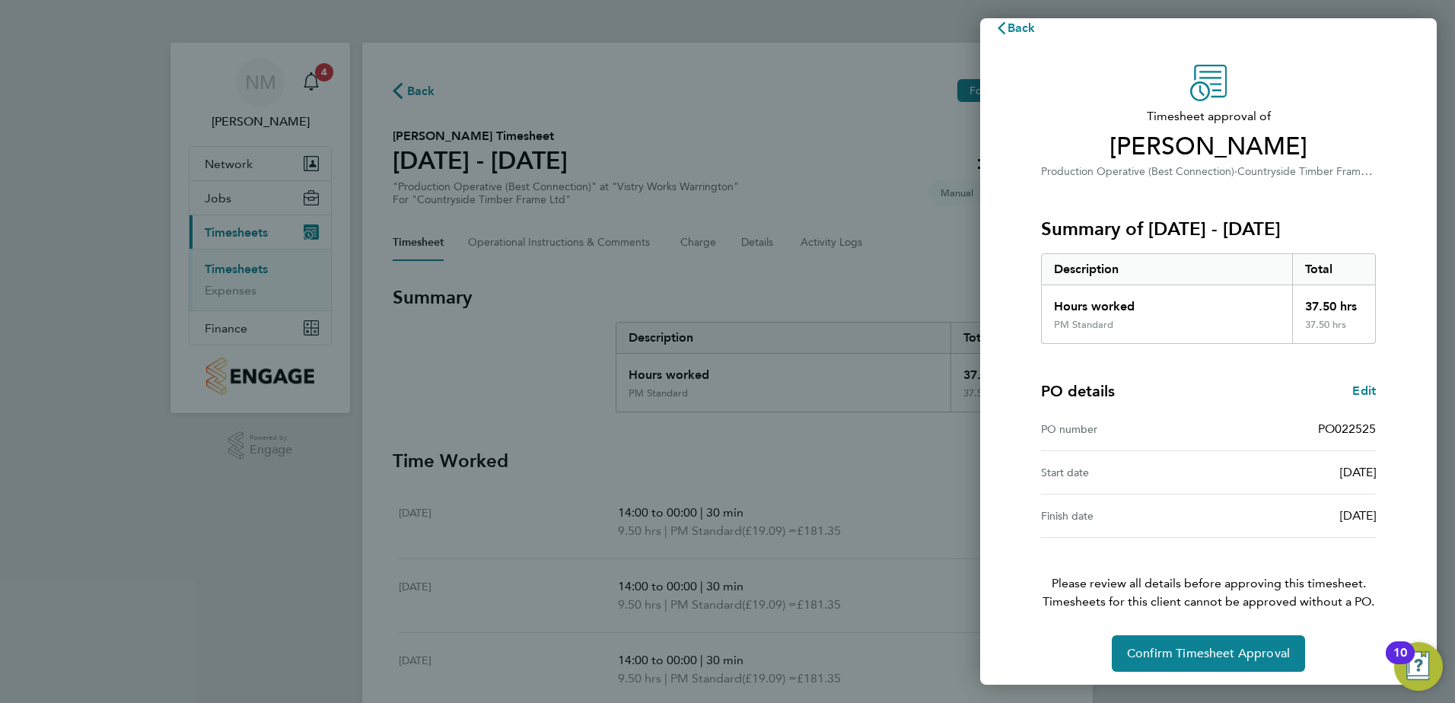
scroll to position [26, 0]
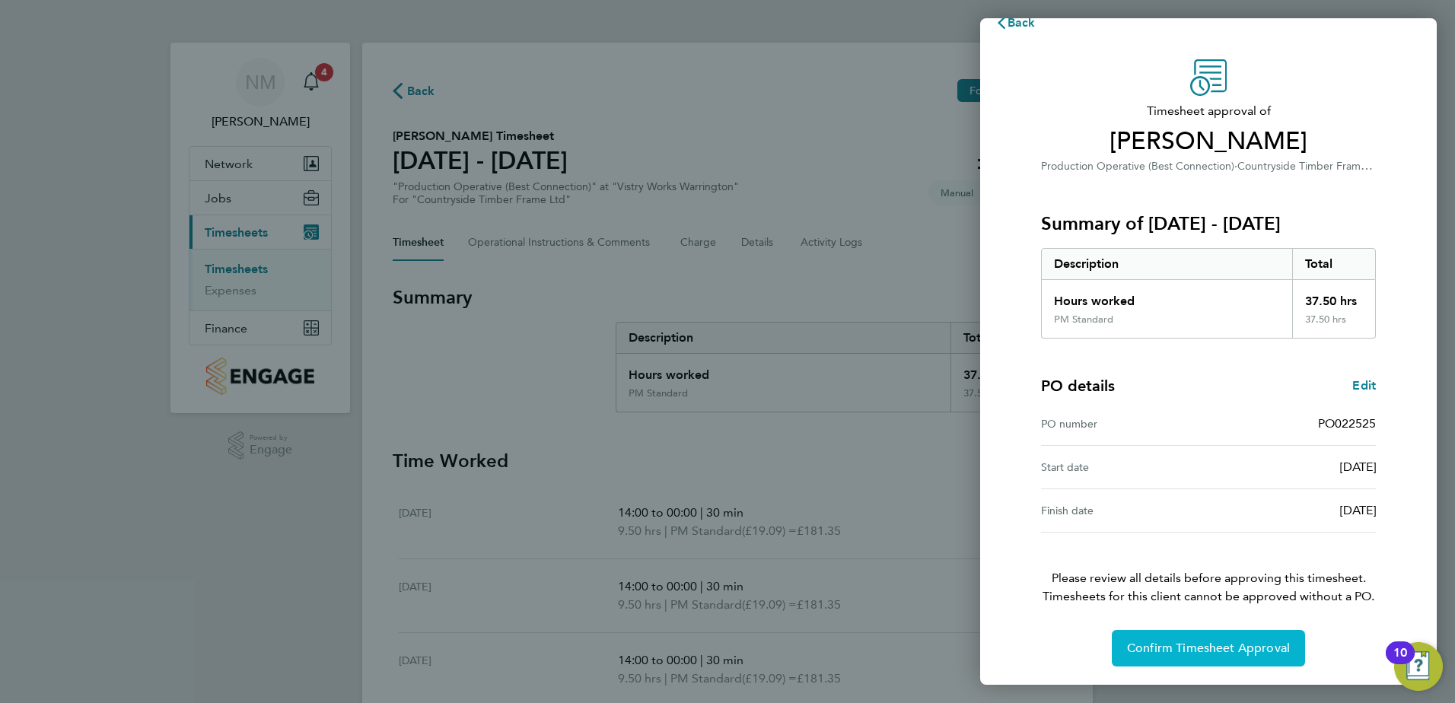
click at [1197, 657] on button "Confirm Timesheet Approval" at bounding box center [1208, 648] width 193 height 37
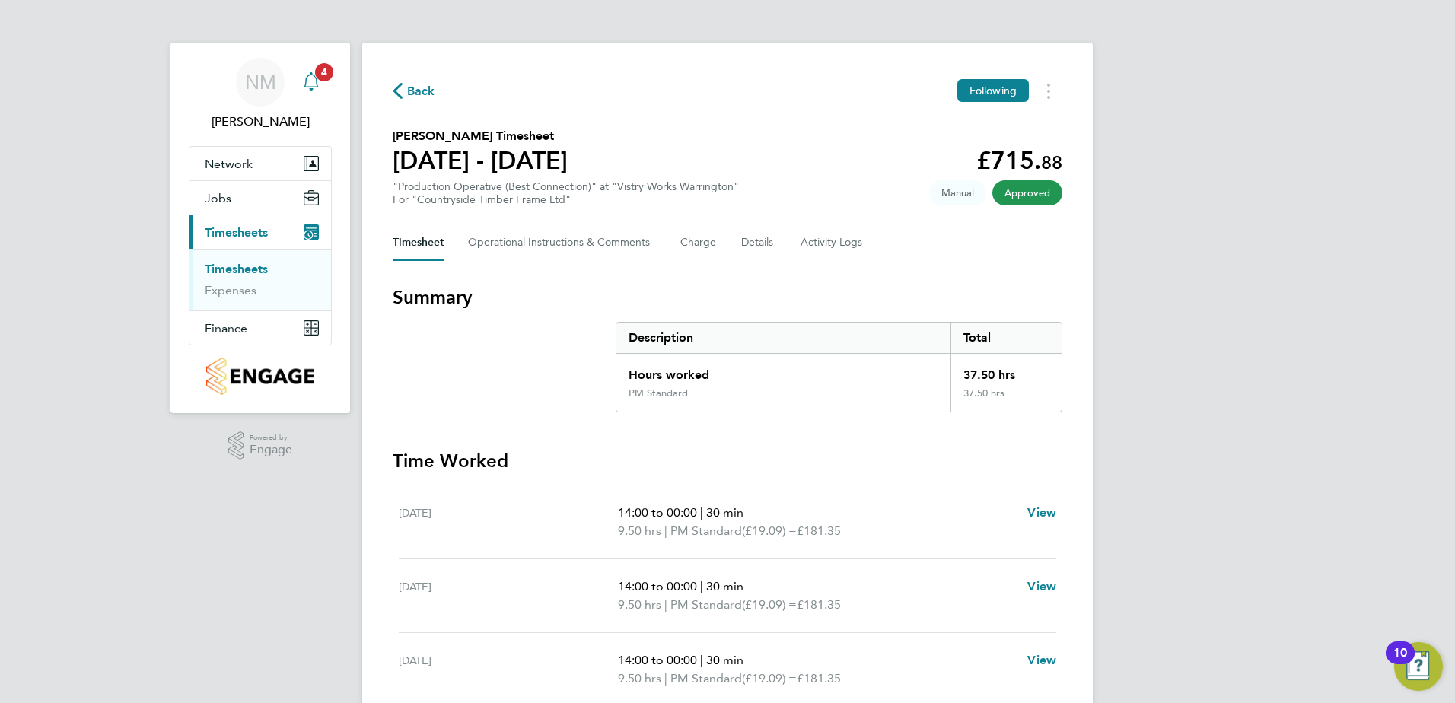
click at [317, 75] on span "4" at bounding box center [324, 72] width 18 height 18
